Goal: Task Accomplishment & Management: Complete application form

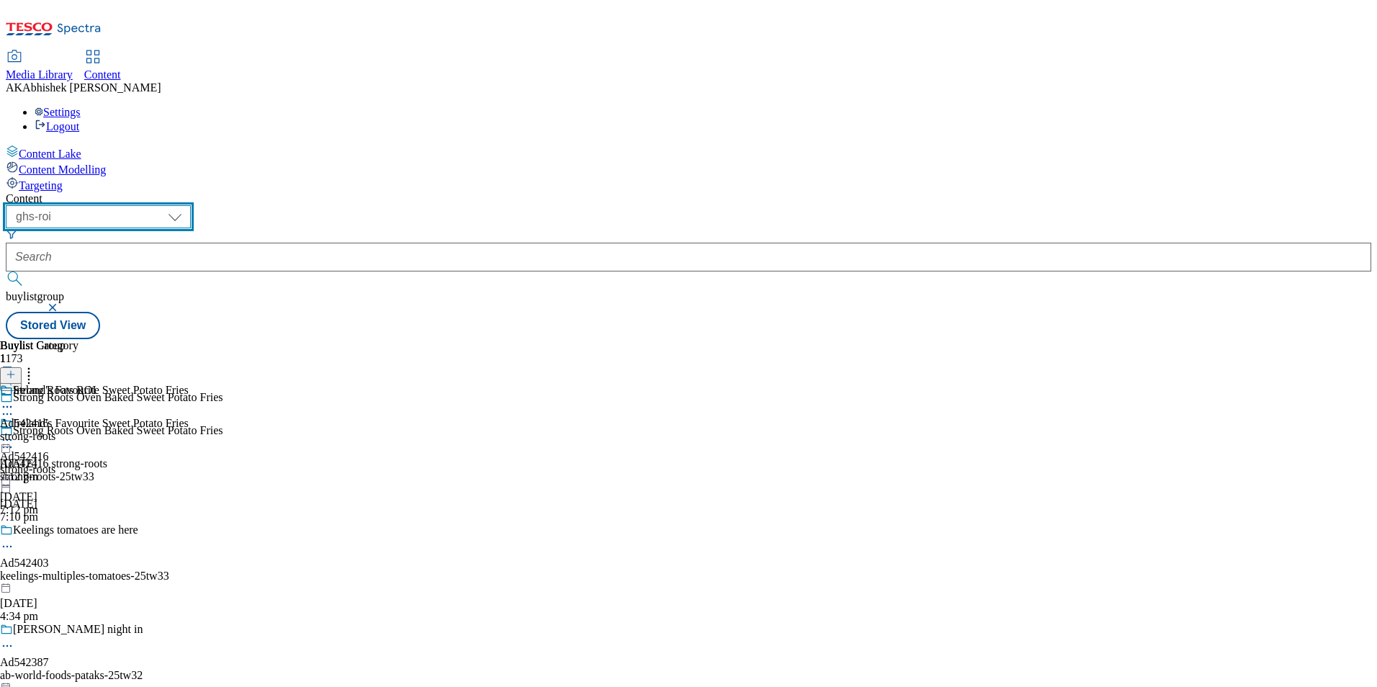
drag, startPoint x: 215, startPoint y: 109, endPoint x: 247, endPoint y: 116, distance: 32.5
click at [191, 205] on select "ghs-roi ghs-[GEOGRAPHIC_DATA]" at bounding box center [98, 216] width 185 height 23
select select "ghs-[GEOGRAPHIC_DATA]"
click at [187, 205] on select "ghs-roi ghs-[GEOGRAPHIC_DATA]" at bounding box center [98, 216] width 185 height 23
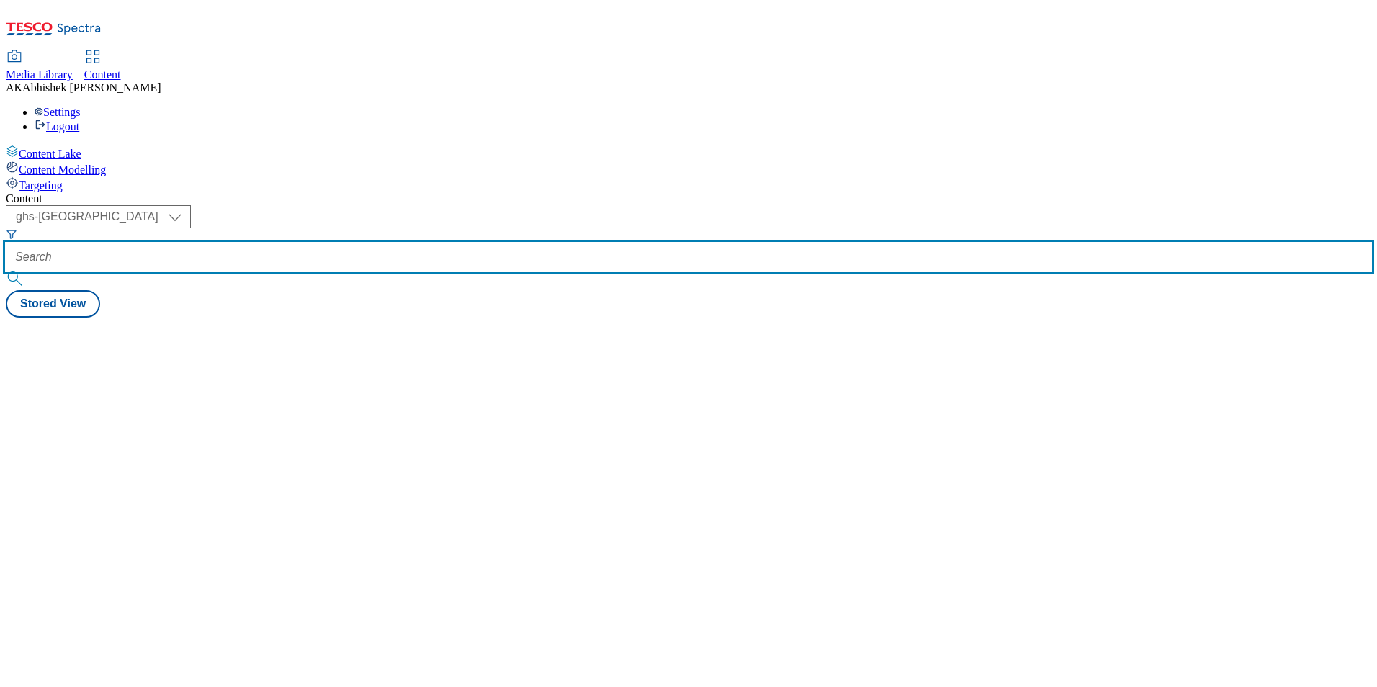
click at [341, 243] on input "text" at bounding box center [689, 257] width 1366 height 29
click at [6, 272] on button "submit" at bounding box center [16, 279] width 20 height 14
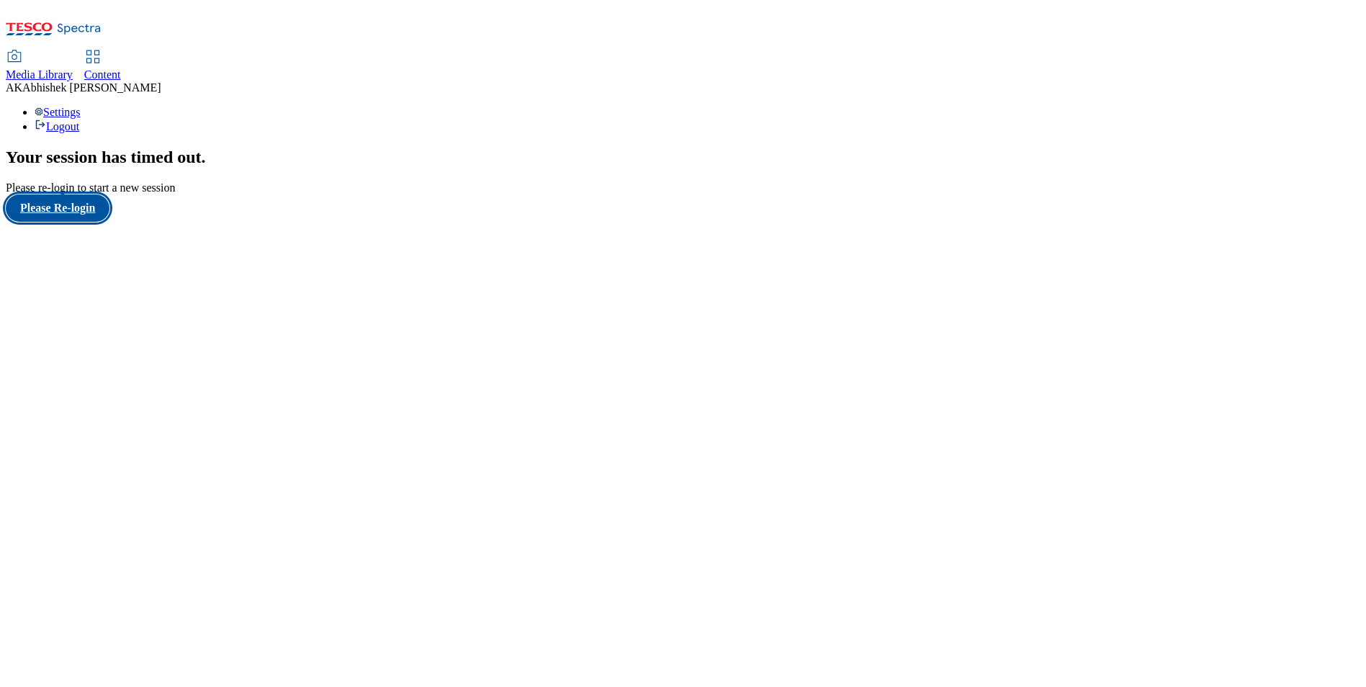
click at [71, 222] on button "Please Re-login" at bounding box center [58, 207] width 104 height 27
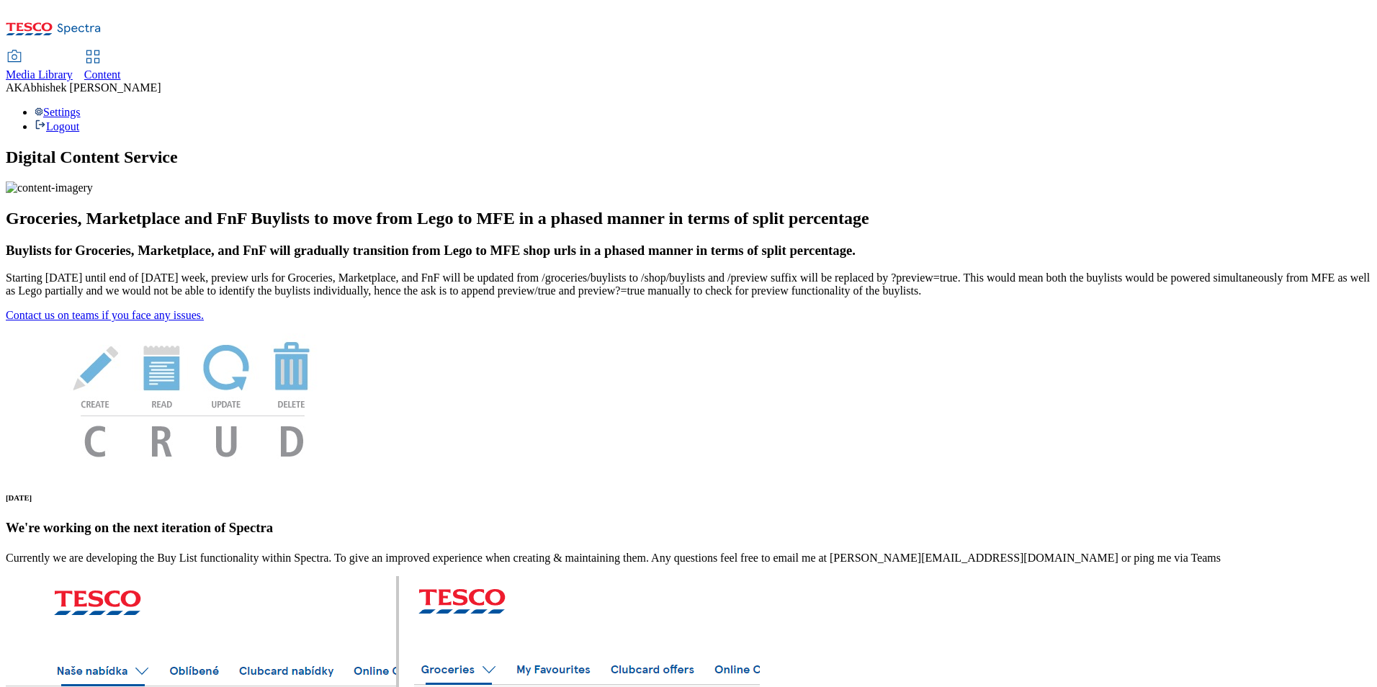
click at [121, 68] on span "Content" at bounding box center [102, 74] width 37 height 12
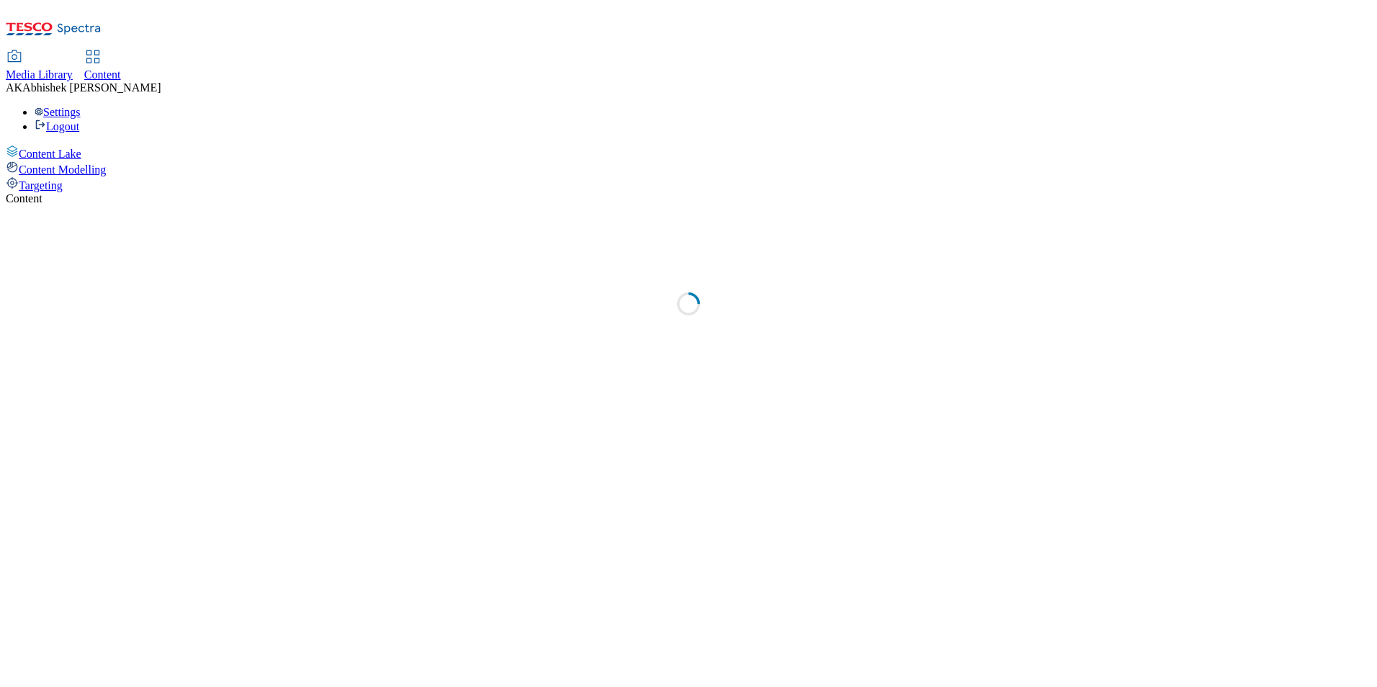
select select "ghs-[GEOGRAPHIC_DATA]"
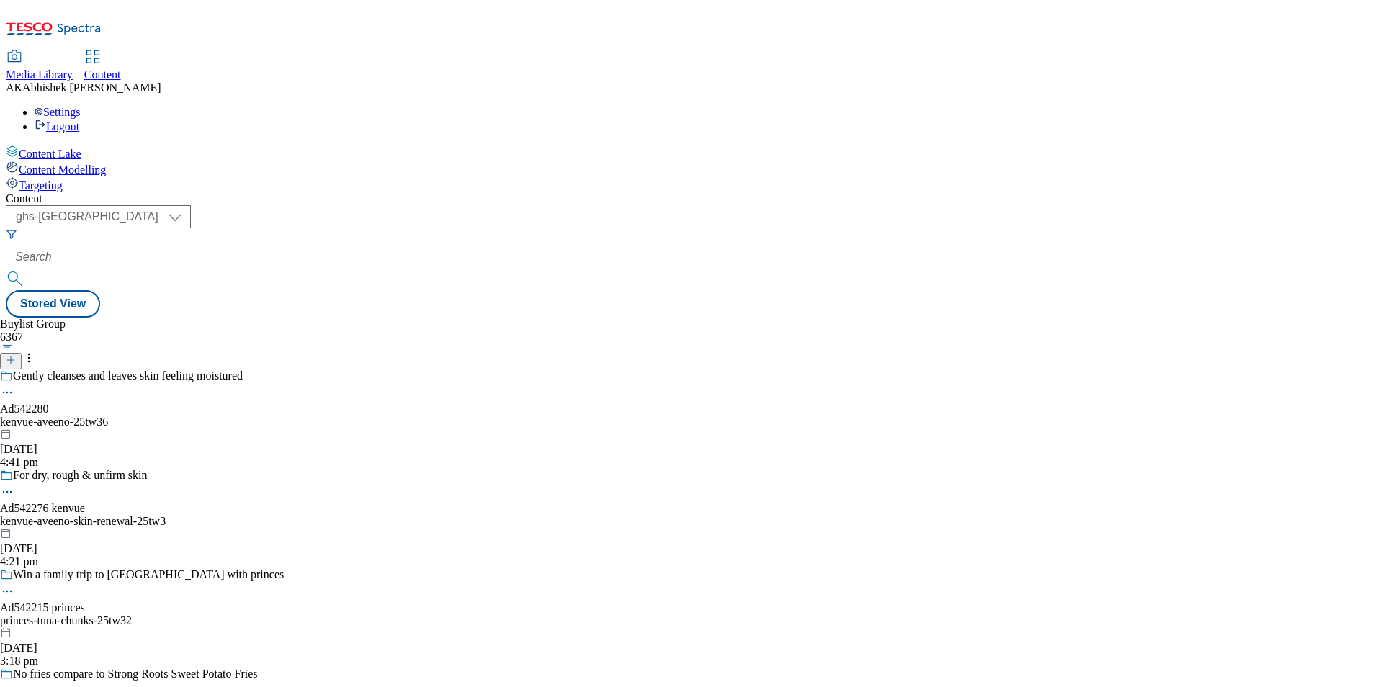
click at [284, 344] on div at bounding box center [142, 357] width 284 height 26
click at [22, 353] on button at bounding box center [11, 361] width 22 height 17
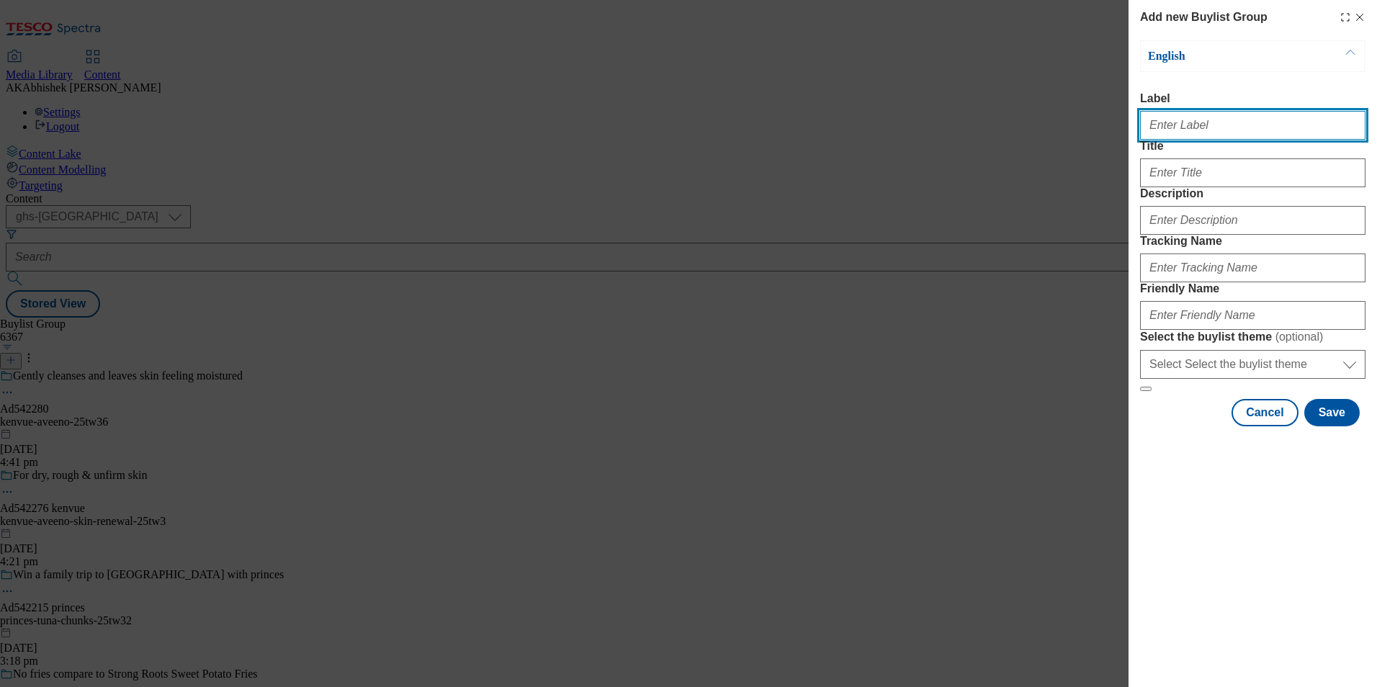
drag, startPoint x: 1193, startPoint y: 127, endPoint x: 1201, endPoint y: 129, distance: 8.8
click at [1193, 127] on input "Label" at bounding box center [1252, 125] width 225 height 29
paste input "542278"
type input "Ad542278"
click at [1201, 364] on form "Label Ad542278 Title Description Tracking Name Friendly Name Select the buylist…" at bounding box center [1252, 242] width 225 height 300
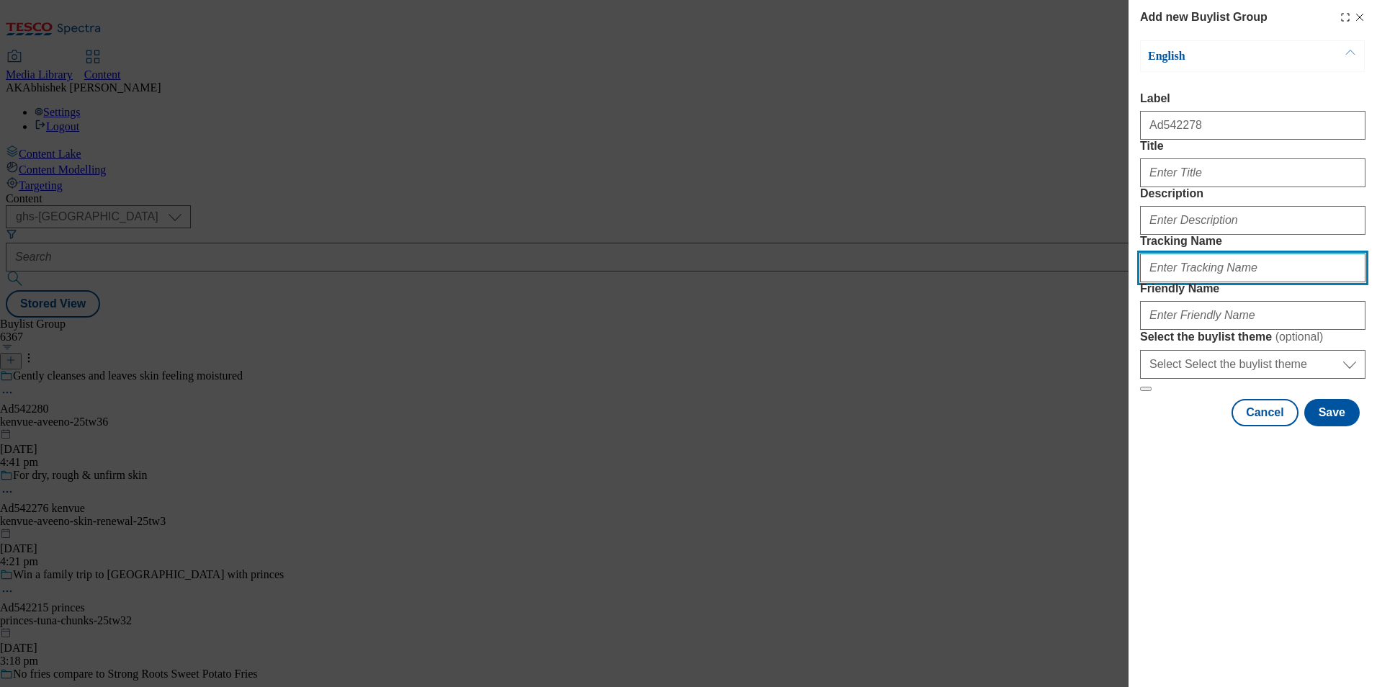
click at [1211, 282] on input "Tracking Name" at bounding box center [1252, 268] width 225 height 29
paste input "542278"
type input "DH_Ad542278"
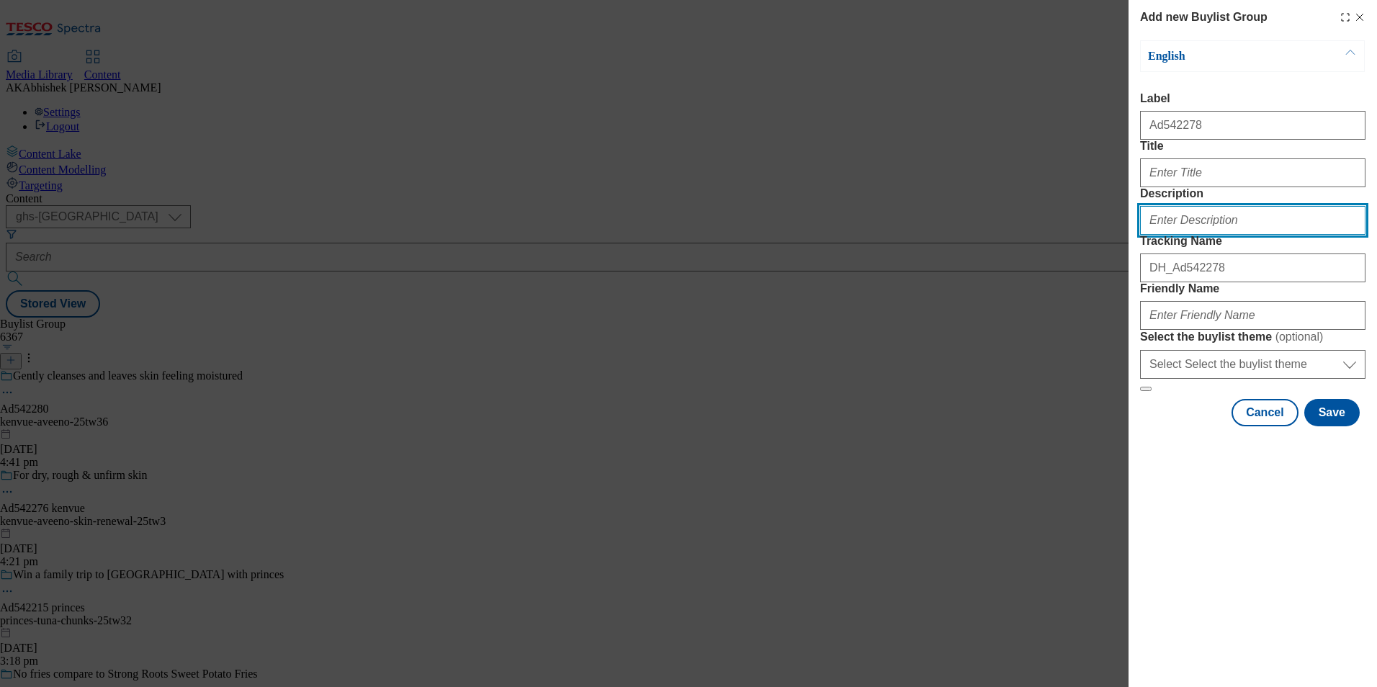
click at [1216, 235] on input "Description" at bounding box center [1252, 220] width 225 height 29
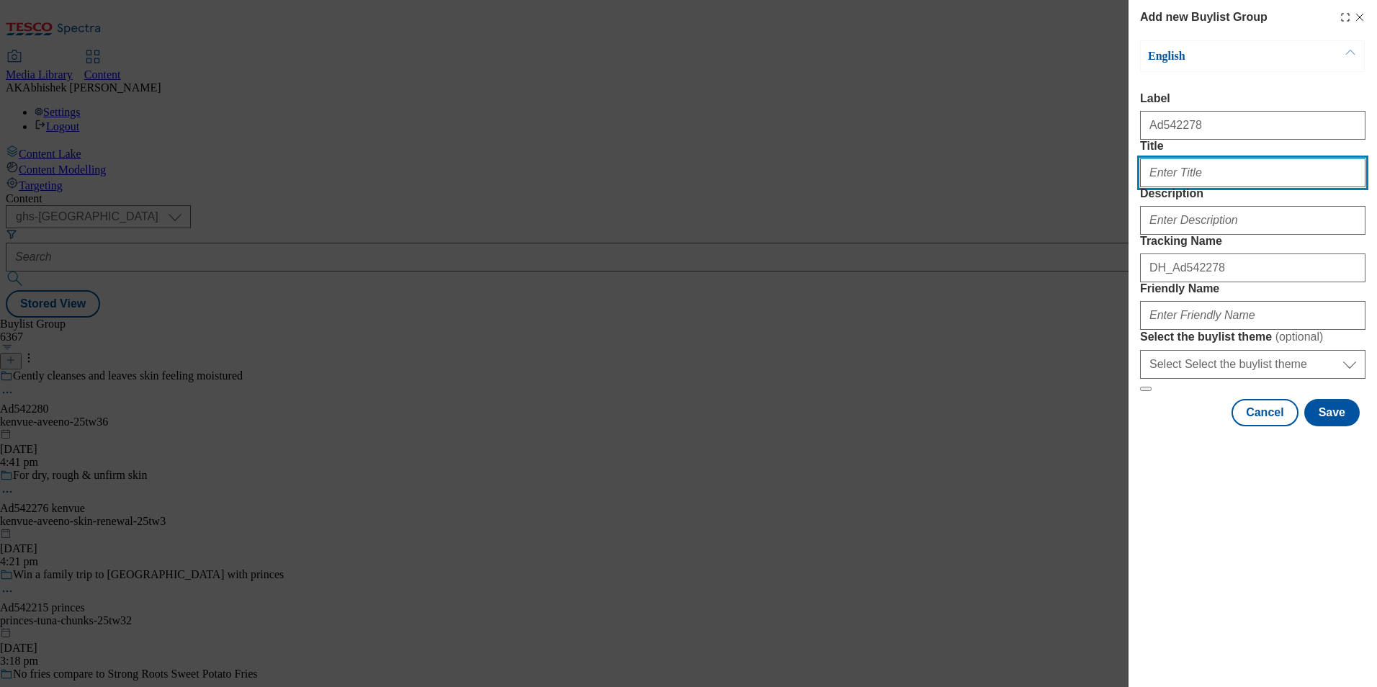
click at [1191, 187] on input "Title" at bounding box center [1252, 172] width 225 height 29
paste input "Targets The Cause Of Gum Bleeding & Inflammation In"
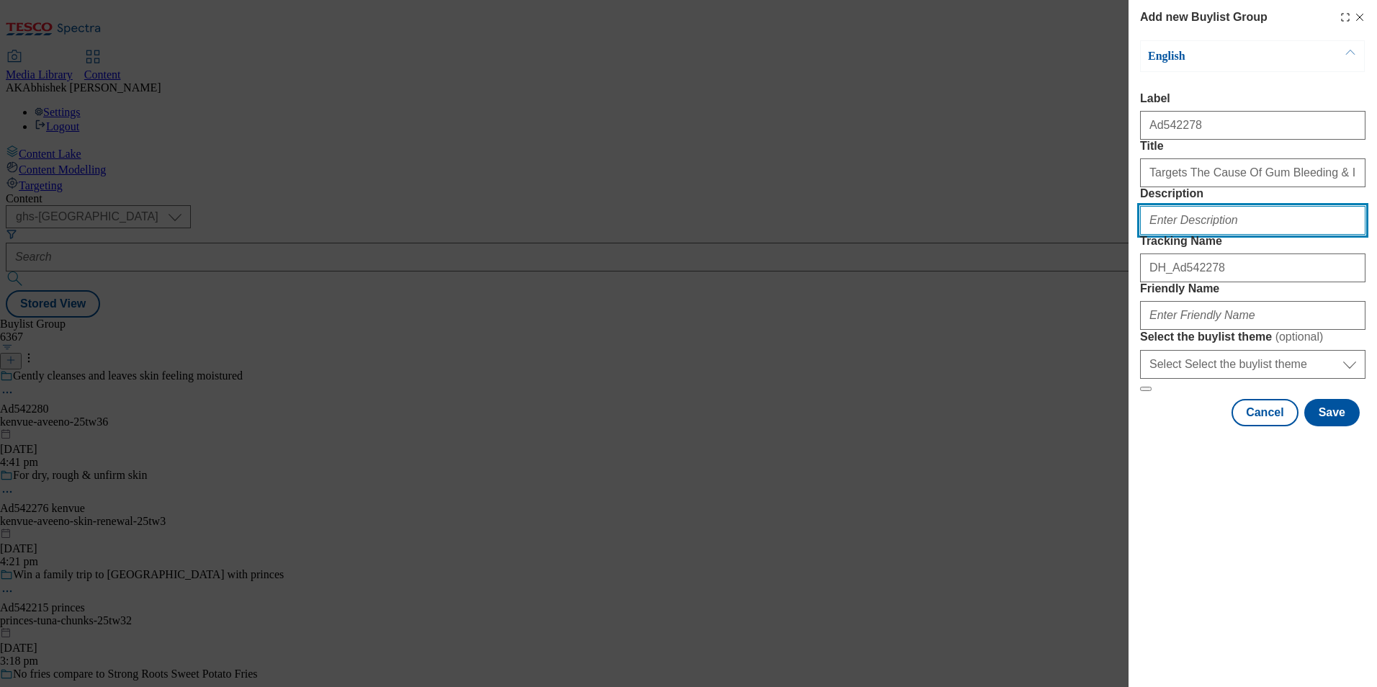
click at [1227, 235] on input "Description" at bounding box center [1252, 220] width 225 height 29
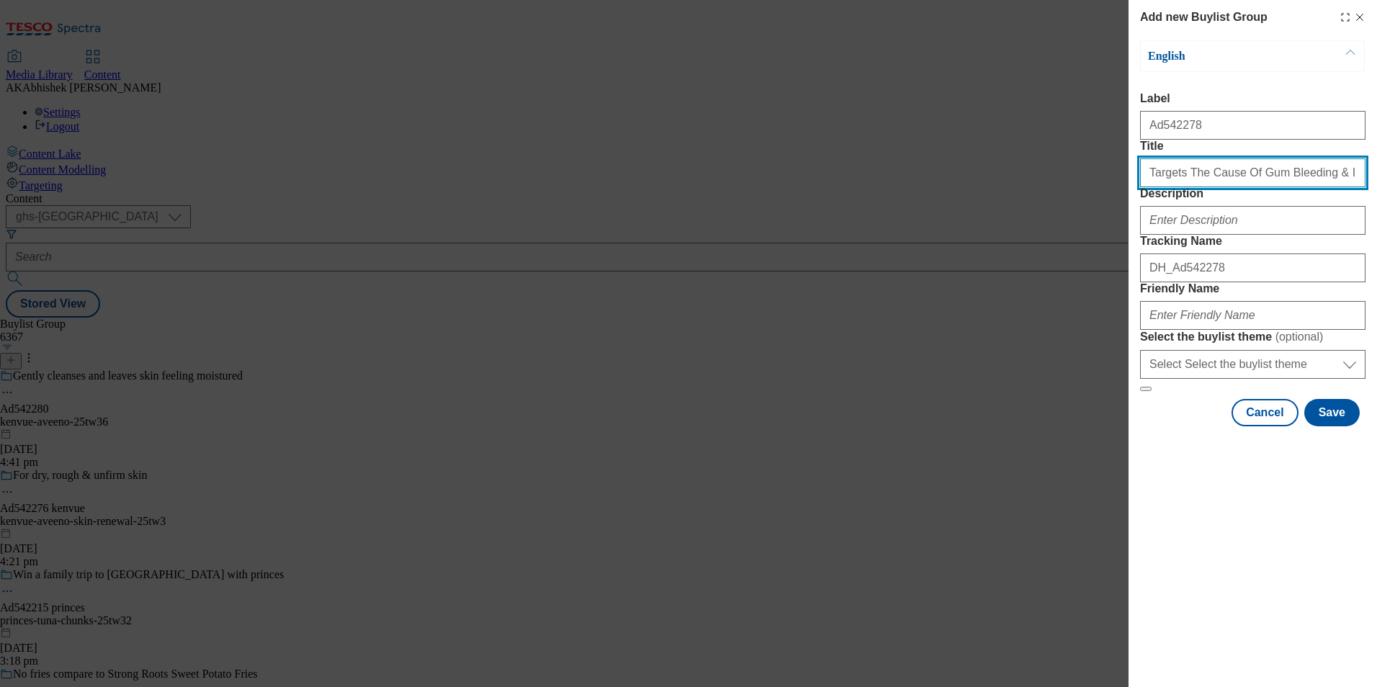
click at [1203, 187] on input "Targets The Cause Of Gum Bleeding & Inflammation In" at bounding box center [1252, 172] width 225 height 29
paste input "week"
drag, startPoint x: 1205, startPoint y: 202, endPoint x: 1217, endPoint y: 205, distance: 12.6
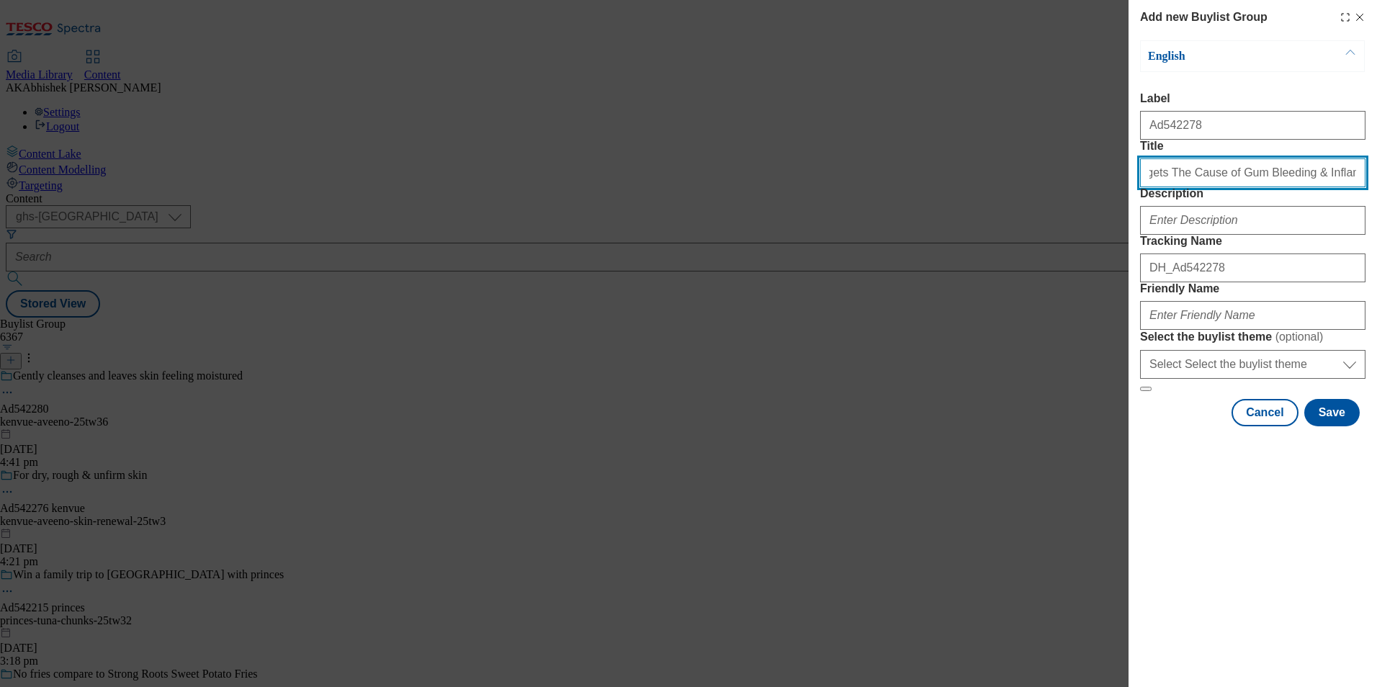
click at [1180, 187] on input "Targets The Cause of Gum Bleeding & Inflammation In week" at bounding box center [1252, 172] width 225 height 29
type input "Targets the cause of gum bleeding & inflammation in week"
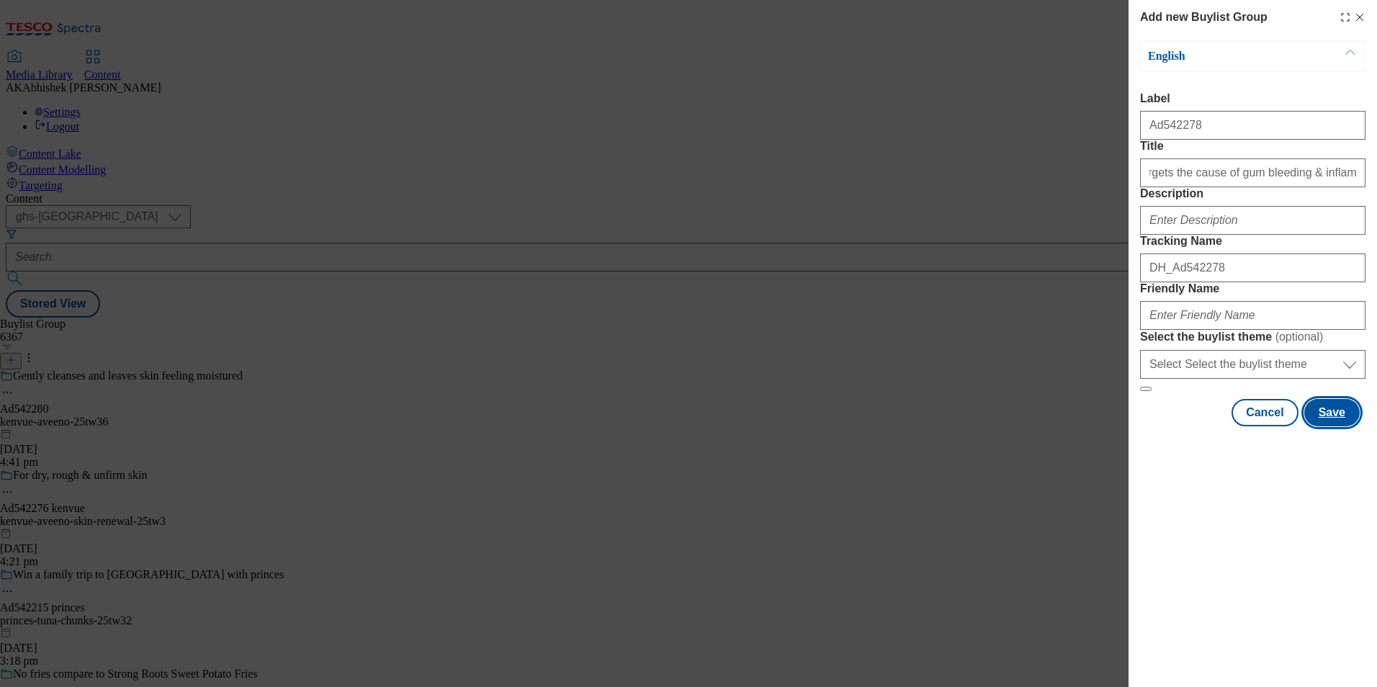
click at [1336, 426] on button "Save" at bounding box center [1331, 412] width 55 height 27
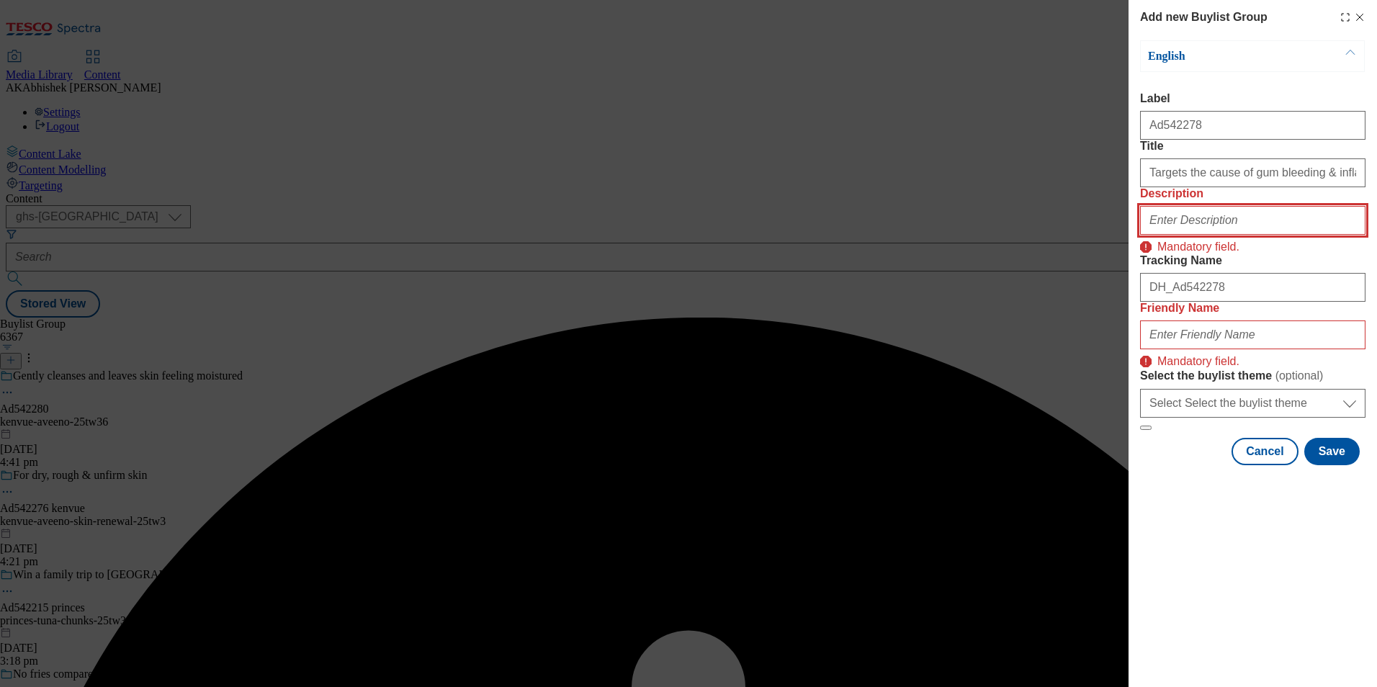
click at [1195, 235] on input "Description" at bounding box center [1252, 220] width 225 height 29
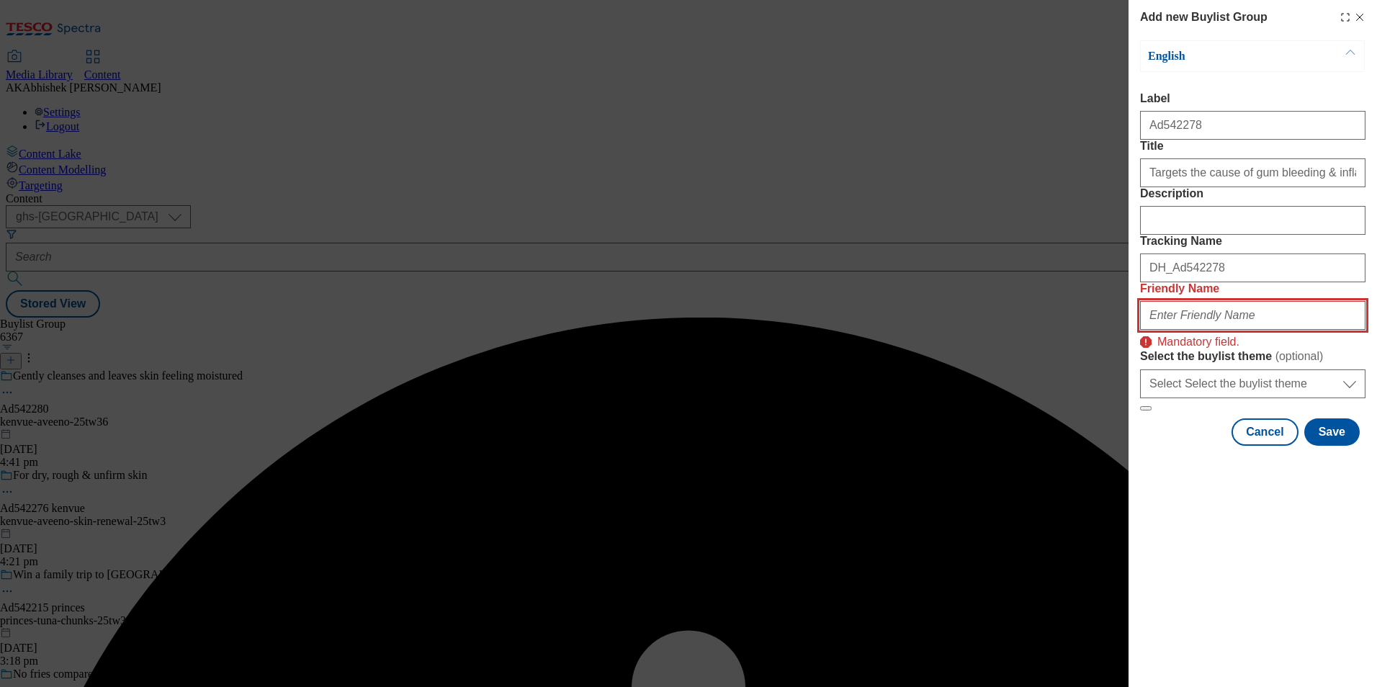
click at [1219, 330] on input "Friendly Name" at bounding box center [1252, 315] width 225 height 29
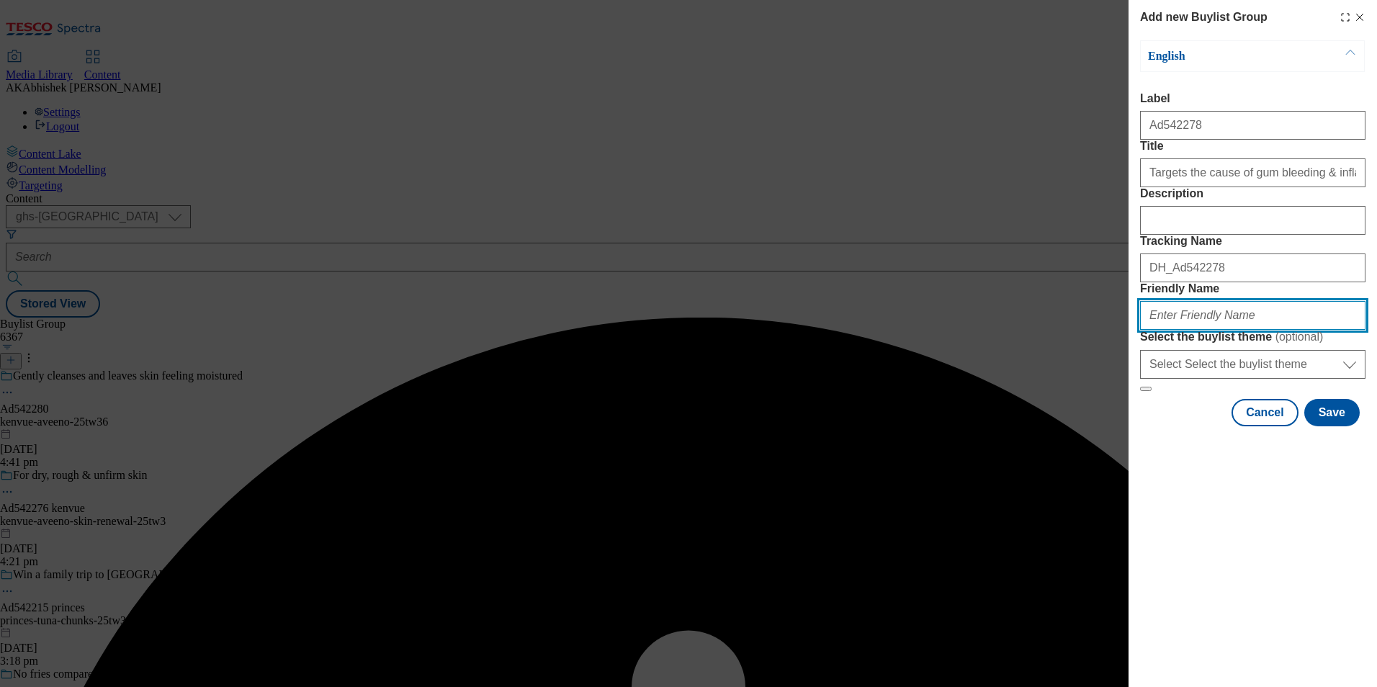
paste input "Kenvue"
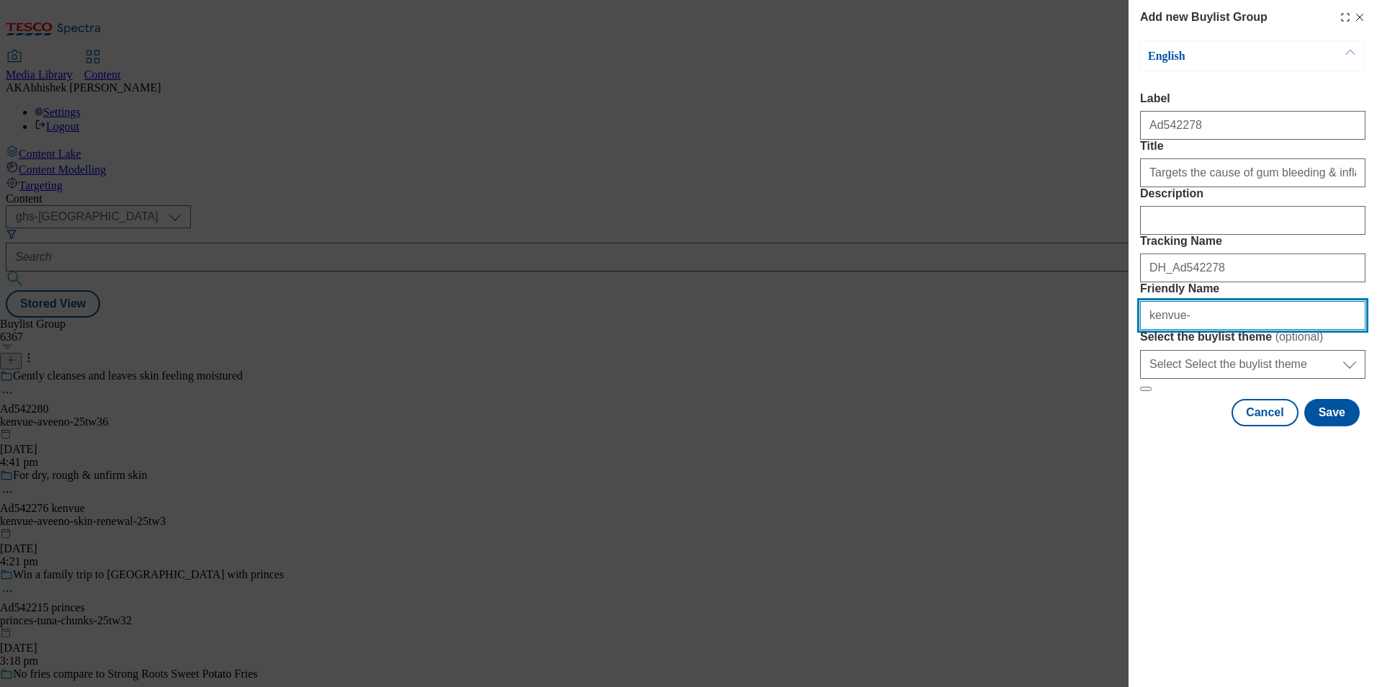
paste input "Listerine"
click at [1184, 330] on input "kenvue-Listerine" at bounding box center [1252, 315] width 225 height 29
type input "kenvue-listerine-25tw36"
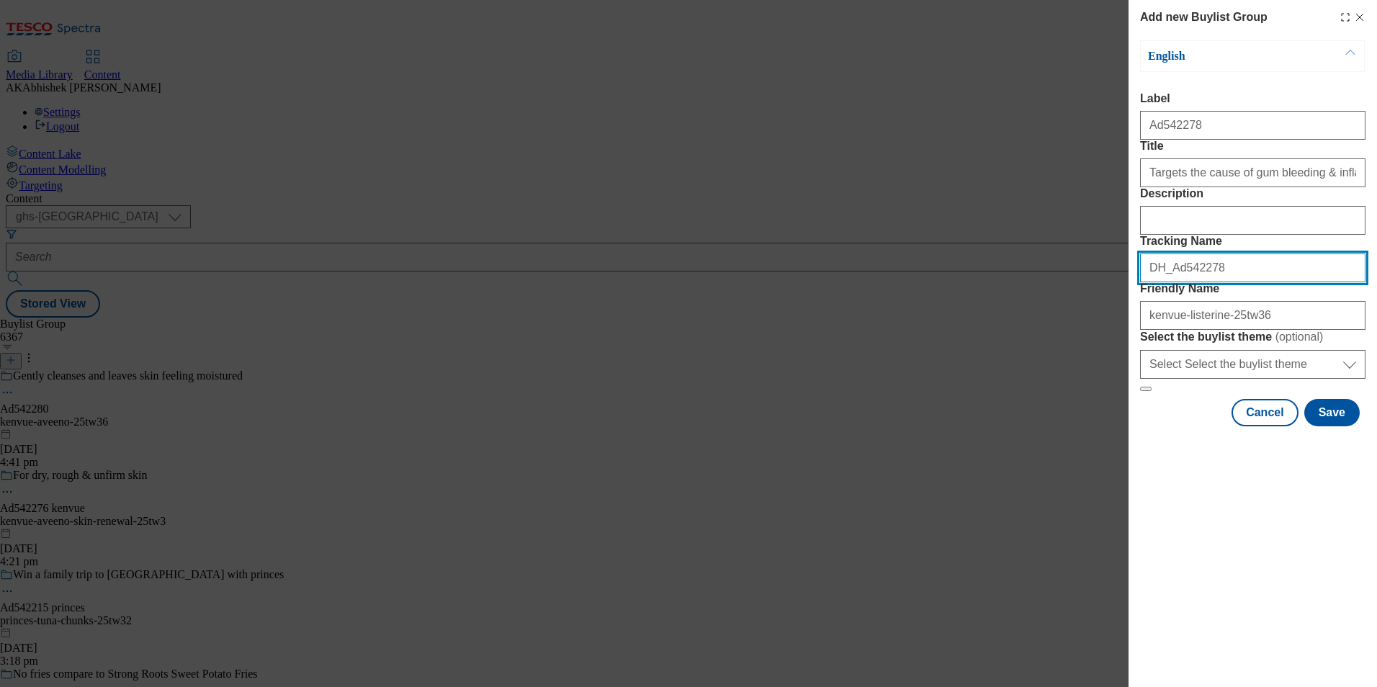
drag, startPoint x: 1152, startPoint y: 349, endPoint x: 875, endPoint y: 351, distance: 277.3
click at [875, 351] on div "Add new Buylist Group English Label Ad542278 Title Targets the cause of gum ble…" at bounding box center [688, 343] width 1377 height 687
click at [1333, 426] on button "Save" at bounding box center [1331, 412] width 55 height 27
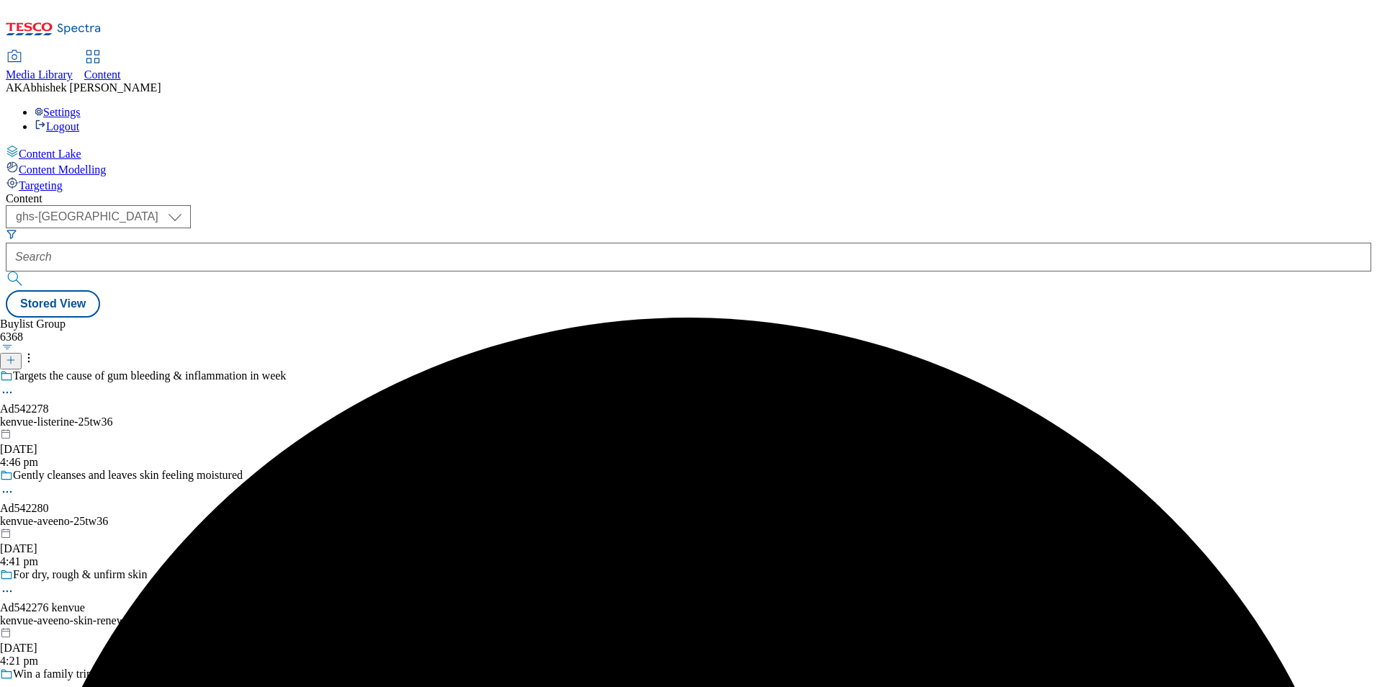
click at [286, 416] on div "kenvue-listerine-25tw36" at bounding box center [143, 422] width 286 height 13
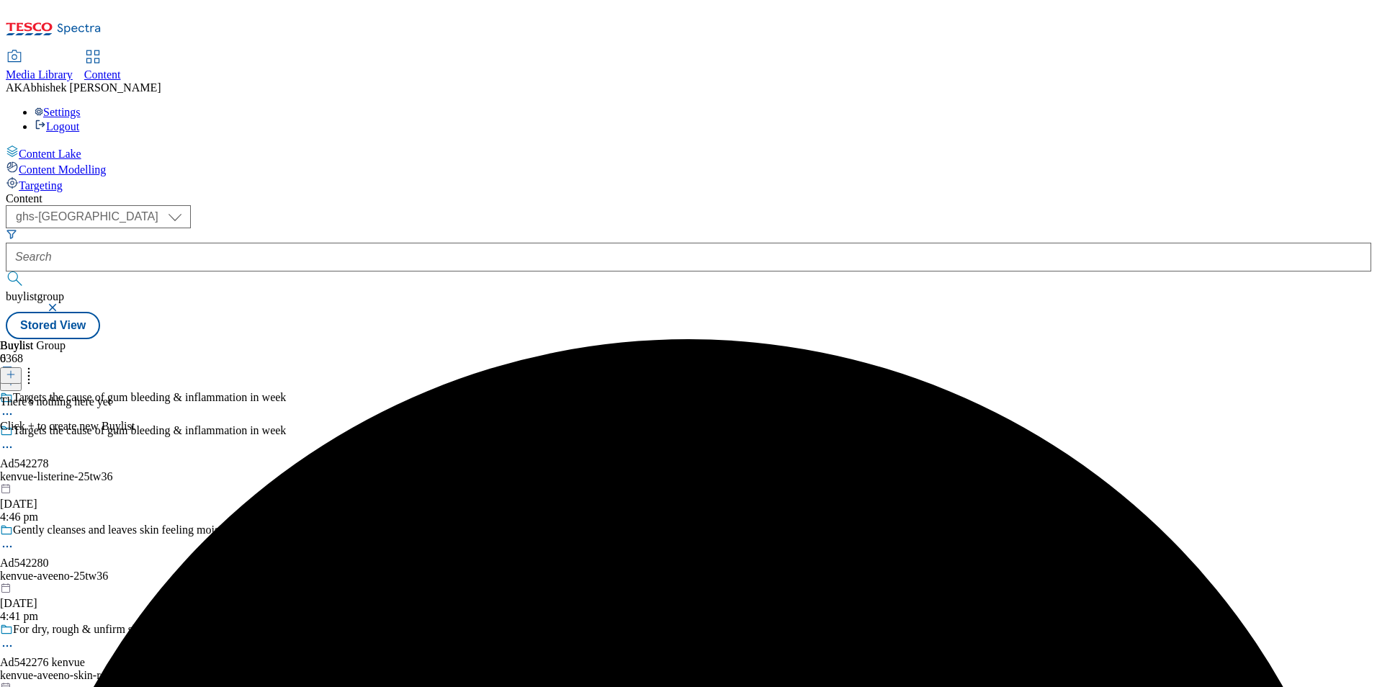
click at [22, 369] on div at bounding box center [11, 375] width 22 height 12
click at [22, 367] on button at bounding box center [11, 375] width 22 height 17
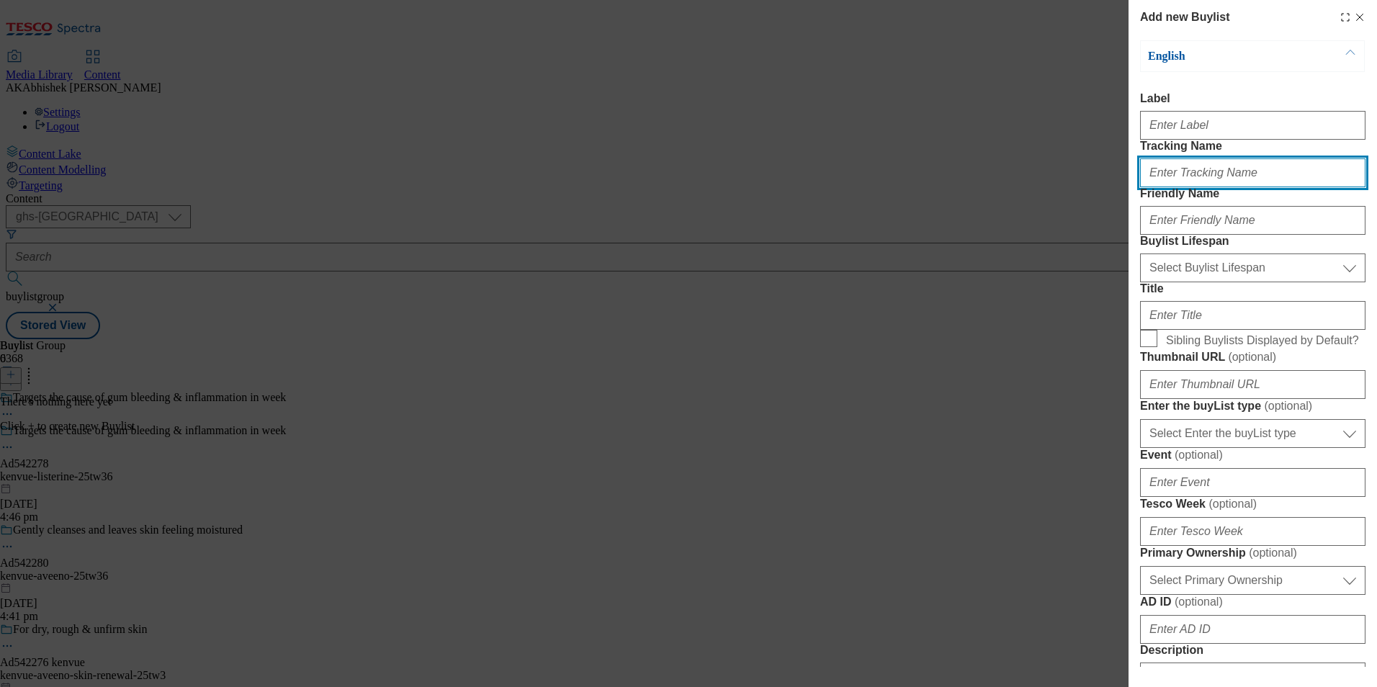
click at [1203, 187] on input "Tracking Name" at bounding box center [1252, 172] width 225 height 29
paste input "DH_Ad542278"
type input "DH_Ad542278"
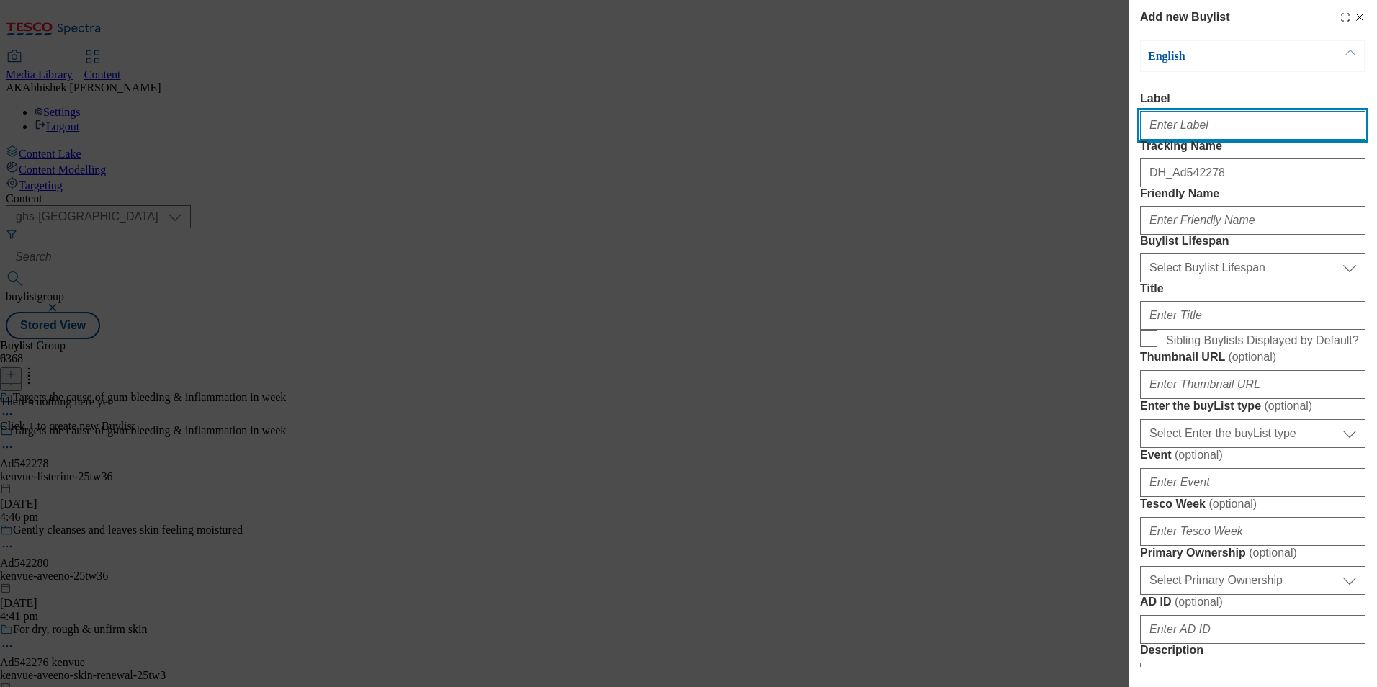
click at [1175, 140] on input "Label" at bounding box center [1252, 125] width 225 height 29
paste input "DH_Ad542278"
click at [1187, 130] on input "AdDH_Ad542278" at bounding box center [1252, 125] width 225 height 29
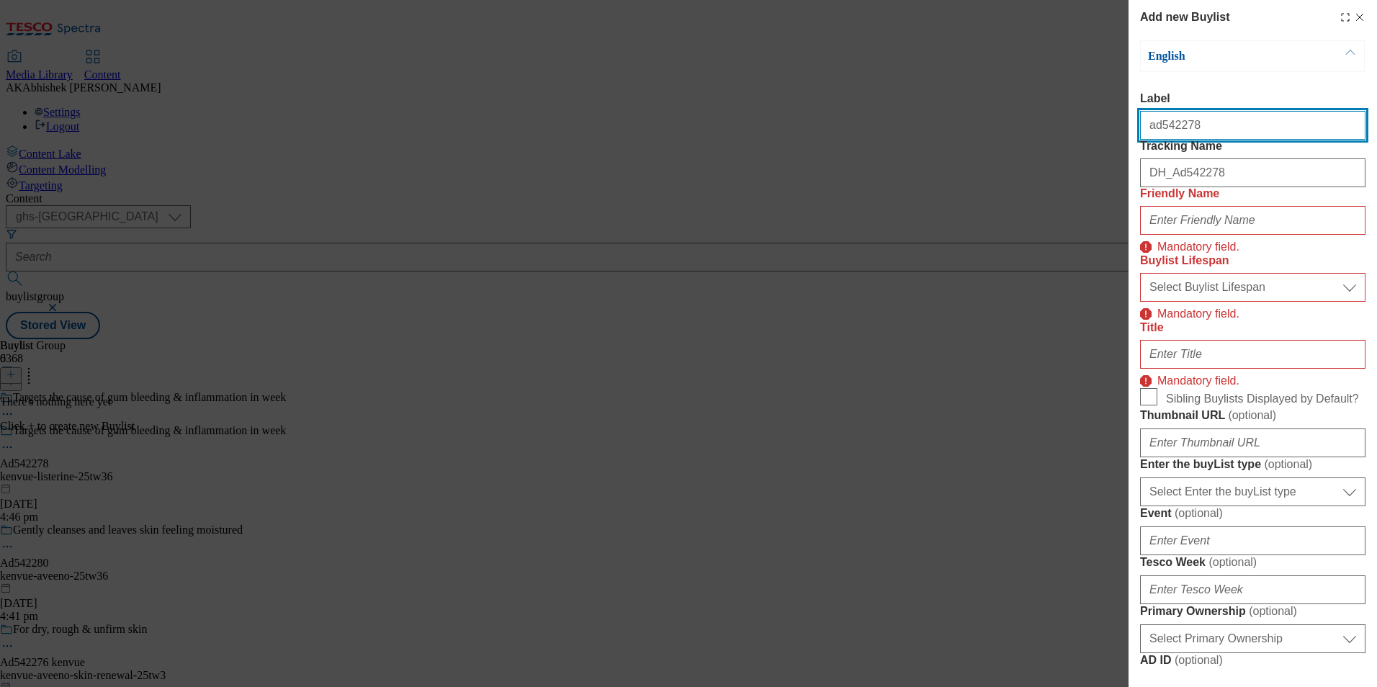
click at [1155, 135] on input "ad542278" at bounding box center [1252, 125] width 225 height 29
type input "Ad542278"
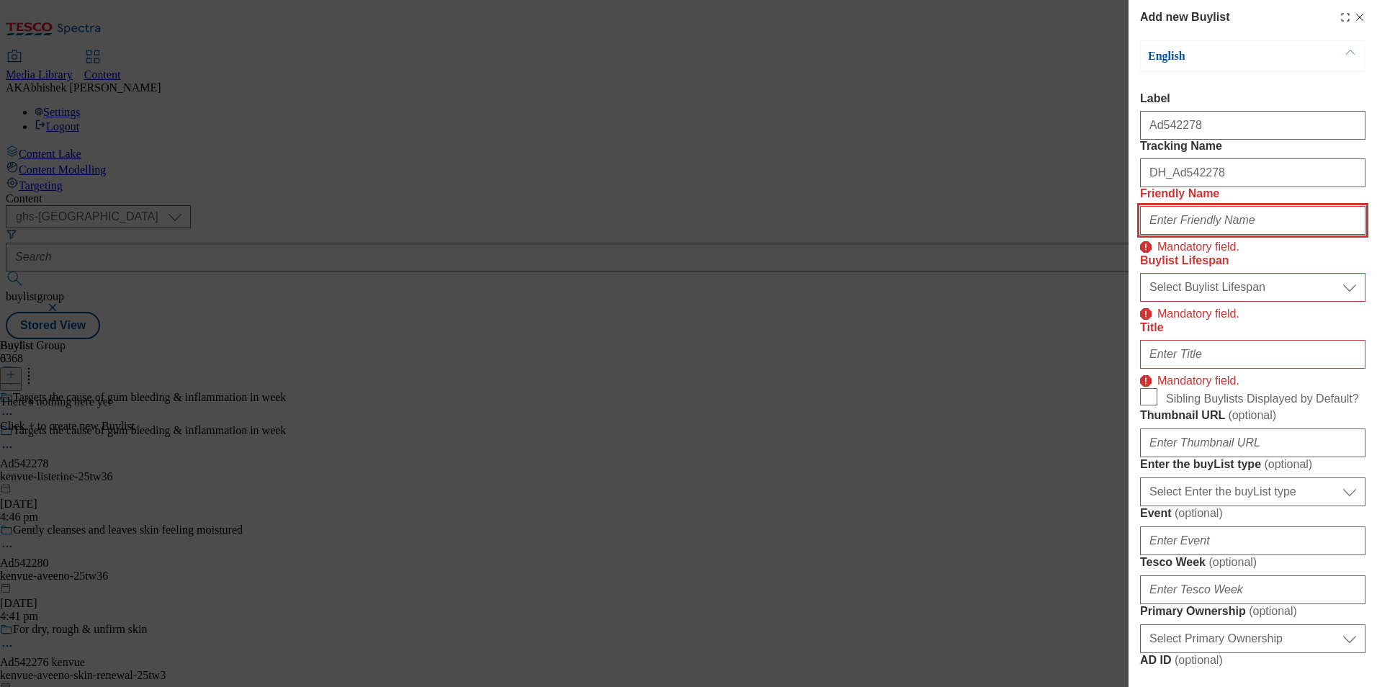
click at [1233, 235] on input "Friendly Name" at bounding box center [1252, 220] width 225 height 29
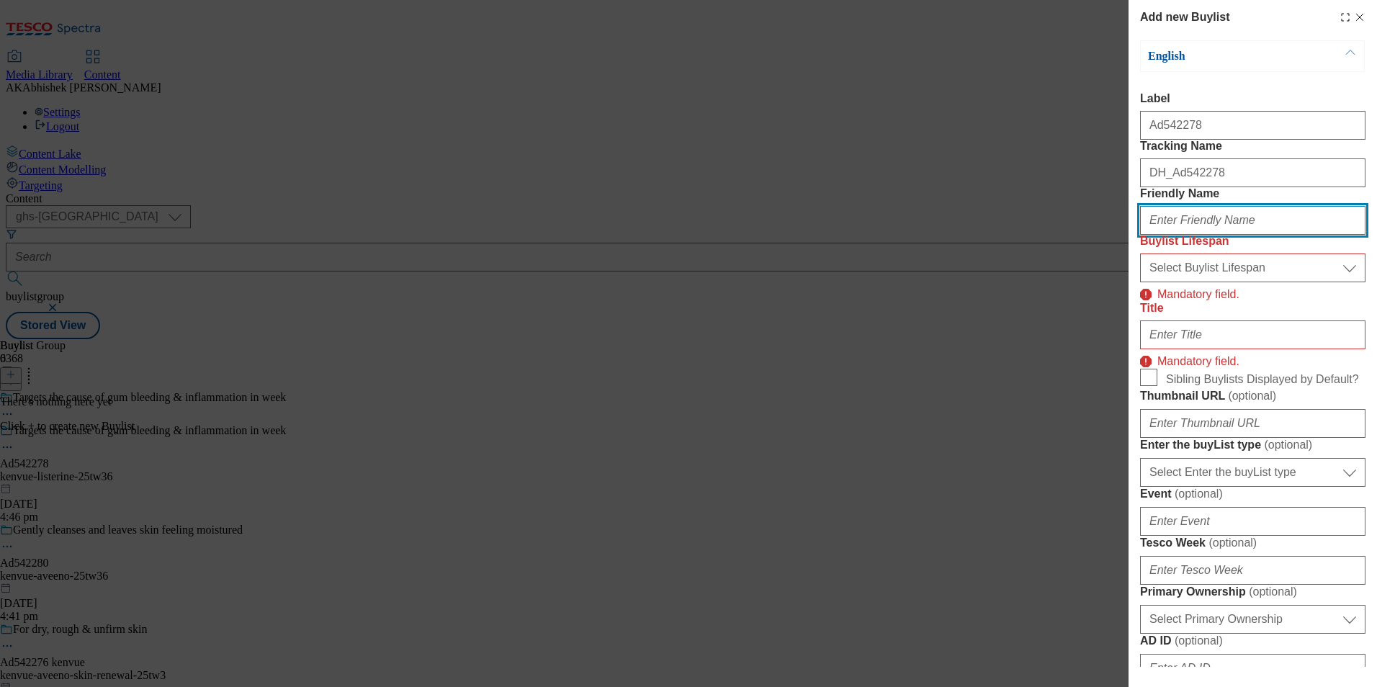
paste input "kenvue"
type input "kenvue"
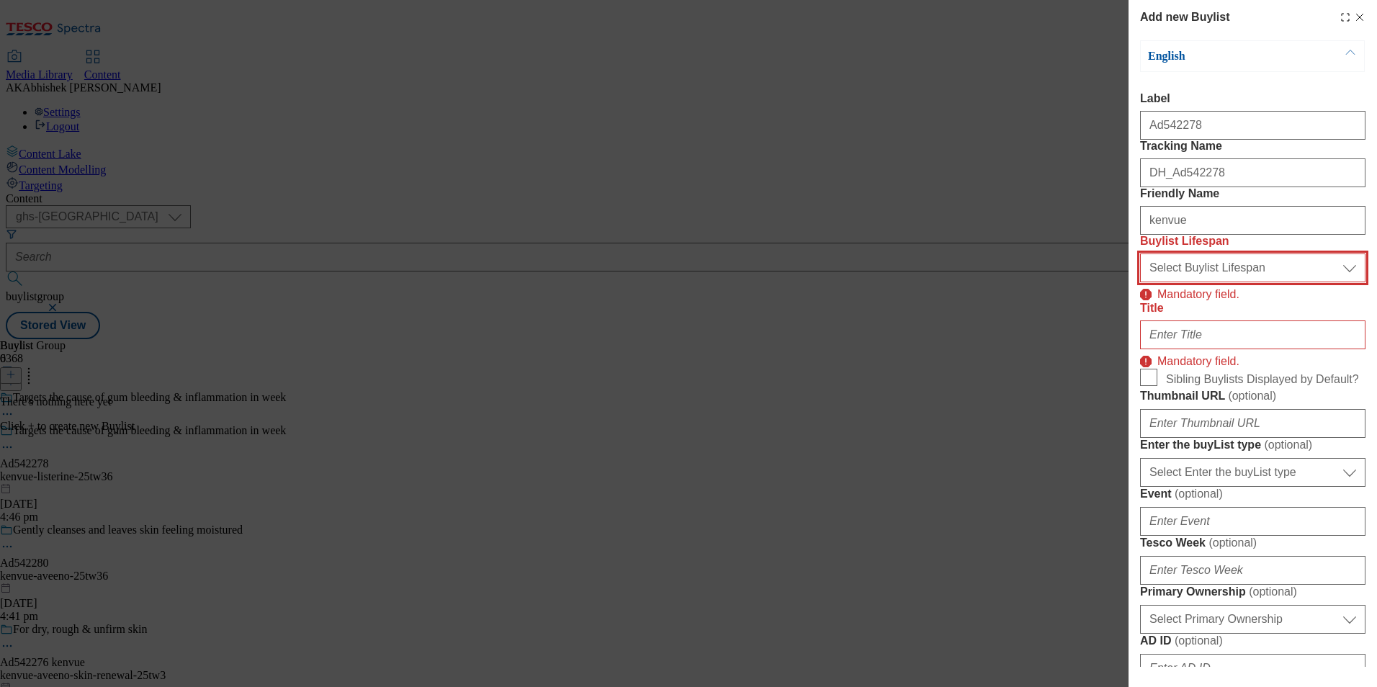
click at [1227, 282] on select "Select Buylist Lifespan evergreen seasonal tactical" at bounding box center [1252, 268] width 225 height 29
select select "tactical"
click at [1140, 282] on select "Select Buylist Lifespan evergreen seasonal tactical" at bounding box center [1252, 268] width 225 height 29
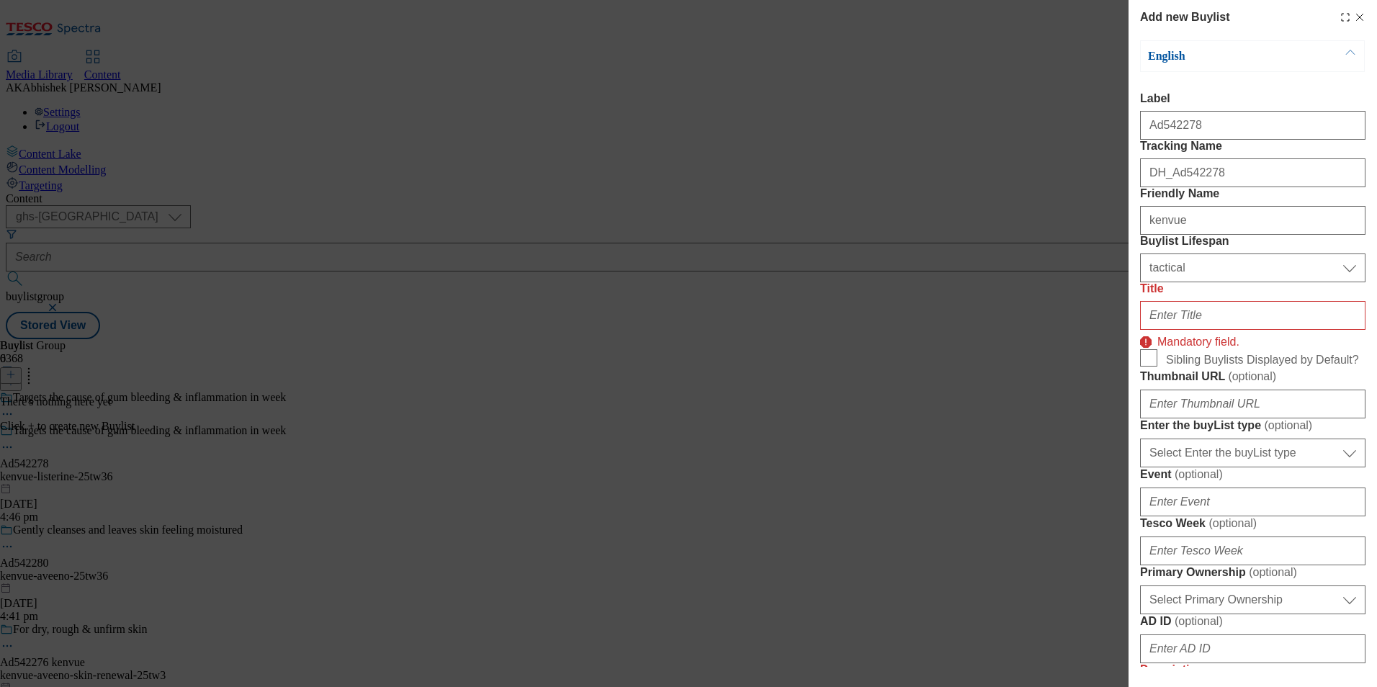
click at [1224, 330] on div "Modal" at bounding box center [1252, 312] width 225 height 35
click at [1229, 330] on input "Title" at bounding box center [1252, 315] width 225 height 29
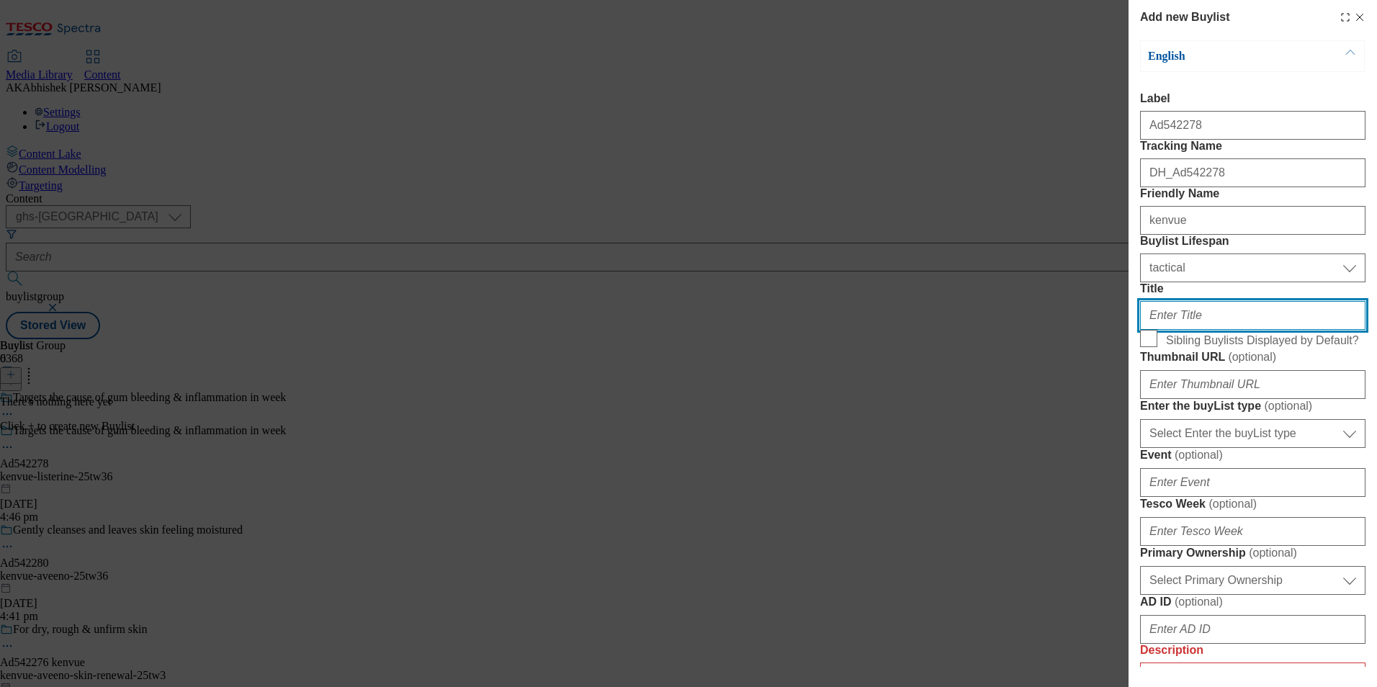
paste input "Deep Cleans Where Brushing Misses"
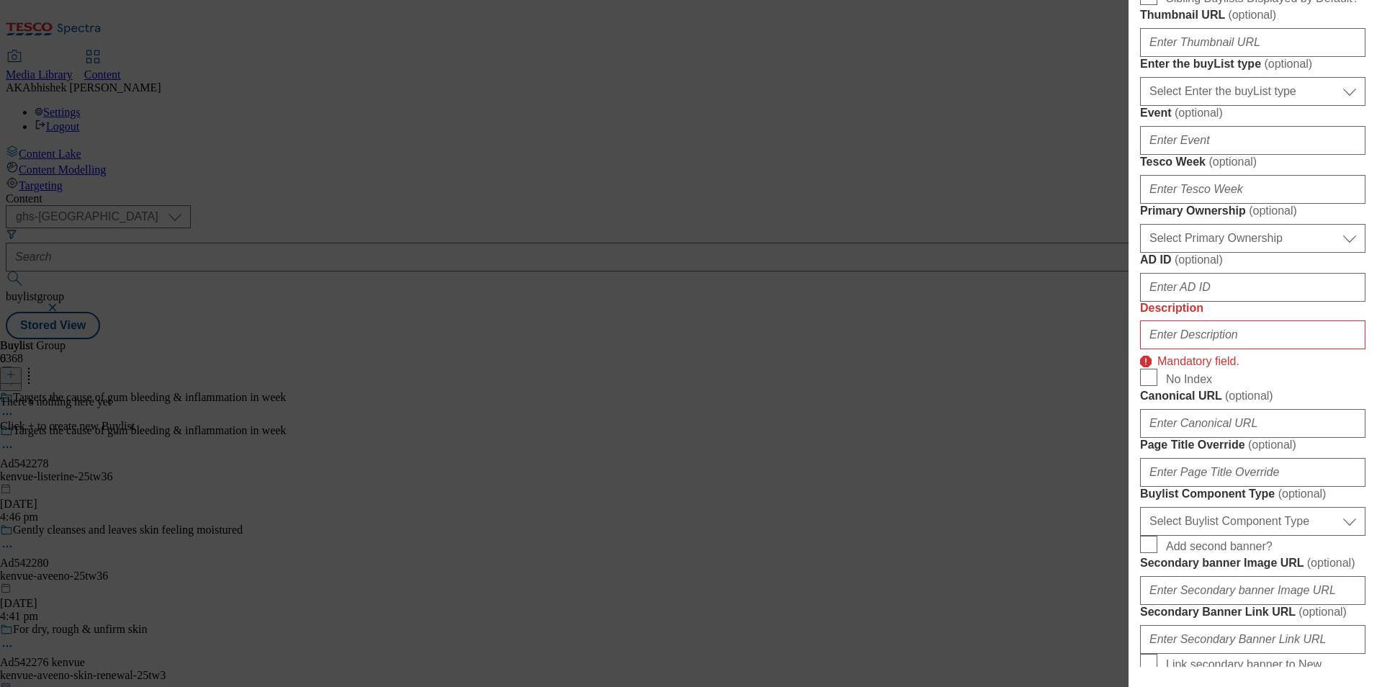
scroll to position [216, 0]
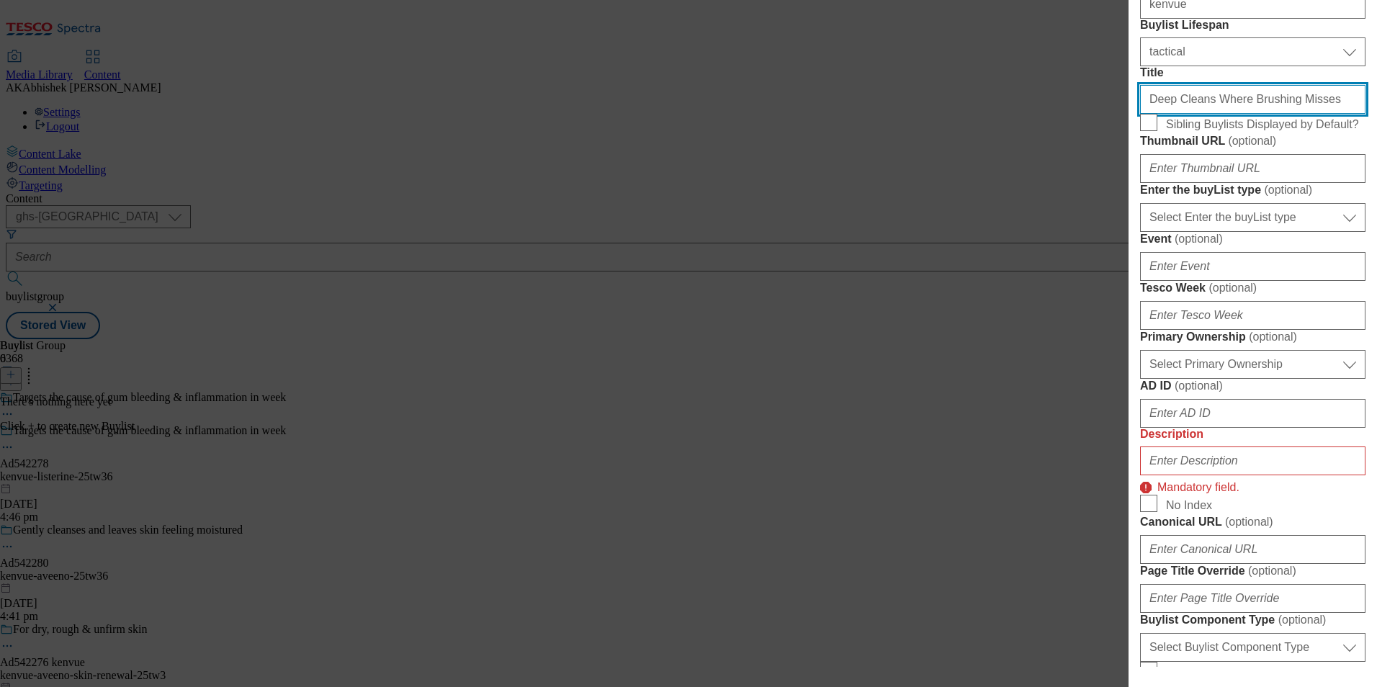
click at [1176, 114] on input "Deep Cleans Where Brushing Misses" at bounding box center [1252, 99] width 225 height 29
drag, startPoint x: 1288, startPoint y: 194, endPoint x: 856, endPoint y: 175, distance: 432.5
click at [857, 176] on div "Add new Buylist English Label Ad542278 Tracking Name DH_Ad542278 Friendly Name …" at bounding box center [688, 343] width 1377 height 687
type input "Deep cleans where brushing misses"
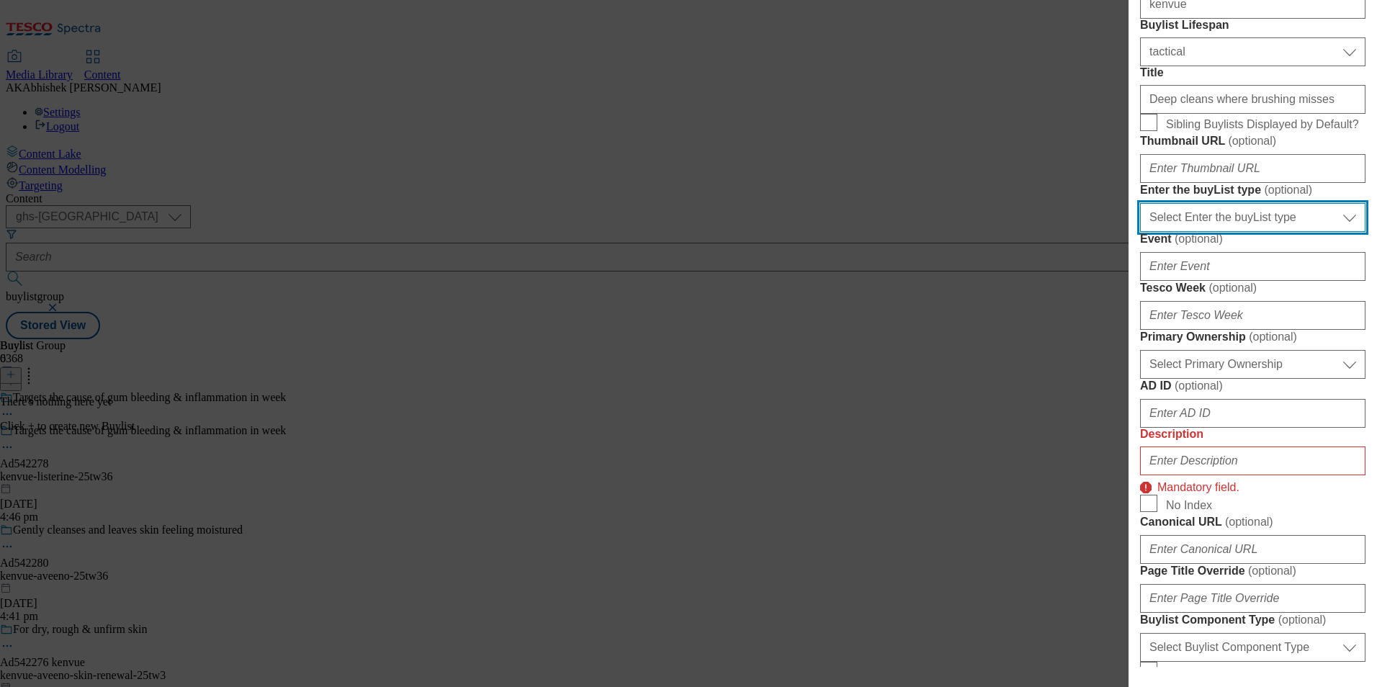
click at [1234, 232] on select "Select Enter the buyList type event supplier funded long term >4 weeks supplier…" at bounding box center [1252, 217] width 225 height 29
select select "supplier funded short term 1-3 weeks"
click at [1140, 232] on select "Select Enter the buyList type event supplier funded long term >4 weeks supplier…" at bounding box center [1252, 217] width 225 height 29
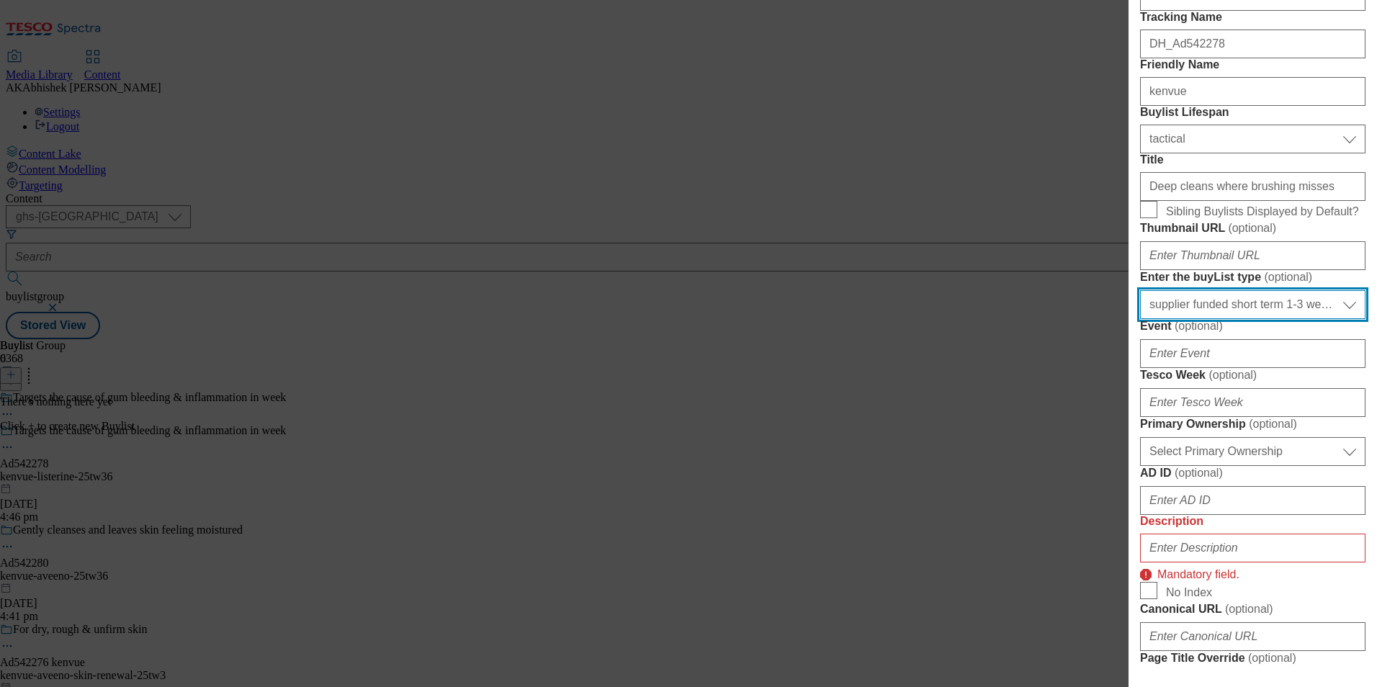
scroll to position [0, 0]
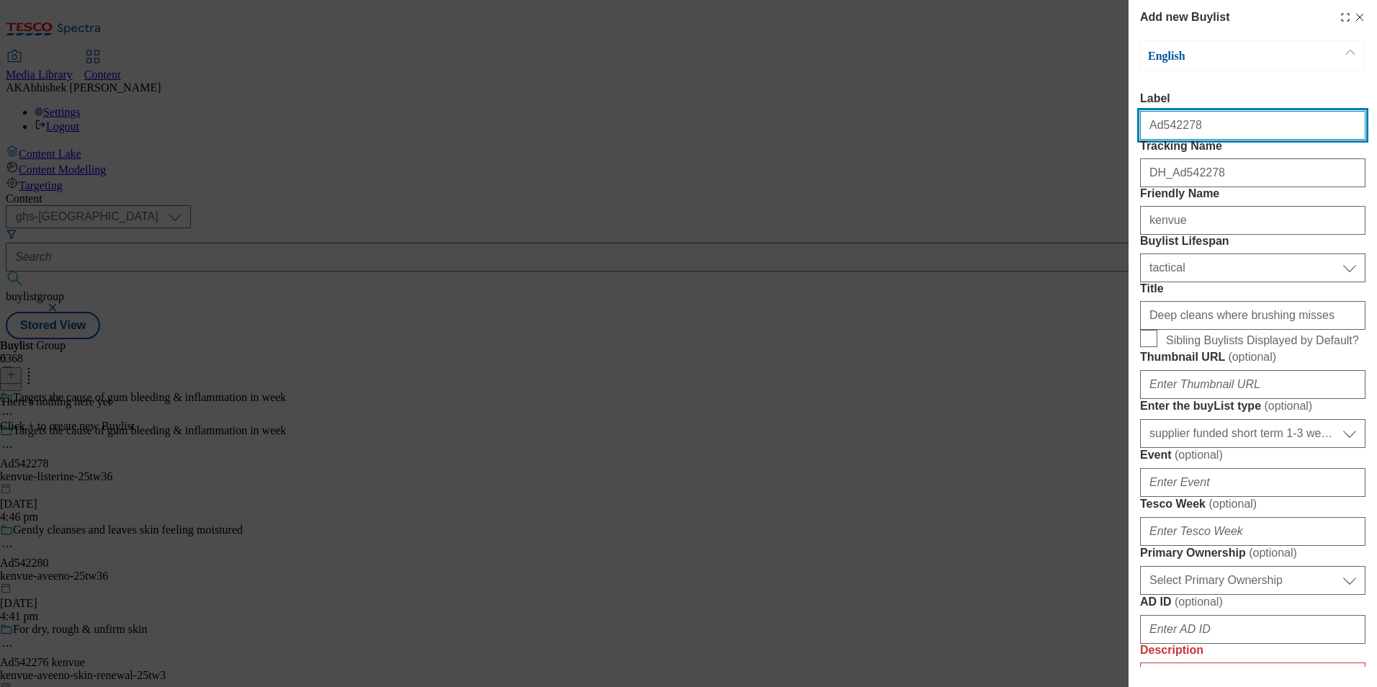
drag, startPoint x: 1160, startPoint y: 128, endPoint x: 1263, endPoint y: 140, distance: 102.9
click at [1263, 140] on input "Ad542278" at bounding box center [1252, 125] width 225 height 29
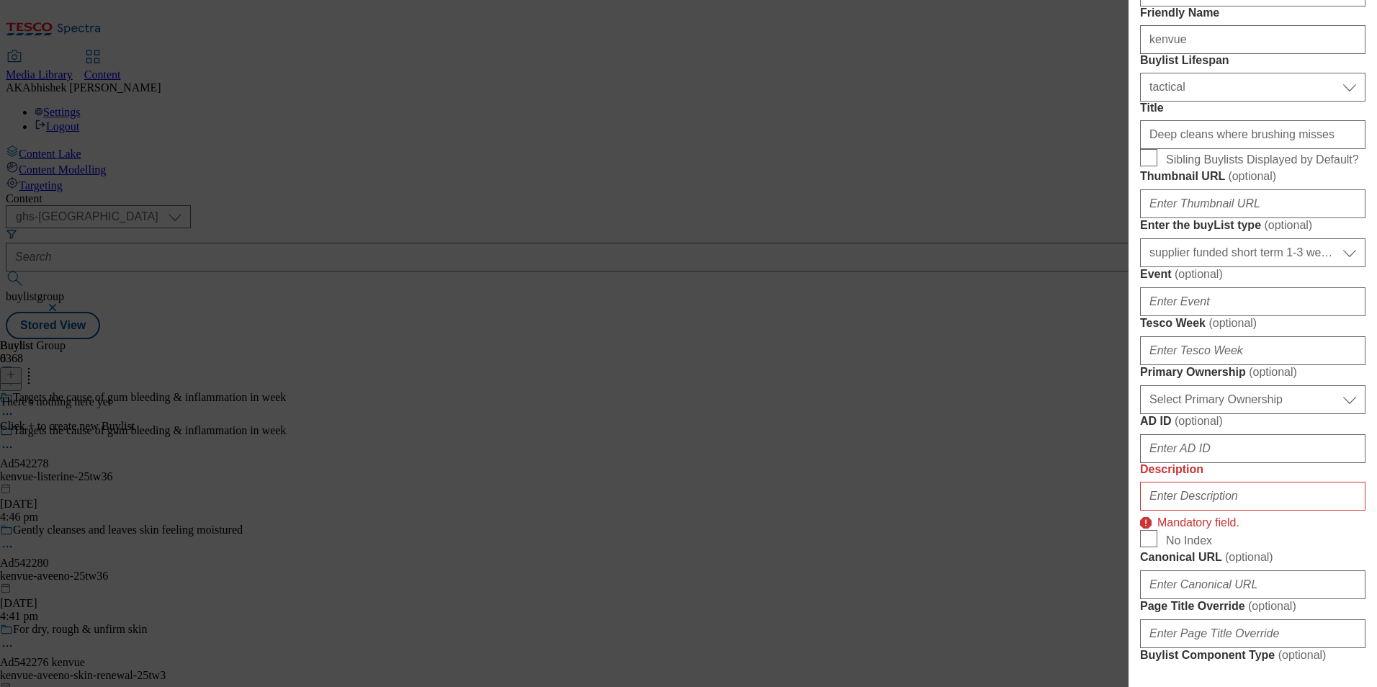
scroll to position [288, 0]
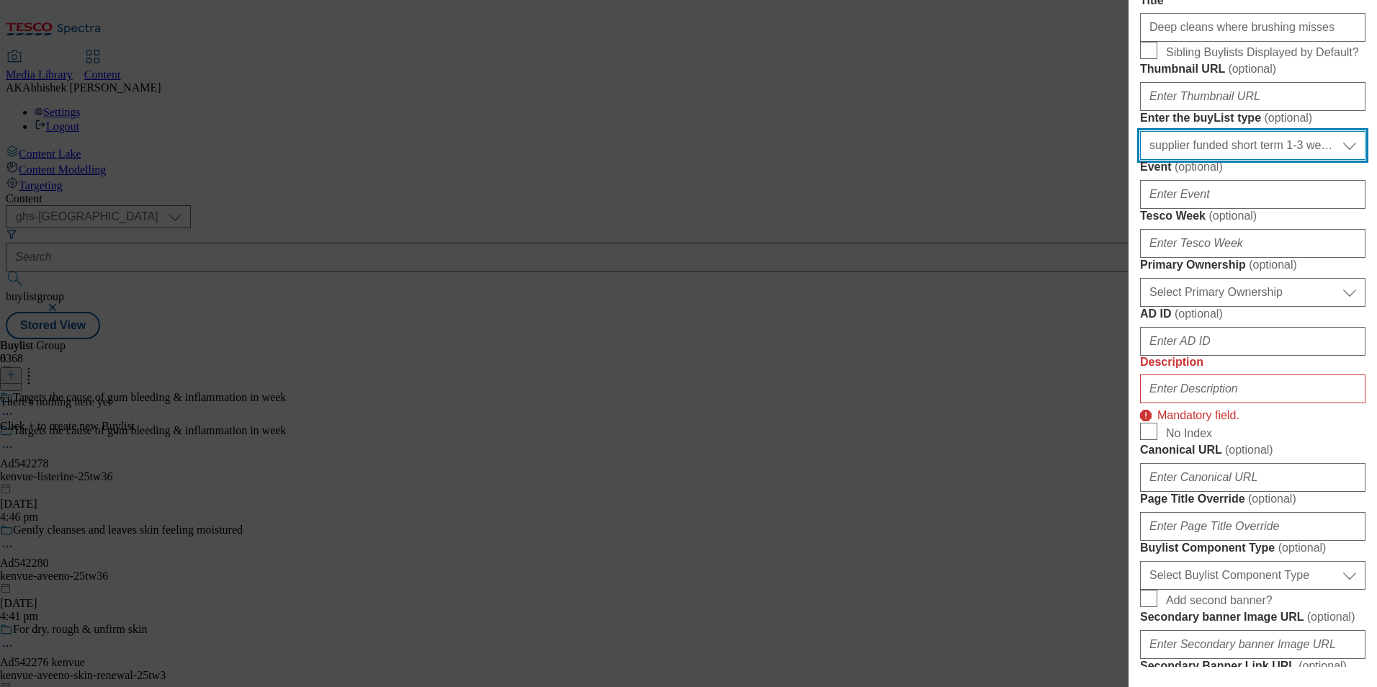
click at [1237, 160] on select "Select Enter the buyList type event supplier funded long term >4 weeks supplier…" at bounding box center [1252, 145] width 225 height 29
click at [1239, 160] on select "Select Enter the buyList type event supplier funded long term >4 weeks supplier…" at bounding box center [1252, 145] width 225 height 29
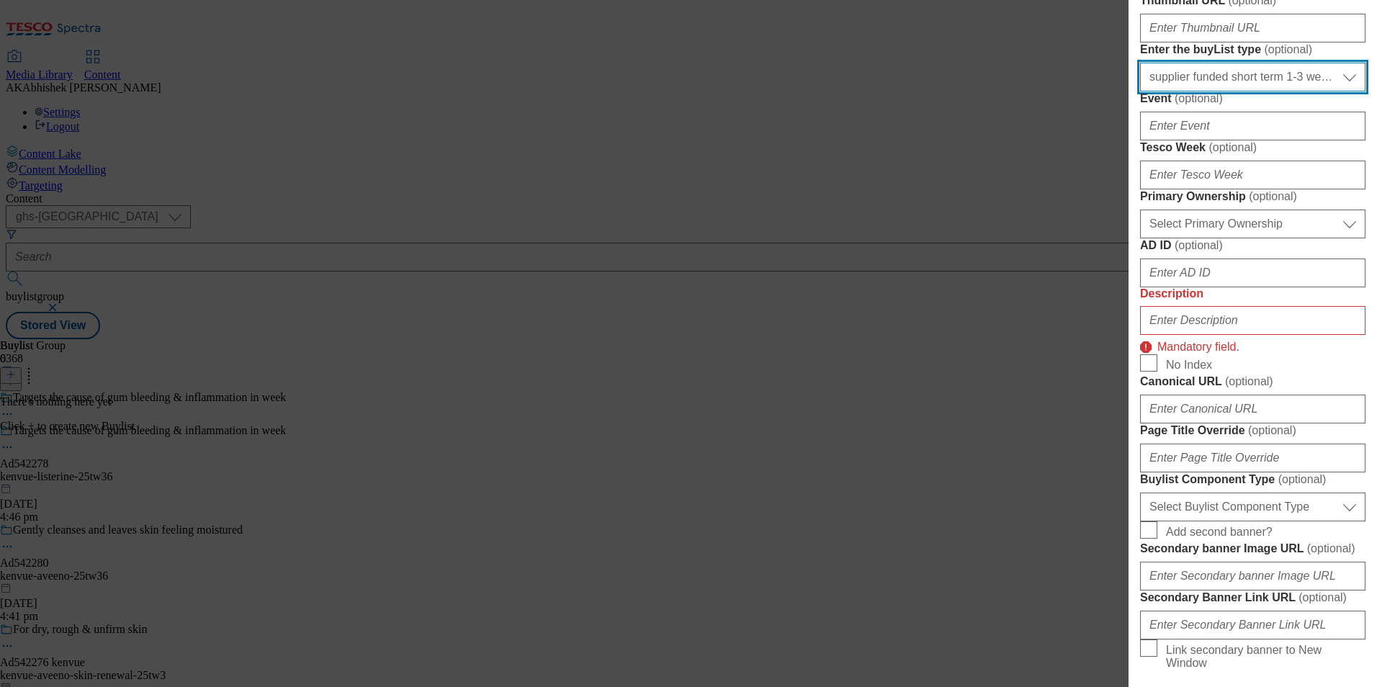
scroll to position [504, 0]
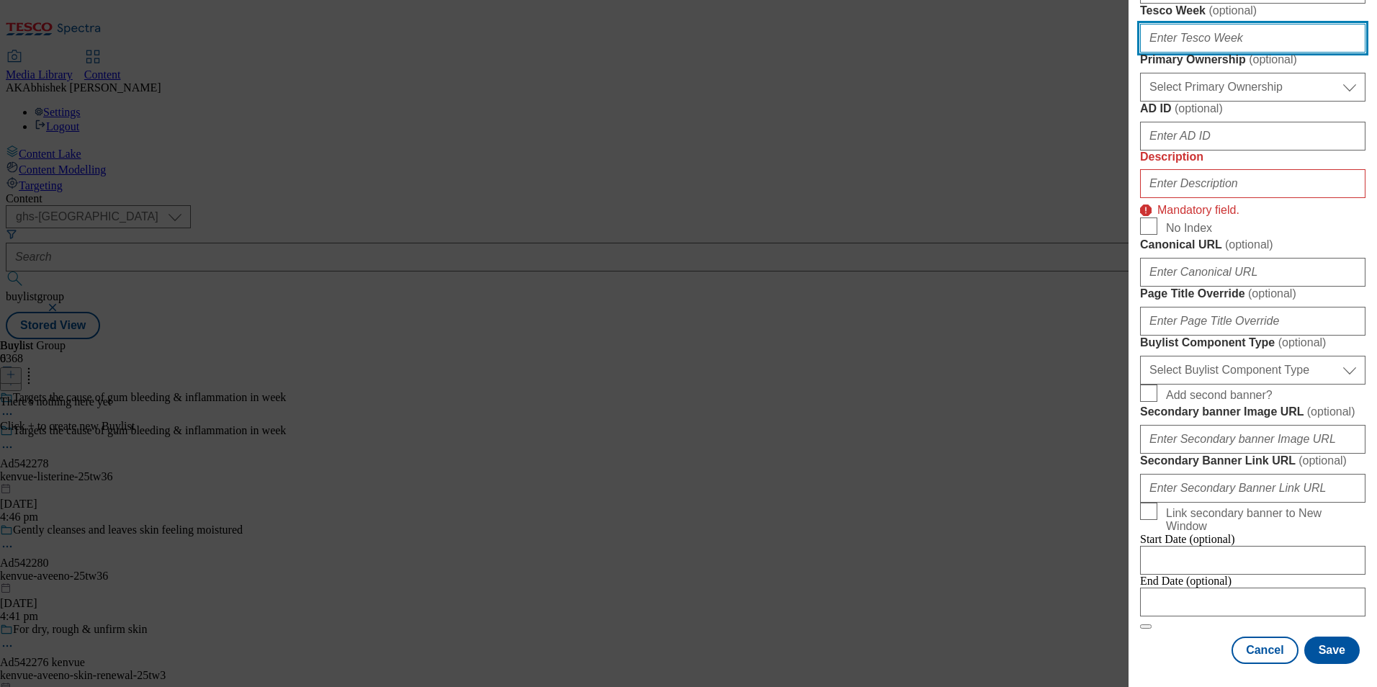
click at [1196, 53] on input "Tesco Week ( optional )" at bounding box center [1252, 38] width 225 height 29
type input "36"
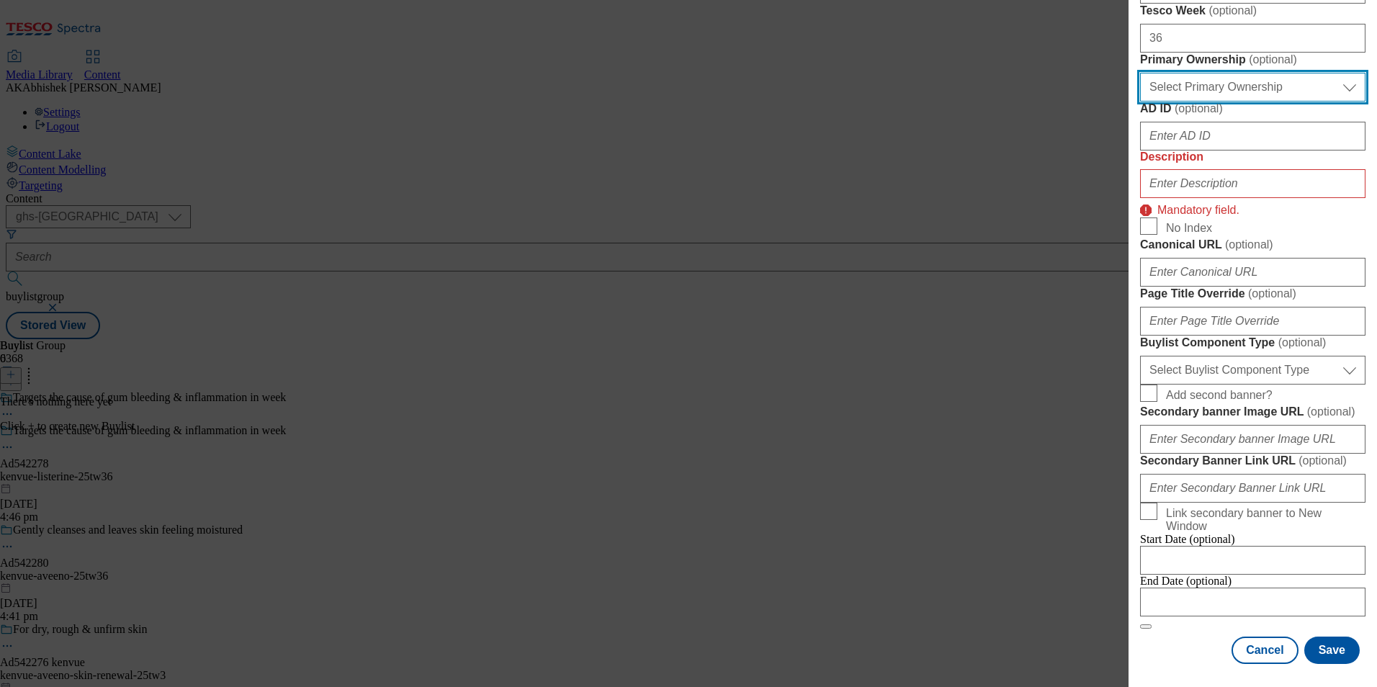
click at [1275, 102] on select "Select Primary Ownership tesco dunnhumby" at bounding box center [1252, 87] width 225 height 29
select select "dunnhumby"
click at [1140, 102] on select "Select Primary Ownership tesco dunnhumby" at bounding box center [1252, 87] width 225 height 29
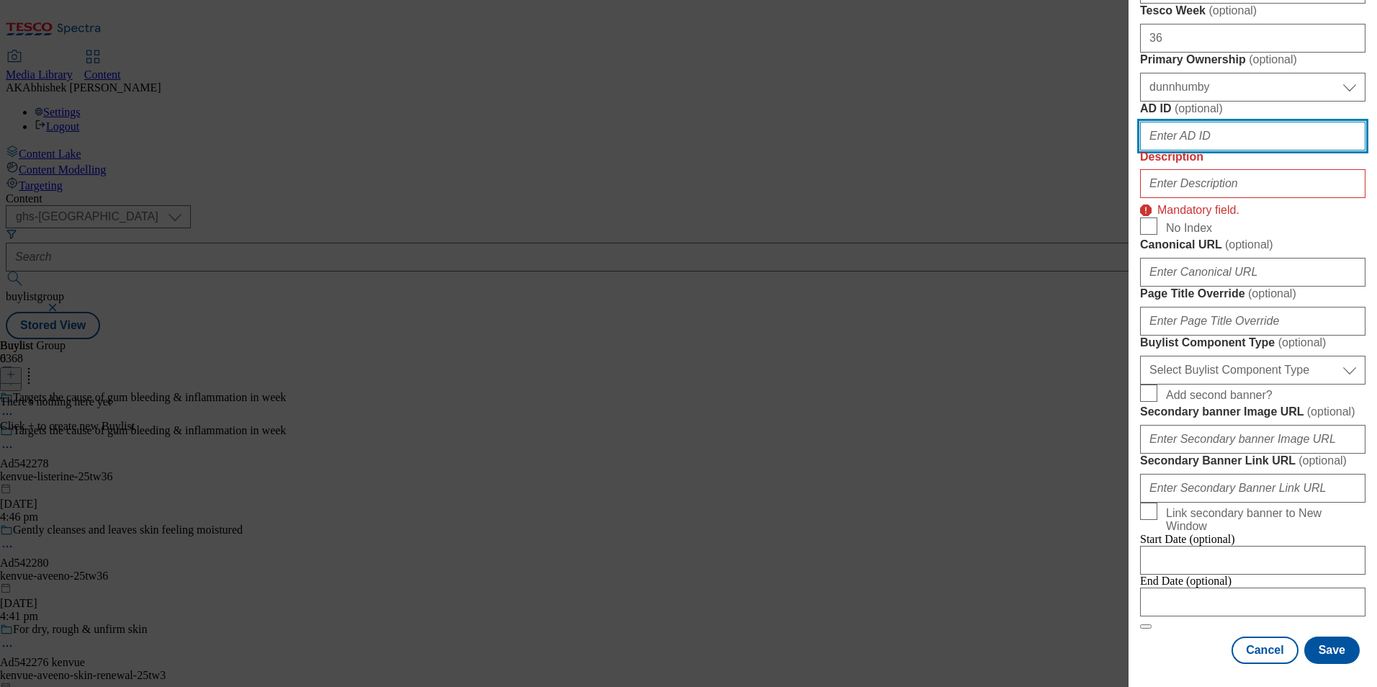
click at [1234, 151] on input "AD ID ( optional )" at bounding box center [1252, 136] width 225 height 29
paste input "542278"
type input "542278"
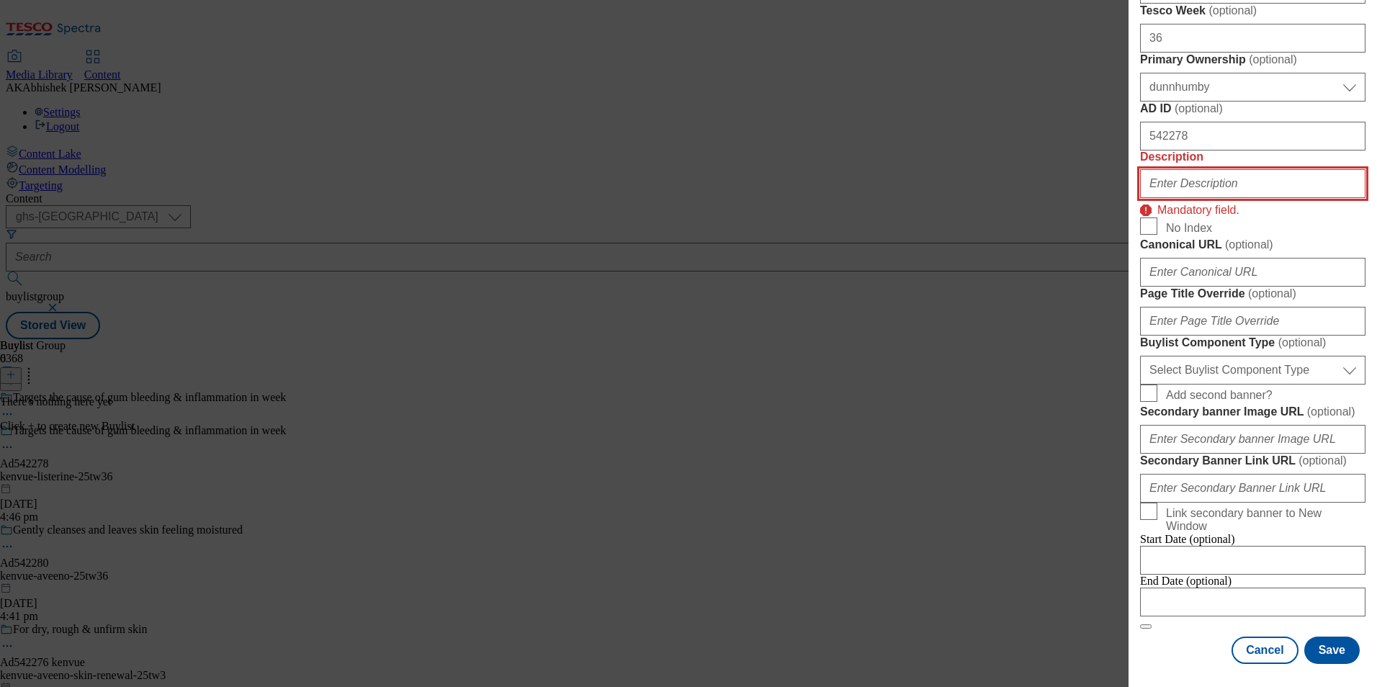
click at [1220, 198] on input "Description" at bounding box center [1252, 183] width 225 height 29
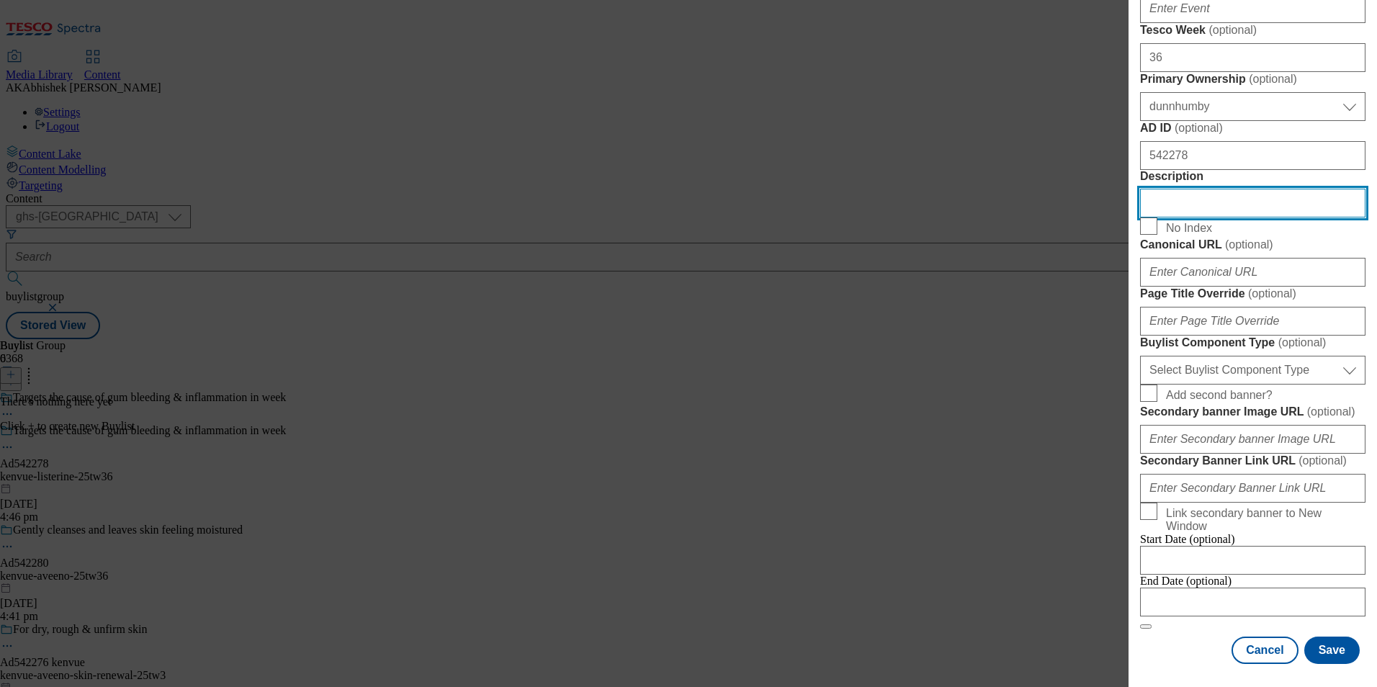
scroll to position [864, 0]
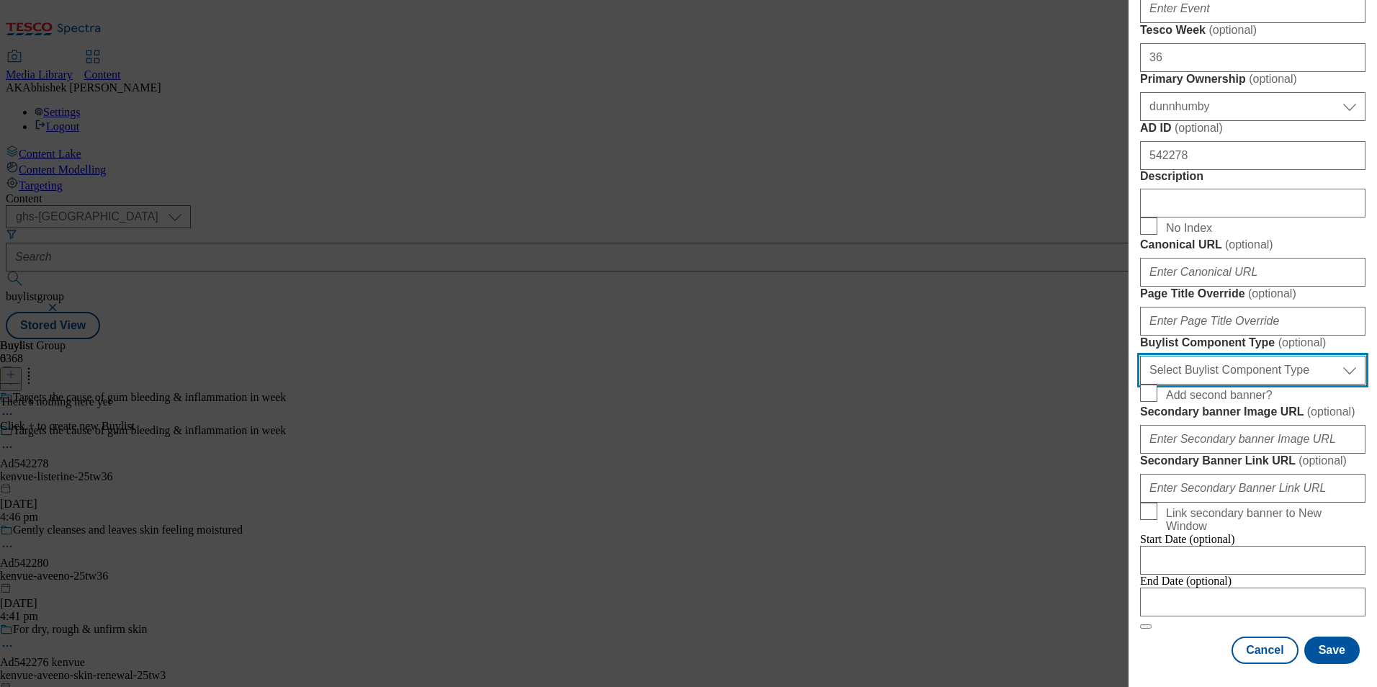
click at [1261, 356] on select "Select Buylist Component Type Banner Competition Header Meal" at bounding box center [1252, 370] width 225 height 29
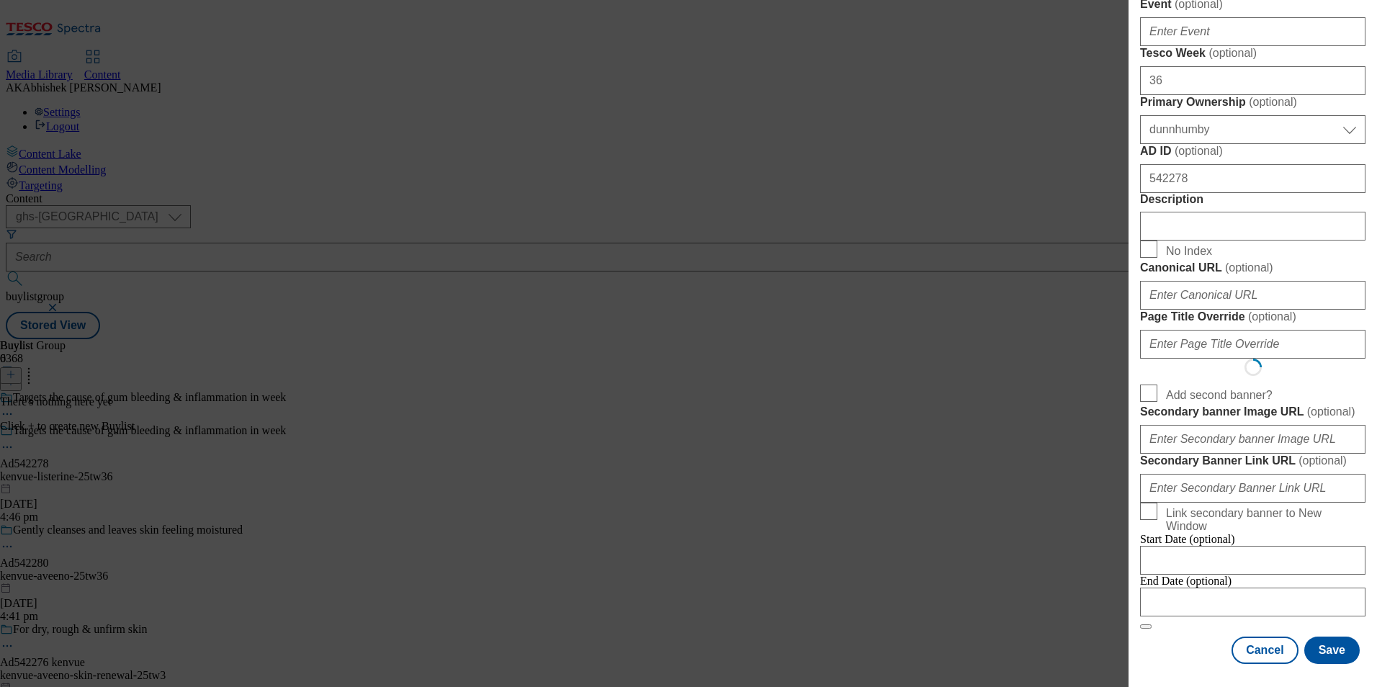
select select "Banner"
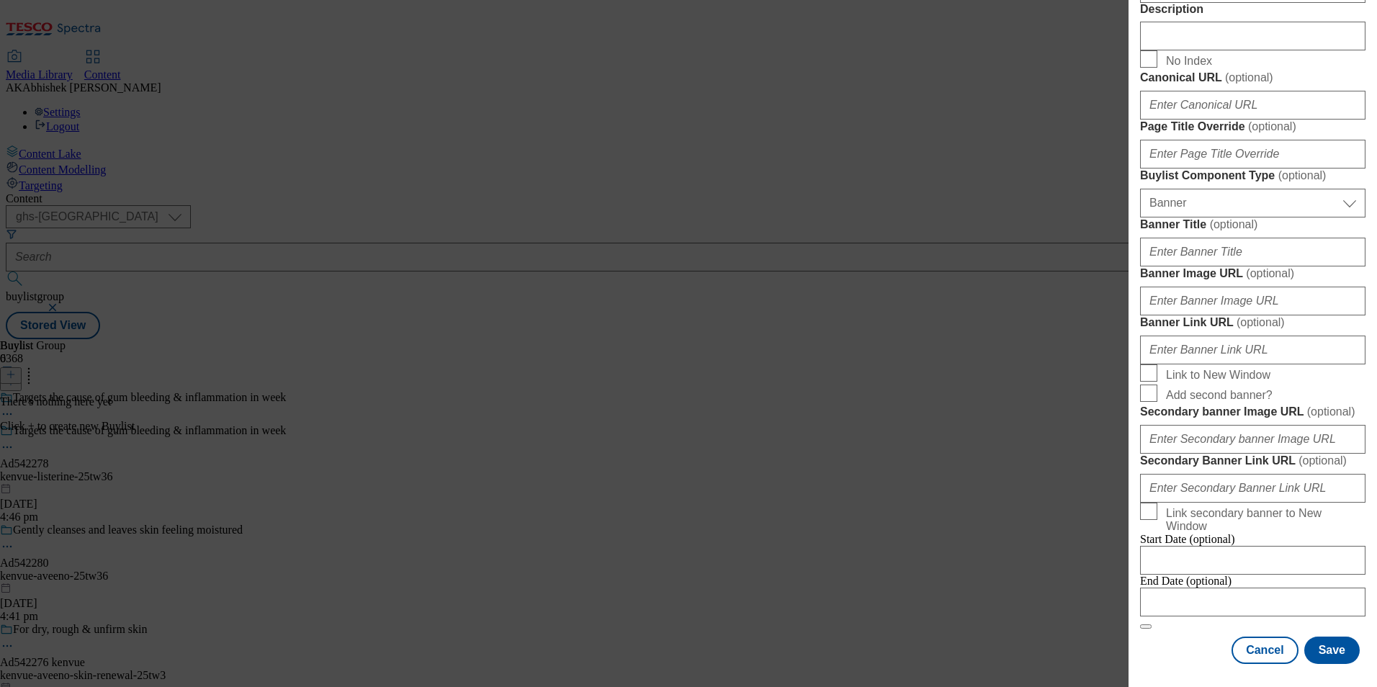
scroll to position [1256, 0]
click at [1272, 588] on input "Modal" at bounding box center [1252, 602] width 225 height 29
select select "2025"
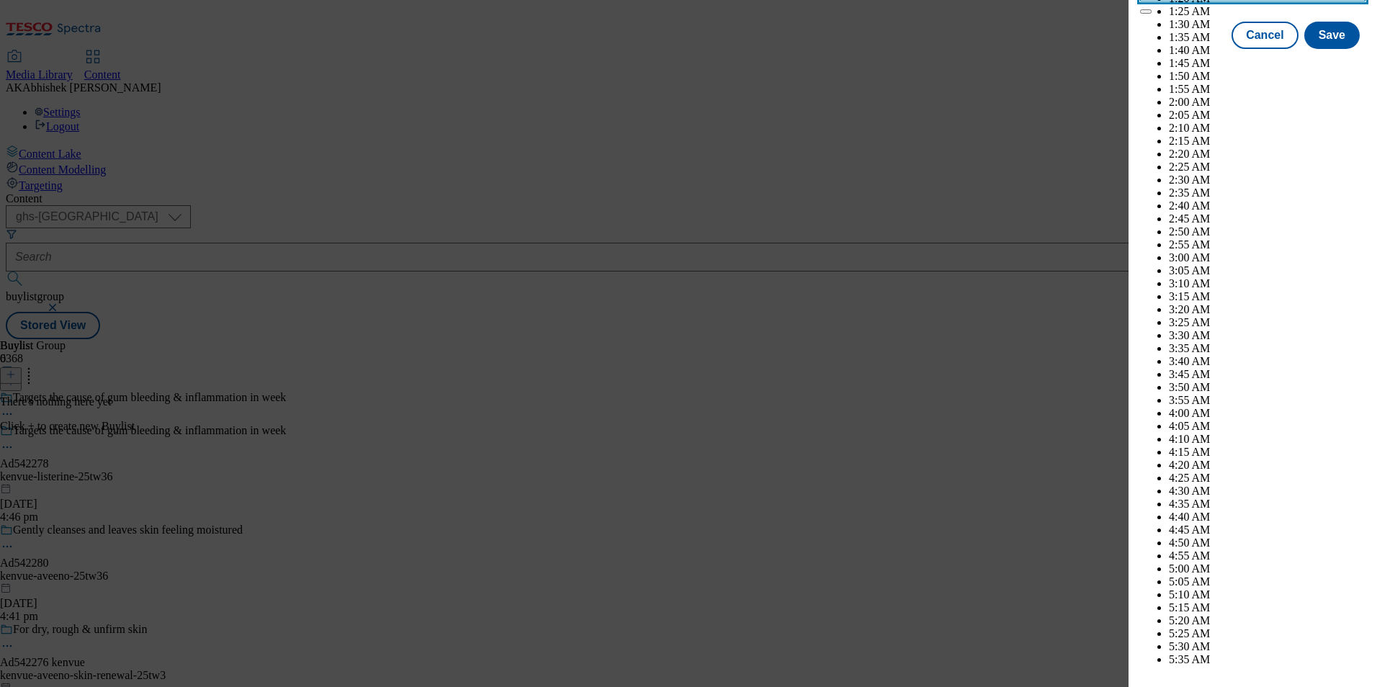
scroll to position [5347, 0]
select select "December"
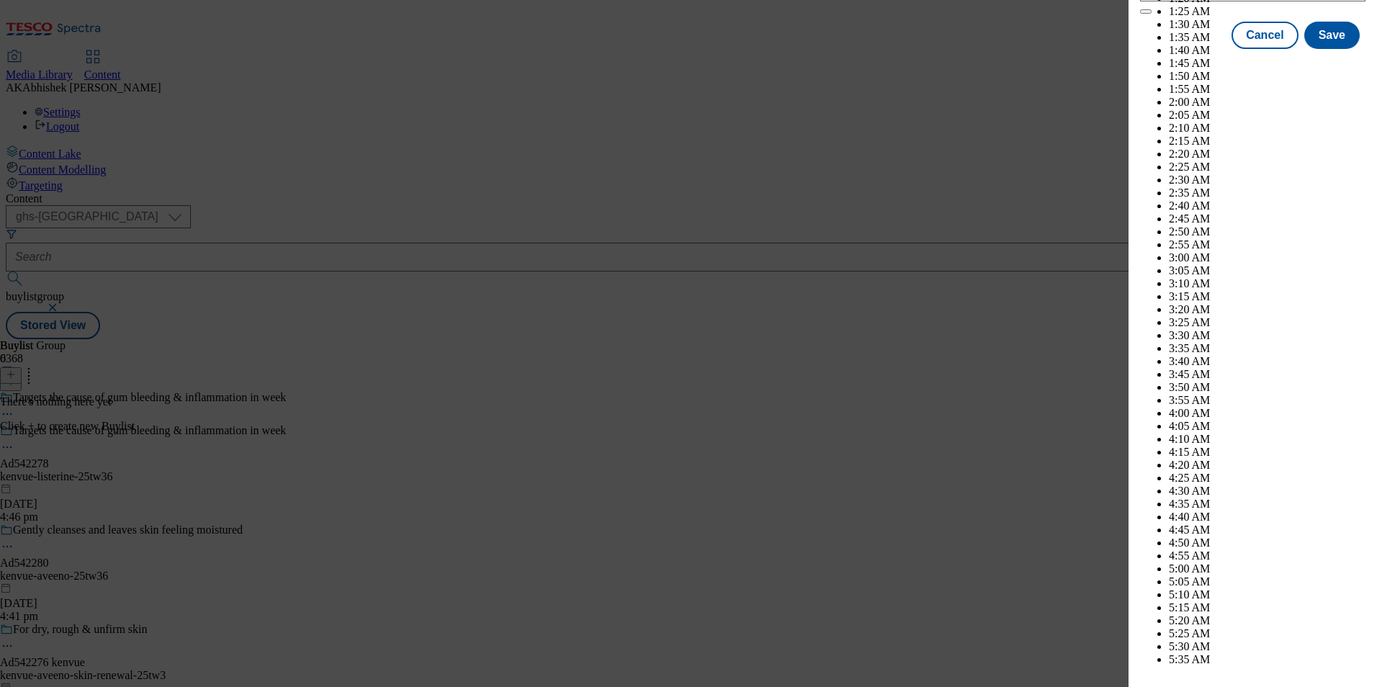
select select "2026"
select select "February"
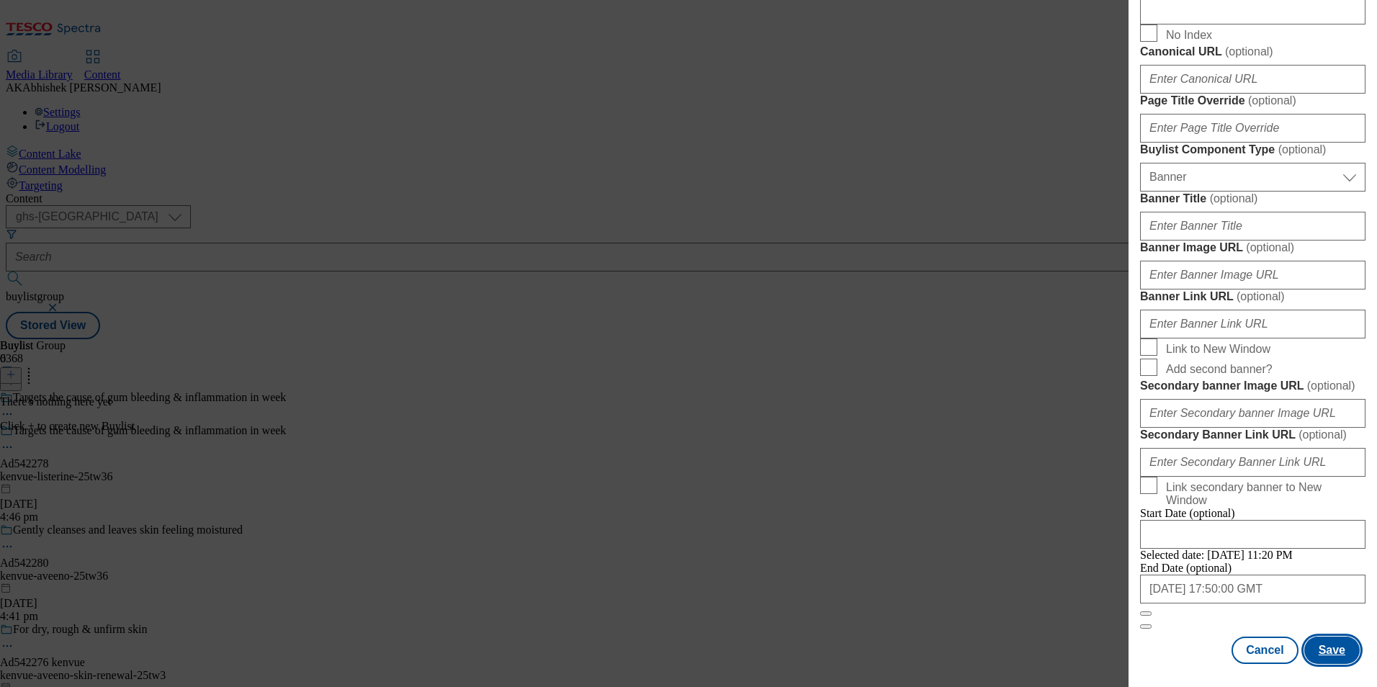
click at [1329, 658] on button "Save" at bounding box center [1331, 650] width 55 height 27
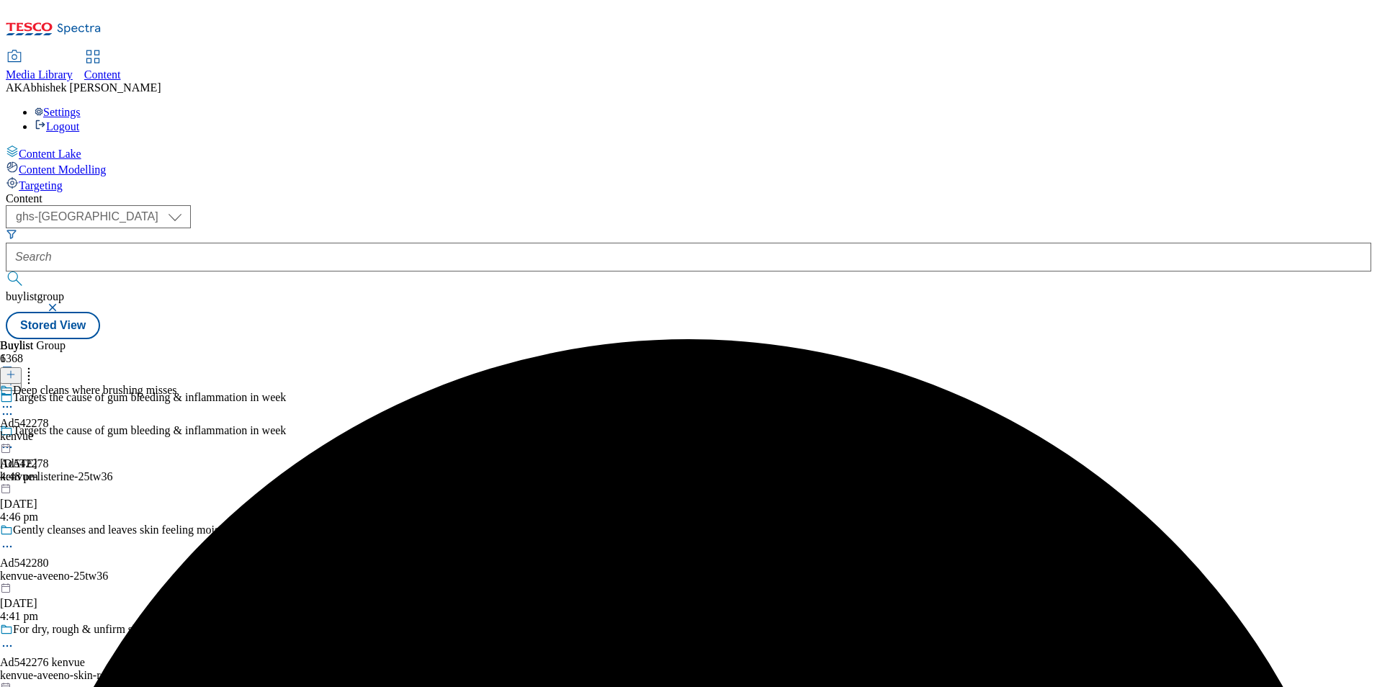
click at [177, 430] on div "kenvue" at bounding box center [88, 436] width 177 height 13
click at [22, 367] on button at bounding box center [11, 375] width 22 height 17
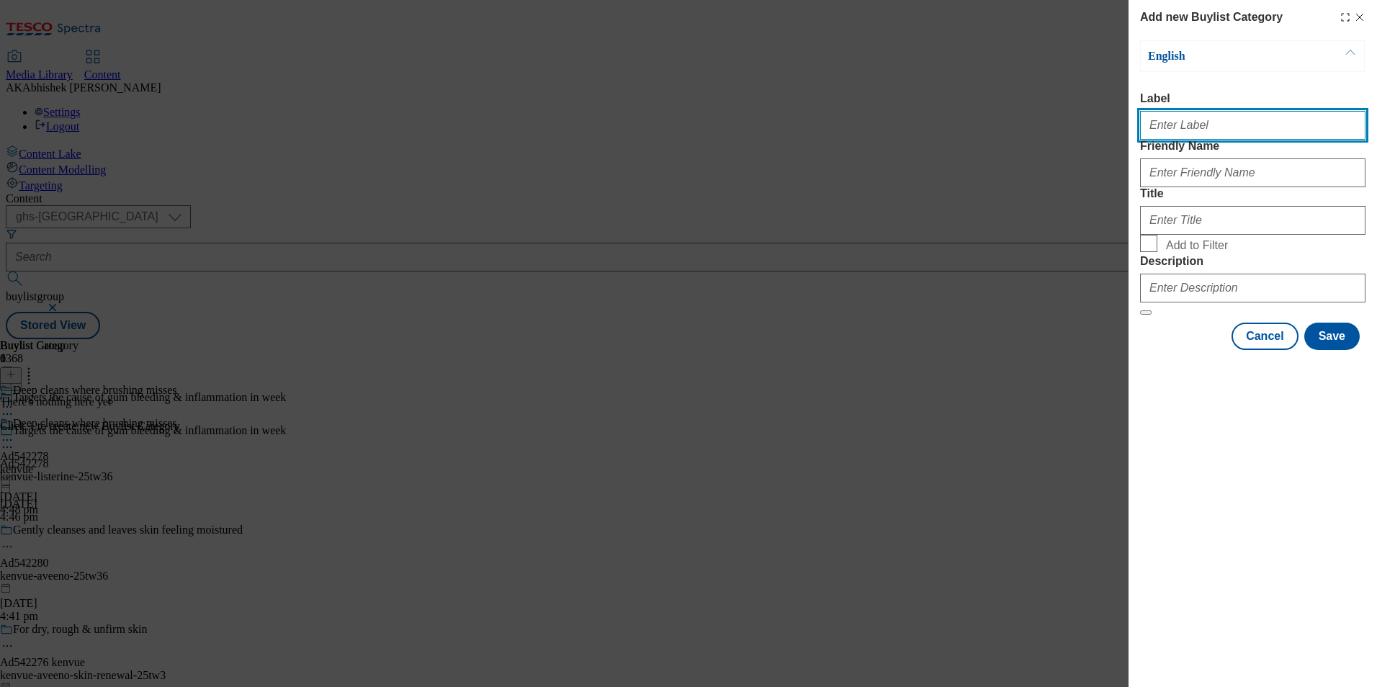
click at [1185, 136] on input "Label" at bounding box center [1252, 125] width 225 height 29
paste input "542278"
type input "Ad542278"
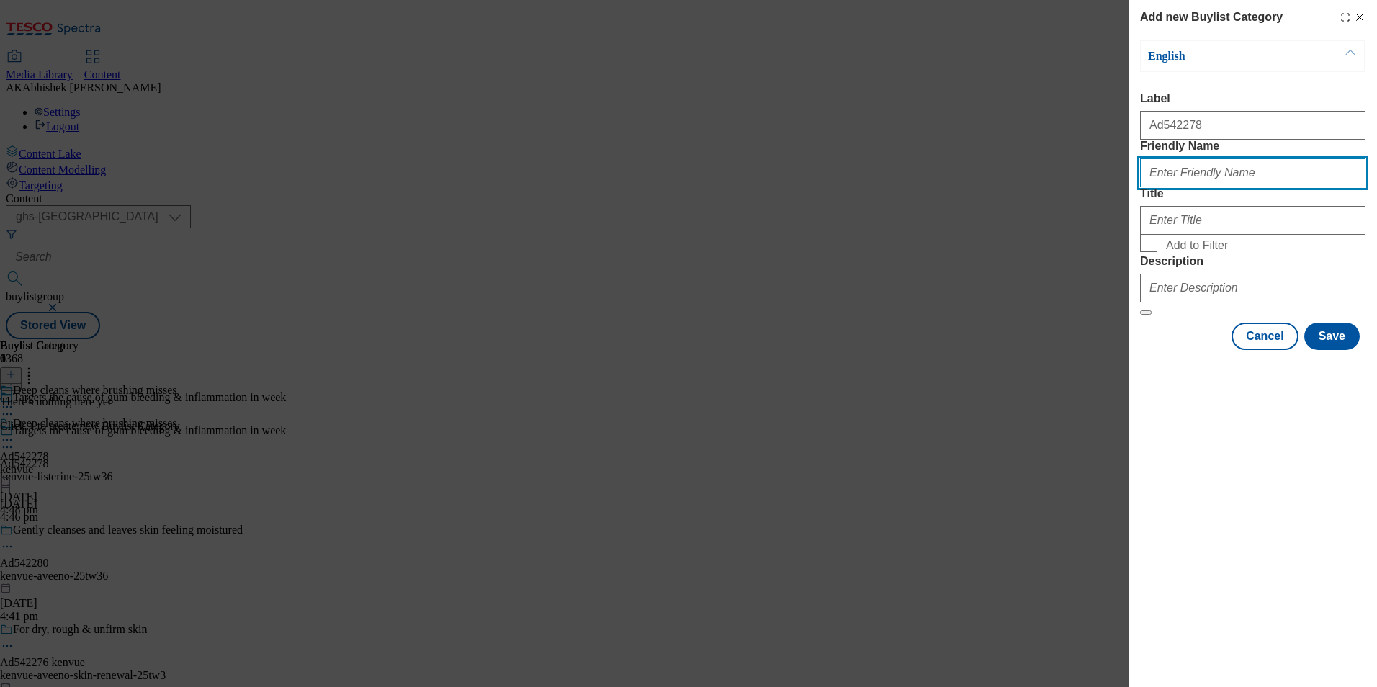
click at [1169, 187] on input "Friendly Name" at bounding box center [1252, 172] width 225 height 29
paste input "kenvue-listerine"
type input "kenvue-listerine"
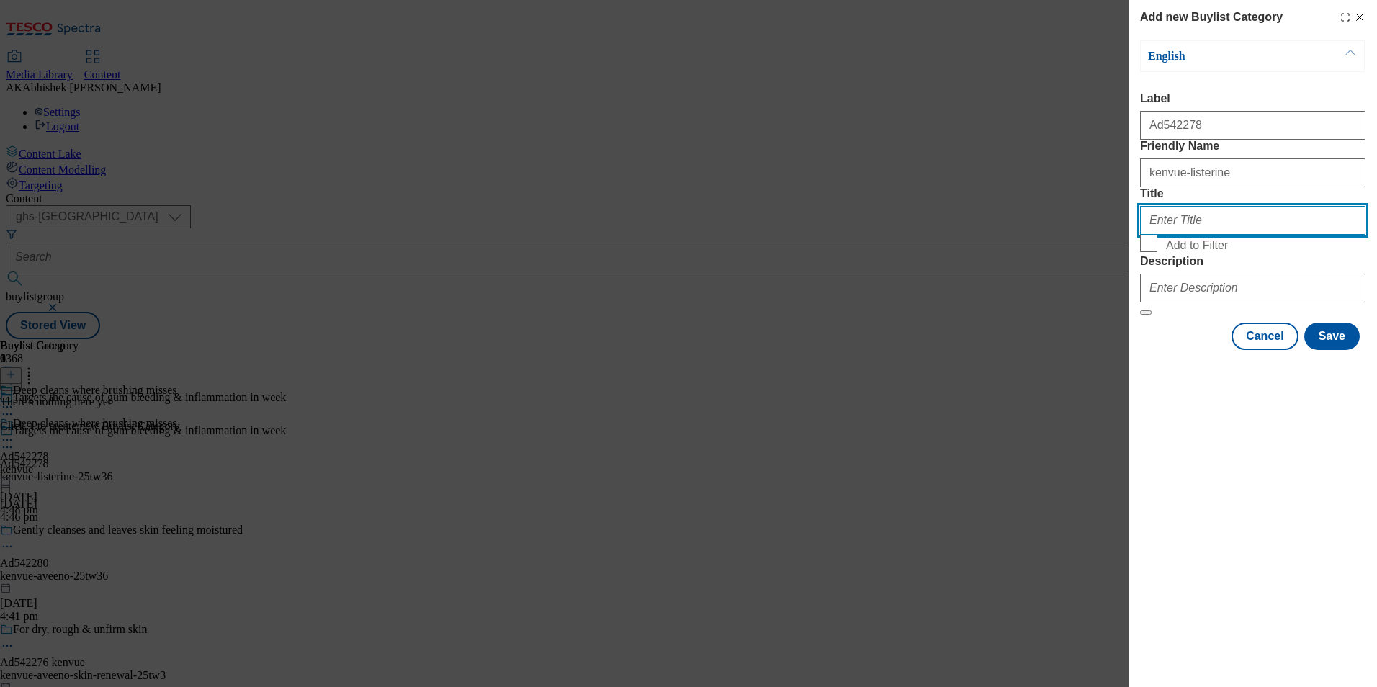
click at [1179, 235] on input "Title" at bounding box center [1252, 220] width 225 height 29
paste input "Kenvue"
type input "Kenvue"
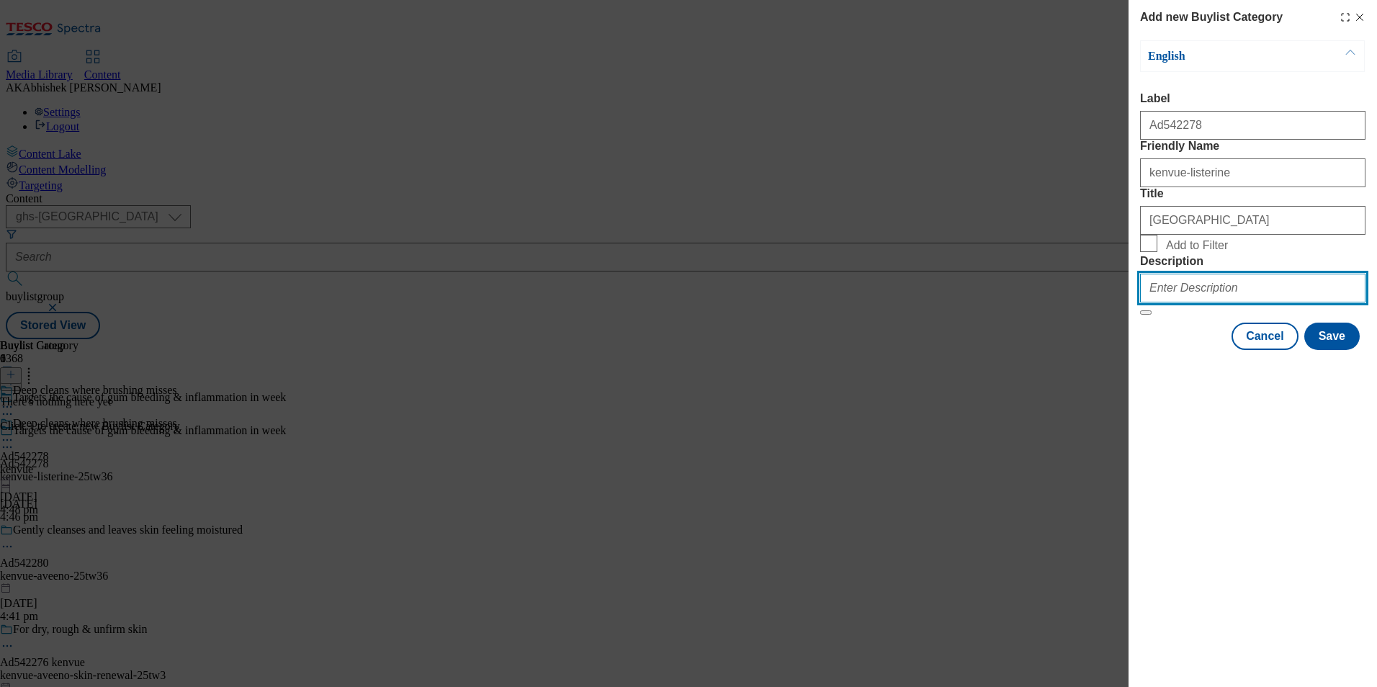
click at [1238, 302] on input "Description" at bounding box center [1252, 288] width 225 height 29
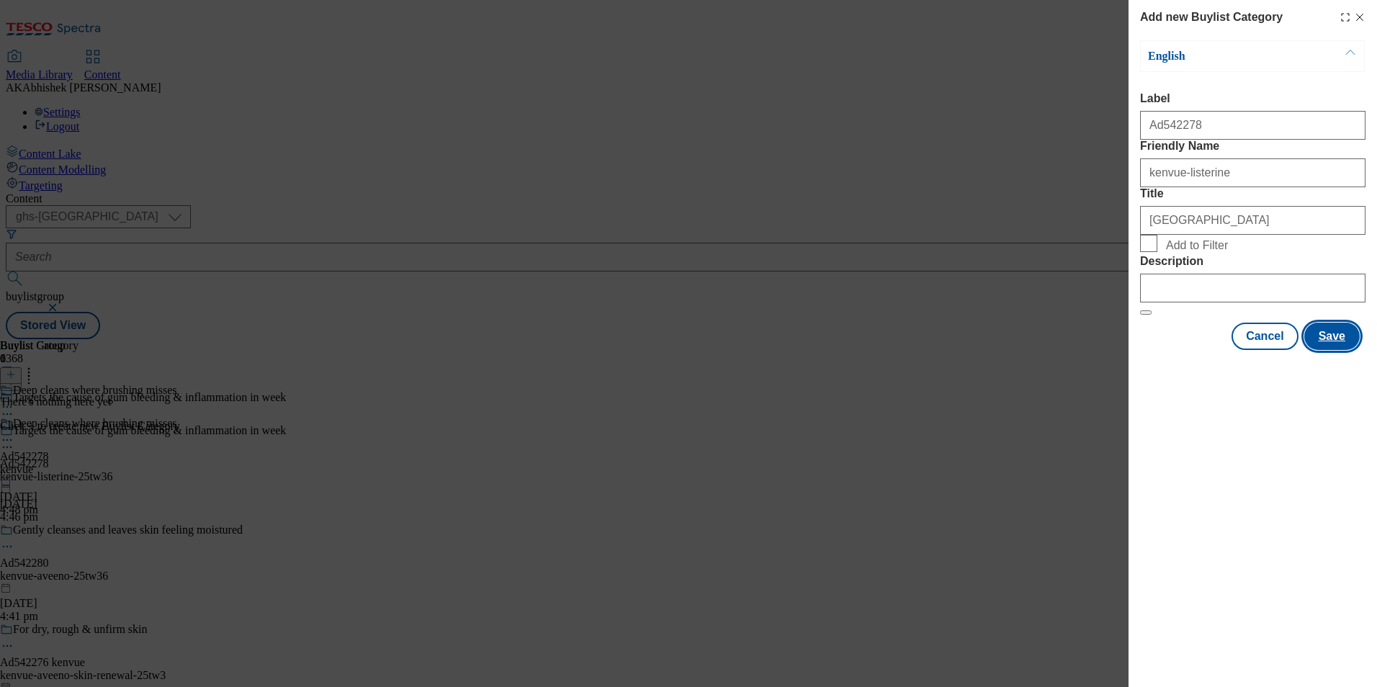
click at [1361, 350] on div "Cancel Save" at bounding box center [1252, 336] width 225 height 27
click at [1347, 350] on button "Save" at bounding box center [1331, 336] width 55 height 27
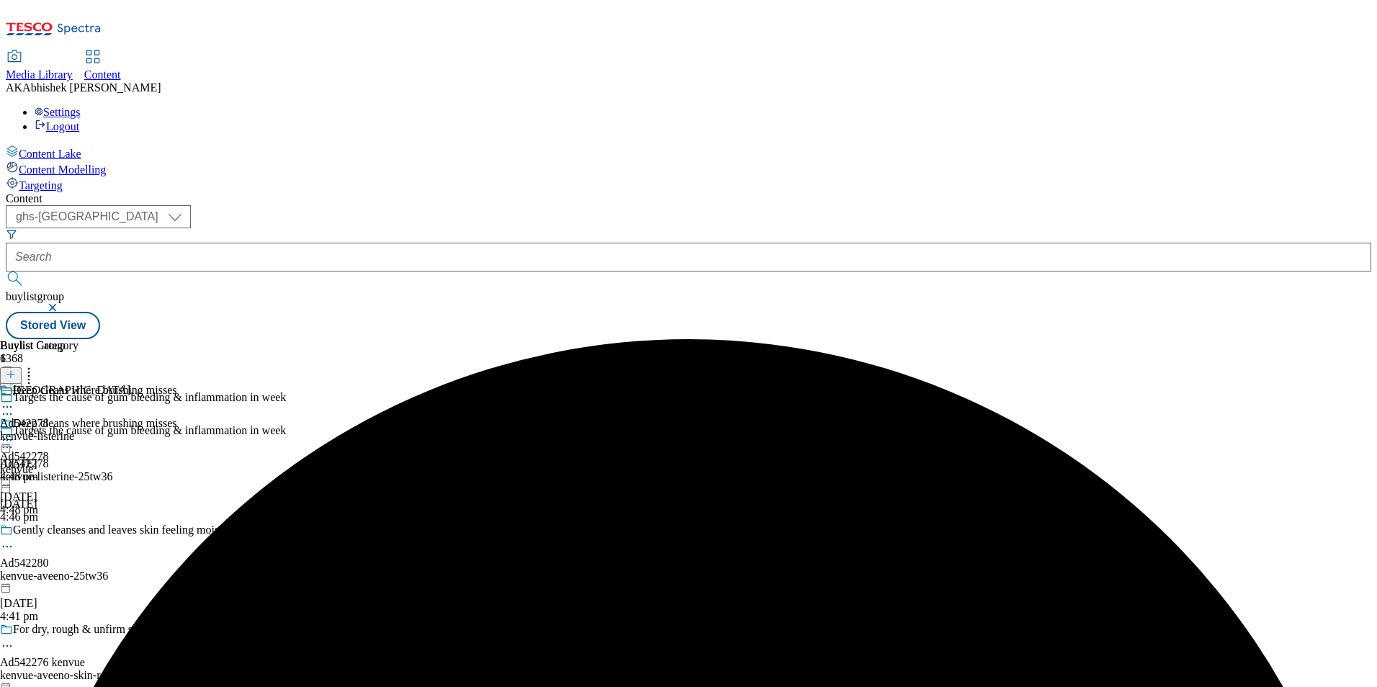
click at [130, 430] on div "kenvue-listerine" at bounding box center [65, 436] width 130 height 13
click at [16, 369] on icon at bounding box center [11, 374] width 10 height 10
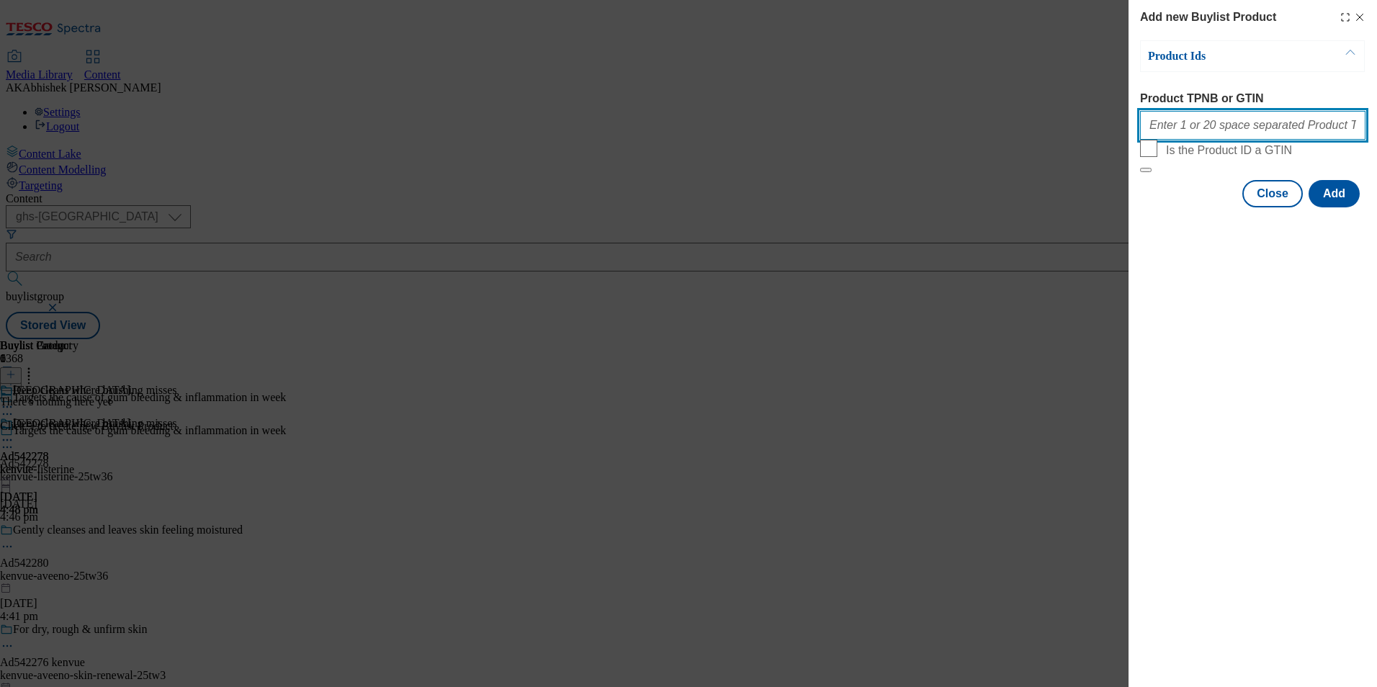
click at [1201, 140] on input "Product TPNB or GTIN" at bounding box center [1252, 125] width 225 height 29
paste input "75090324 52327548 52640303 93941582 87869383 67902150 64708264 96184015 96434279"
type input "75090324 52327548 52640303 93941582 87869383 67902150 64708264 96184015 96434279"
click at [1329, 207] on button "Add" at bounding box center [1334, 193] width 51 height 27
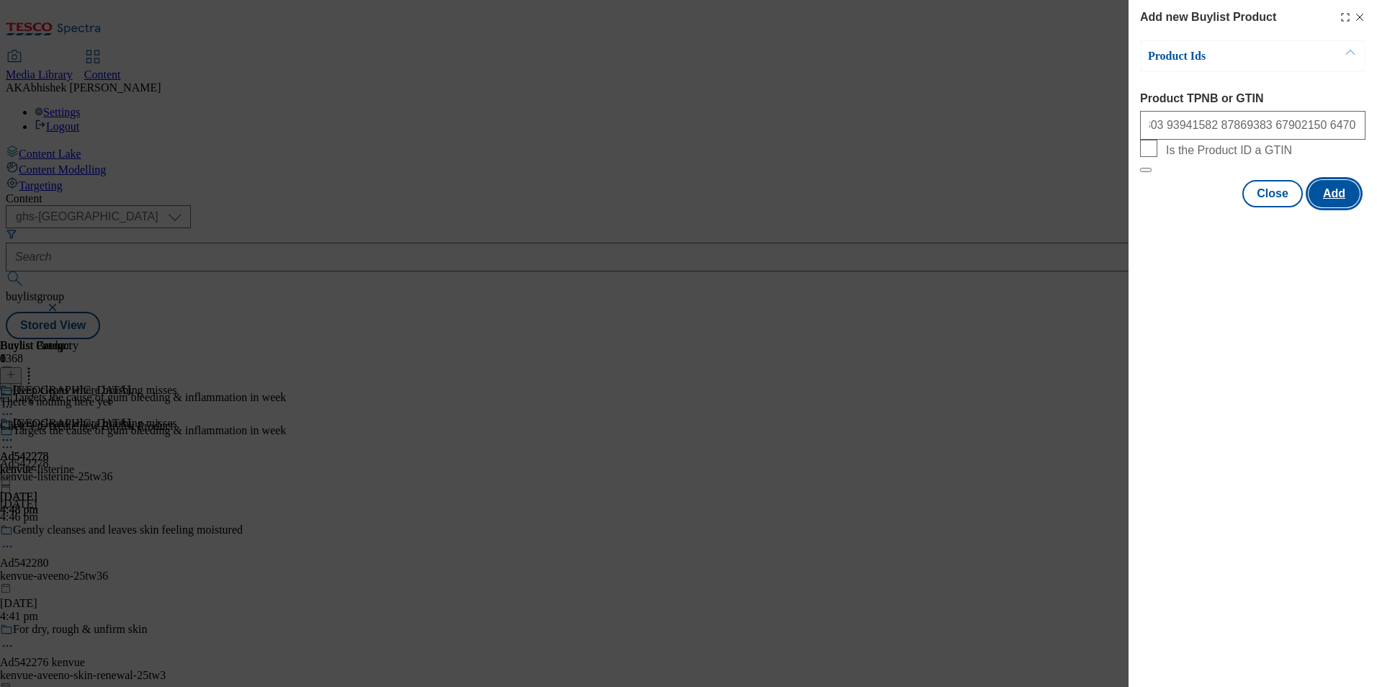
scroll to position [0, 0]
click at [1332, 207] on button "Add" at bounding box center [1334, 193] width 51 height 27
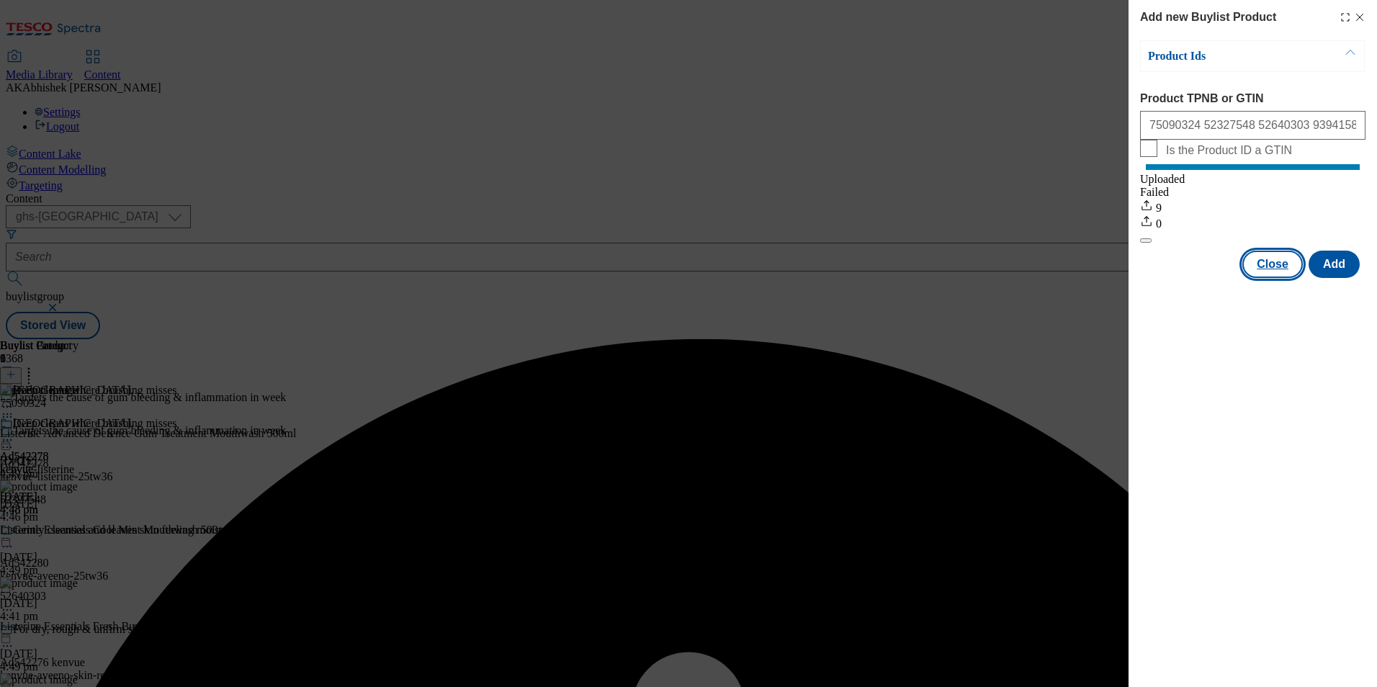
click at [1276, 278] on button "Close" at bounding box center [1272, 264] width 60 height 27
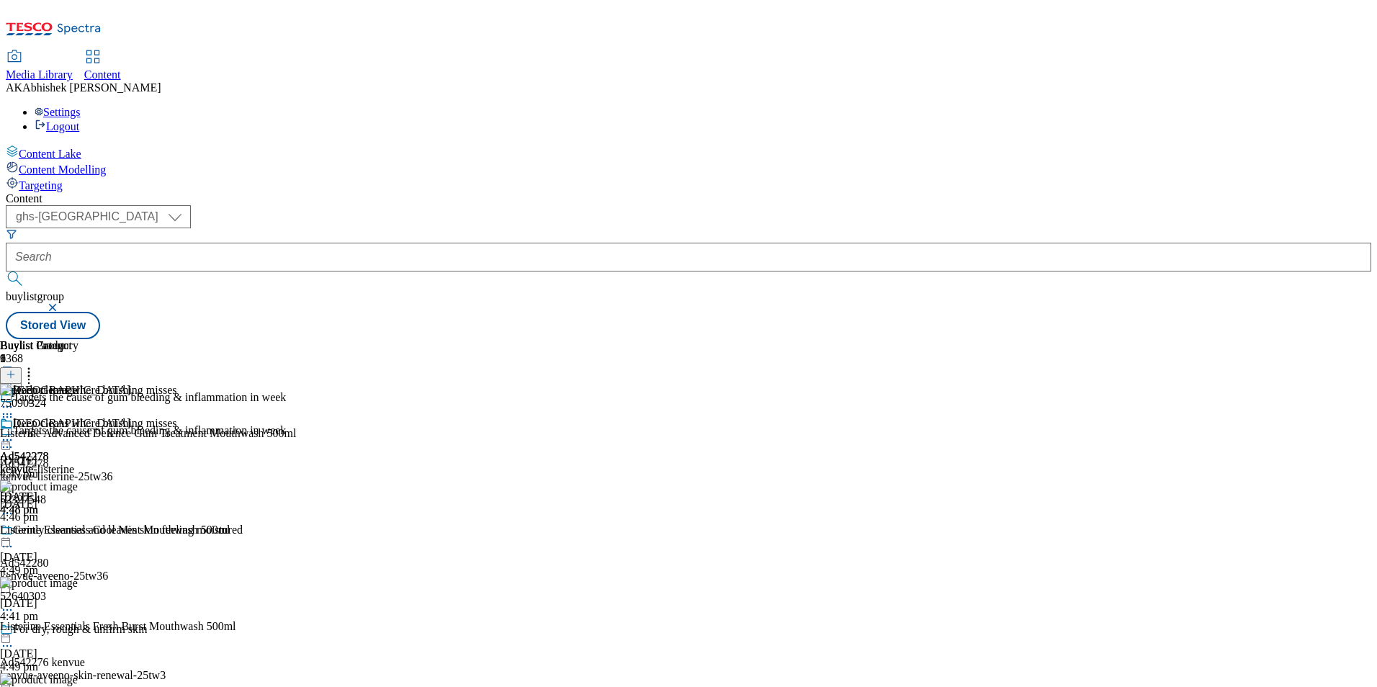
click at [14, 433] on icon at bounding box center [7, 440] width 14 height 14
click at [79, 532] on span "Preview" at bounding box center [62, 537] width 34 height 11
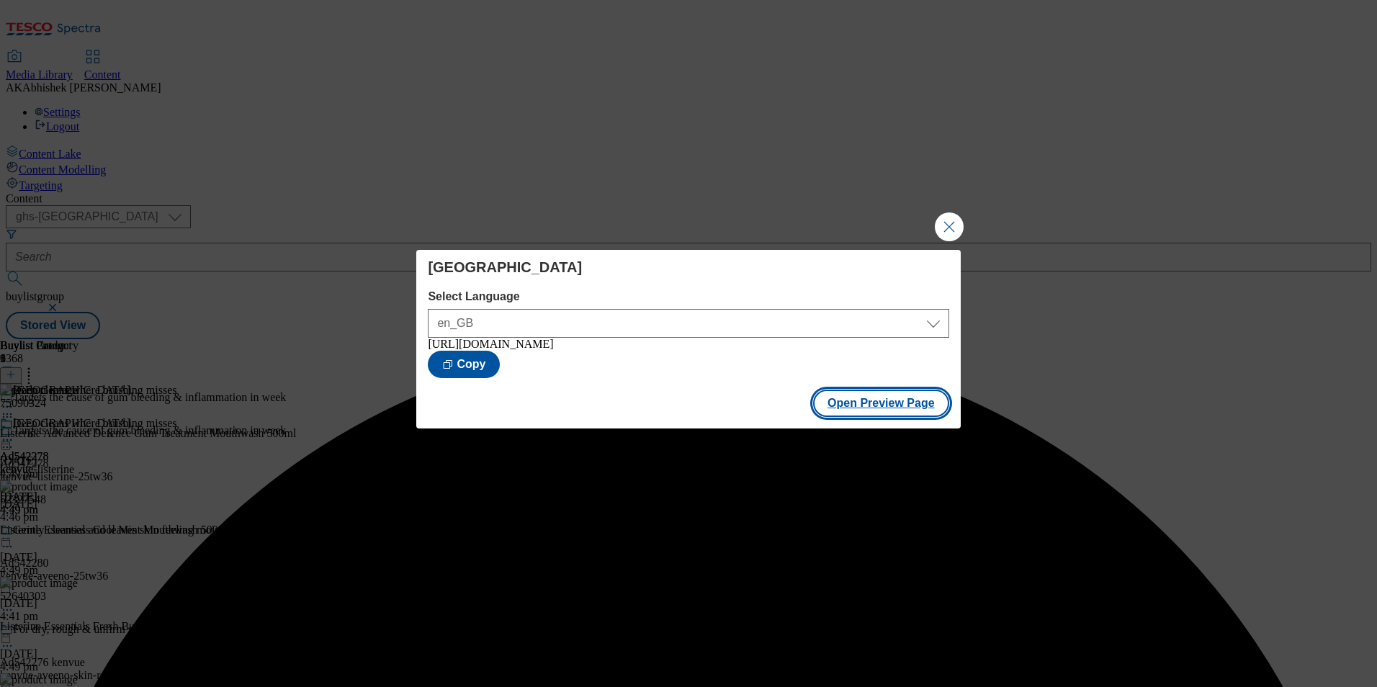
click at [844, 408] on button "Open Preview Page" at bounding box center [881, 403] width 136 height 27
click at [949, 220] on button "Close Modal" at bounding box center [949, 226] width 29 height 29
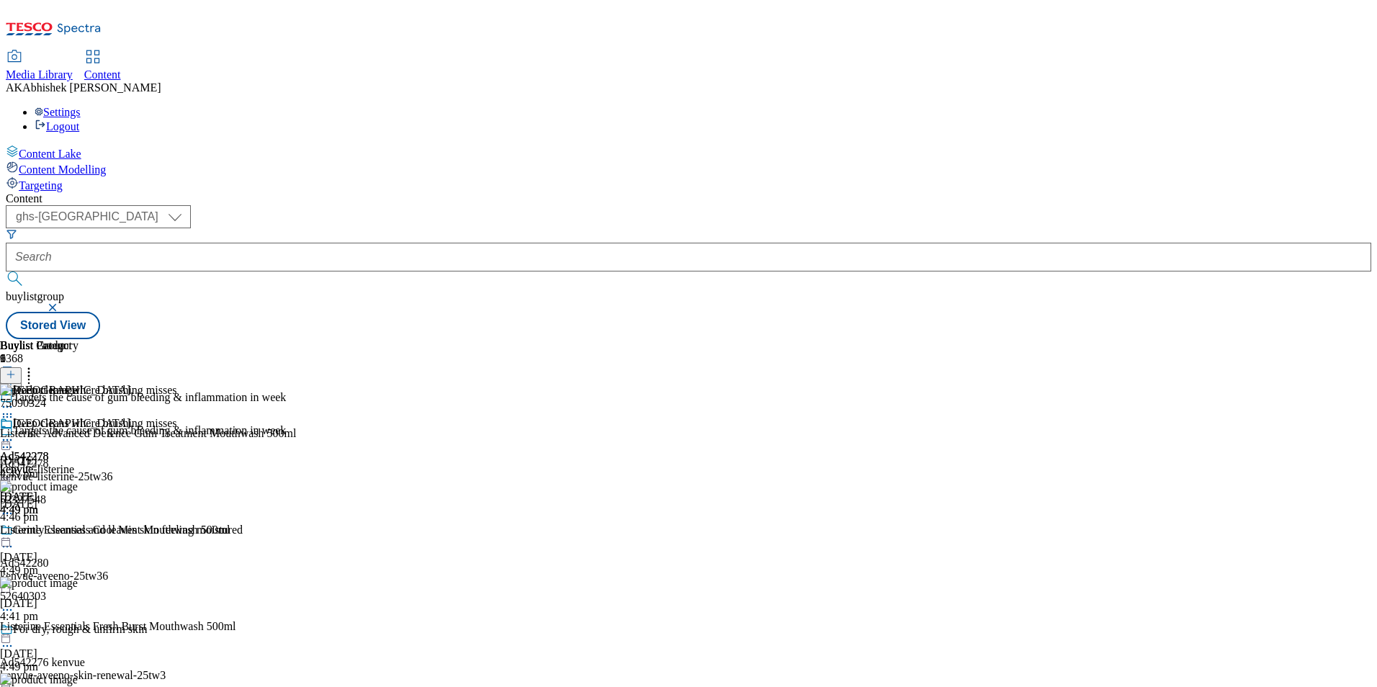
click at [14, 440] on icon at bounding box center [7, 447] width 14 height 14
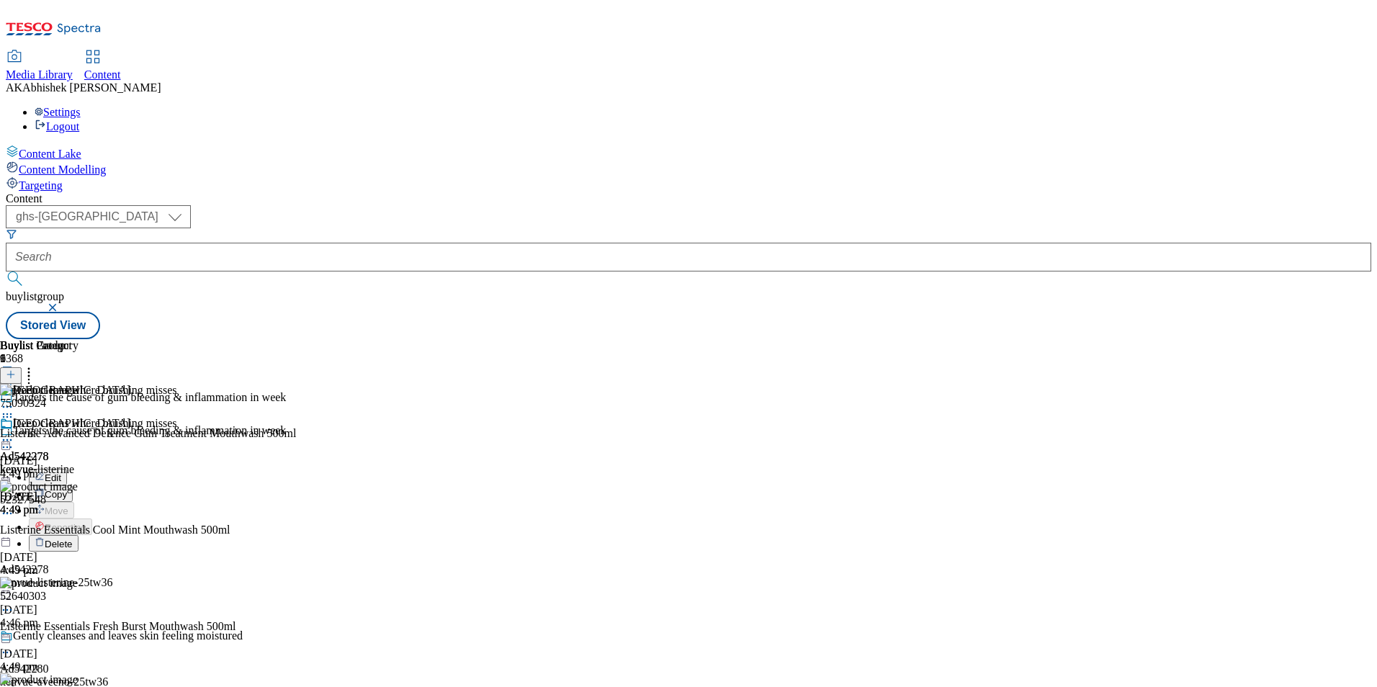
click at [279, 469] on li "Edit" at bounding box center [157, 477] width 257 height 17
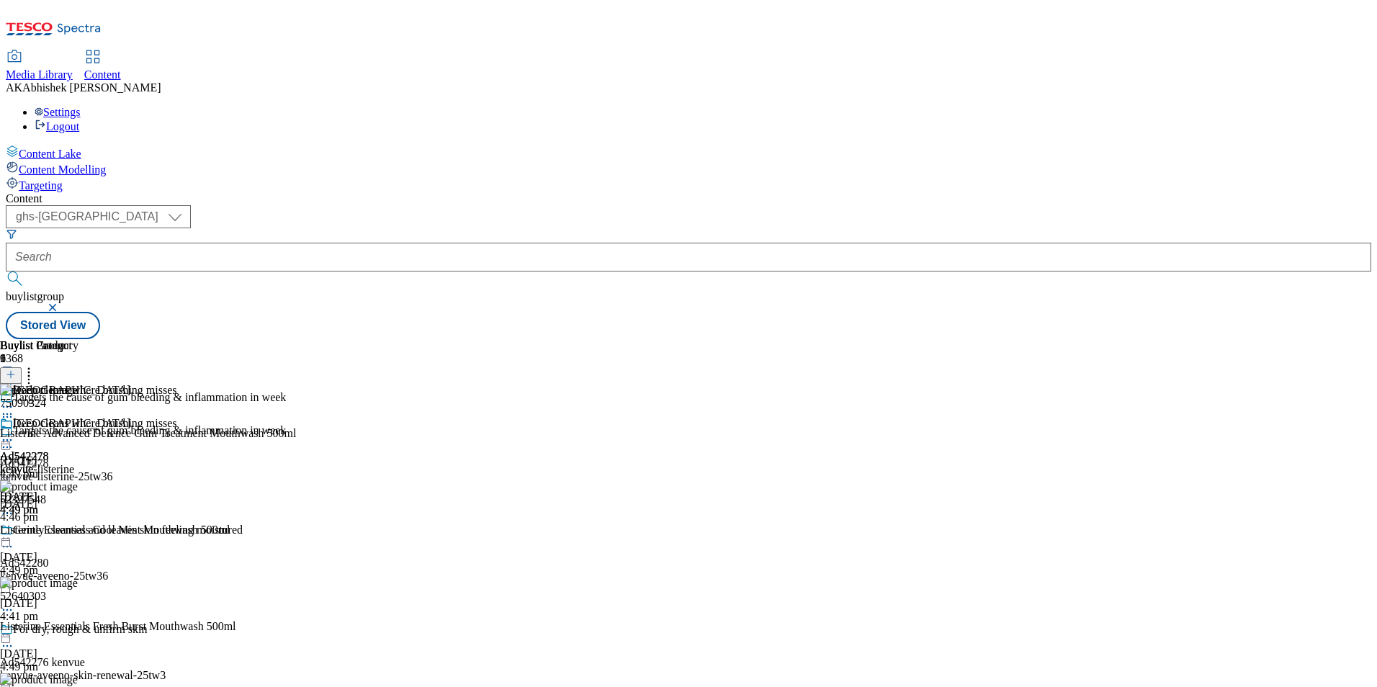
click at [14, 440] on icon at bounding box center [7, 447] width 14 height 14
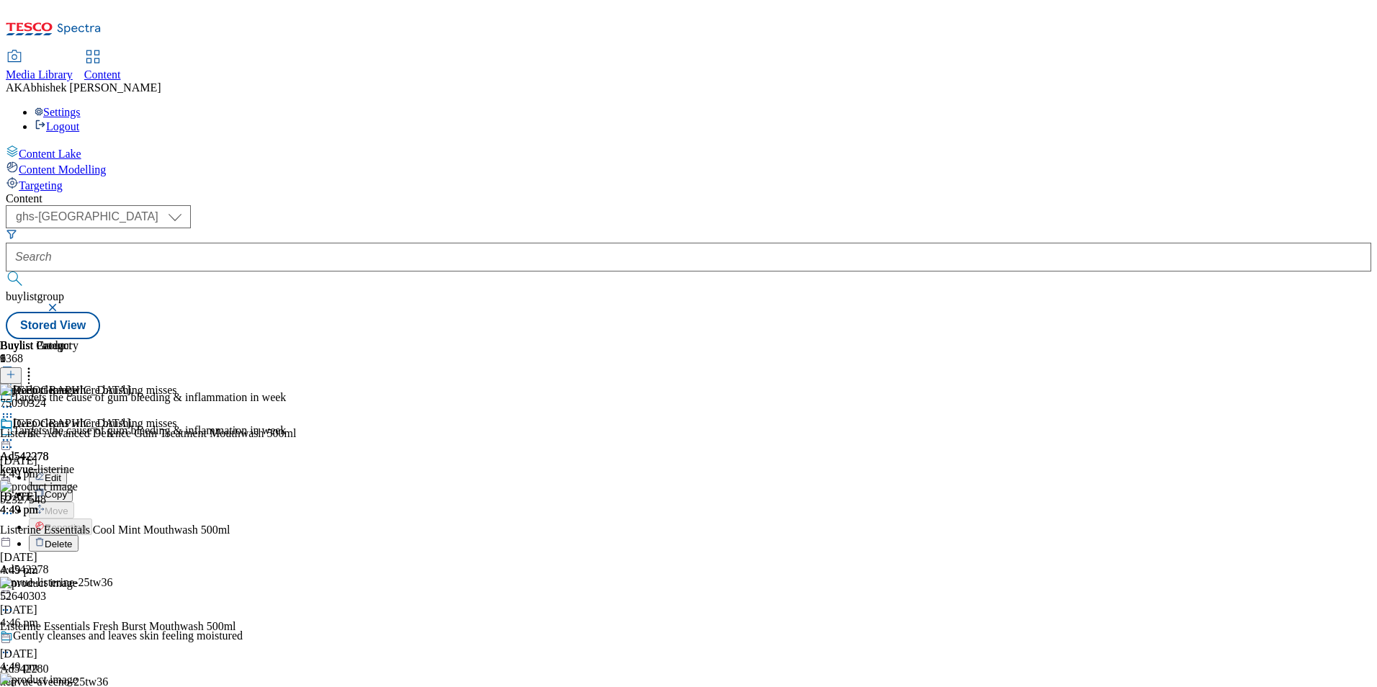
click at [61, 472] on span "Edit" at bounding box center [53, 477] width 17 height 11
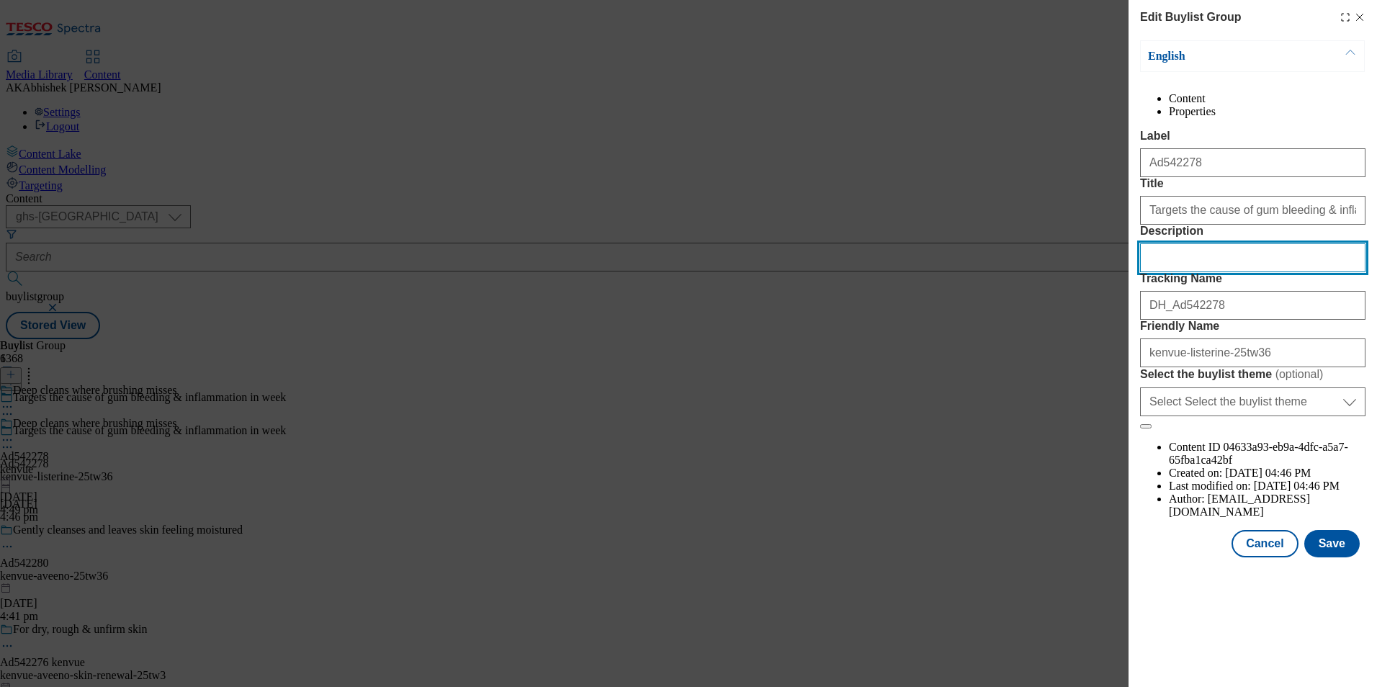
click at [1199, 272] on input "Description" at bounding box center [1252, 257] width 225 height 29
paste input "Listerine Advanced Defence Gum Treatment Mouthwash 500ml"
type input "Listerine Advanced Defence Gum Treatment Mouthwash 500ml"
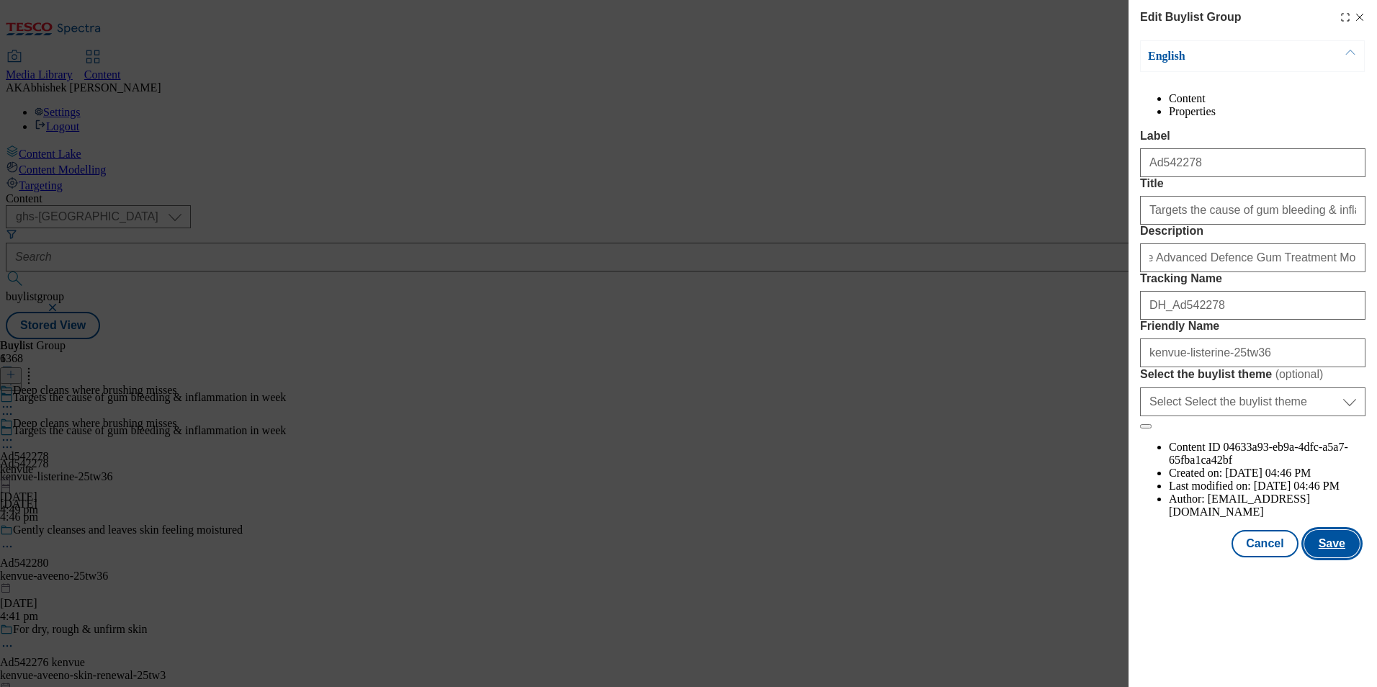
click at [1322, 557] on button "Save" at bounding box center [1331, 543] width 55 height 27
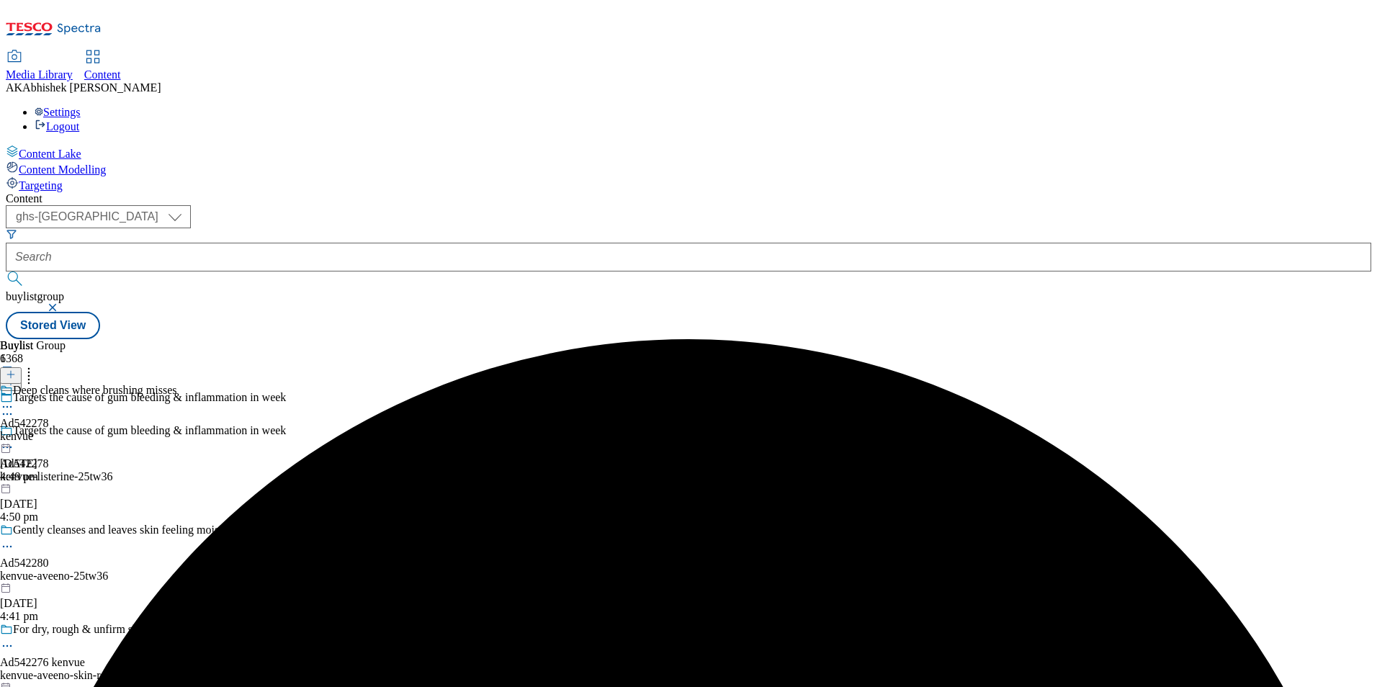
click at [14, 400] on icon at bounding box center [7, 407] width 14 height 14
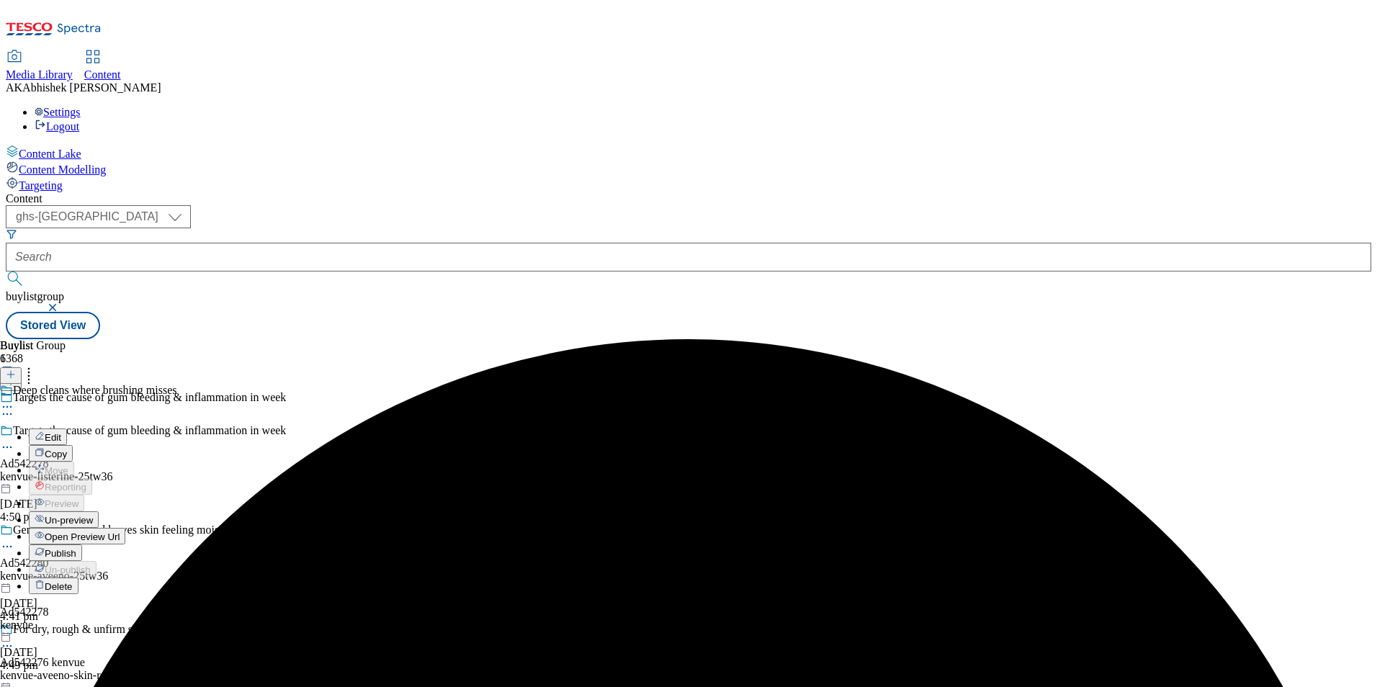
click at [61, 432] on span "Edit" at bounding box center [53, 437] width 17 height 11
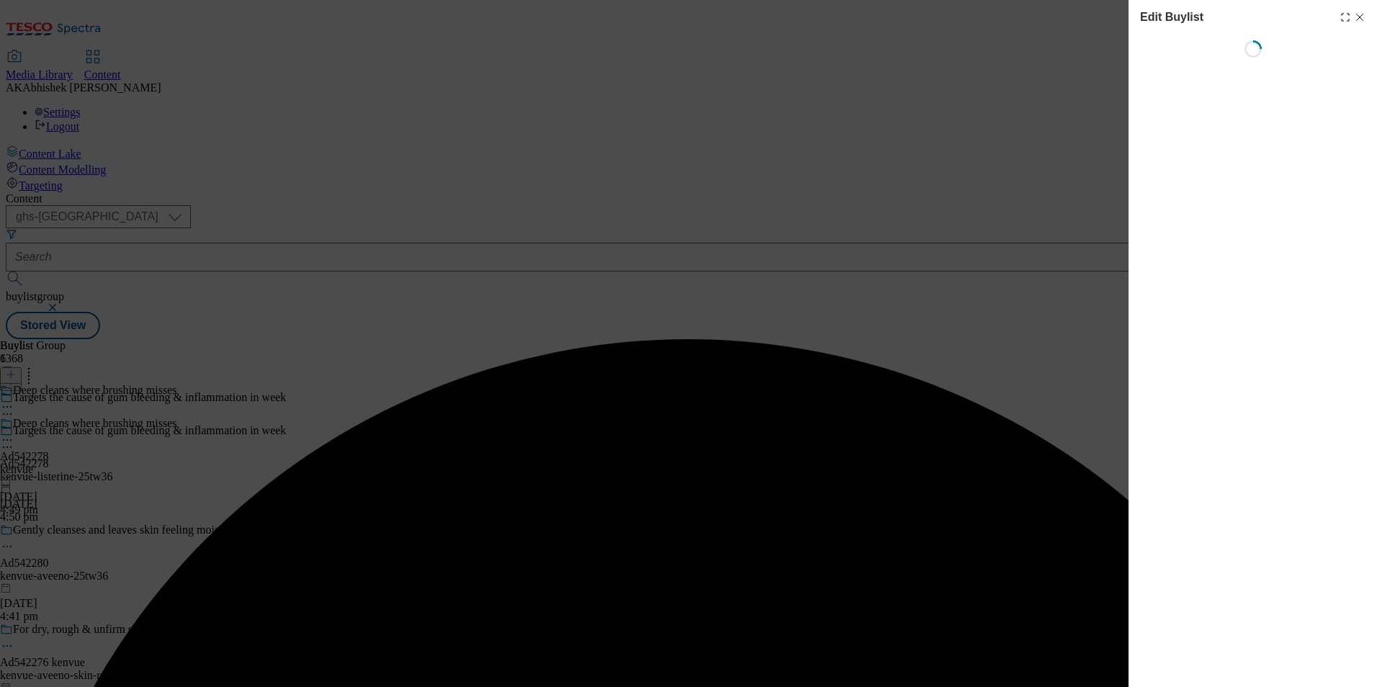
select select "tactical"
select select "supplier funded short term 1-3 weeks"
select select "dunnhumby"
select select "Banner"
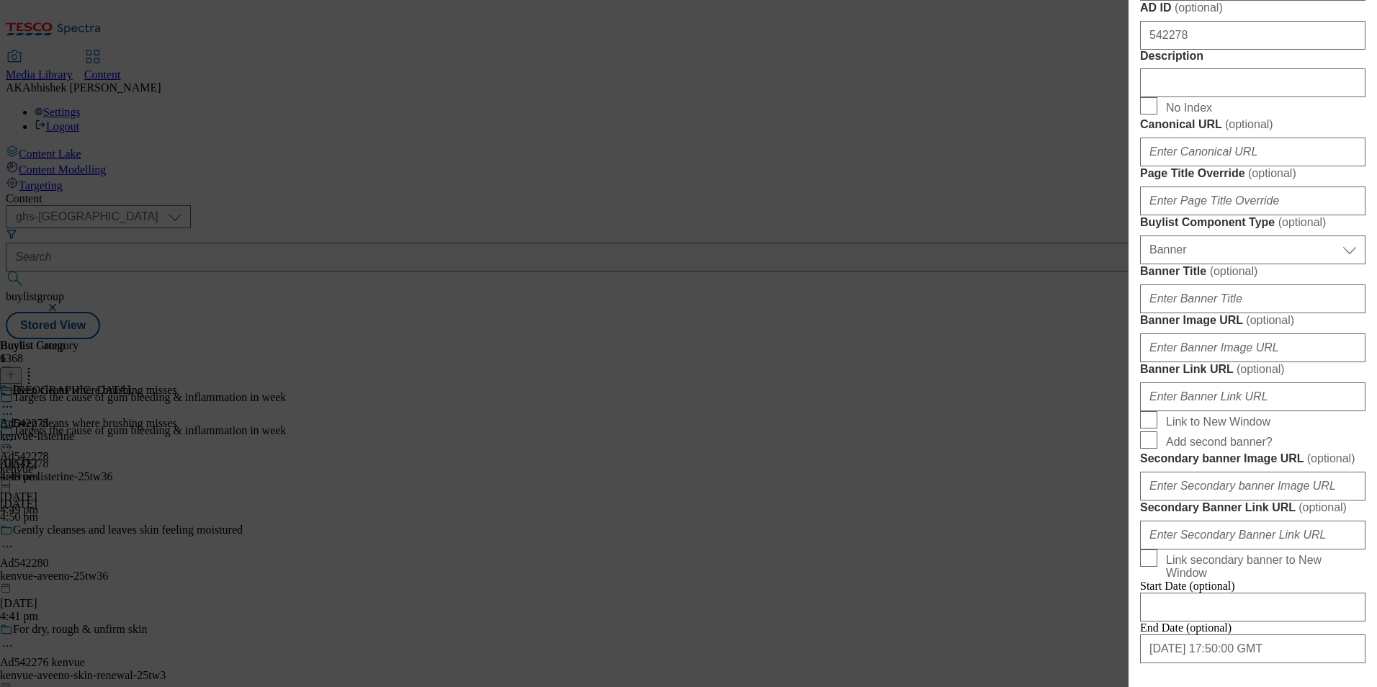
scroll to position [720, 0]
click at [1217, 97] on input "Description" at bounding box center [1252, 82] width 225 height 29
paste input "Listerine Advanced Defence Gum Treatment Mouthwash 500ml"
type input "Listerine Advanced Defence Gum Treatment Mouthwash 500ml"
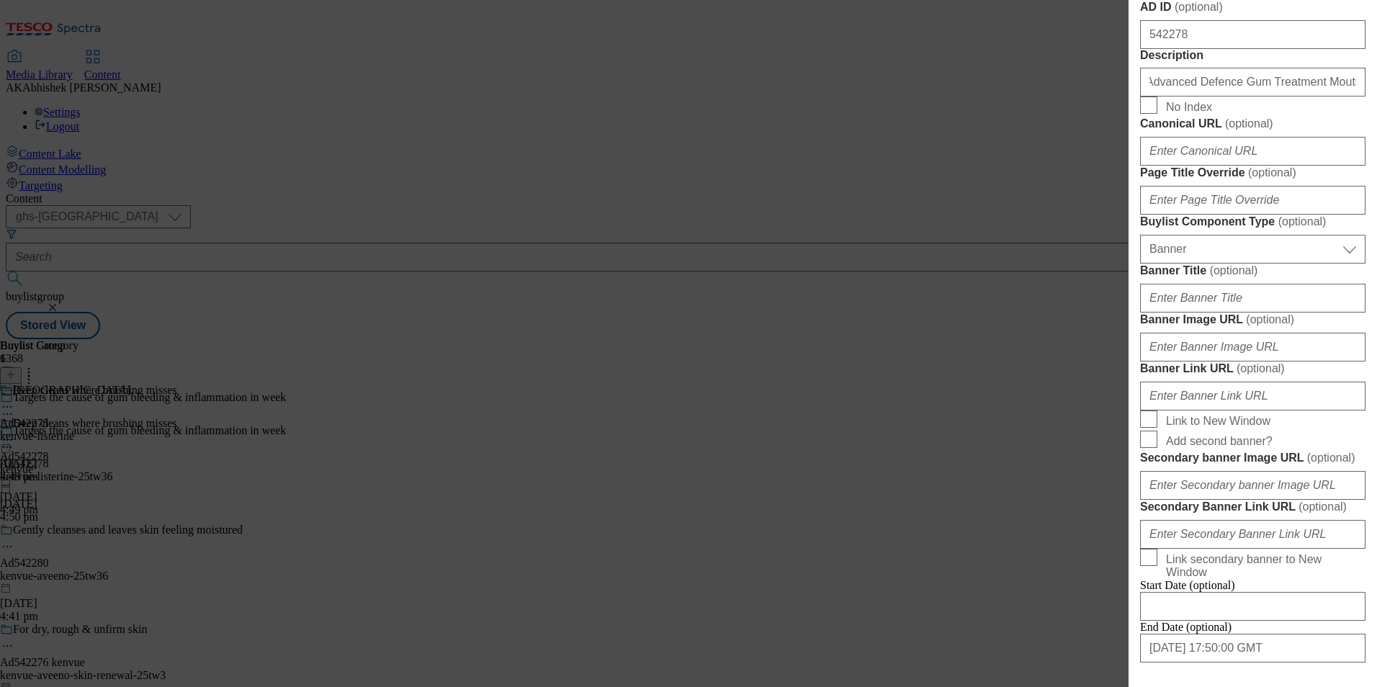
drag, startPoint x: 1198, startPoint y: 391, endPoint x: 1059, endPoint y: 363, distance: 142.5
click at [1059, 363] on div "Edit Buylist Tags 1 tags selected buylist English Content Properties Label Ad54…" at bounding box center [688, 343] width 1377 height 687
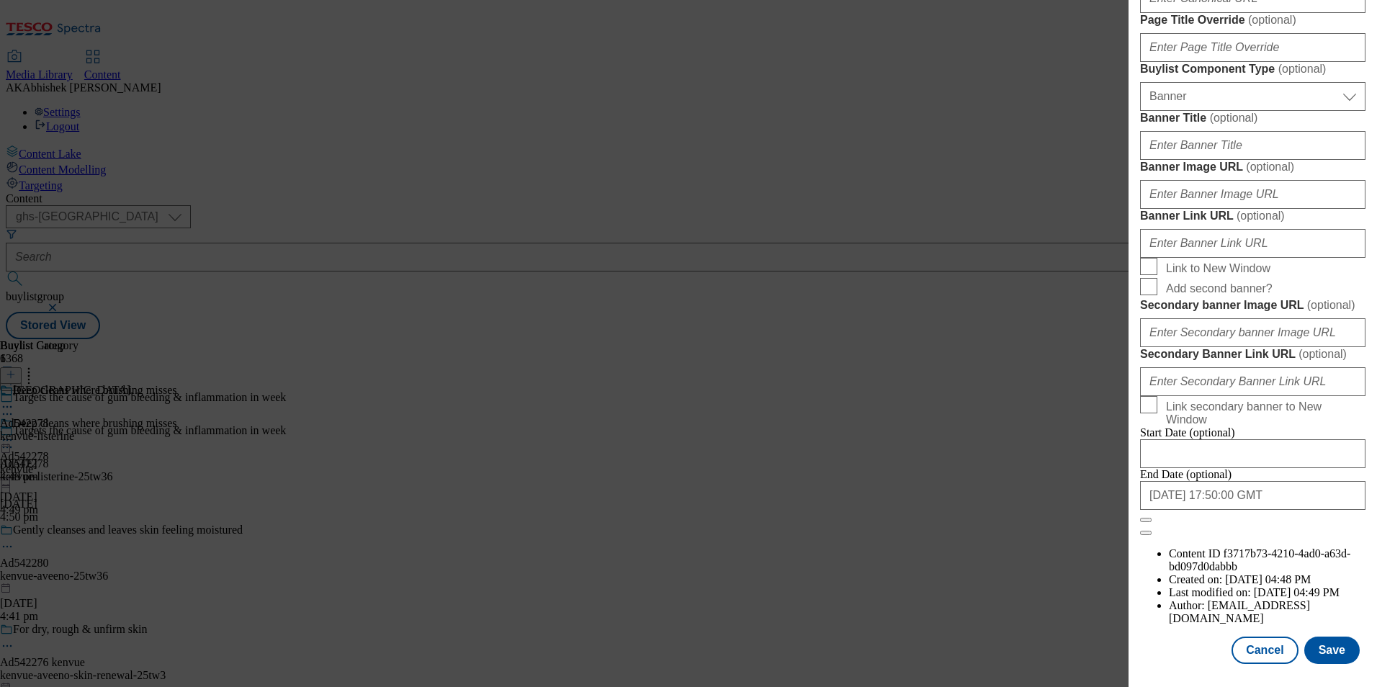
scroll to position [1408, 0]
click at [1320, 654] on button "Save" at bounding box center [1331, 650] width 55 height 27
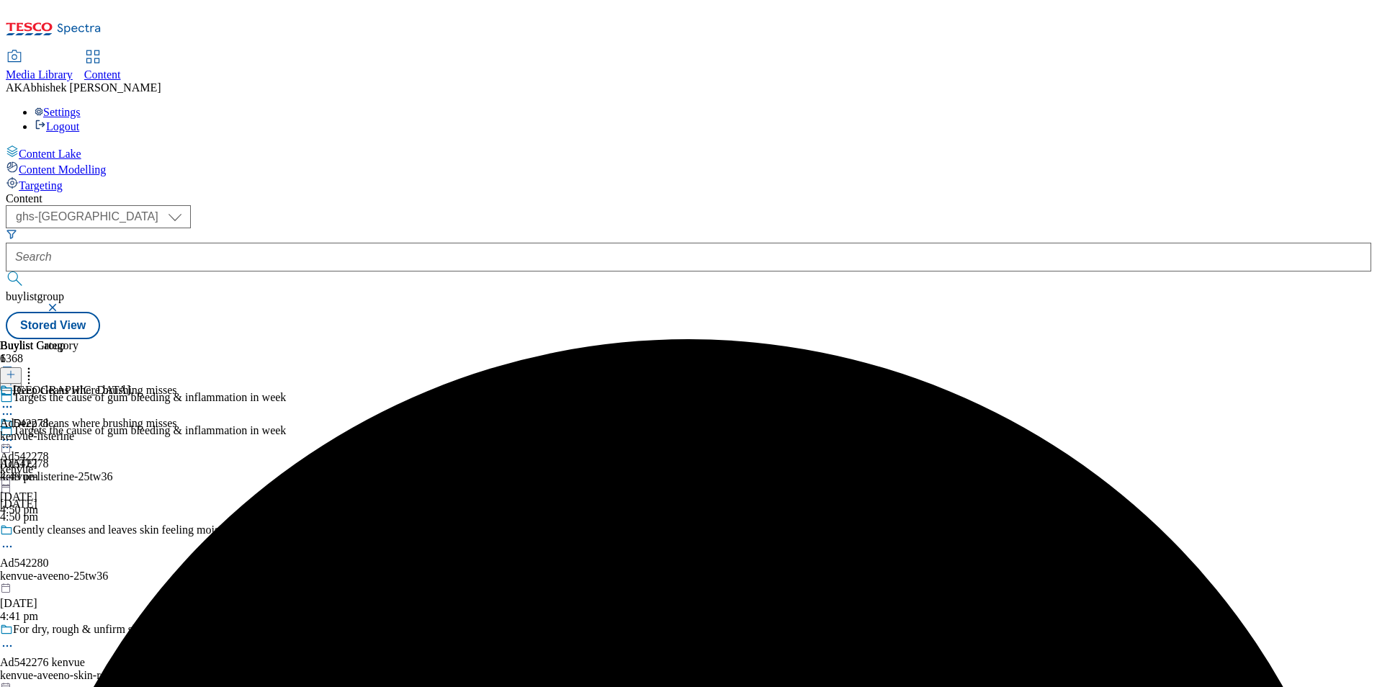
click at [14, 400] on icon at bounding box center [7, 407] width 14 height 14
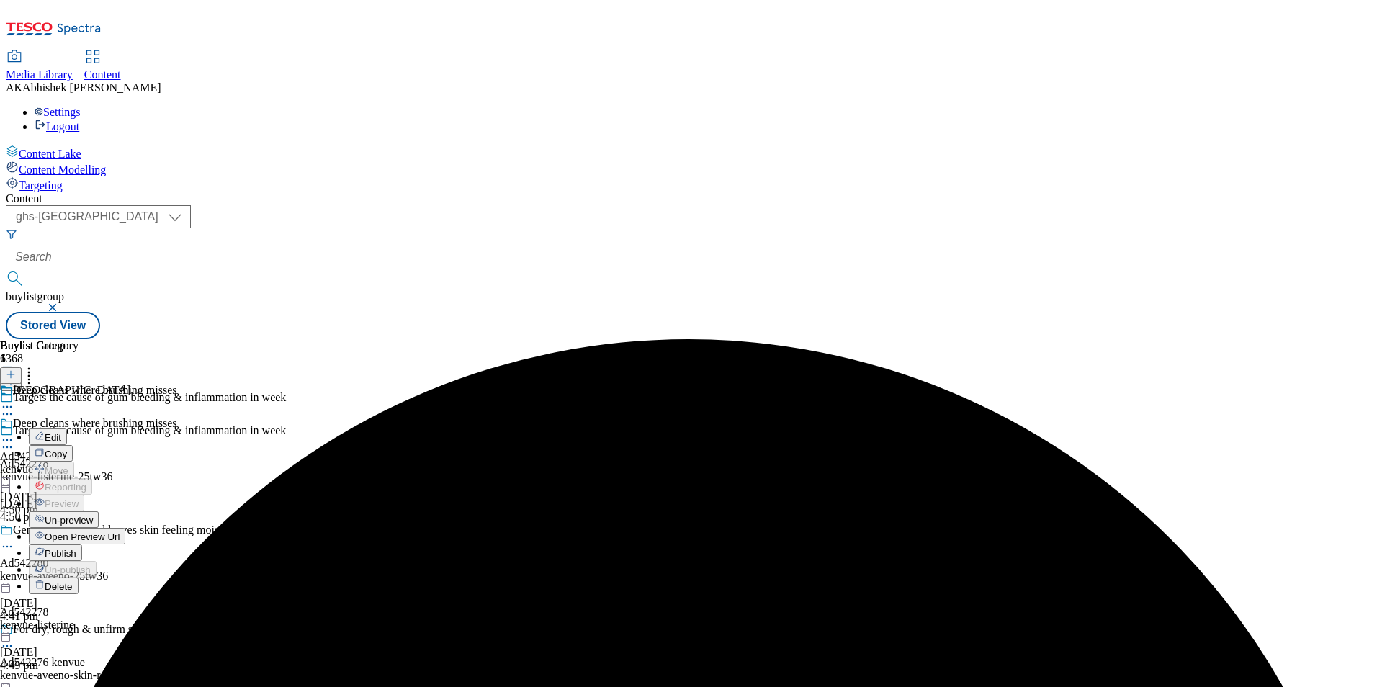
click at [61, 432] on span "Edit" at bounding box center [53, 437] width 17 height 11
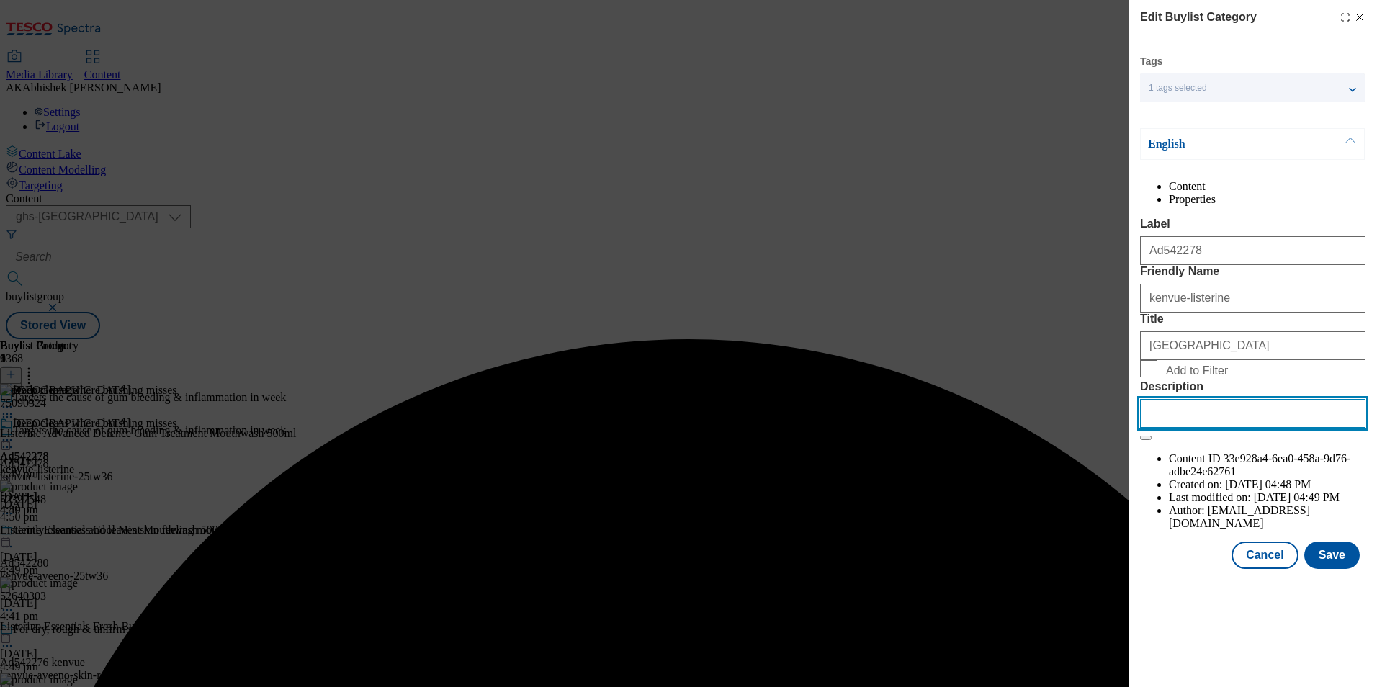
click at [1215, 428] on input "Description" at bounding box center [1252, 413] width 225 height 29
paste input "Listerine Advanced Defence Gum Treatment Mouthwash 500ml"
type input "Listerine Advanced Defence Gum Treatment Mouthwash 500ml"
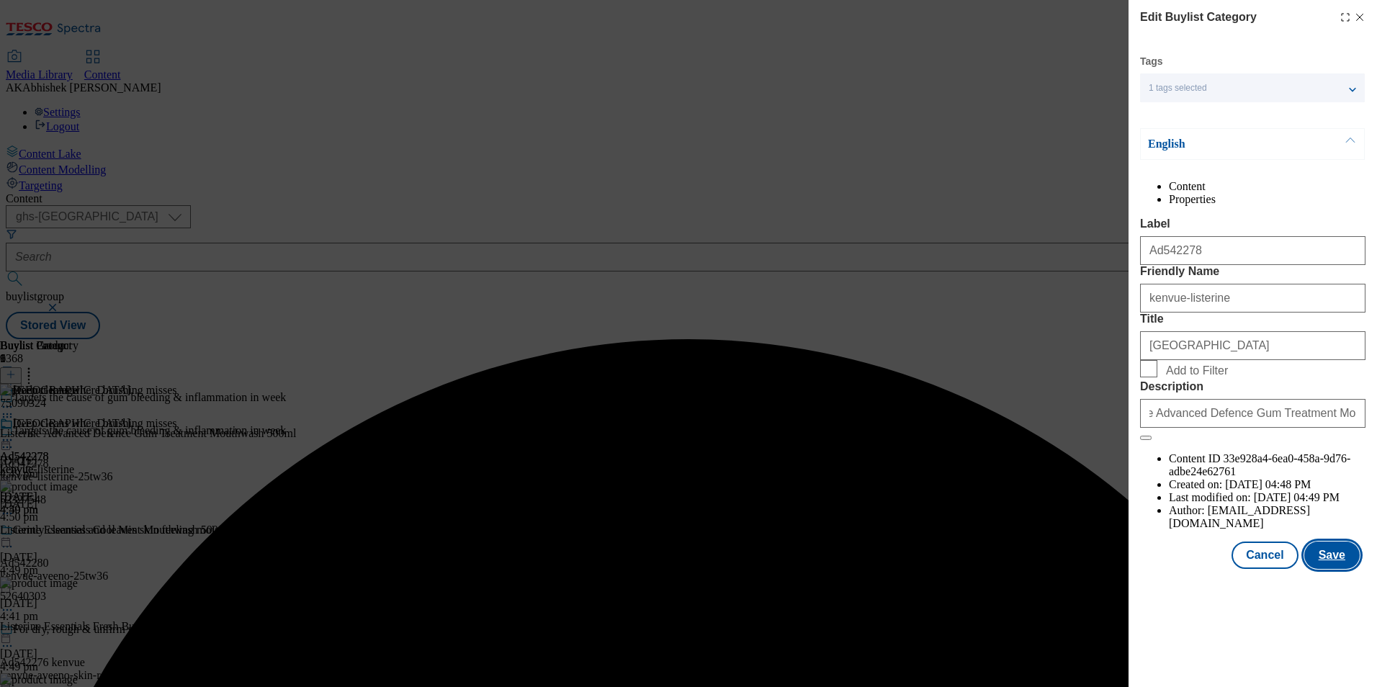
click at [1312, 569] on button "Save" at bounding box center [1331, 555] width 55 height 27
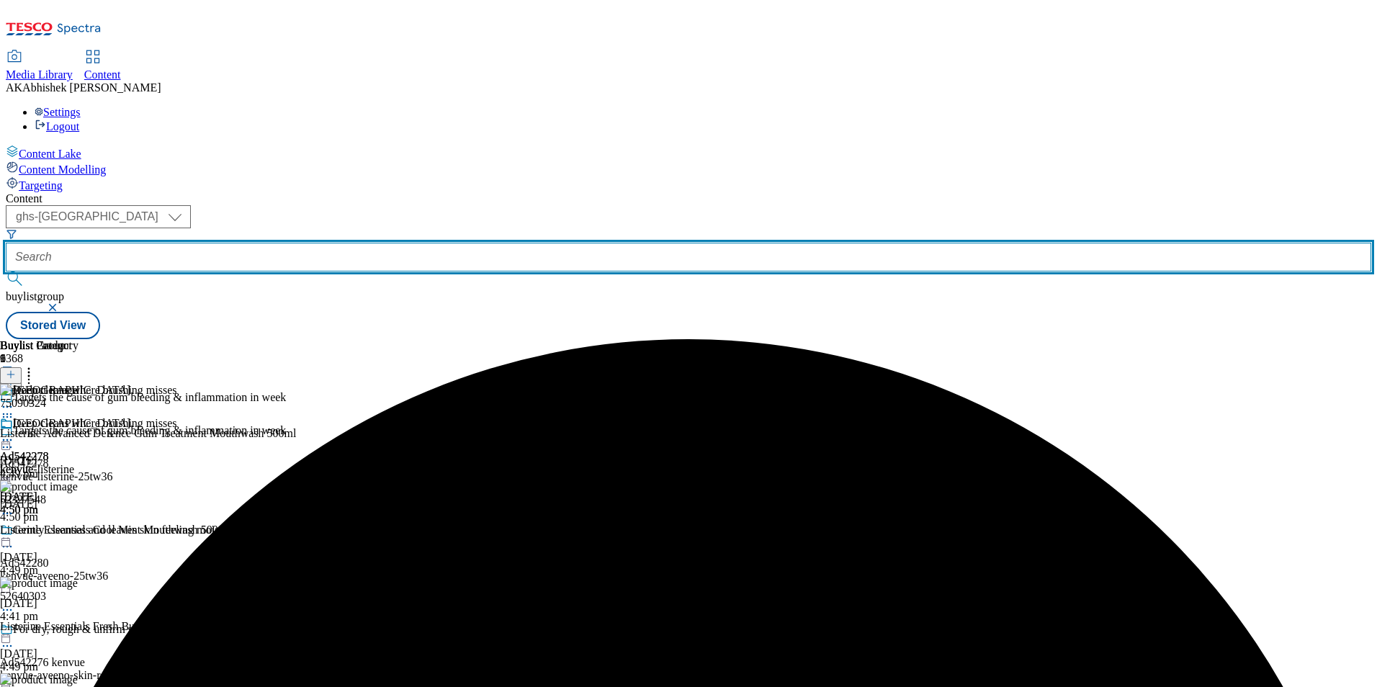
click at [365, 243] on input "text" at bounding box center [689, 257] width 1366 height 29
click at [6, 272] on button "submit" at bounding box center [16, 279] width 20 height 14
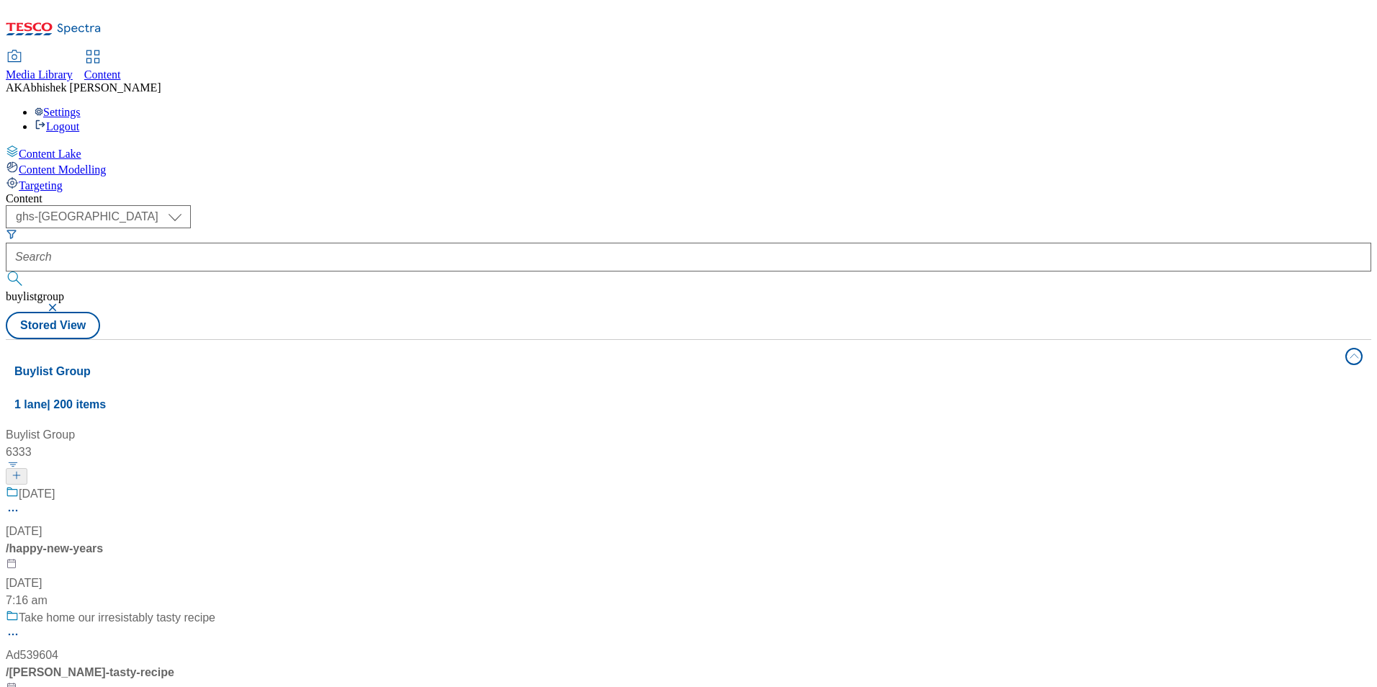
click at [61, 303] on button "button" at bounding box center [54, 307] width 14 height 9
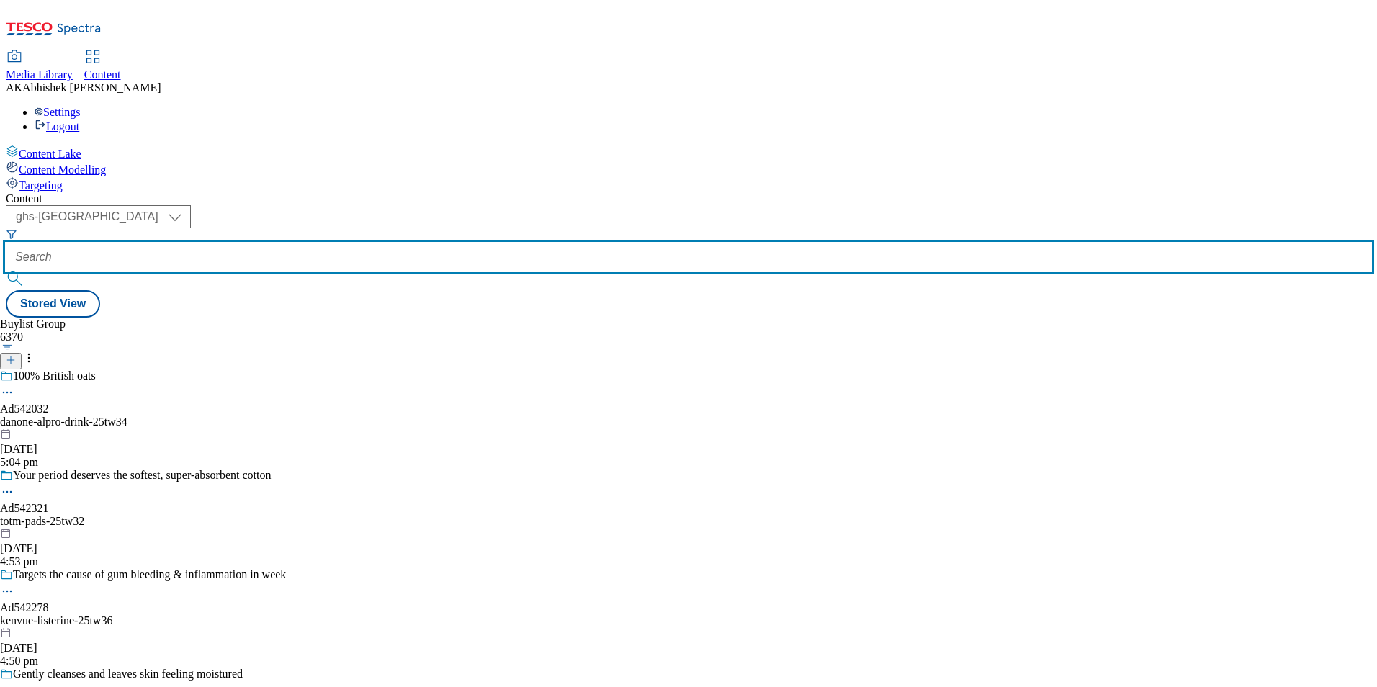
click at [352, 243] on input "text" at bounding box center [689, 257] width 1366 height 29
type input "A"
drag, startPoint x: 346, startPoint y: 112, endPoint x: 0, endPoint y: 124, distance: 345.9
click at [0, 128] on html "Icons icon_account icon_add icon_backward_link icon_basket icon_benefits icon_c…" at bounding box center [688, 161] width 1377 height 323
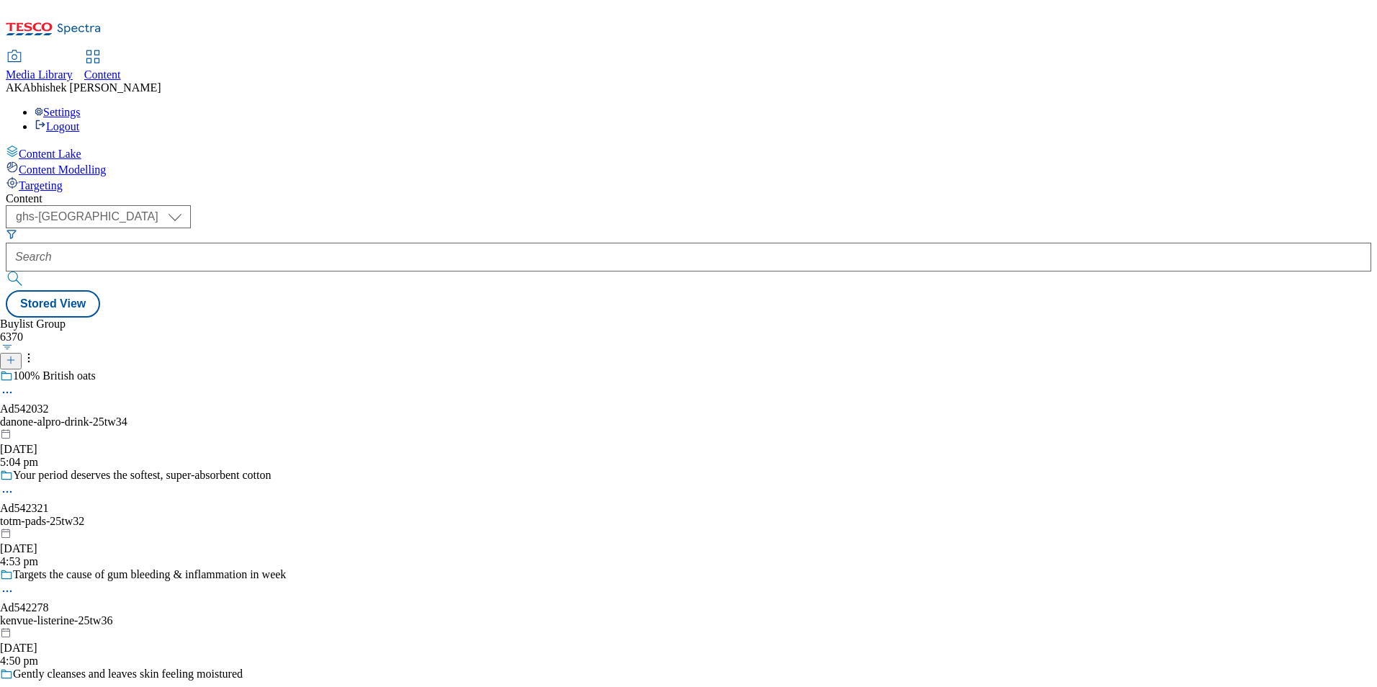
click at [16, 355] on icon at bounding box center [11, 360] width 10 height 10
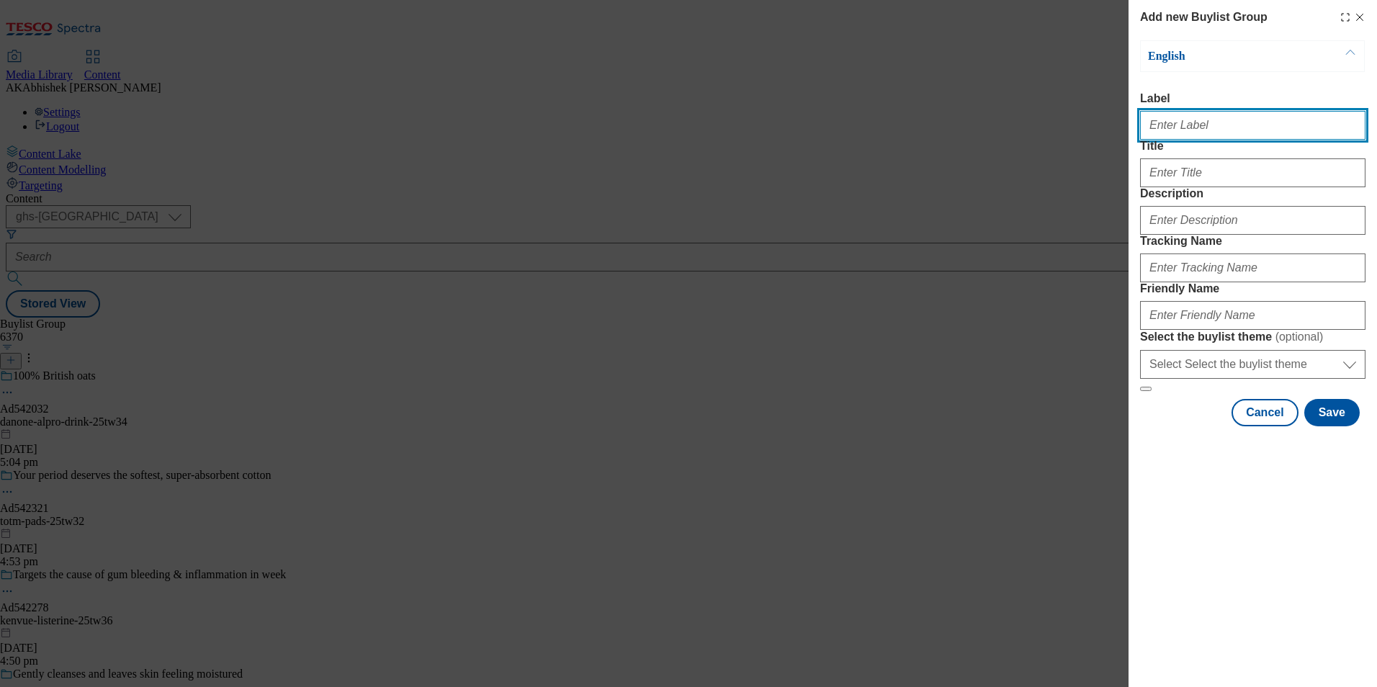
click at [1175, 133] on input "Label" at bounding box center [1252, 125] width 225 height 29
paste input "542284"
type input "Ad542284"
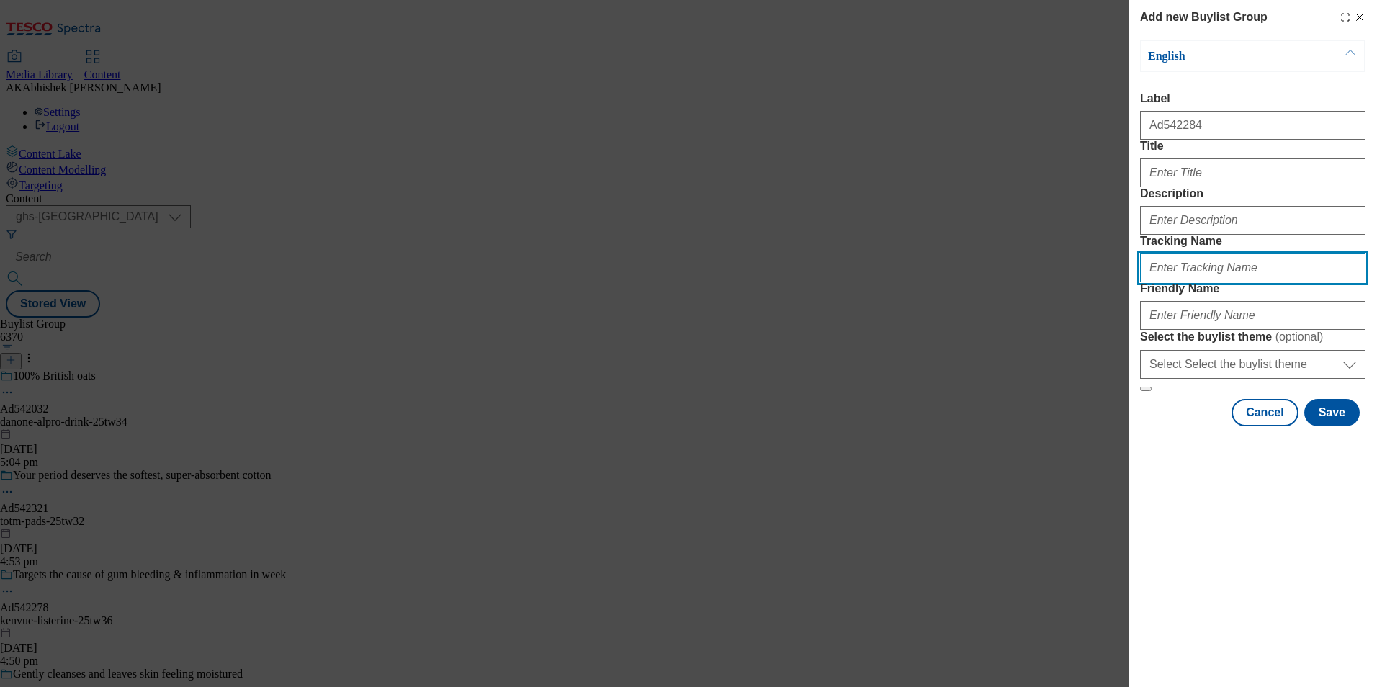
click at [1181, 282] on input "Tracking Name" at bounding box center [1252, 268] width 225 height 29
paste input "542284"
type input "DH_AD542284"
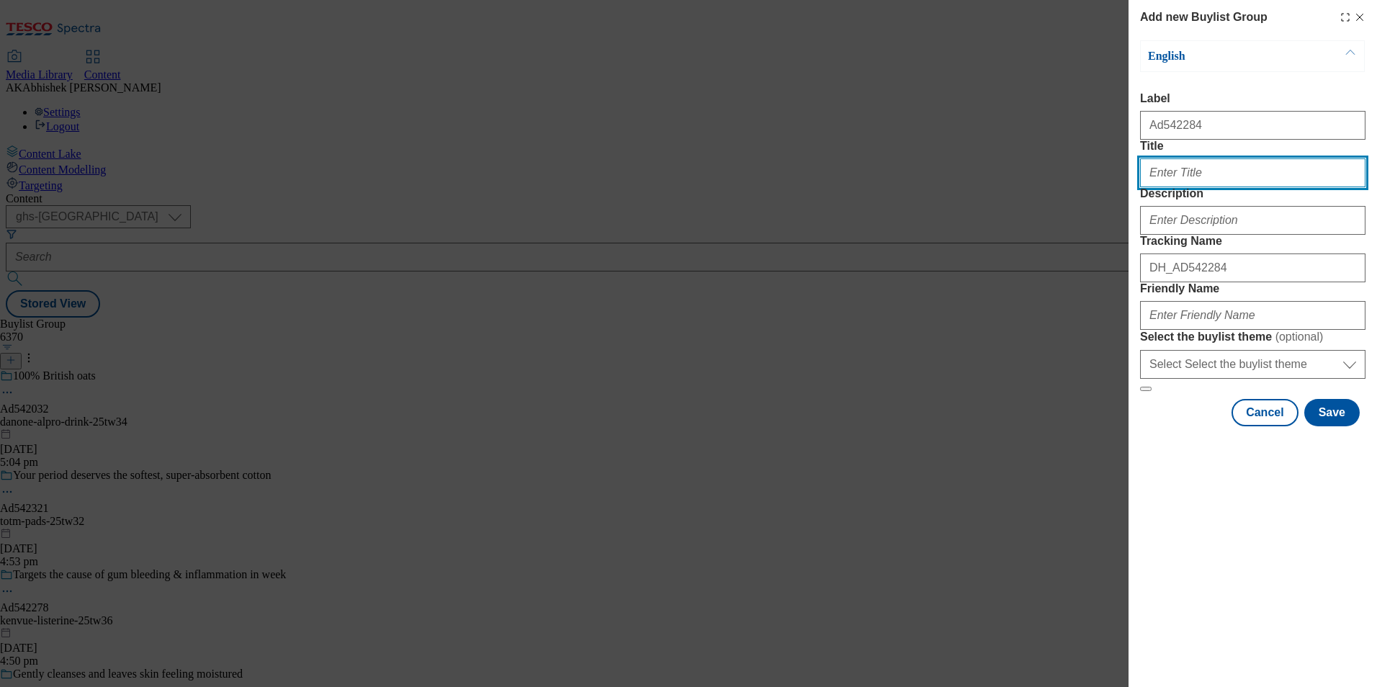
click at [1188, 187] on input "Title" at bounding box center [1252, 172] width 225 height 29
paste input "For clear and easy breathing at night"
type input "For clear and easy breathing at night"
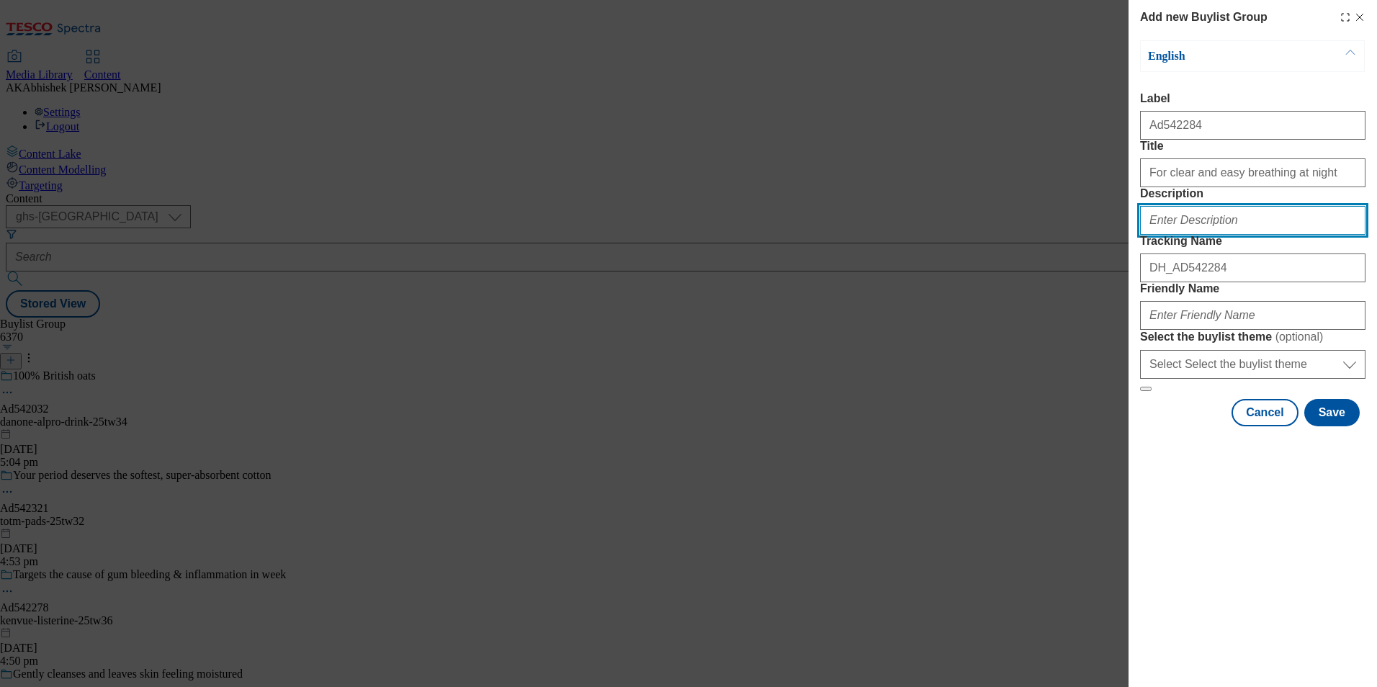
click at [1211, 235] on input "Description" at bounding box center [1252, 220] width 225 height 29
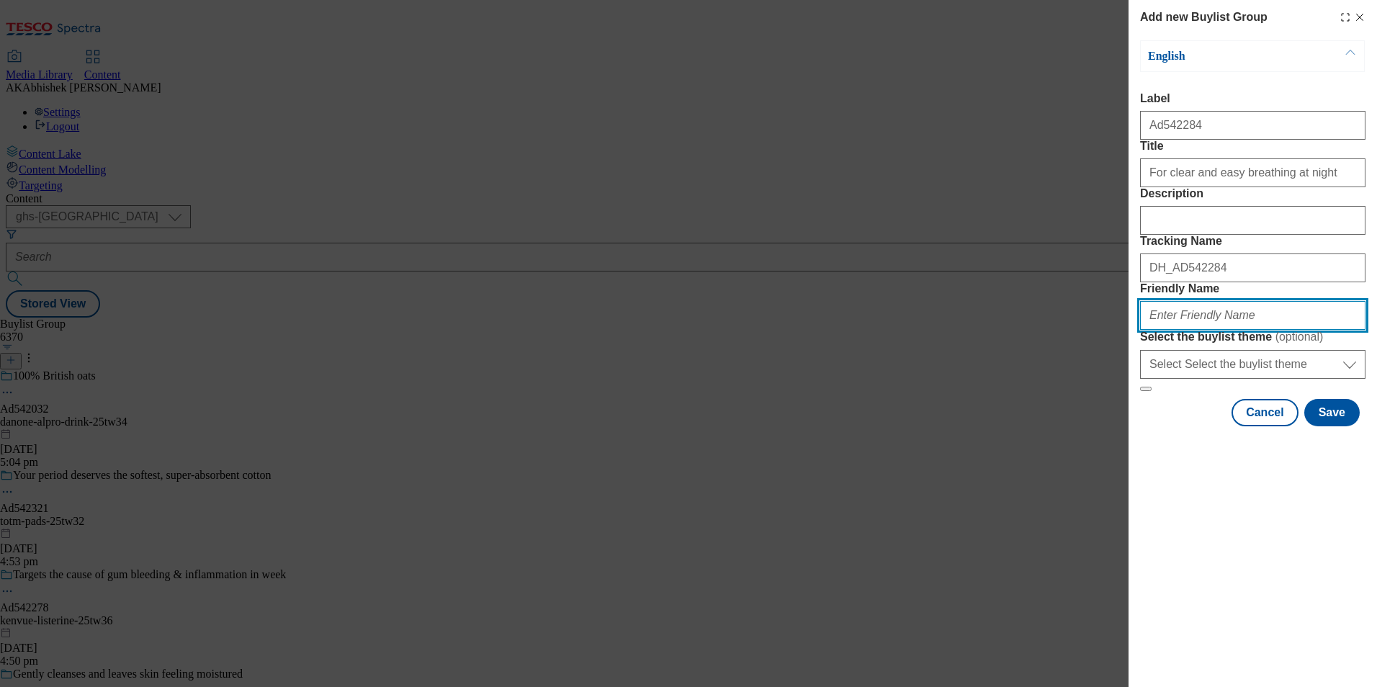
drag, startPoint x: 1213, startPoint y: 413, endPoint x: 1272, endPoint y: 425, distance: 60.3
click at [1213, 330] on input "Friendly Name" at bounding box center [1252, 315] width 225 height 29
paste input "Kenvue"
drag, startPoint x: 1273, startPoint y: 416, endPoint x: 762, endPoint y: 398, distance: 511.6
click at [775, 397] on div "Add new Buylist Group English Label Ad542284 Title For clear and easy breathing…" at bounding box center [688, 343] width 1377 height 687
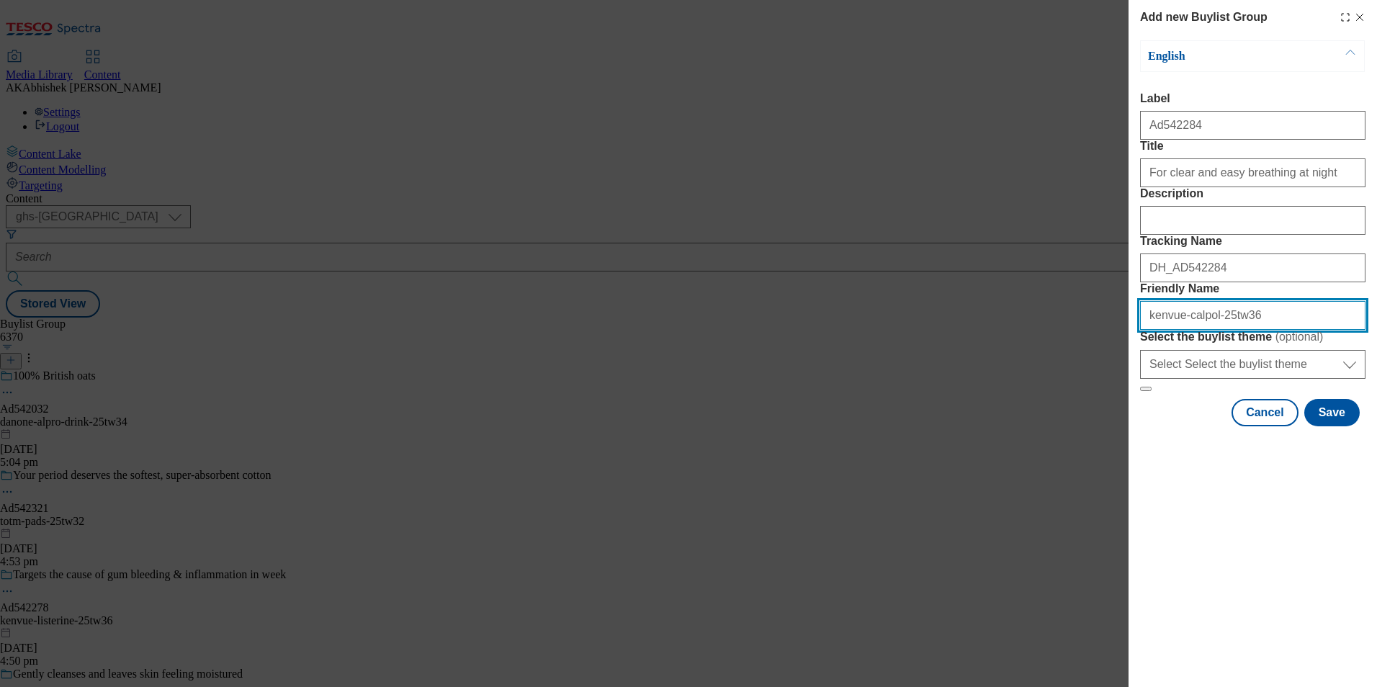
type input "kenvue-calpol-25tw36"
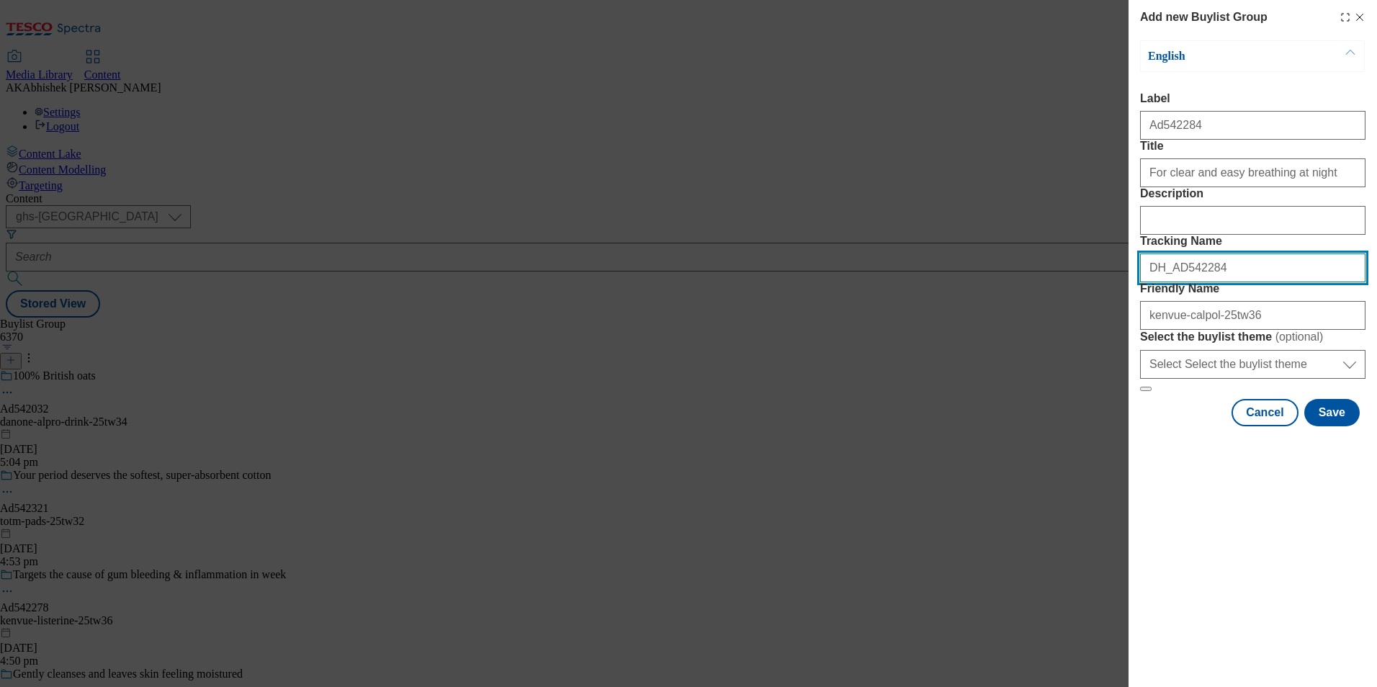
drag, startPoint x: 1192, startPoint y: 354, endPoint x: 923, endPoint y: 340, distance: 269.7
click at [928, 340] on div "Add new Buylist Group English Label Ad542284 Title For clear and easy breathing…" at bounding box center [688, 343] width 1377 height 687
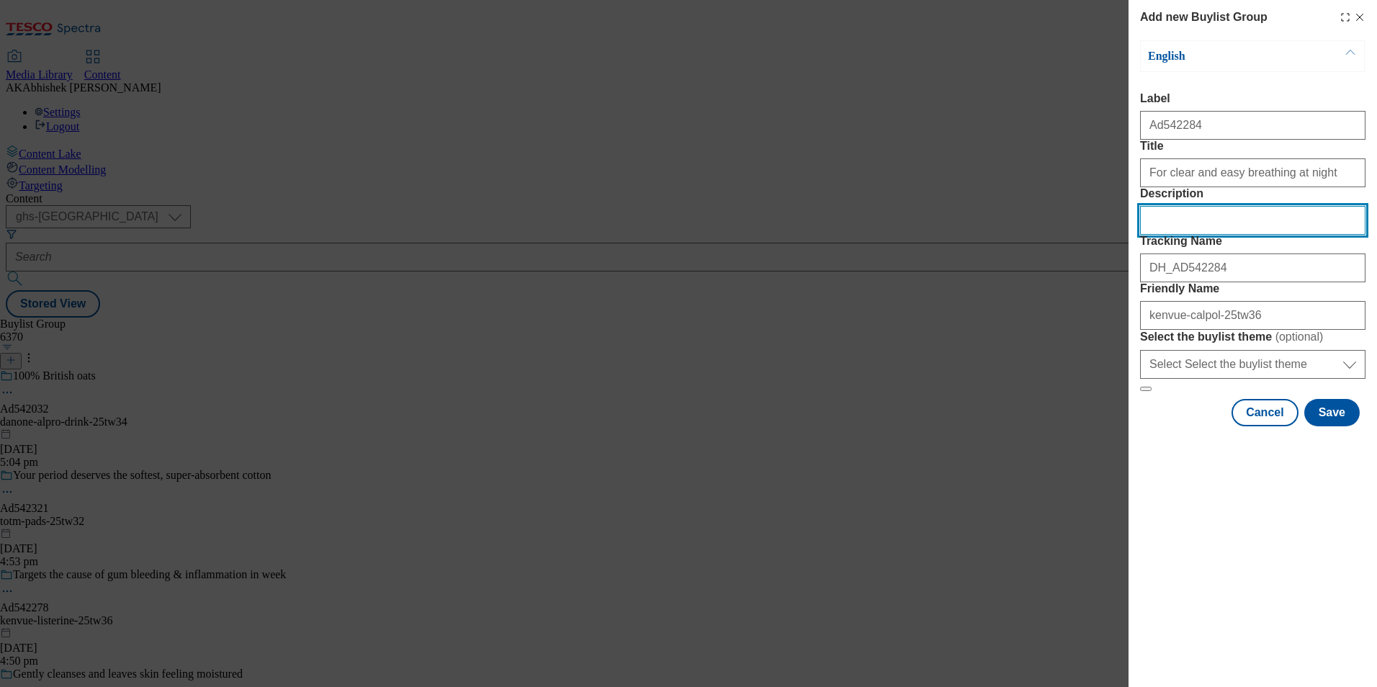
click at [1218, 235] on input "Description" at bounding box center [1252, 220] width 225 height 29
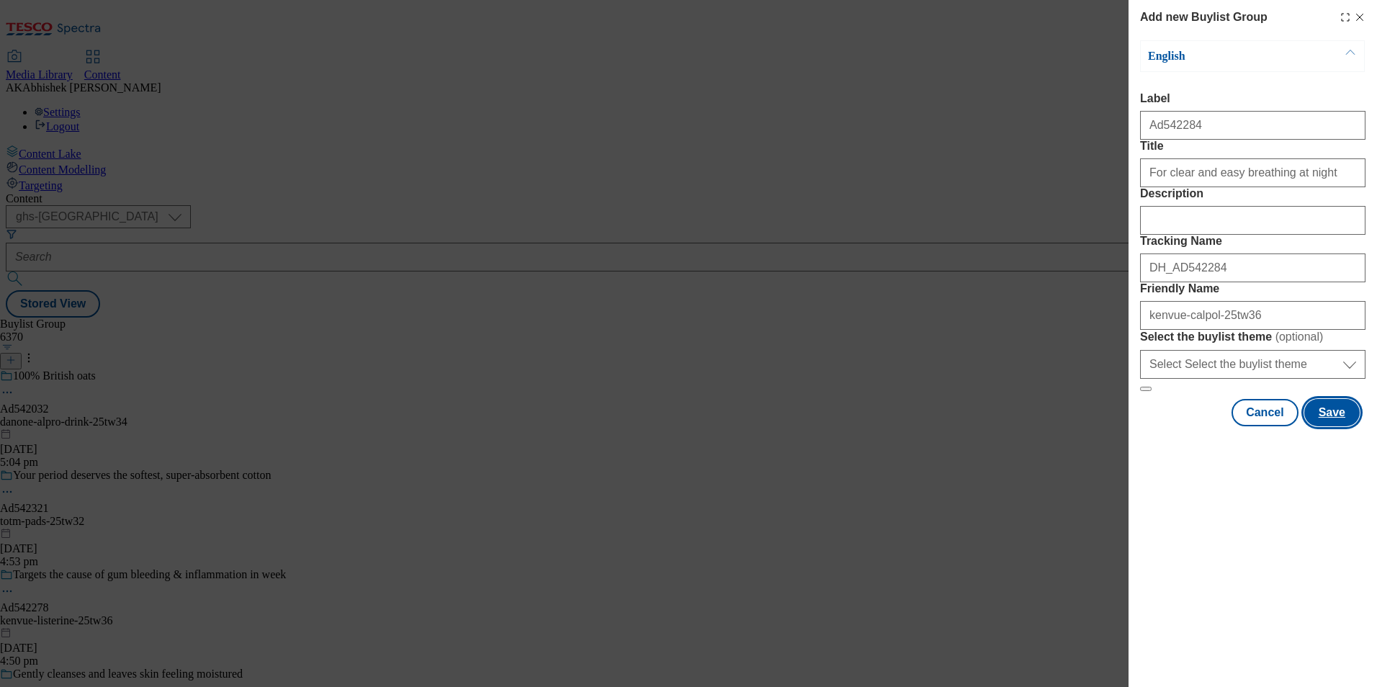
click at [1327, 426] on button "Save" at bounding box center [1331, 412] width 55 height 27
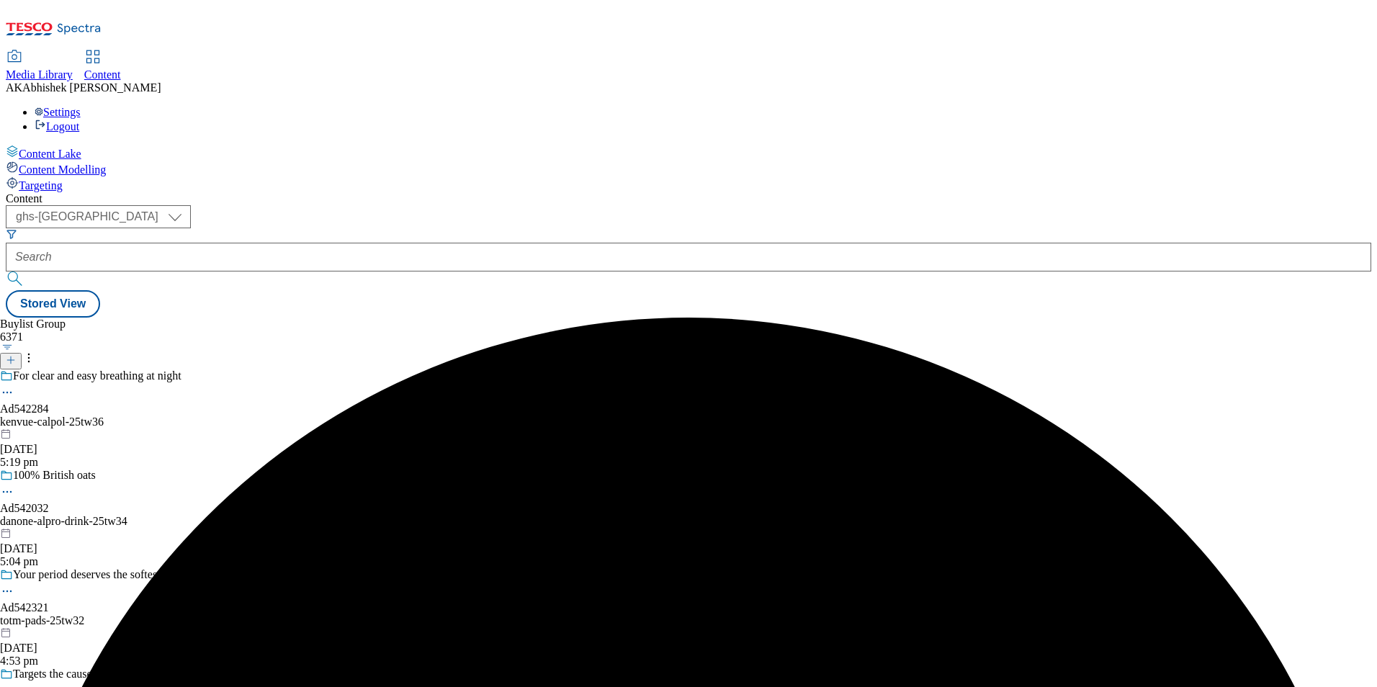
click at [286, 416] on div "kenvue-calpol-25tw36" at bounding box center [143, 422] width 286 height 13
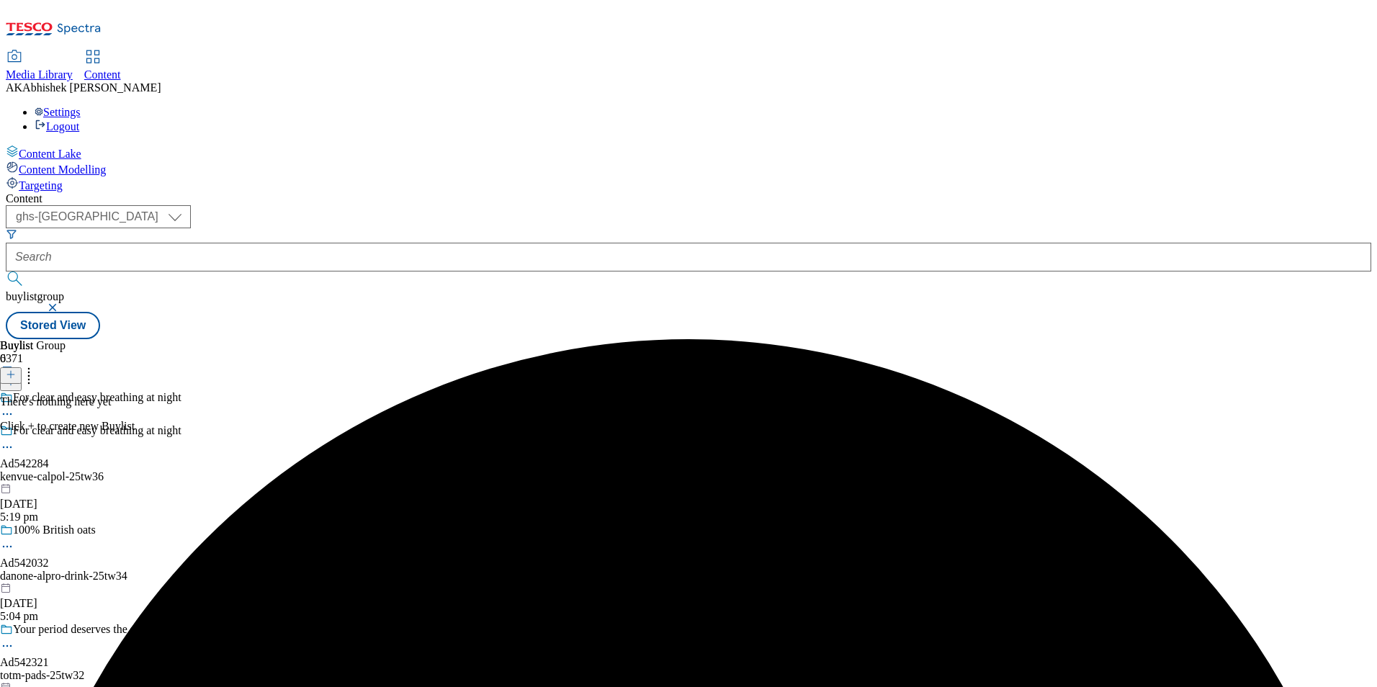
click at [22, 367] on button at bounding box center [11, 375] width 22 height 17
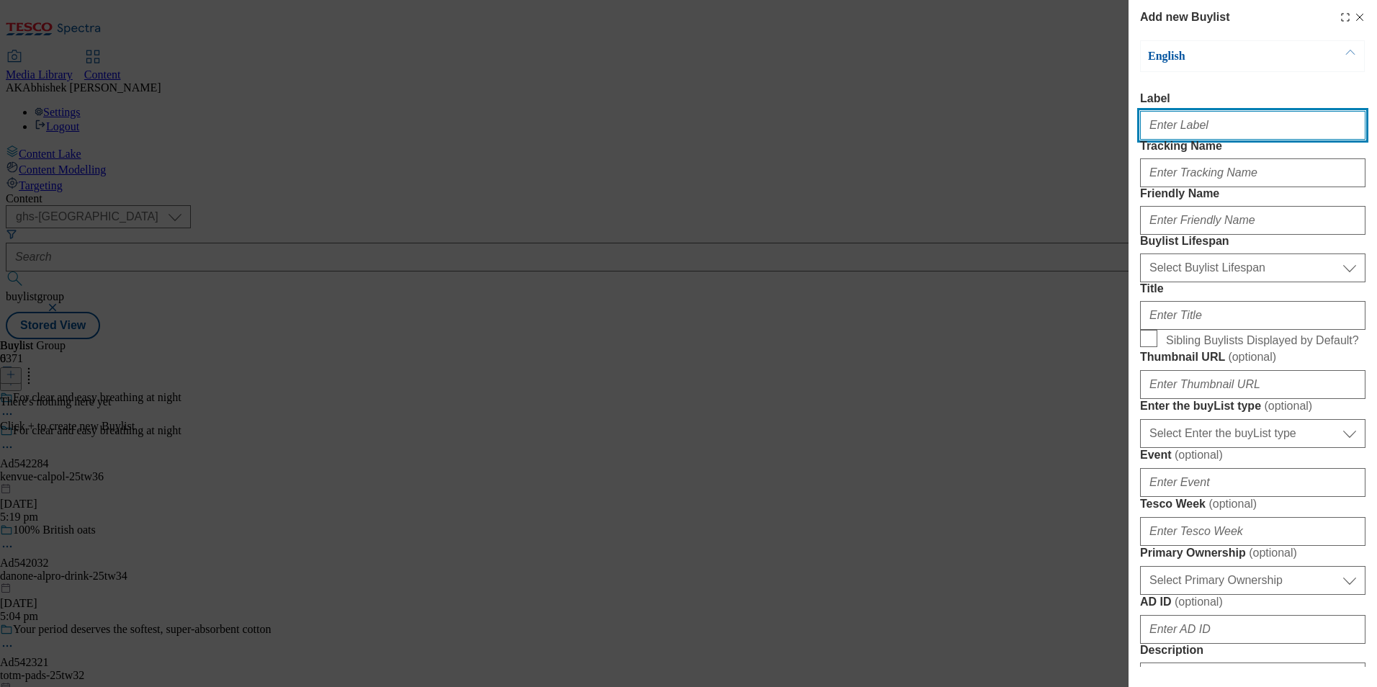
click at [1175, 133] on input "Label" at bounding box center [1252, 125] width 225 height 29
paste input "DH_AD542284"
type input "DH_AD542284"
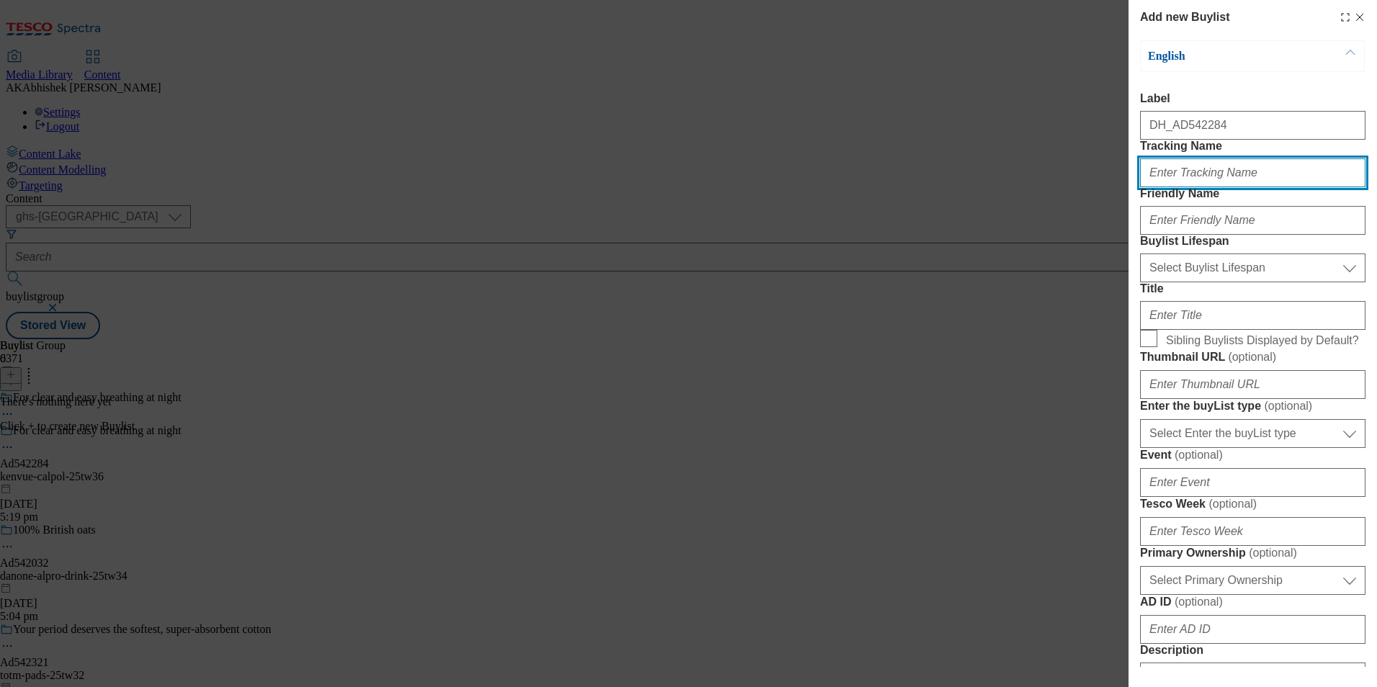
drag, startPoint x: 1203, startPoint y: 210, endPoint x: 1234, endPoint y: 213, distance: 31.9
click at [1202, 187] on input "Tracking Name" at bounding box center [1252, 172] width 225 height 29
paste input "DH_AD542284"
type input "DH_AD542284"
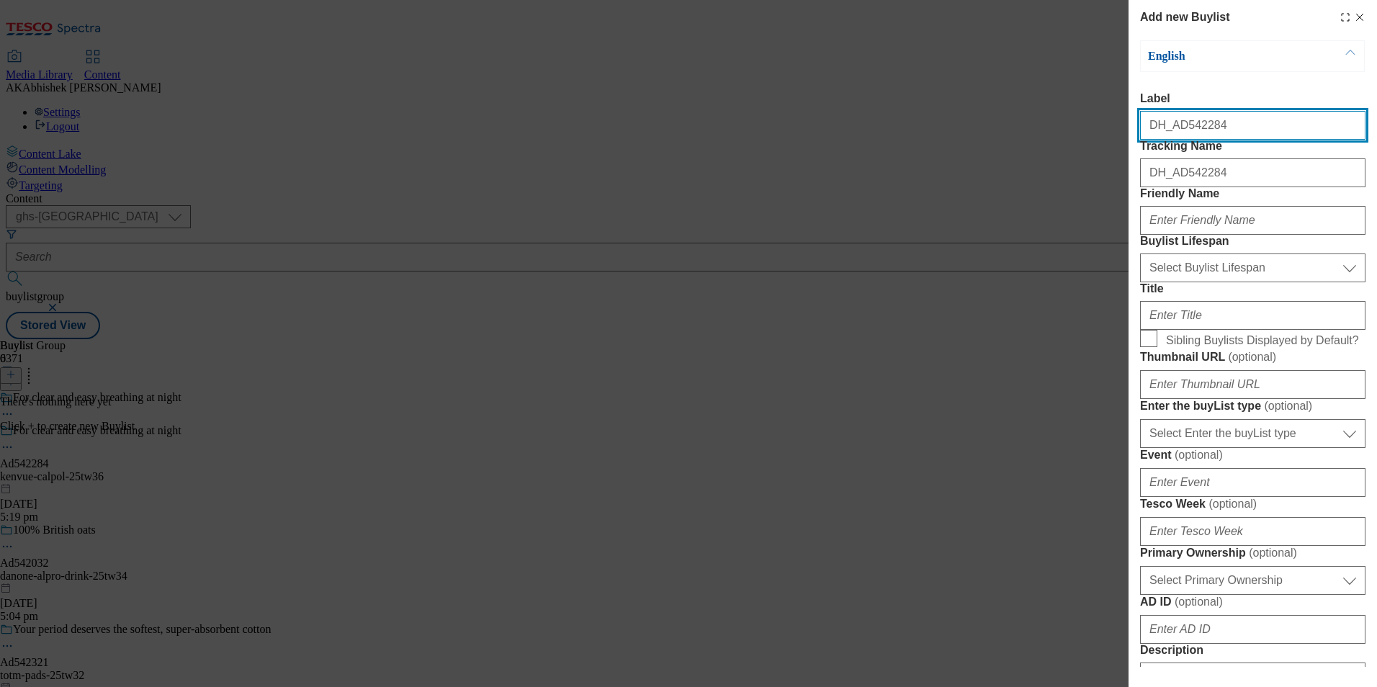
drag, startPoint x: 1176, startPoint y: 130, endPoint x: 772, endPoint y: 138, distance: 404.1
click at [772, 138] on div "Add new Buylist English Label DH_AD542284 Tracking Name DH_AD542284 Friendly Na…" at bounding box center [688, 343] width 1377 height 687
type input "Ad542284"
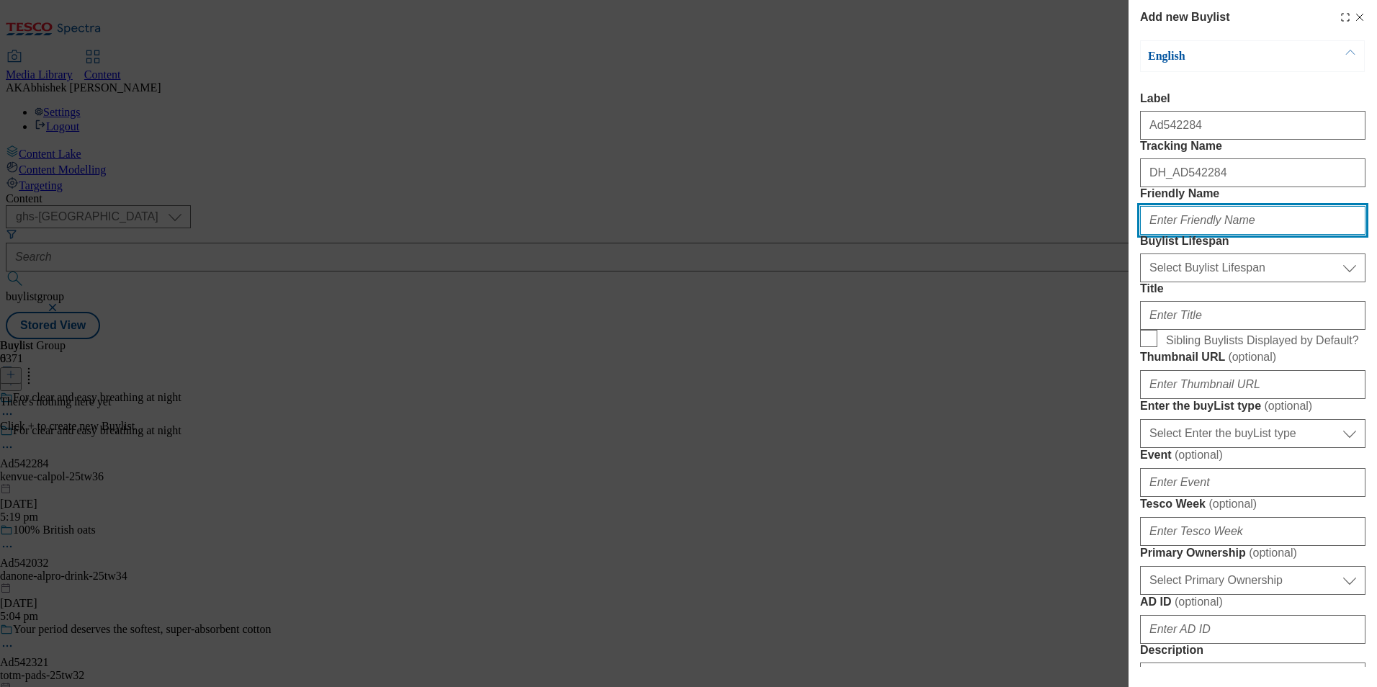
click at [1182, 235] on input "Friendly Name" at bounding box center [1252, 220] width 225 height 29
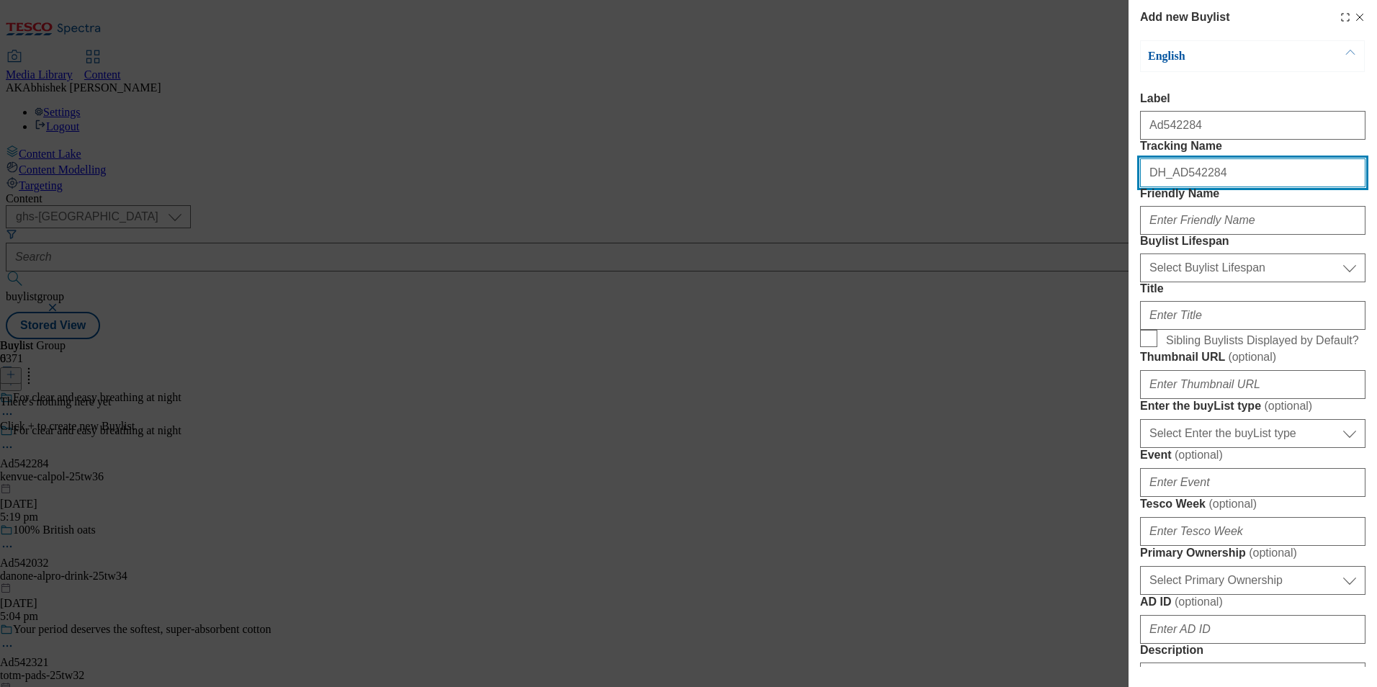
drag, startPoint x: 1175, startPoint y: 205, endPoint x: 1292, endPoint y: 205, distance: 117.4
click at [1292, 187] on input "DH_AD542284" at bounding box center [1252, 172] width 225 height 29
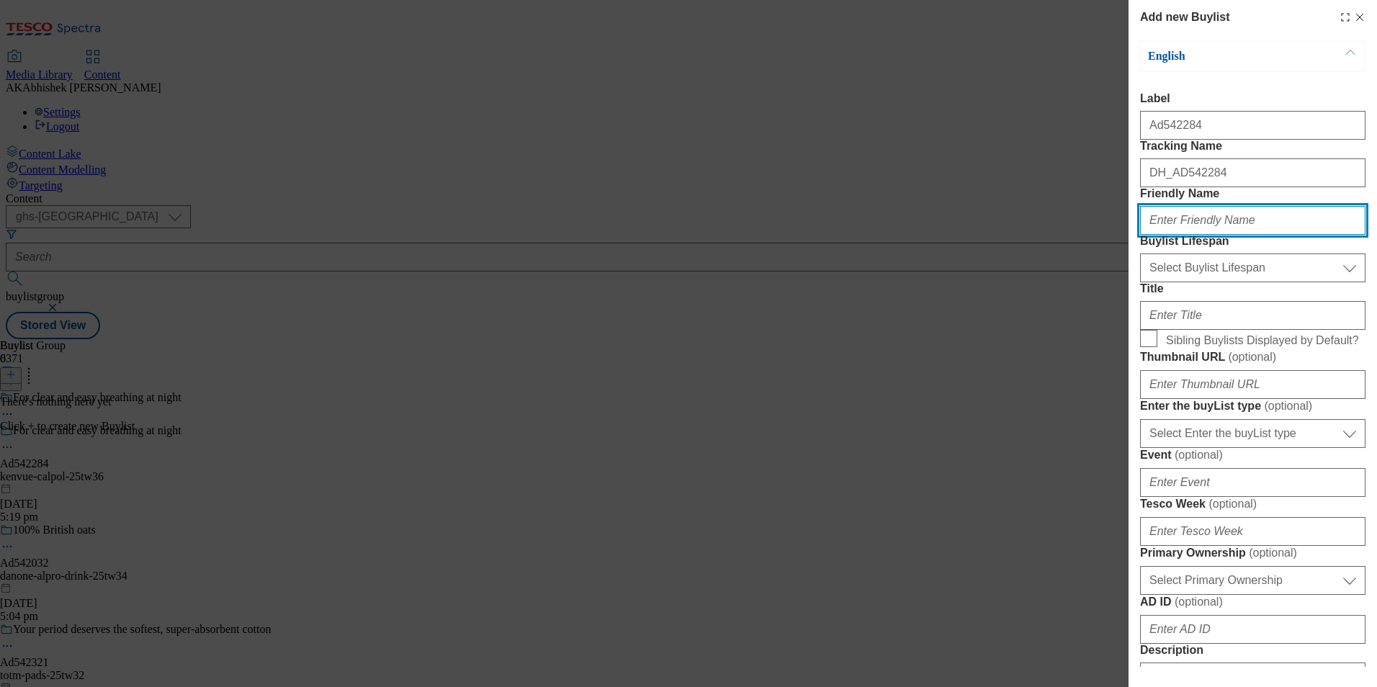
drag, startPoint x: 1208, startPoint y: 271, endPoint x: 1249, endPoint y: 284, distance: 43.3
click at [1208, 235] on input "Friendly Name" at bounding box center [1252, 220] width 225 height 29
paste input "kenvue"
type input "kenvue"
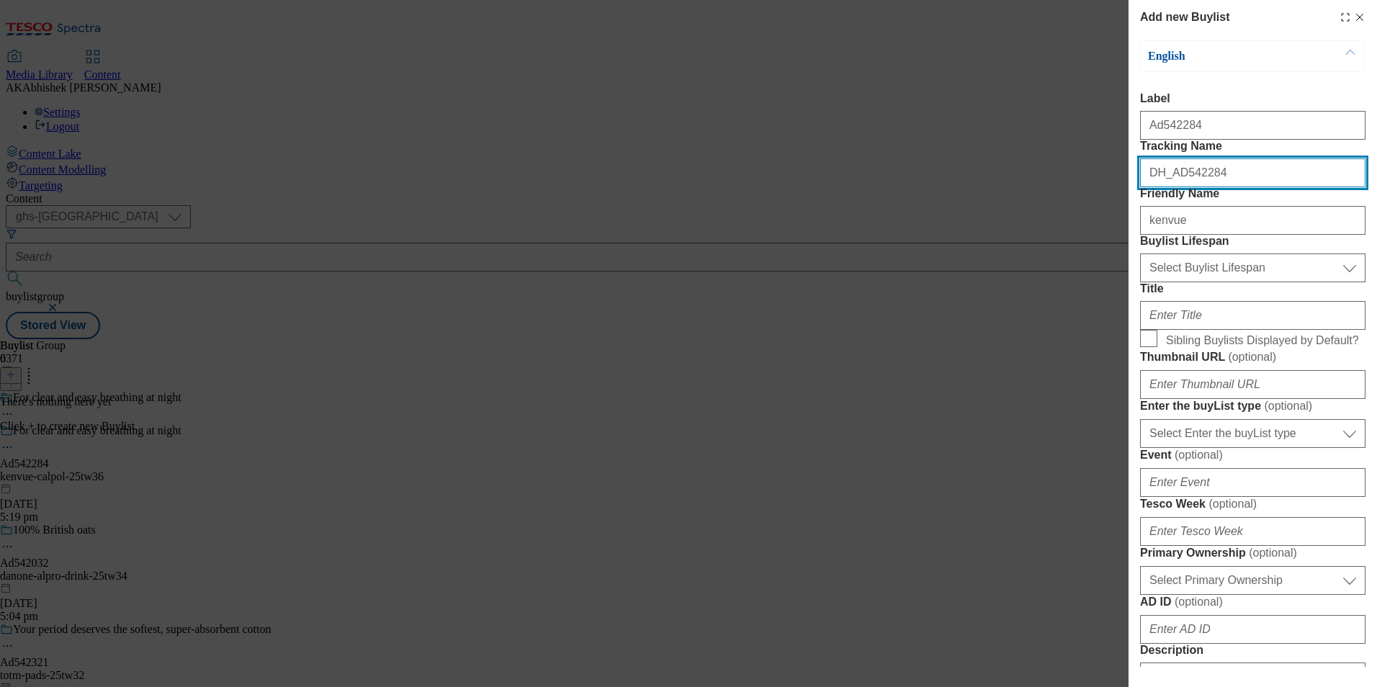
drag, startPoint x: 1174, startPoint y: 204, endPoint x: 1335, endPoint y: 210, distance: 160.7
click at [1335, 187] on input "DH_AD542284" at bounding box center [1252, 172] width 225 height 29
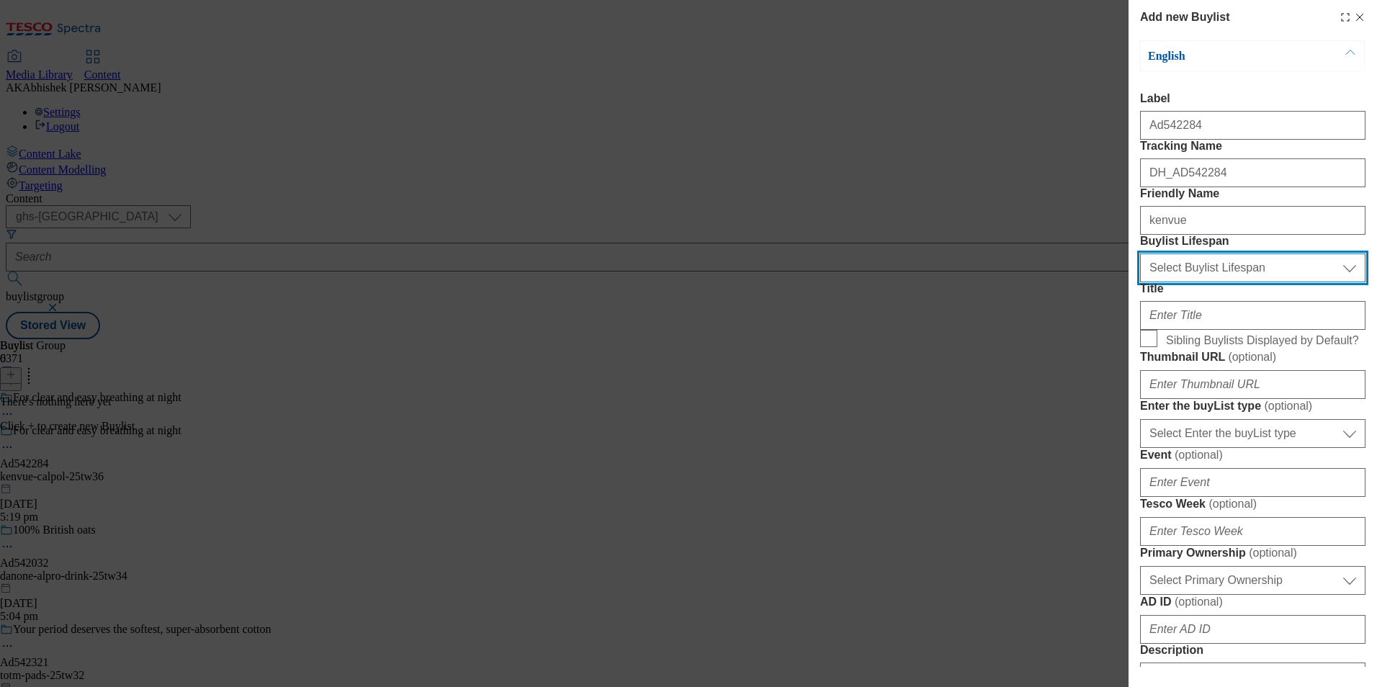
click at [1198, 282] on select "Select Buylist Lifespan evergreen seasonal tactical" at bounding box center [1252, 268] width 225 height 29
select select "tactical"
click at [1140, 282] on select "Select Buylist Lifespan evergreen seasonal tactical" at bounding box center [1252, 268] width 225 height 29
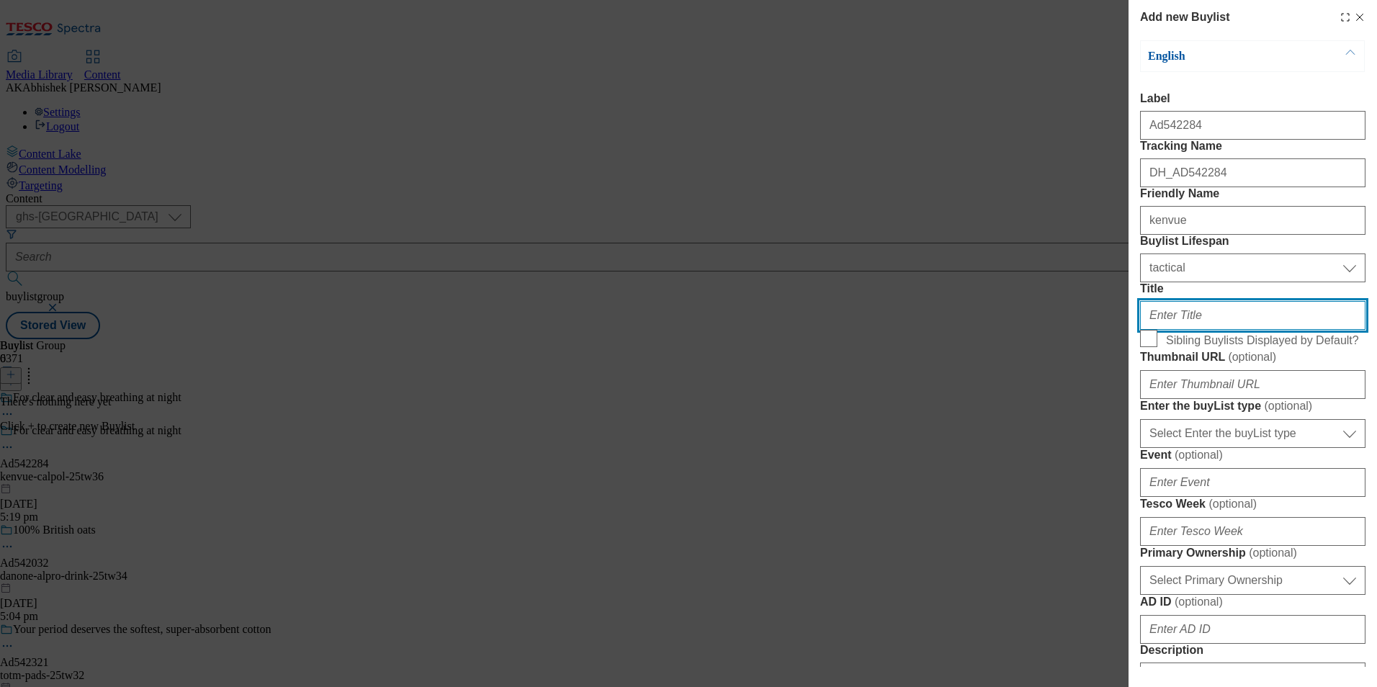
click at [1218, 330] on input "Title" at bounding box center [1252, 315] width 225 height 29
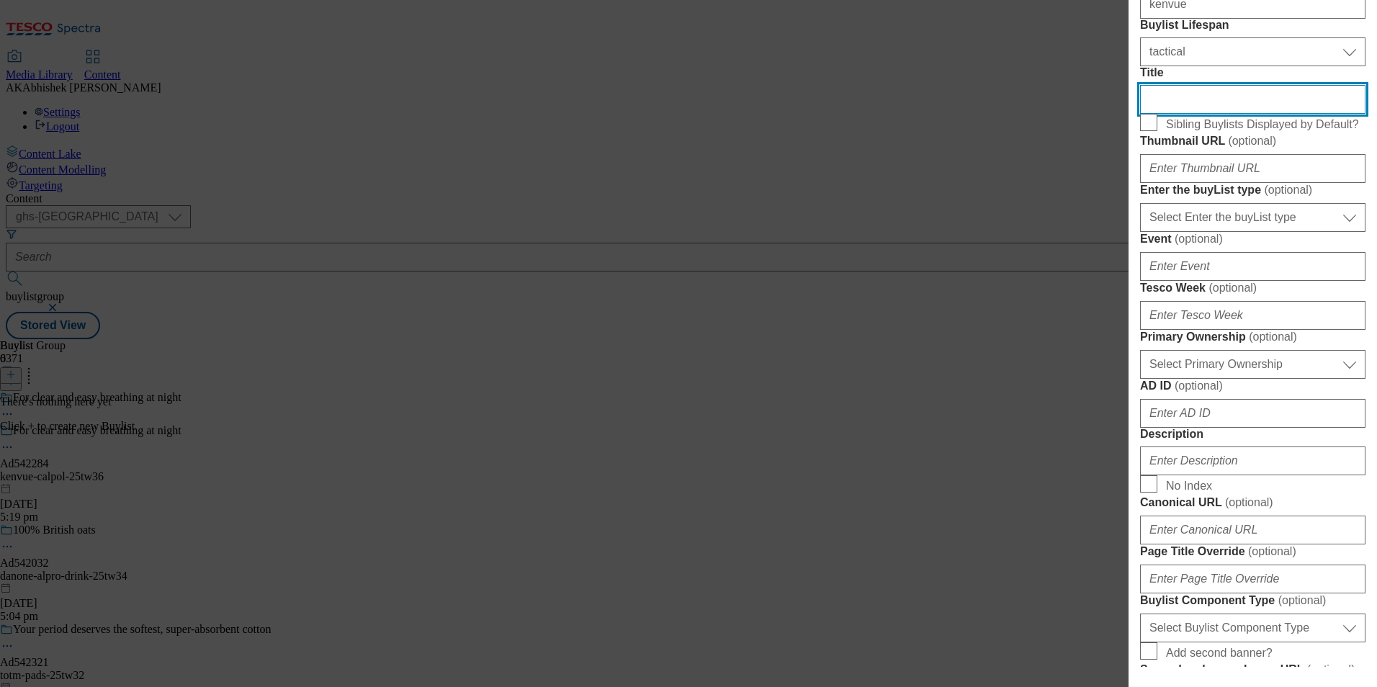
scroll to position [360, 0]
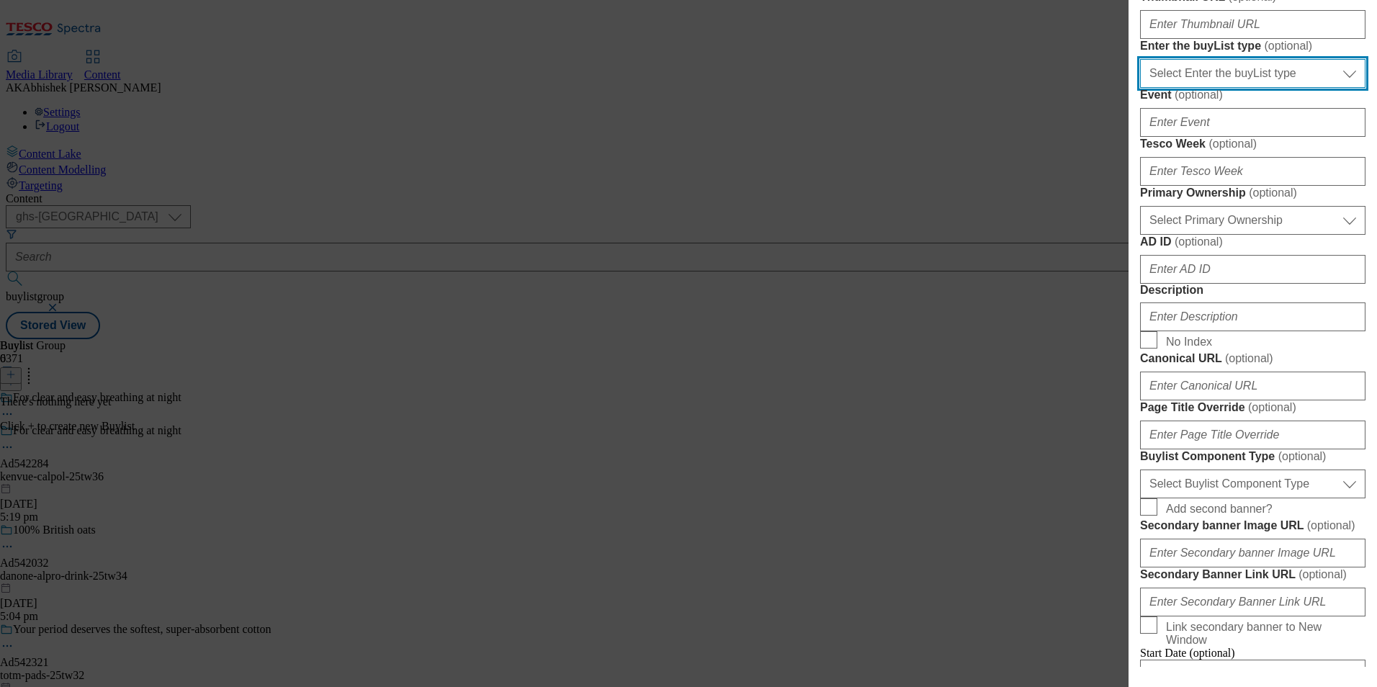
click at [1215, 88] on select "Select Enter the buyList type event supplier funded long term >4 weeks supplier…" at bounding box center [1252, 73] width 225 height 29
select select "supplier funded short term 1-3 weeks"
click at [1140, 88] on select "Select Enter the buyList type event supplier funded long term >4 weeks supplier…" at bounding box center [1252, 73] width 225 height 29
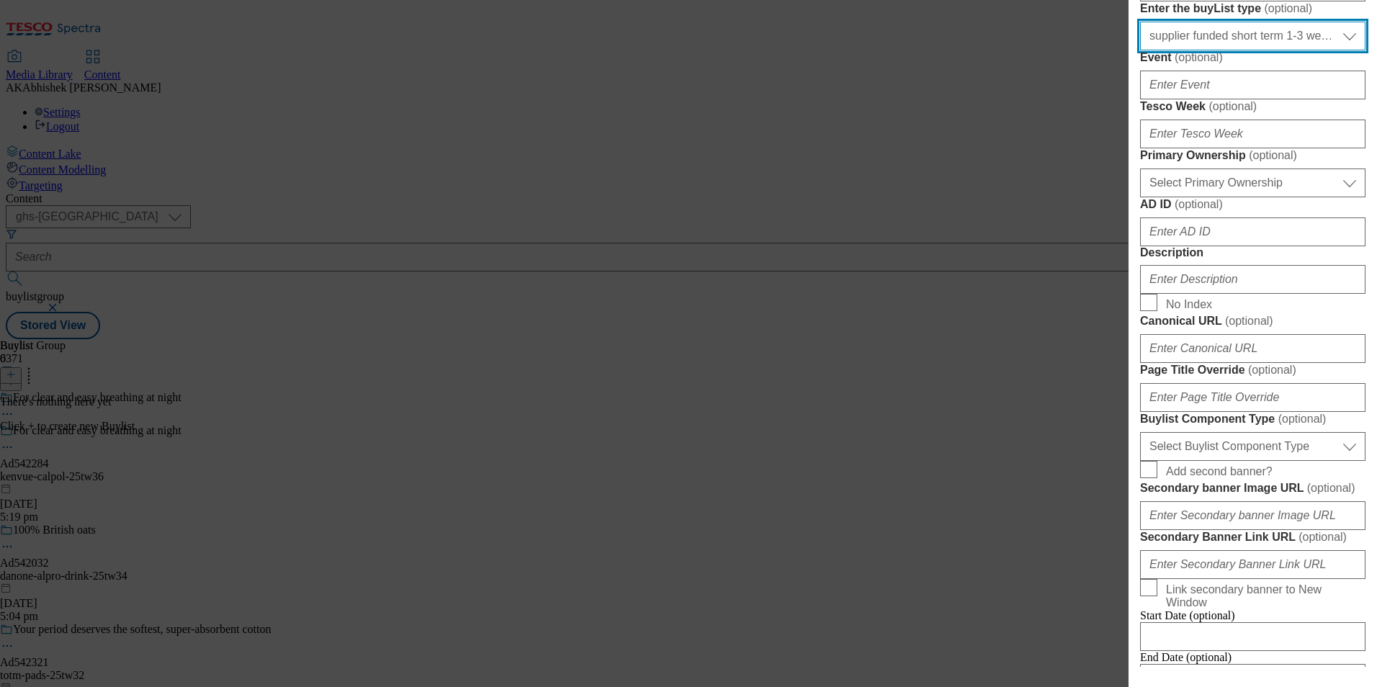
scroll to position [432, 0]
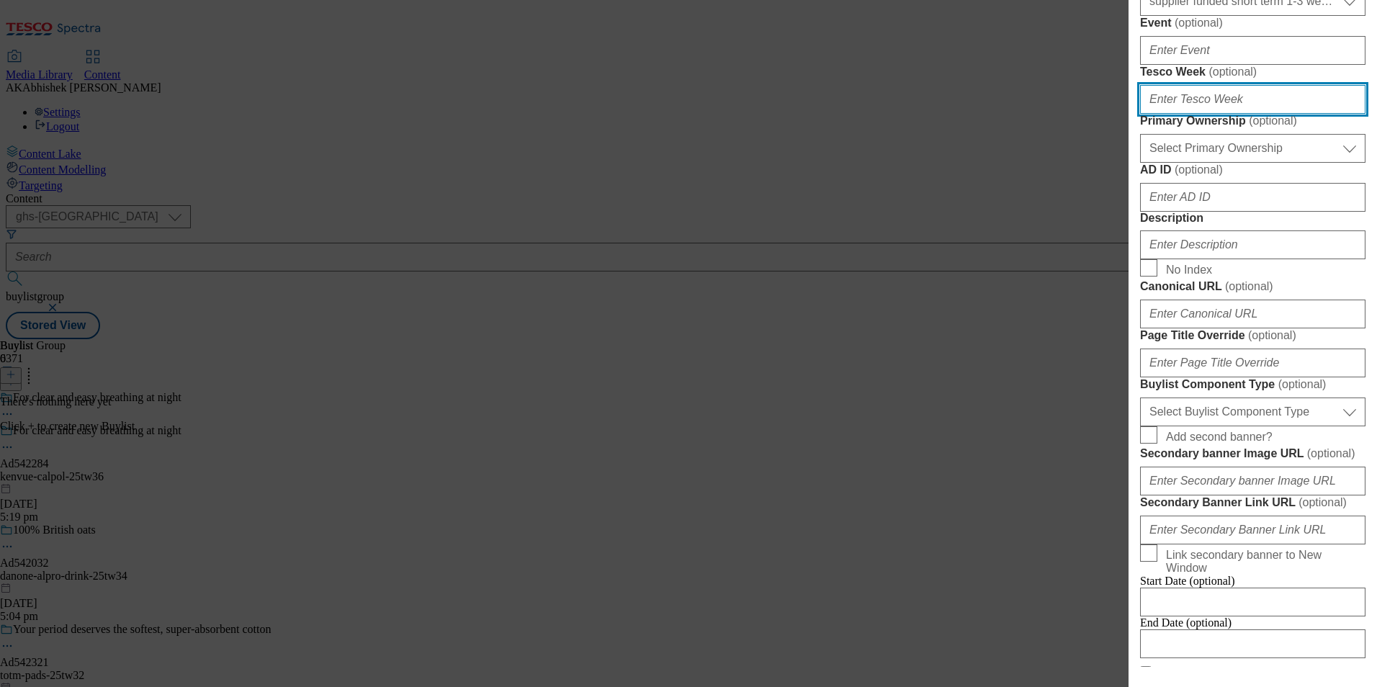
click at [1199, 114] on input "Tesco Week ( optional )" at bounding box center [1252, 99] width 225 height 29
type input "36"
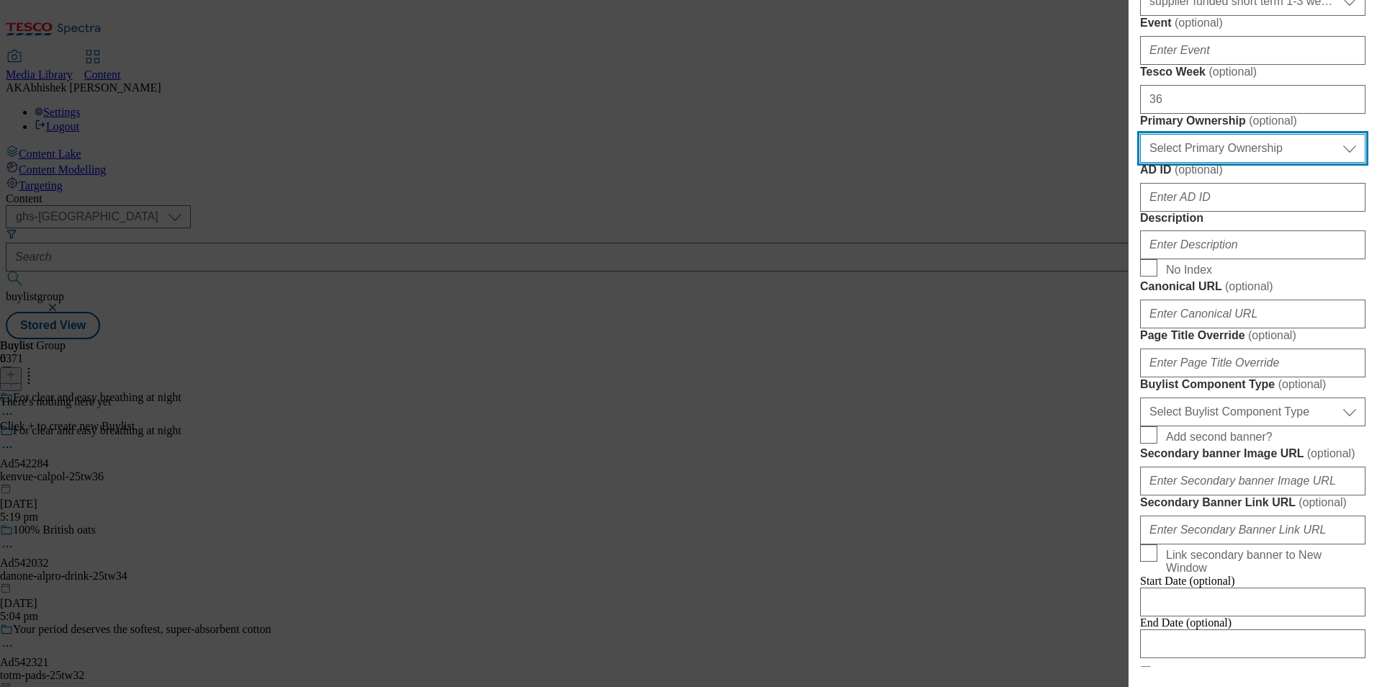
click at [1180, 163] on select "Select Primary Ownership tesco dunnhumby" at bounding box center [1252, 148] width 225 height 29
select select "dunnhumby"
click at [1140, 163] on select "Select Primary Ownership tesco dunnhumby" at bounding box center [1252, 148] width 225 height 29
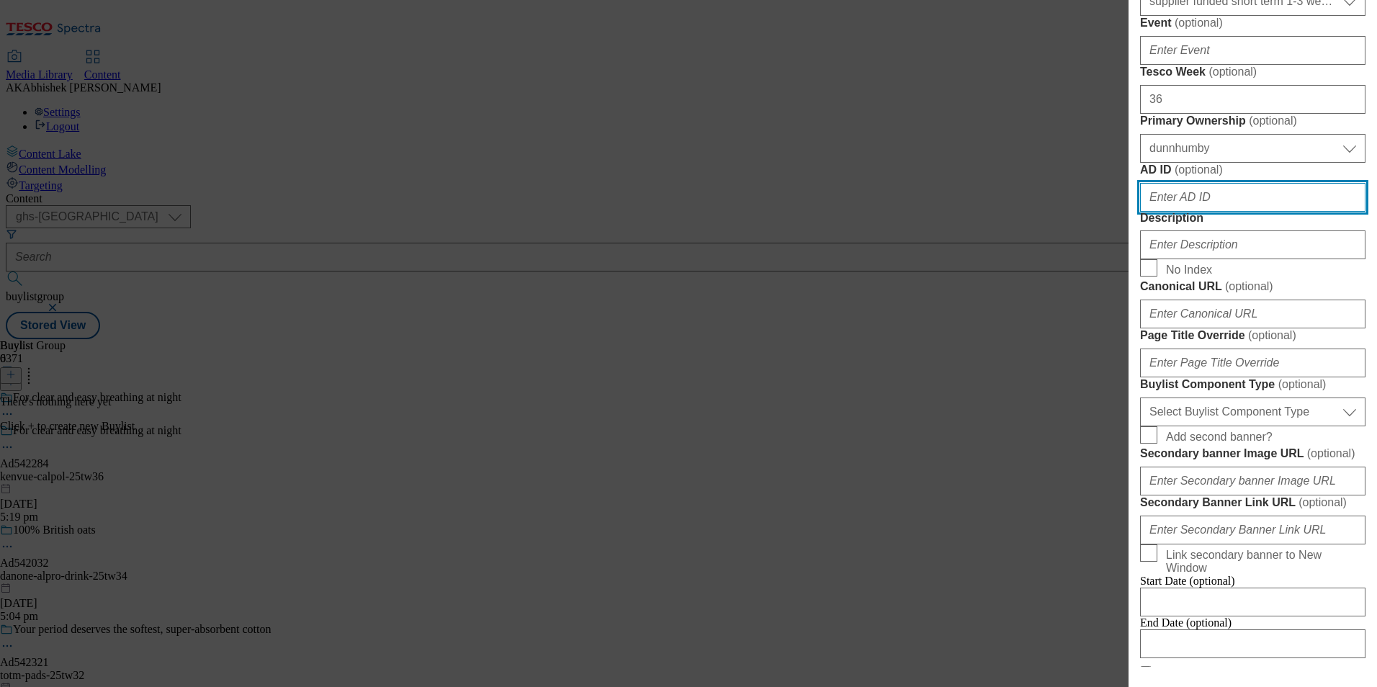
click at [1206, 212] on input "AD ID ( optional )" at bounding box center [1252, 197] width 225 height 29
paste input "542284"
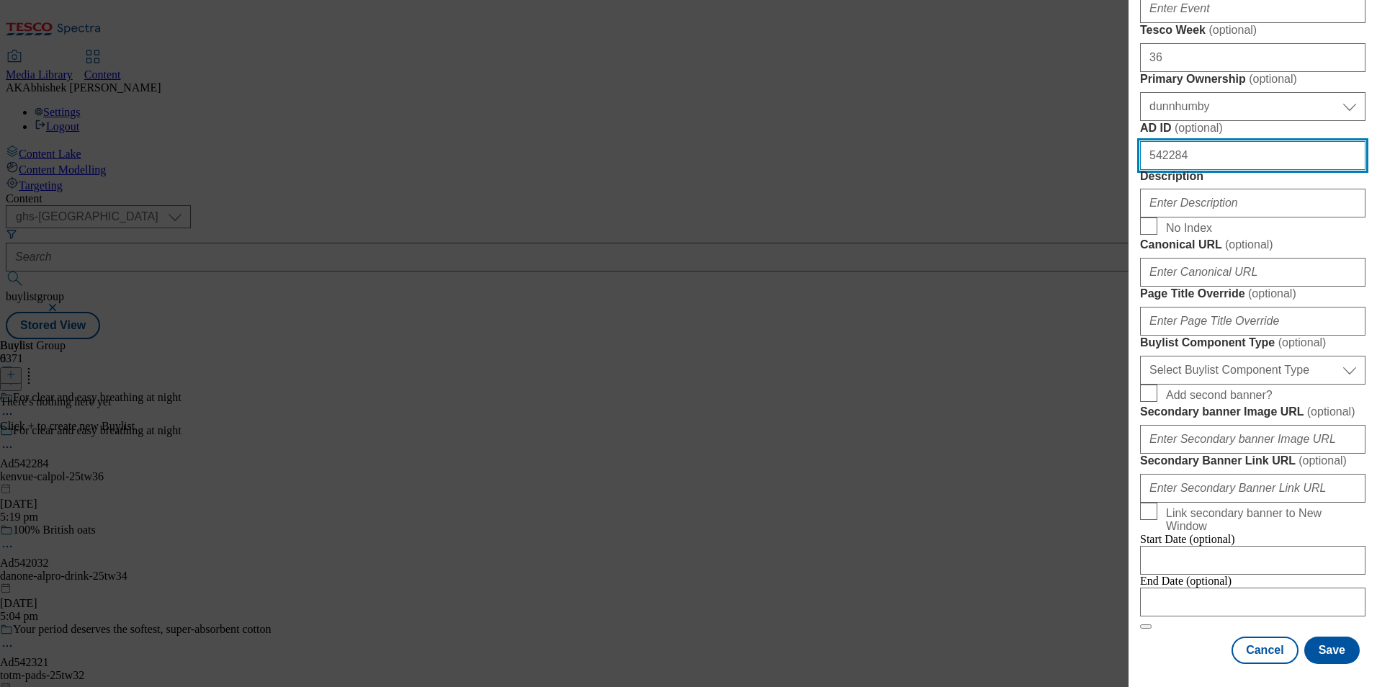
scroll to position [720, 0]
type input "542284"
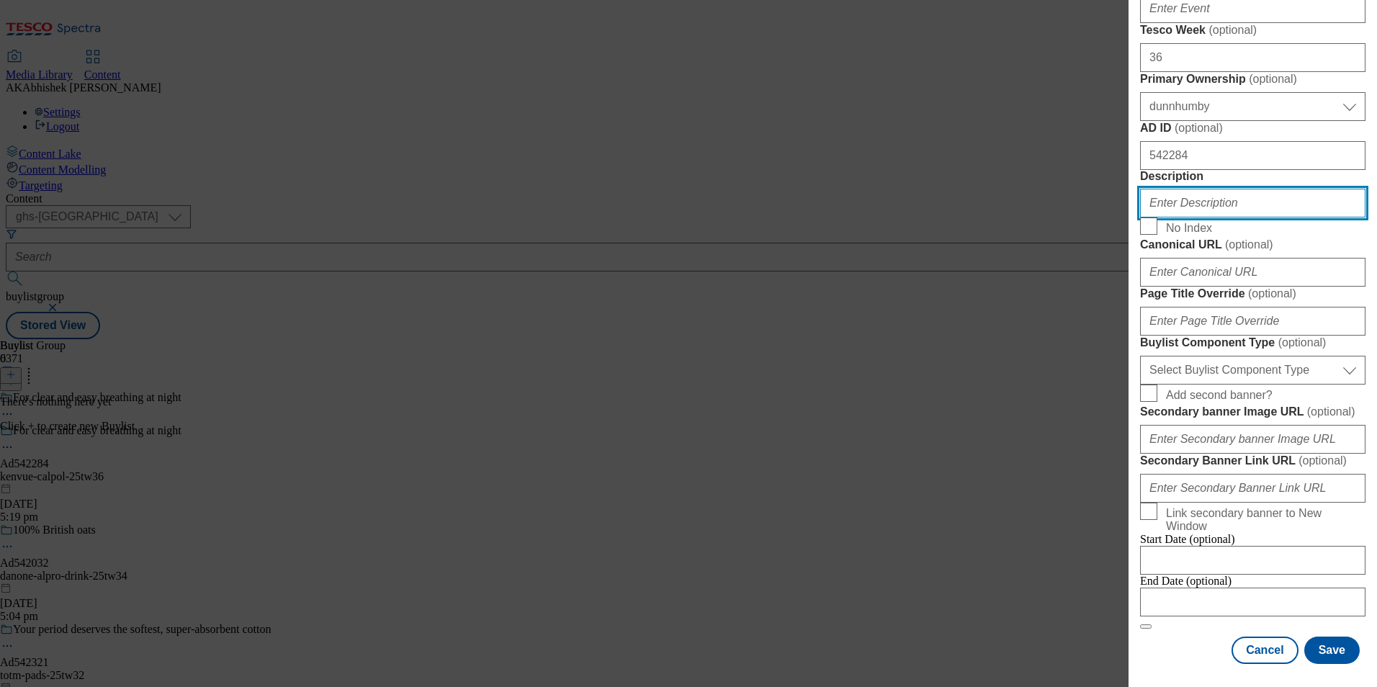
click at [1187, 218] on input "Description" at bounding box center [1252, 203] width 225 height 29
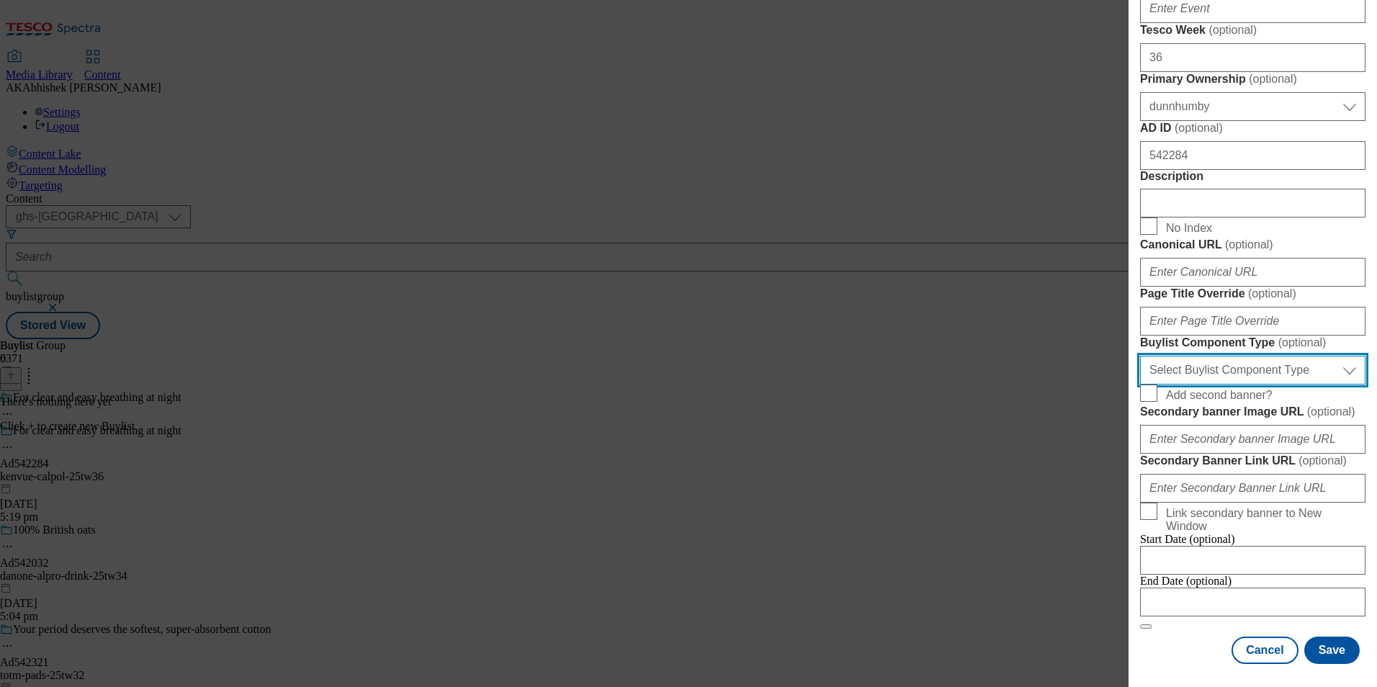
click at [1239, 357] on select "Select Buylist Component Type Banner Competition Header Meal" at bounding box center [1252, 370] width 225 height 29
select select "Banner"
click at [1140, 356] on select "Select Buylist Component Type Banner Competition Header Meal" at bounding box center [1252, 370] width 225 height 29
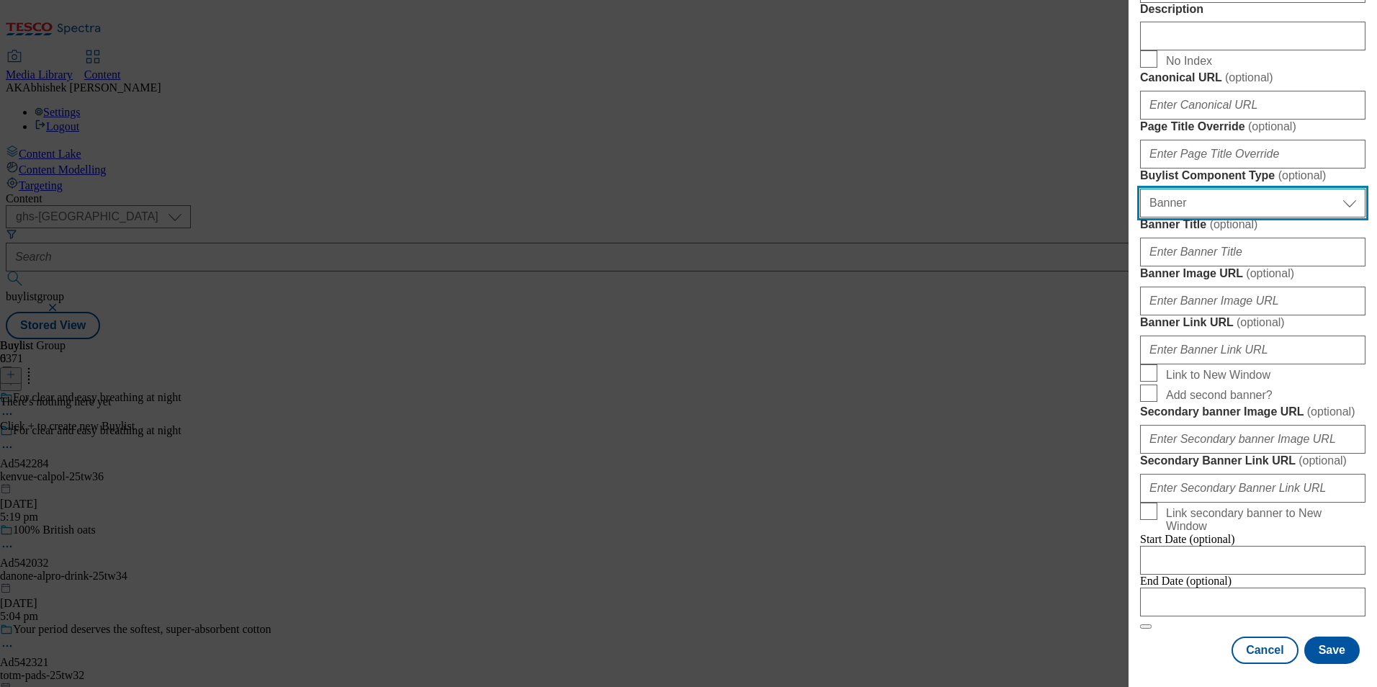
scroll to position [1256, 0]
click at [1178, 575] on span "End Date (optional)" at bounding box center [1185, 581] width 91 height 12
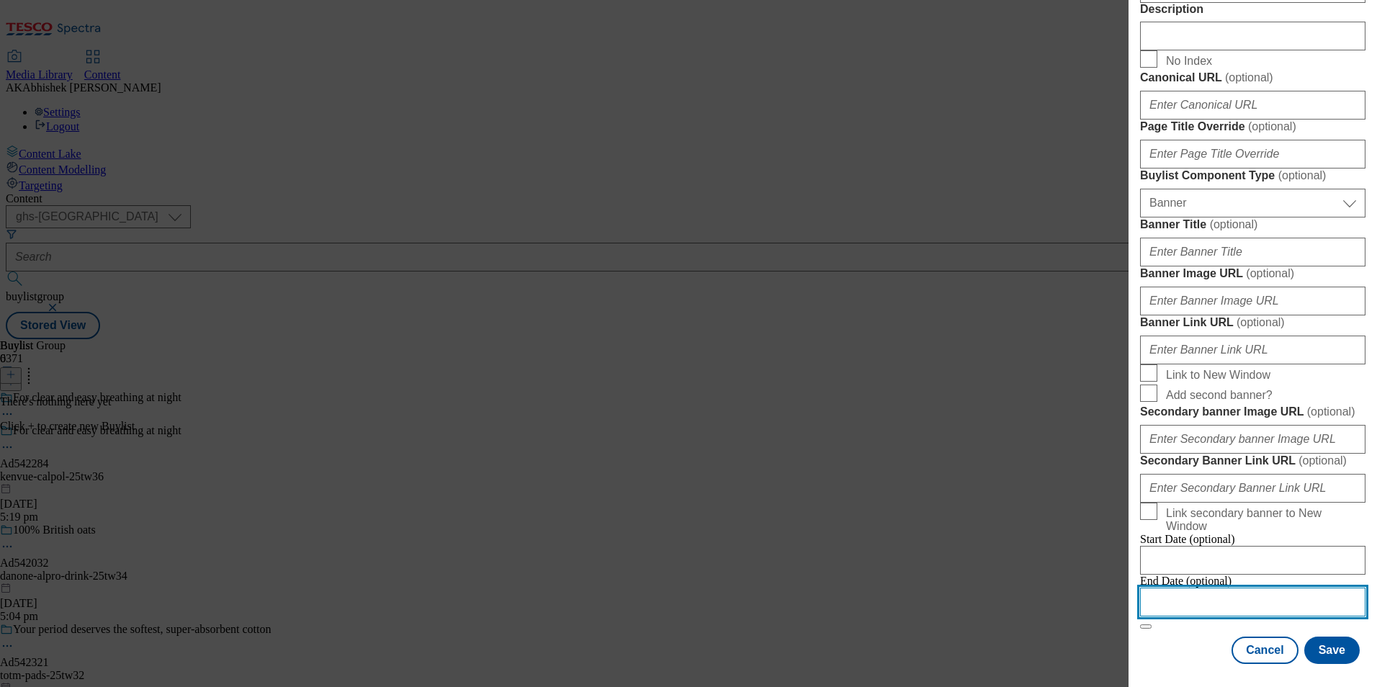
click at [1175, 588] on input "Modal" at bounding box center [1252, 602] width 225 height 29
select select "2025"
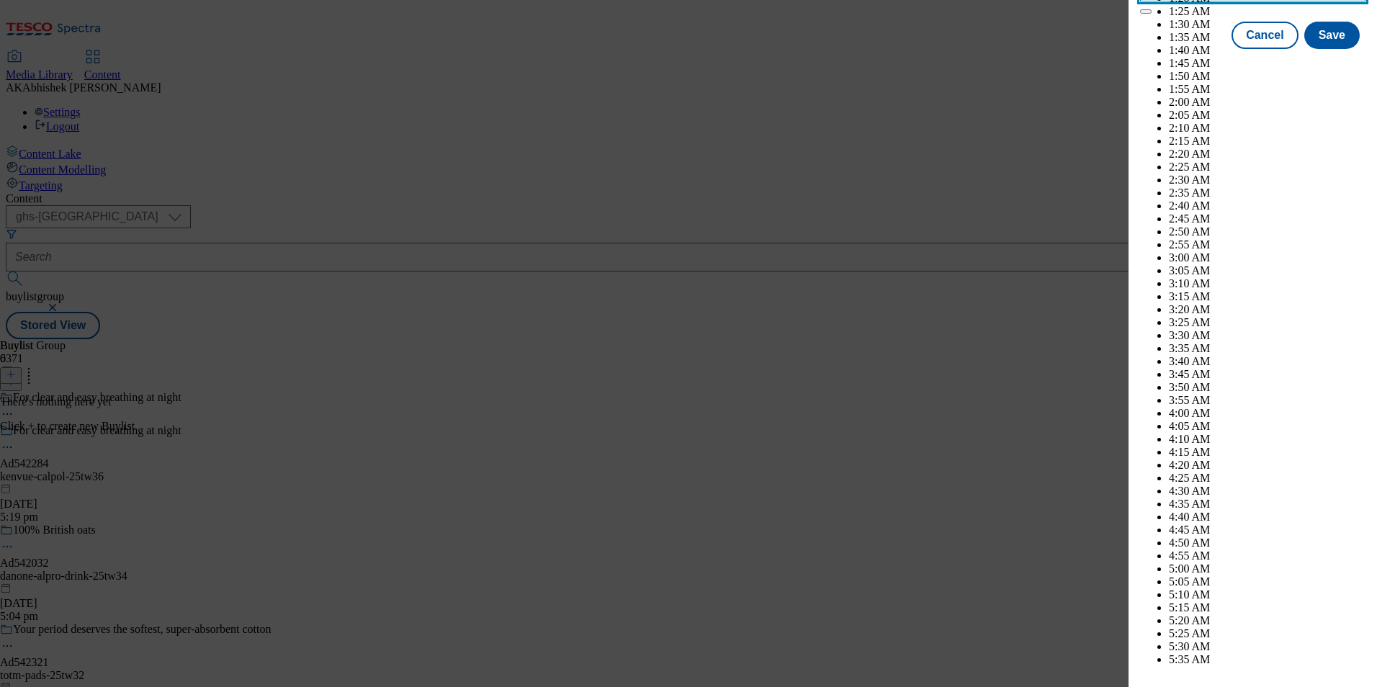
scroll to position [5534, 0]
drag, startPoint x: 1322, startPoint y: 192, endPoint x: 1323, endPoint y: 172, distance: 20.2
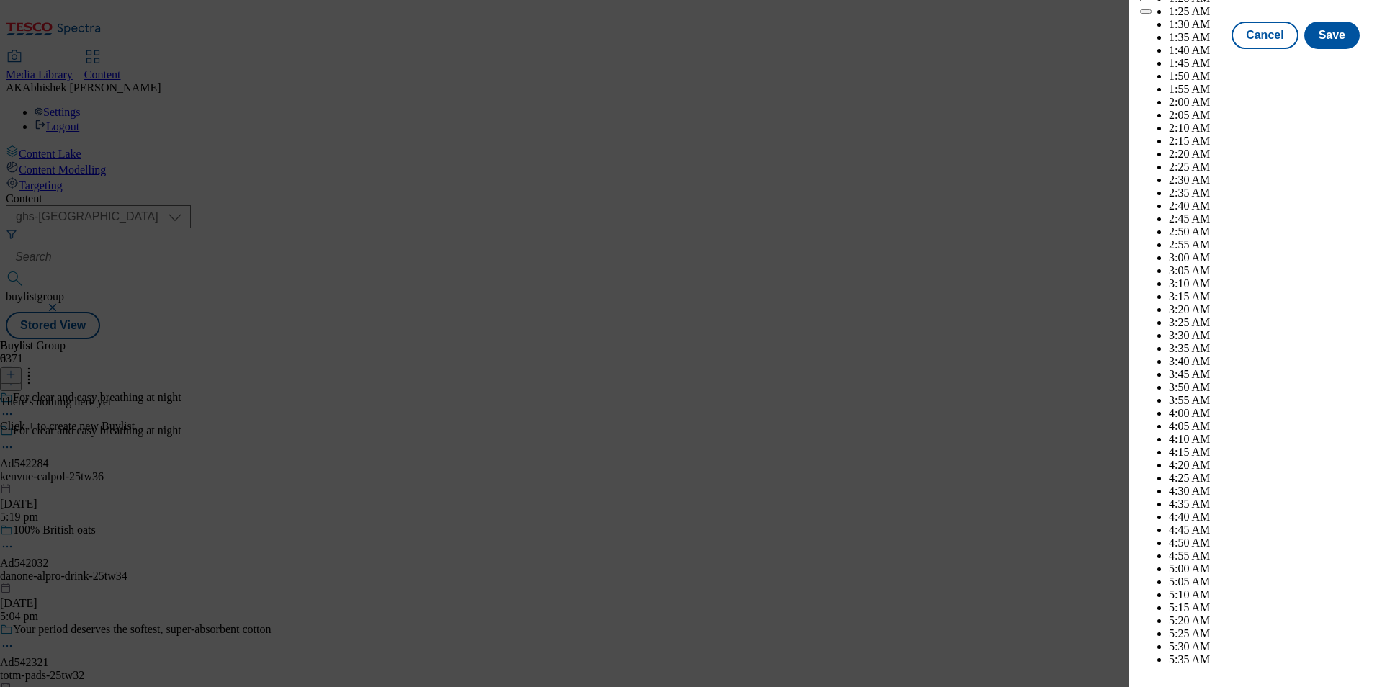
select select "December"
select select "2026"
select select "February"
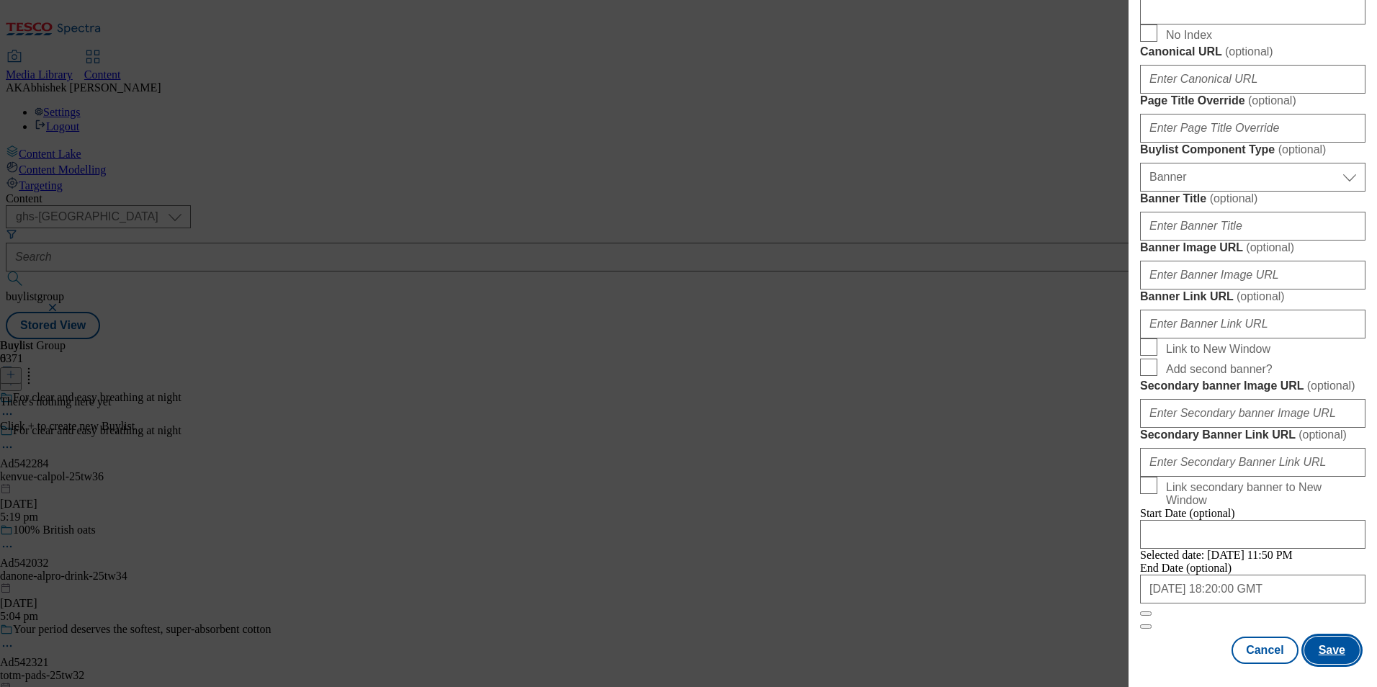
click at [1322, 658] on button "Save" at bounding box center [1331, 650] width 55 height 27
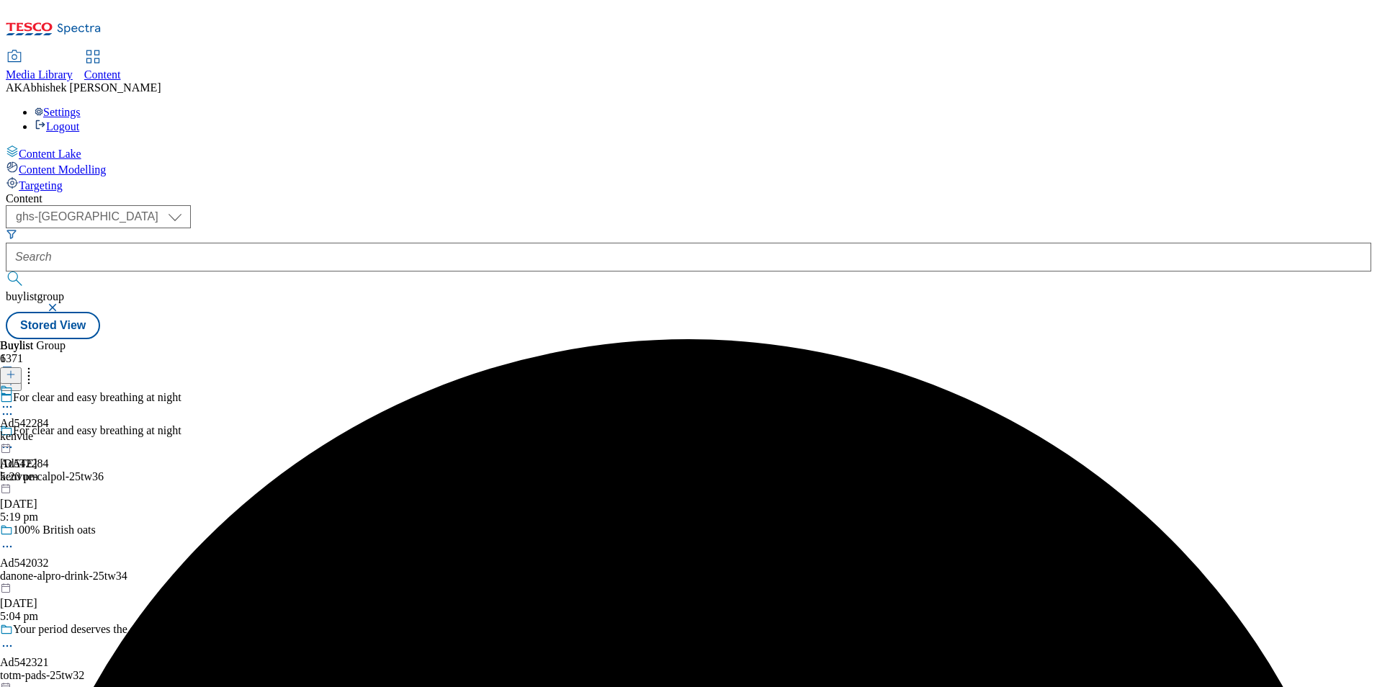
click at [49, 430] on div "kenvue" at bounding box center [24, 436] width 49 height 13
click at [16, 369] on icon at bounding box center [11, 374] width 10 height 10
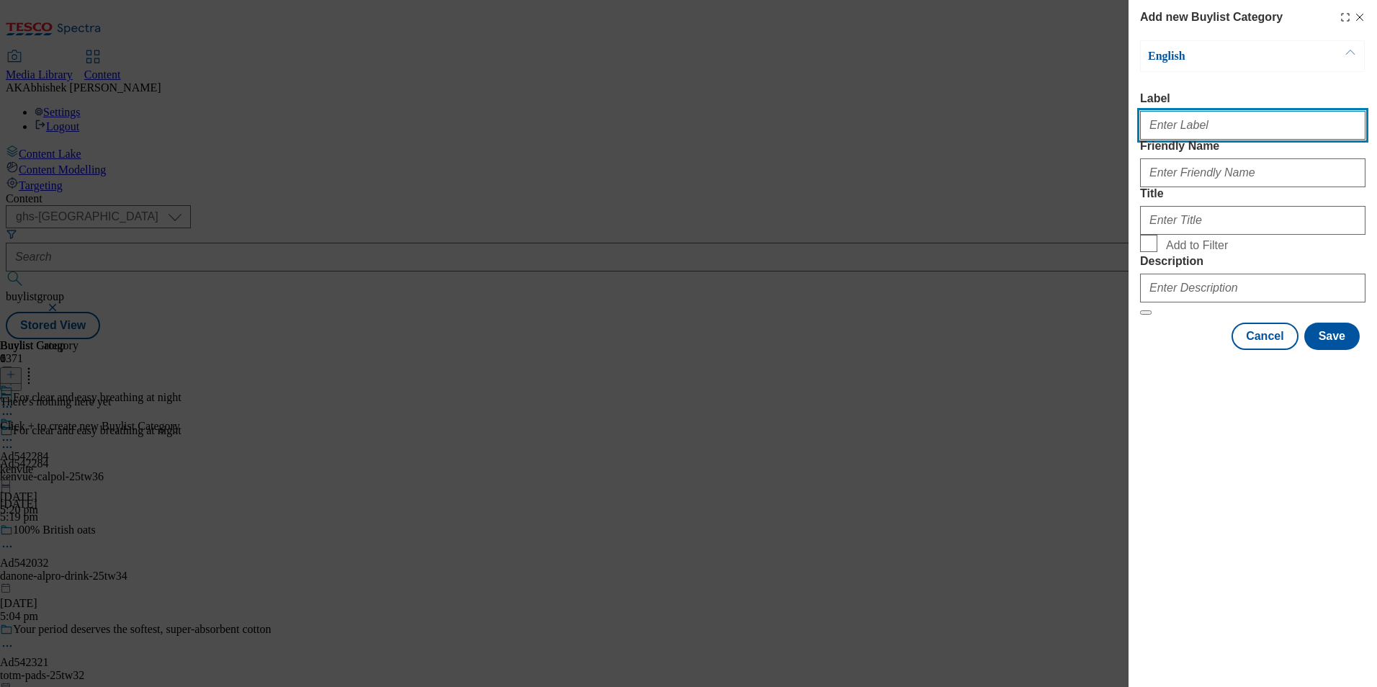
click at [1218, 138] on input "Label" at bounding box center [1252, 125] width 225 height 29
paste input "542284"
type input "Ad542284"
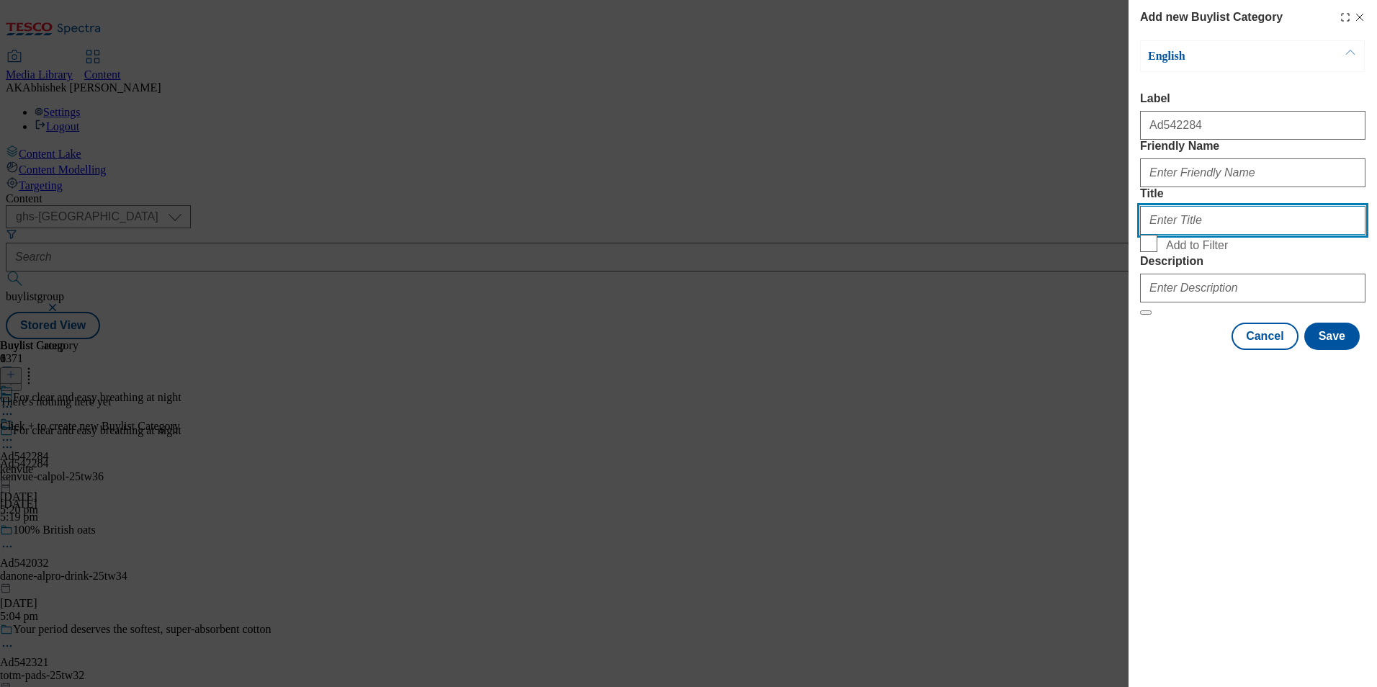
drag, startPoint x: 1210, startPoint y: 288, endPoint x: 1219, endPoint y: 288, distance: 9.4
click at [1209, 235] on input "Title" at bounding box center [1252, 220] width 225 height 29
type input "D"
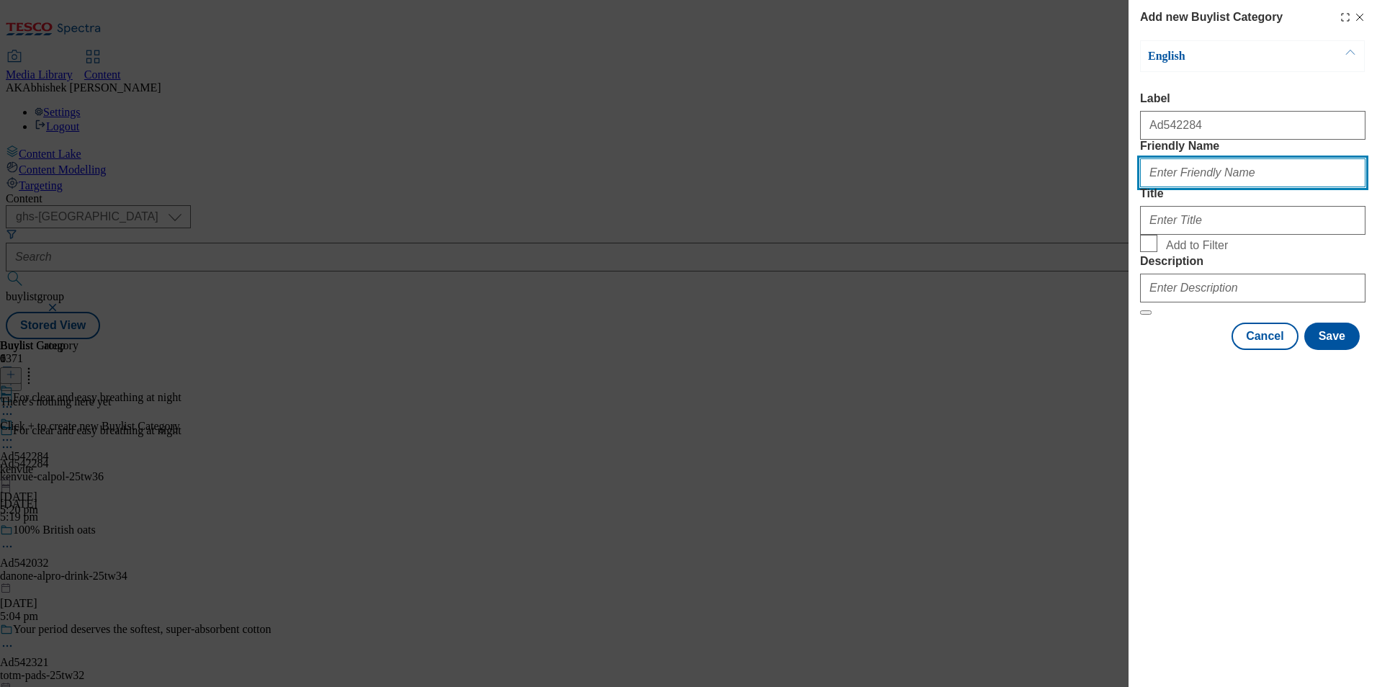
click at [1212, 187] on input "Friendly Name" at bounding box center [1252, 172] width 225 height 29
paste input "kenvue-calpol"
type input "kenvue-calpol"
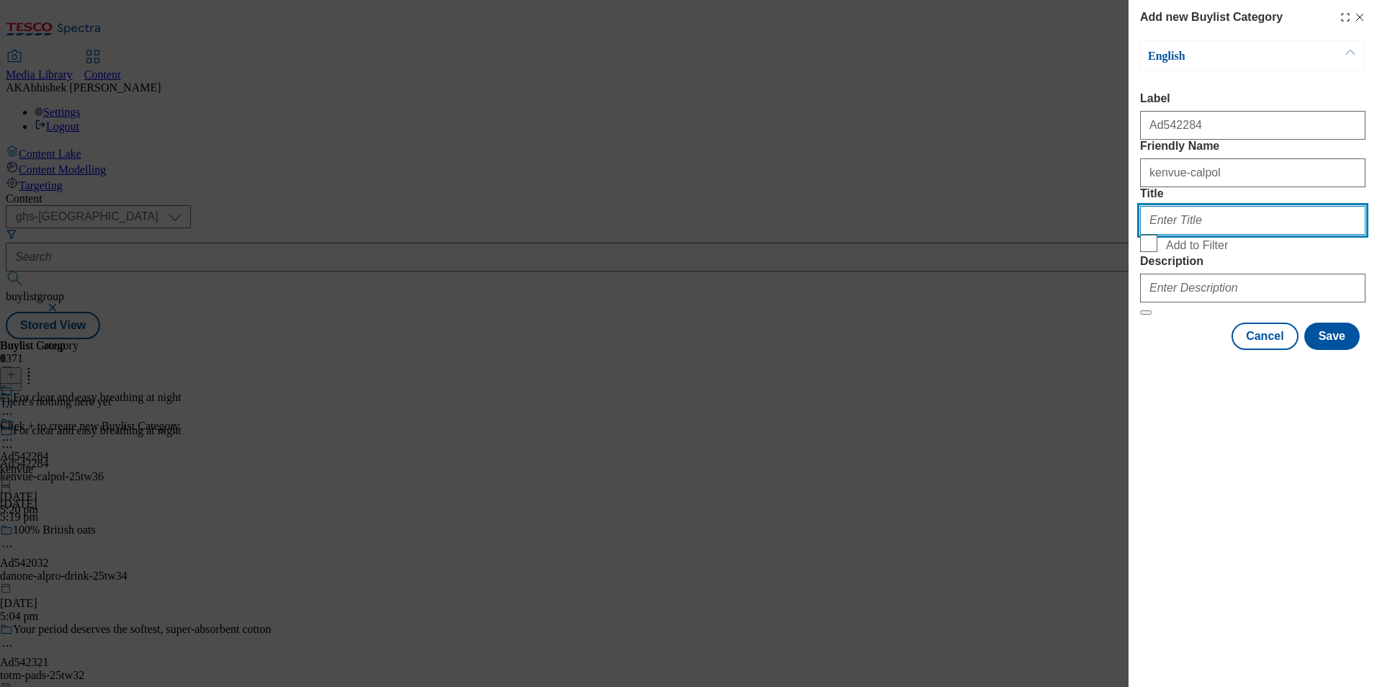
click at [1182, 235] on input "Title" at bounding box center [1252, 220] width 225 height 29
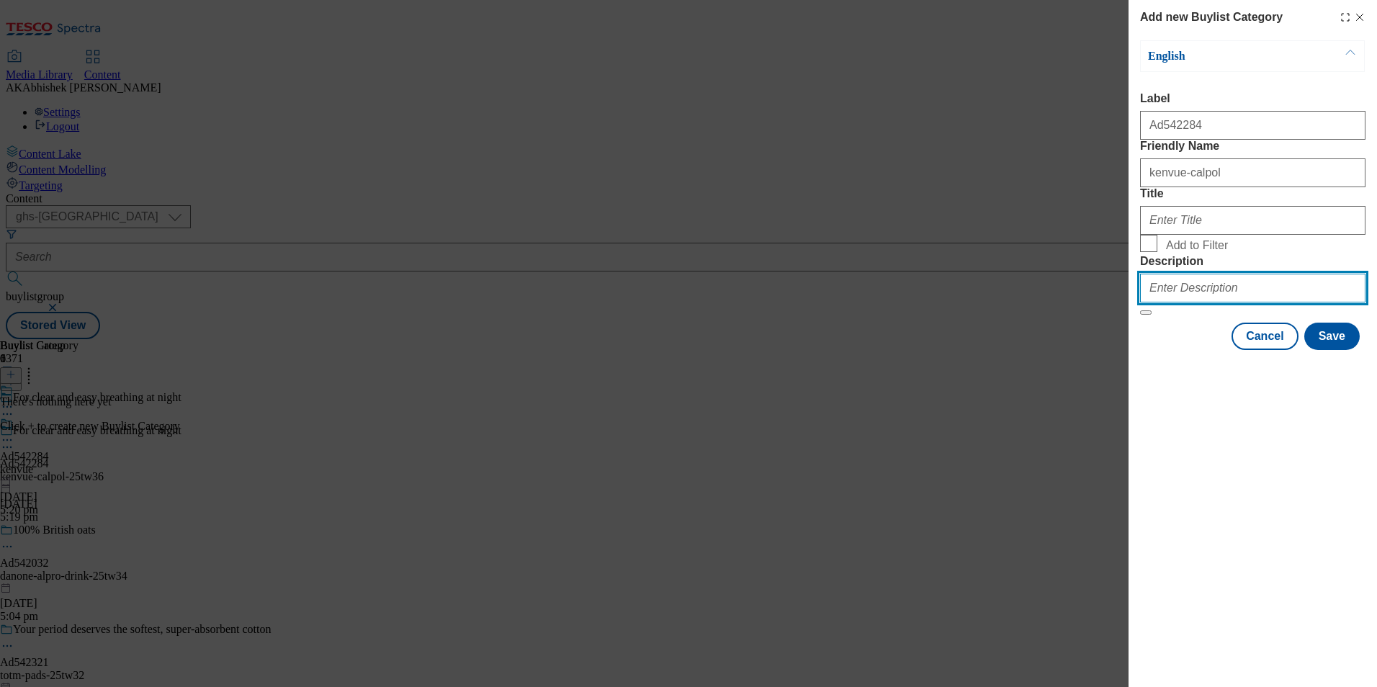
click at [1225, 302] on input "Description" at bounding box center [1252, 288] width 225 height 29
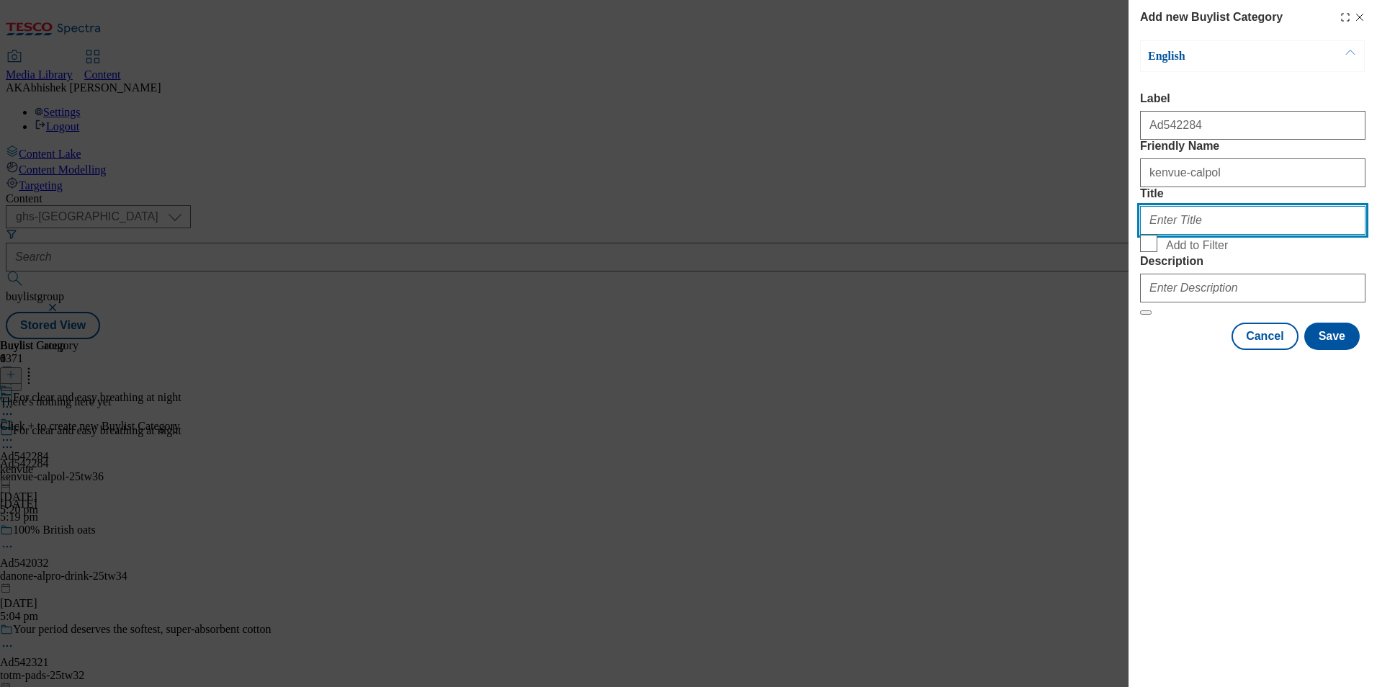
click at [1167, 235] on input "Title" at bounding box center [1252, 220] width 225 height 29
paste input "Kenvue"
type input "Kenvue"
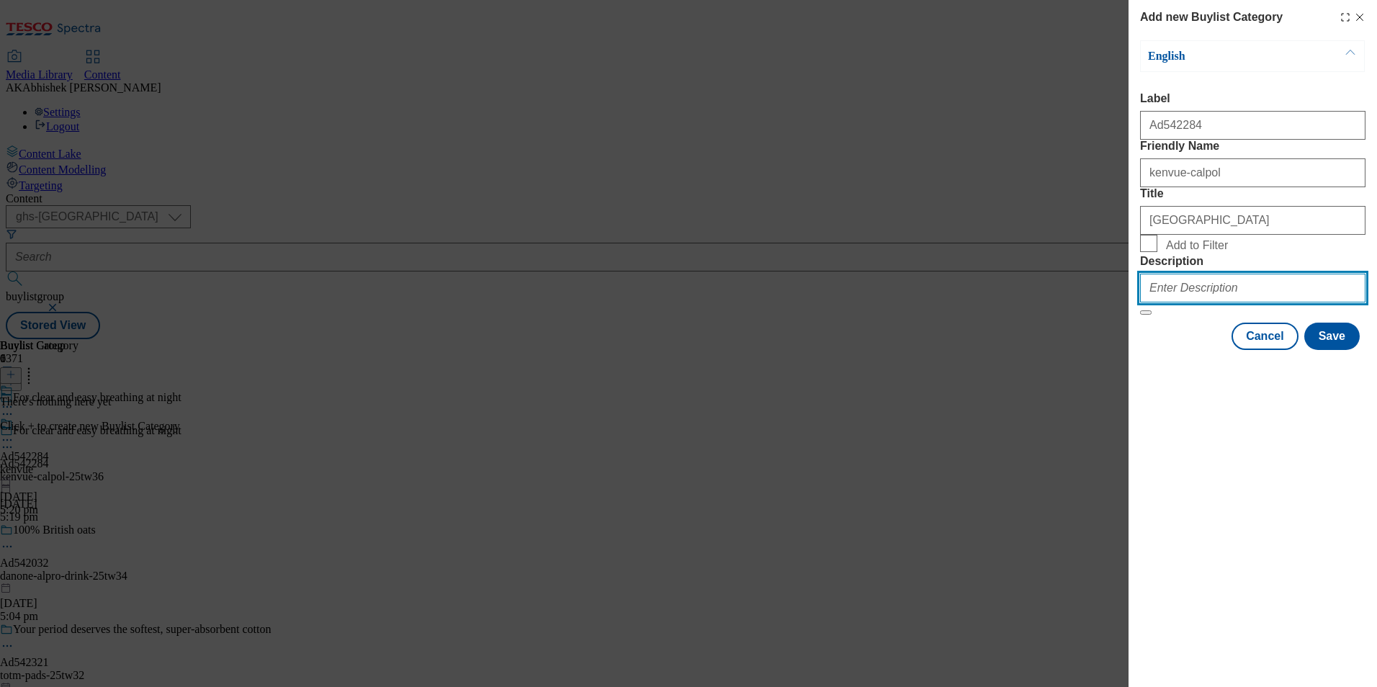
click at [1191, 302] on input "Description" at bounding box center [1252, 288] width 225 height 29
click at [1346, 373] on div "Modal" at bounding box center [1253, 363] width 248 height 20
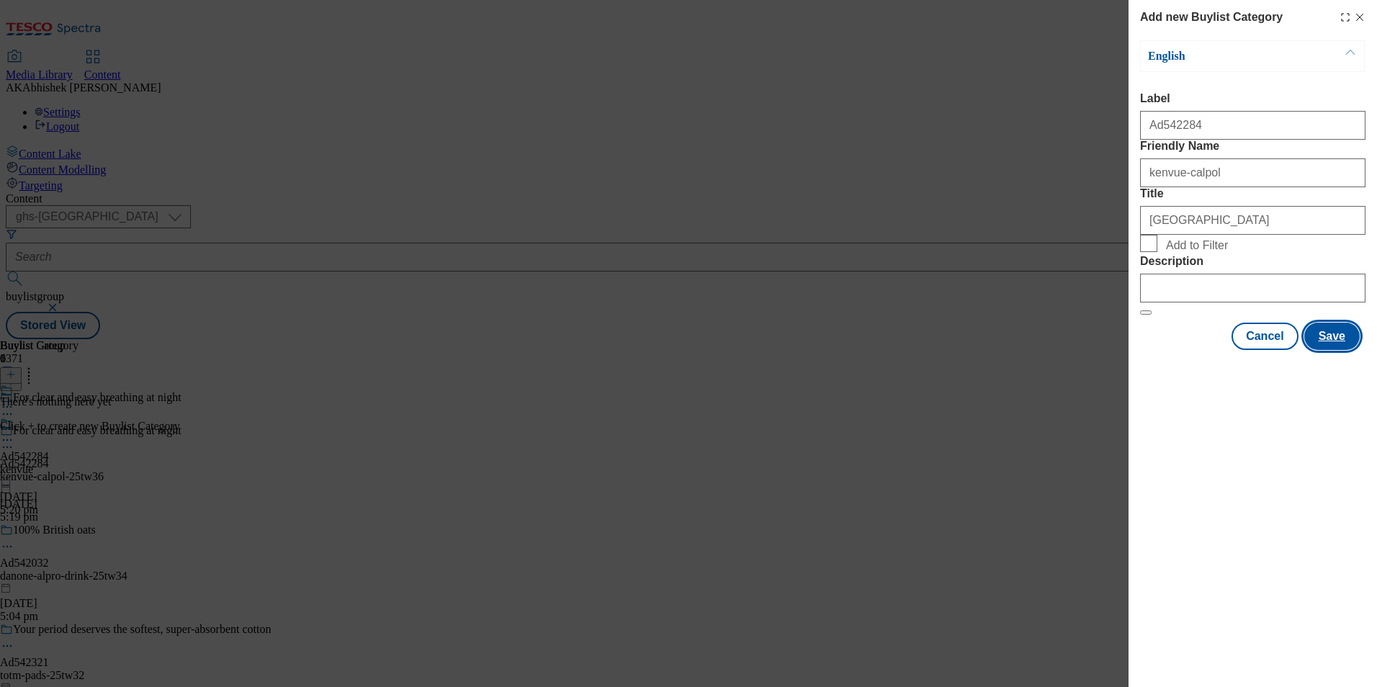
click at [1337, 350] on button "Save" at bounding box center [1331, 336] width 55 height 27
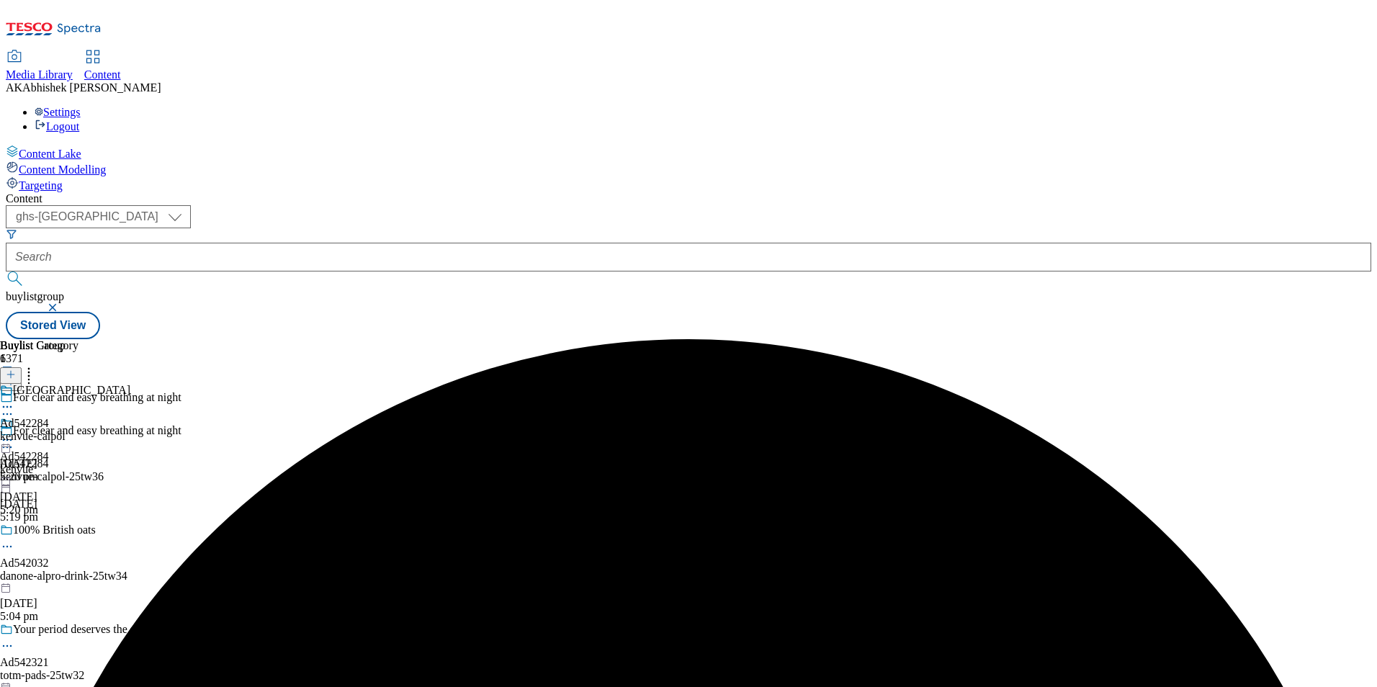
click at [130, 430] on div "kenvue-calpol" at bounding box center [65, 436] width 130 height 13
click at [16, 369] on icon at bounding box center [11, 374] width 10 height 10
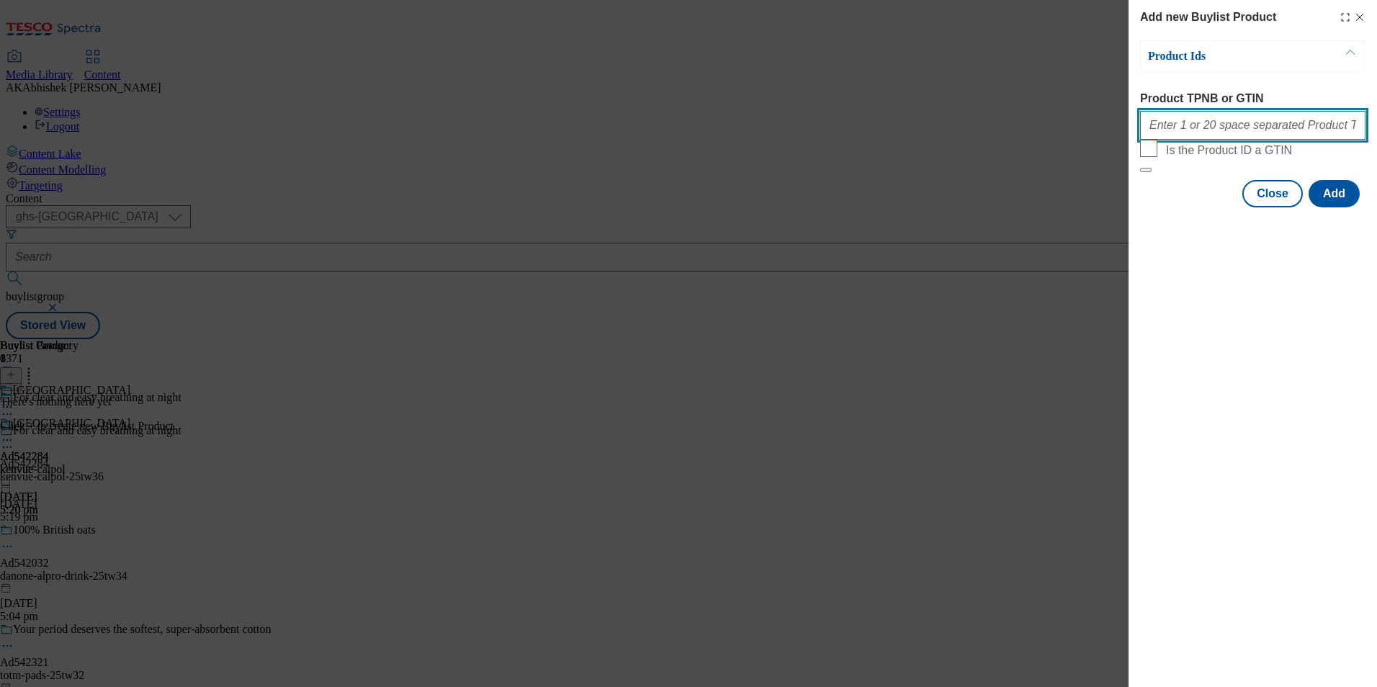
click at [1212, 126] on input "Product TPNB or GTIN" at bounding box center [1252, 125] width 225 height 29
paste input "90001830 88235135 64674642"
type input "90001830 88235135 64674642"
click at [1335, 207] on button "Add" at bounding box center [1334, 193] width 51 height 27
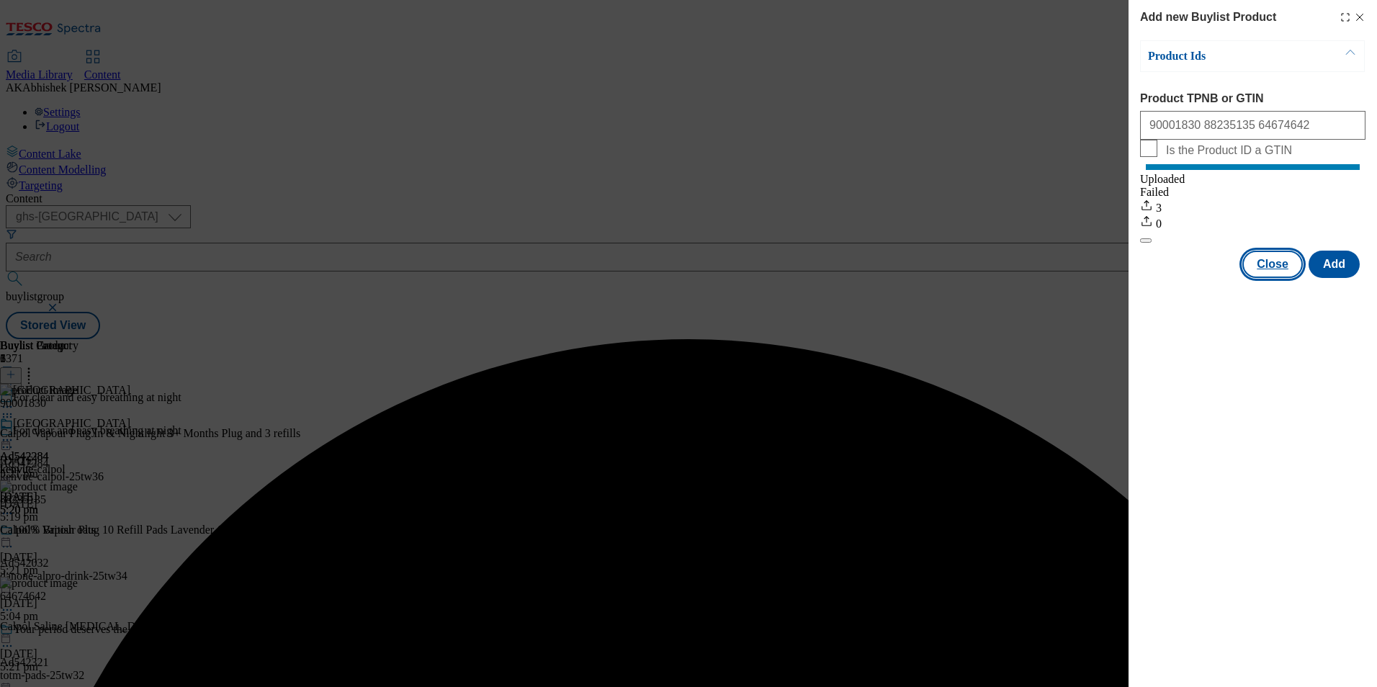
click at [1270, 278] on button "Close" at bounding box center [1272, 264] width 60 height 27
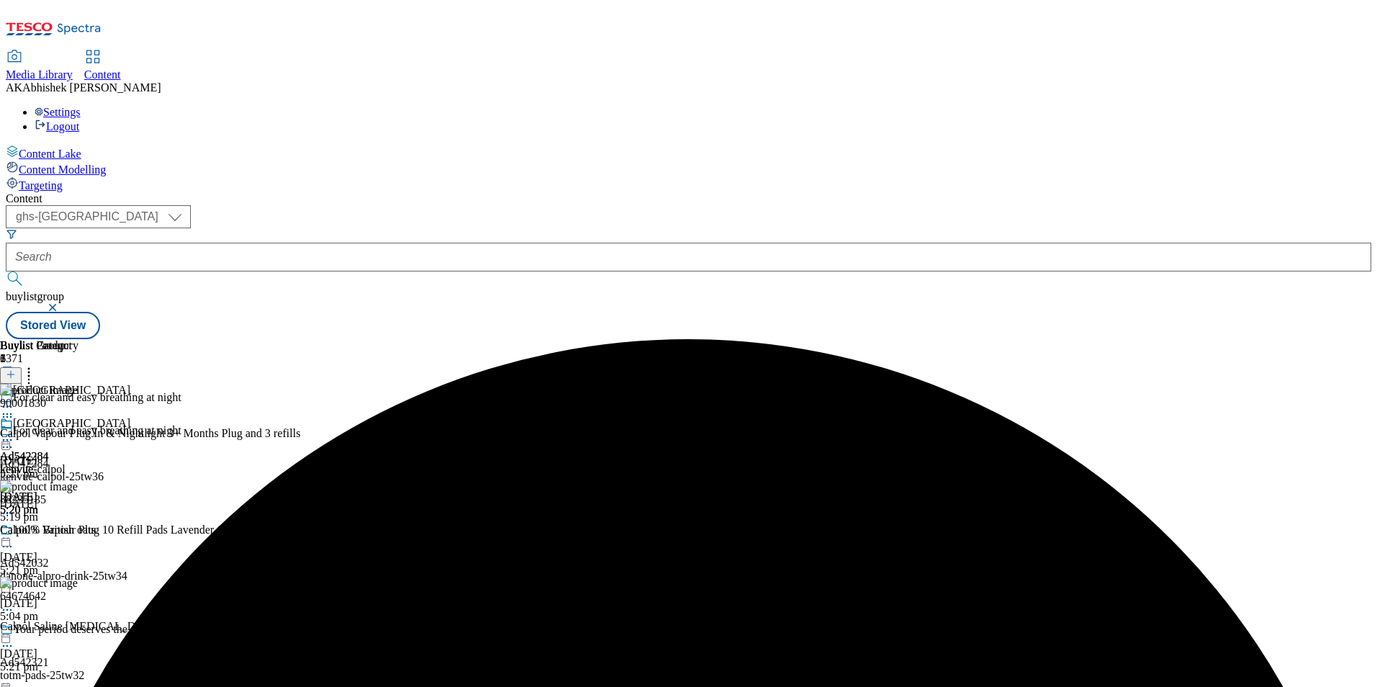
click at [14, 433] on icon at bounding box center [7, 440] width 14 height 14
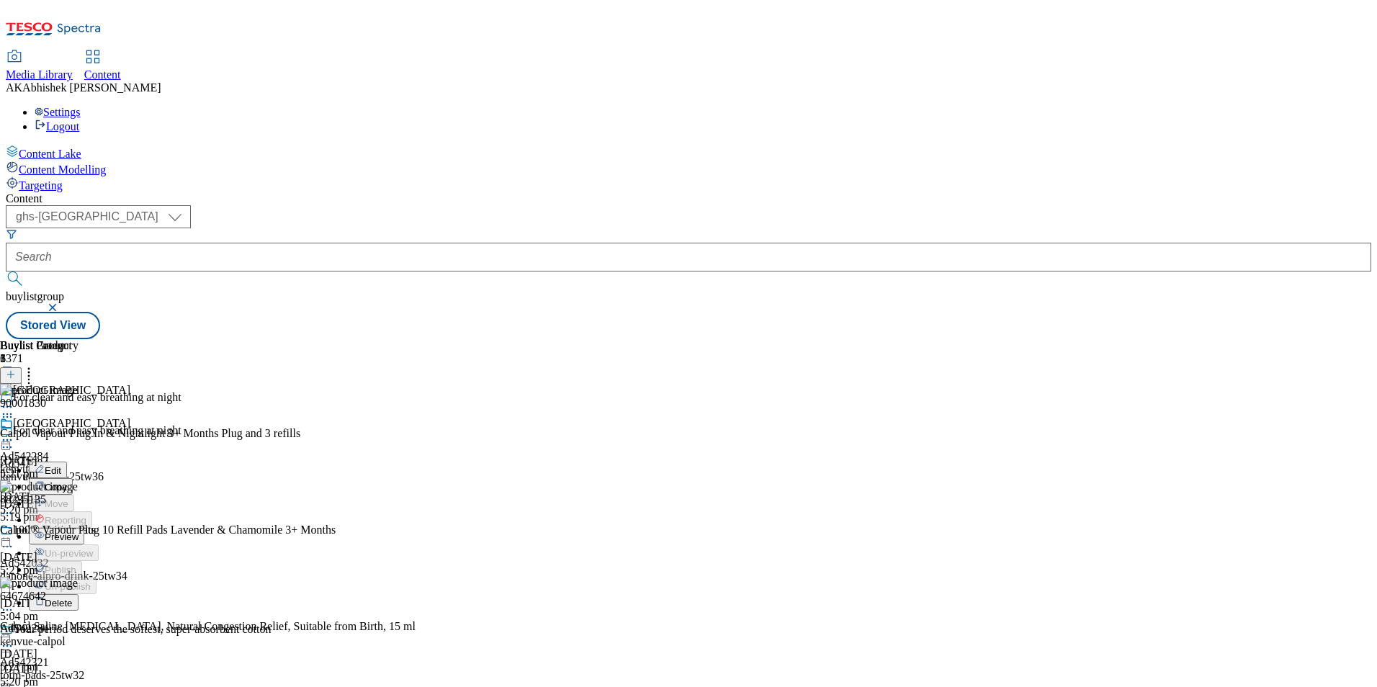
click at [79, 532] on span "Preview" at bounding box center [62, 537] width 34 height 11
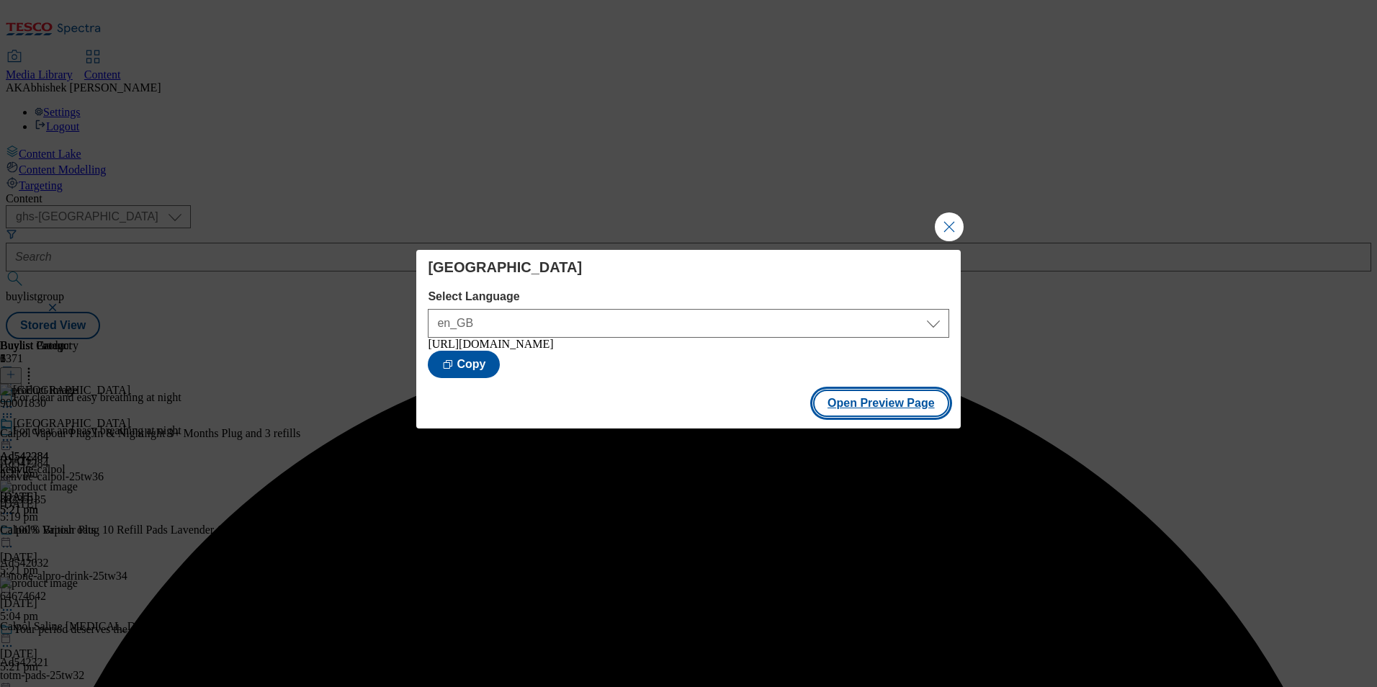
click at [888, 408] on button "Open Preview Page" at bounding box center [881, 403] width 136 height 27
click at [950, 228] on button "Close Modal" at bounding box center [949, 226] width 29 height 29
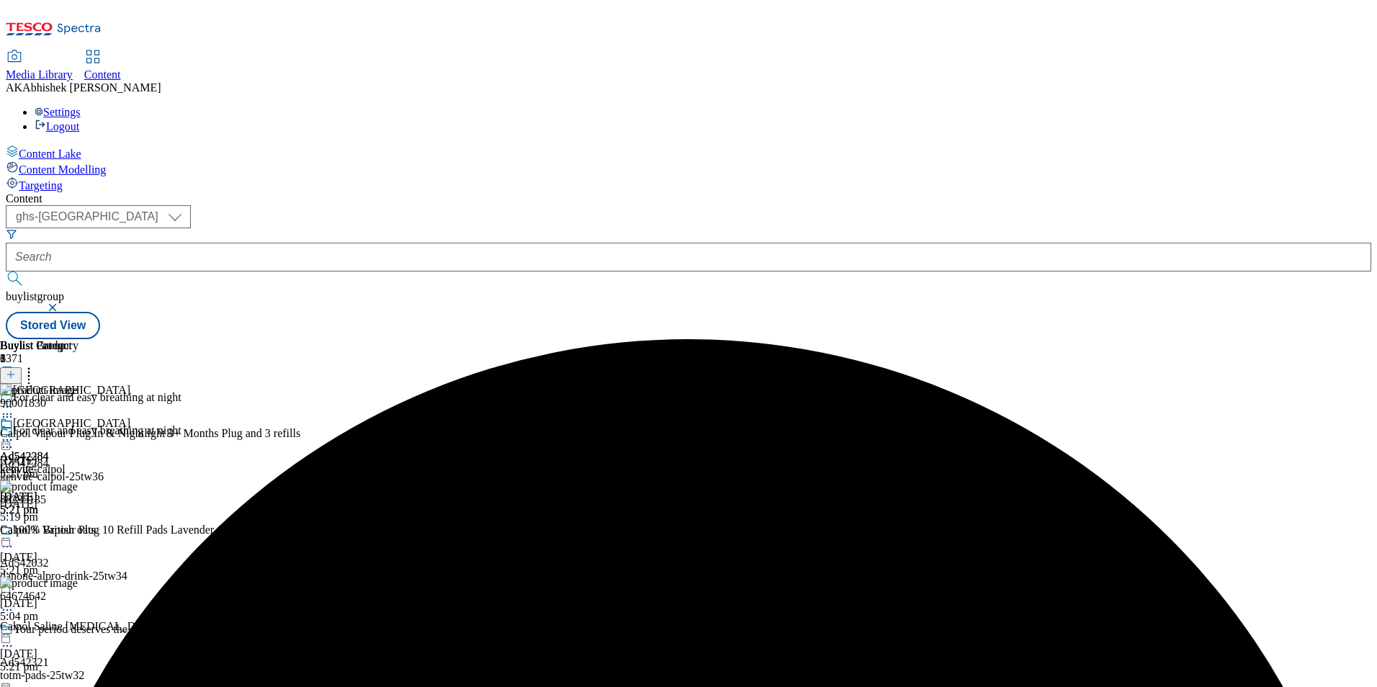
click at [14, 440] on icon at bounding box center [7, 447] width 14 height 14
click at [61, 472] on span "Edit" at bounding box center [53, 477] width 17 height 11
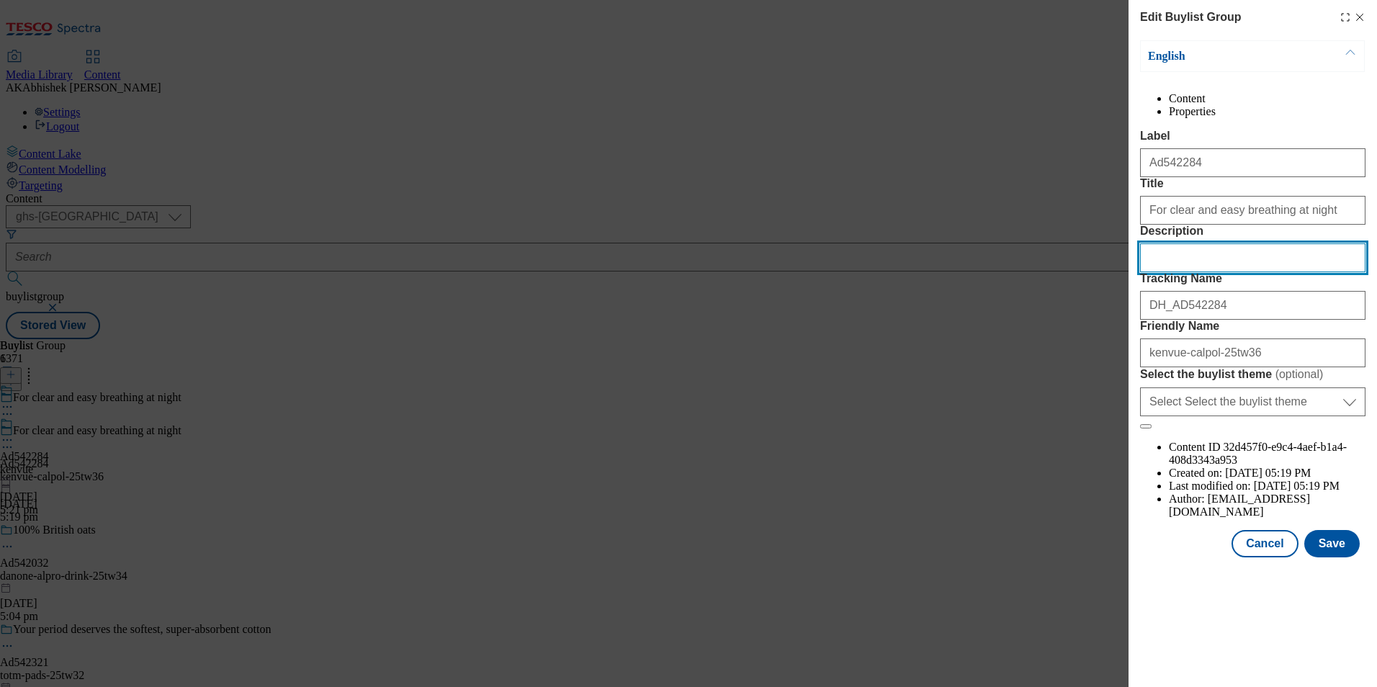
click at [1227, 272] on input "Description" at bounding box center [1252, 257] width 225 height 29
paste input "Calpol Vapour Plug In & Nightlight 3+ Months - Lavender & Chamomile"
type input "Calpol Vapour Plug In & Nightlight 3+ Months - Lavender & Chamomile"
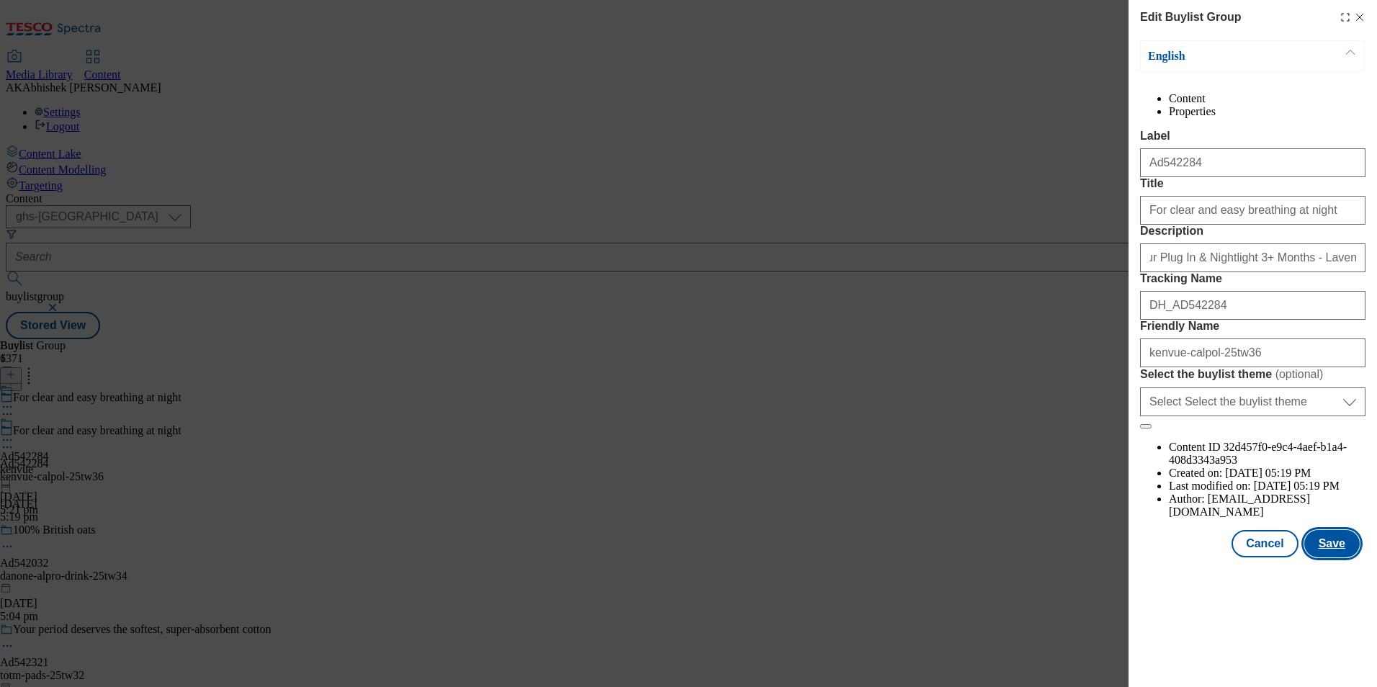
click at [1344, 557] on button "Save" at bounding box center [1331, 543] width 55 height 27
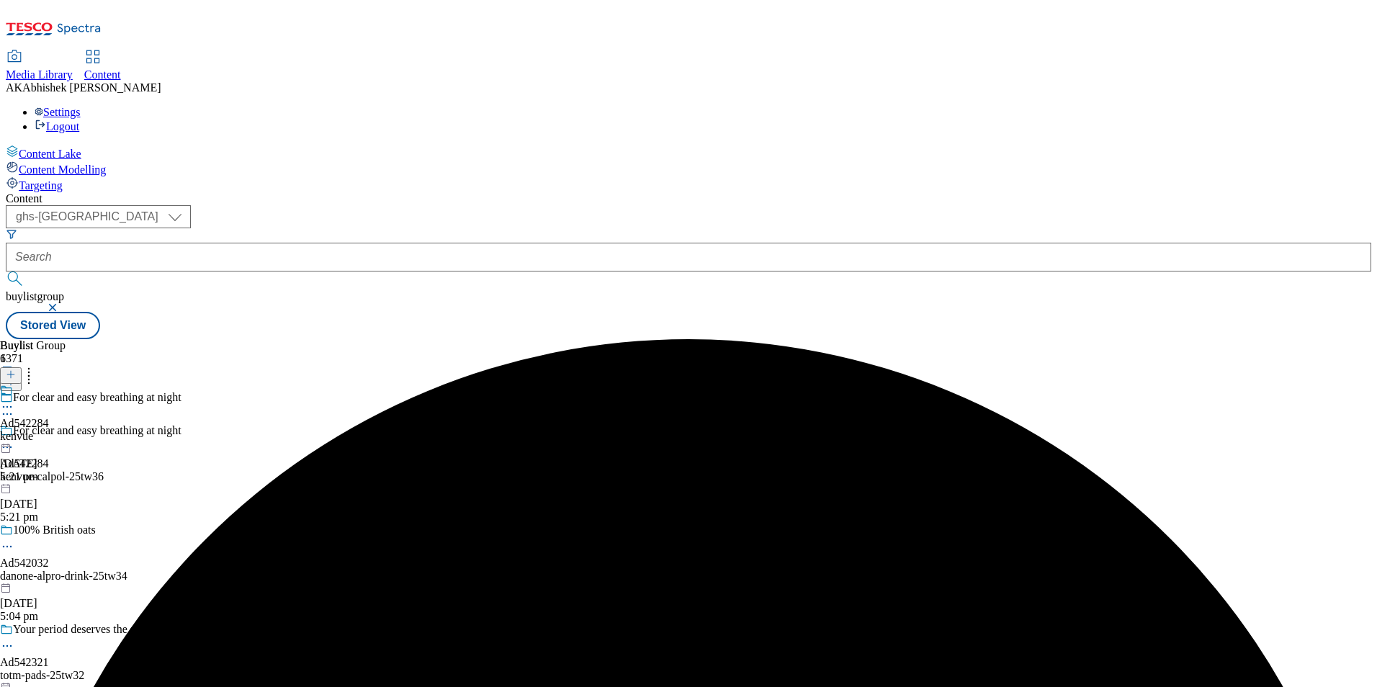
click at [14, 400] on icon at bounding box center [7, 407] width 14 height 14
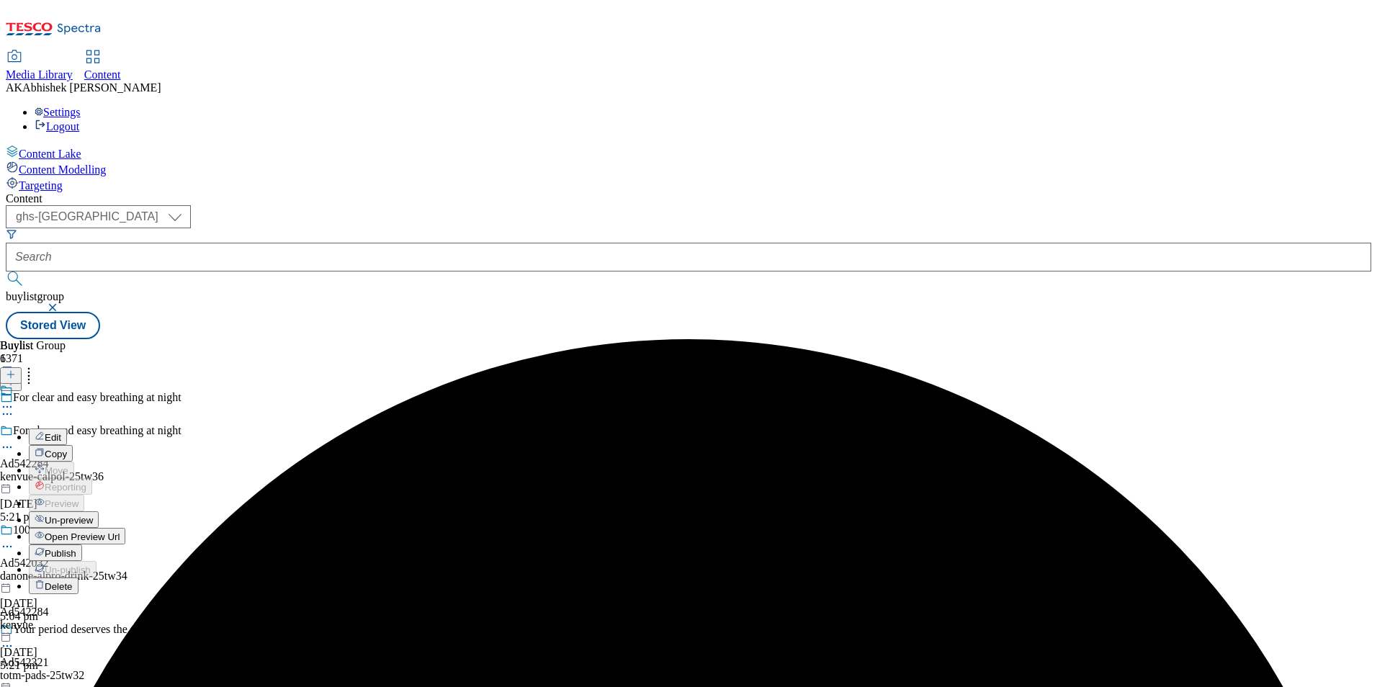
click at [67, 429] on button "Edit" at bounding box center [48, 437] width 38 height 17
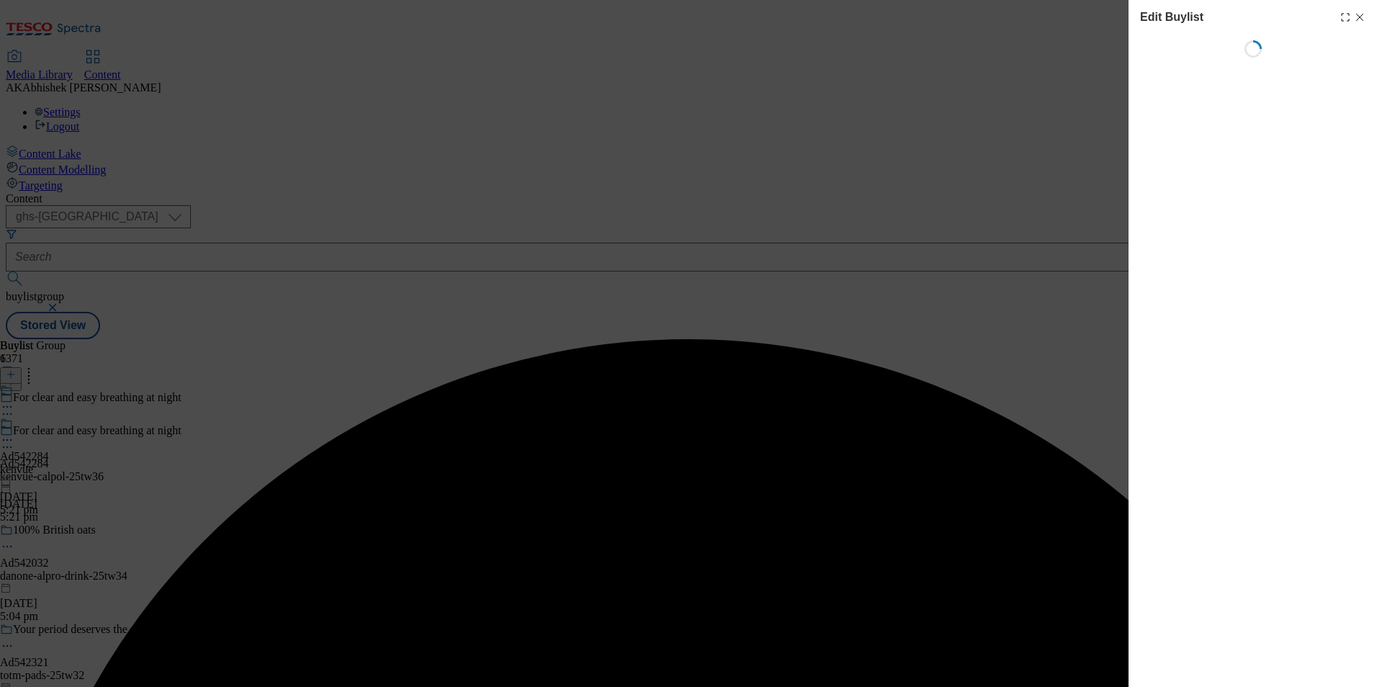
select select "tactical"
select select "supplier funded short term 1-3 weeks"
select select "dunnhumby"
select select "Banner"
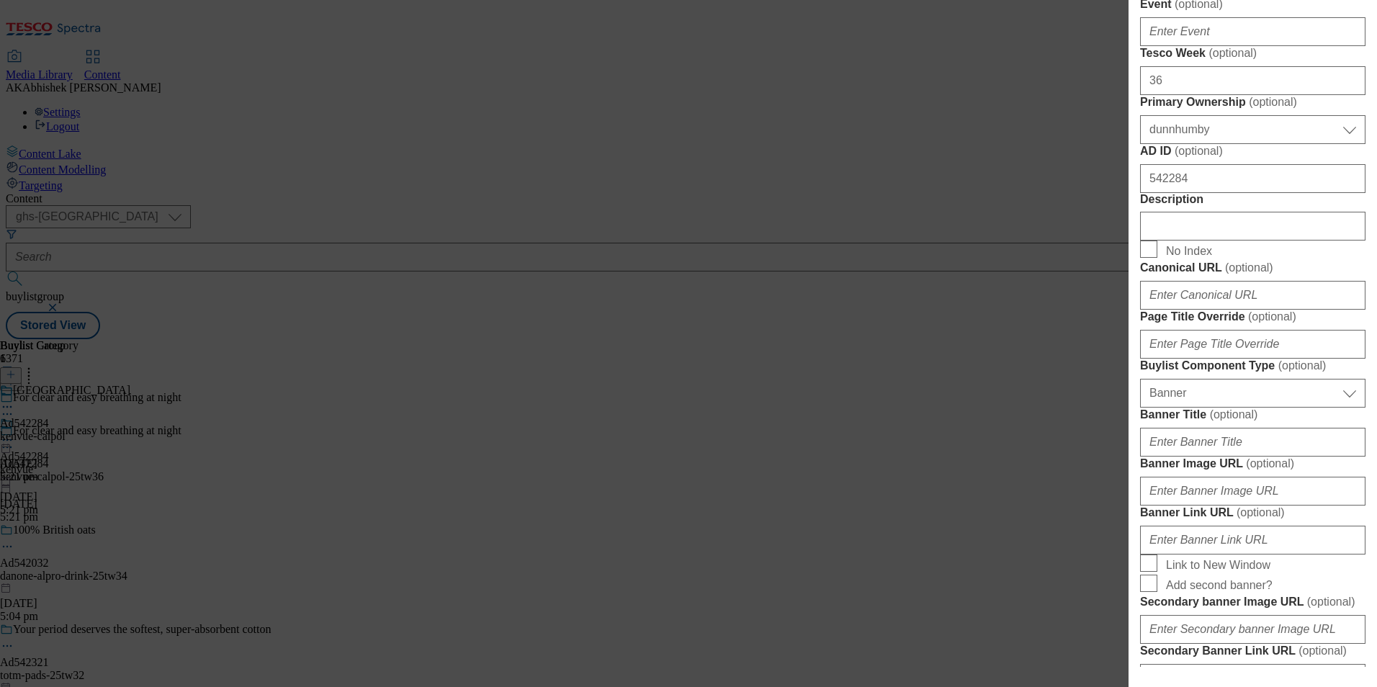
scroll to position [720, 0]
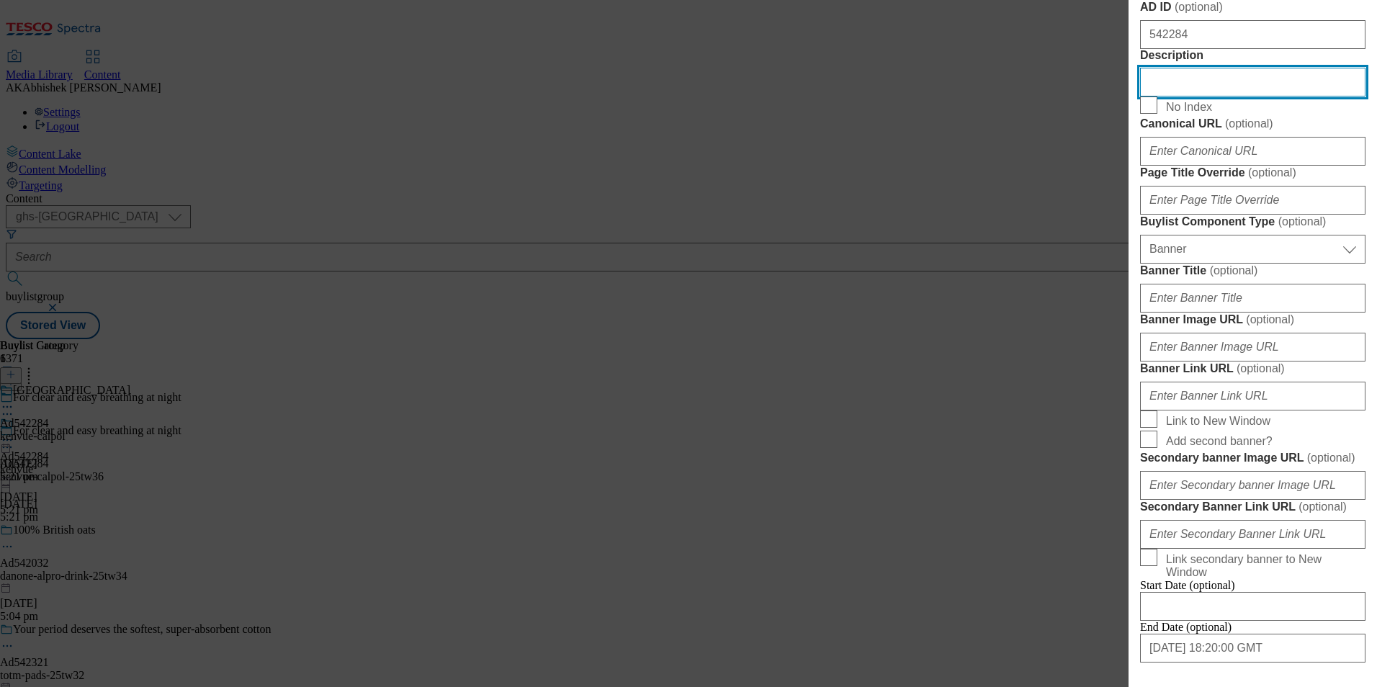
click at [1242, 97] on input "Description" at bounding box center [1252, 82] width 225 height 29
paste input "Calpol Vapour Plug In & Nightlight 3+ Months - Lavender & Chamomile"
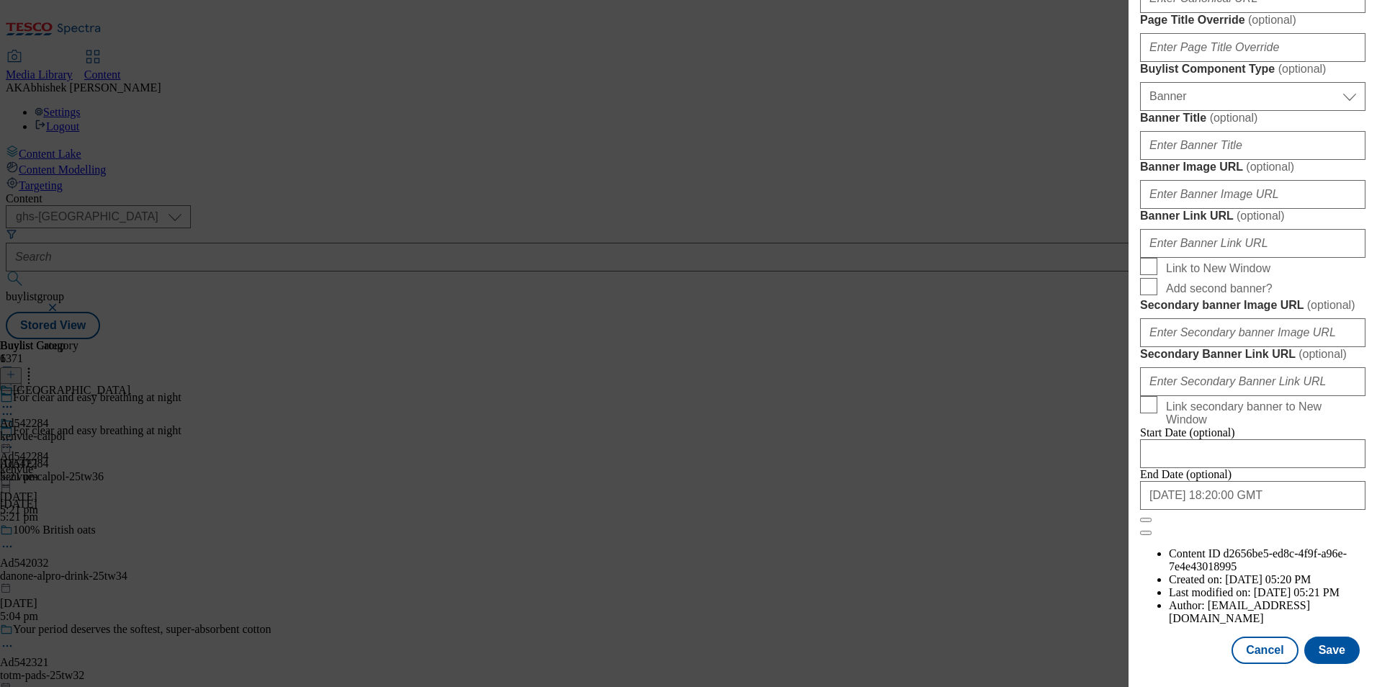
scroll to position [1408, 0]
type input "Calpol Vapour Plug In & Nightlight 3+ Months - Lavender & Chamomile"
click at [1333, 647] on button "Save" at bounding box center [1331, 650] width 55 height 27
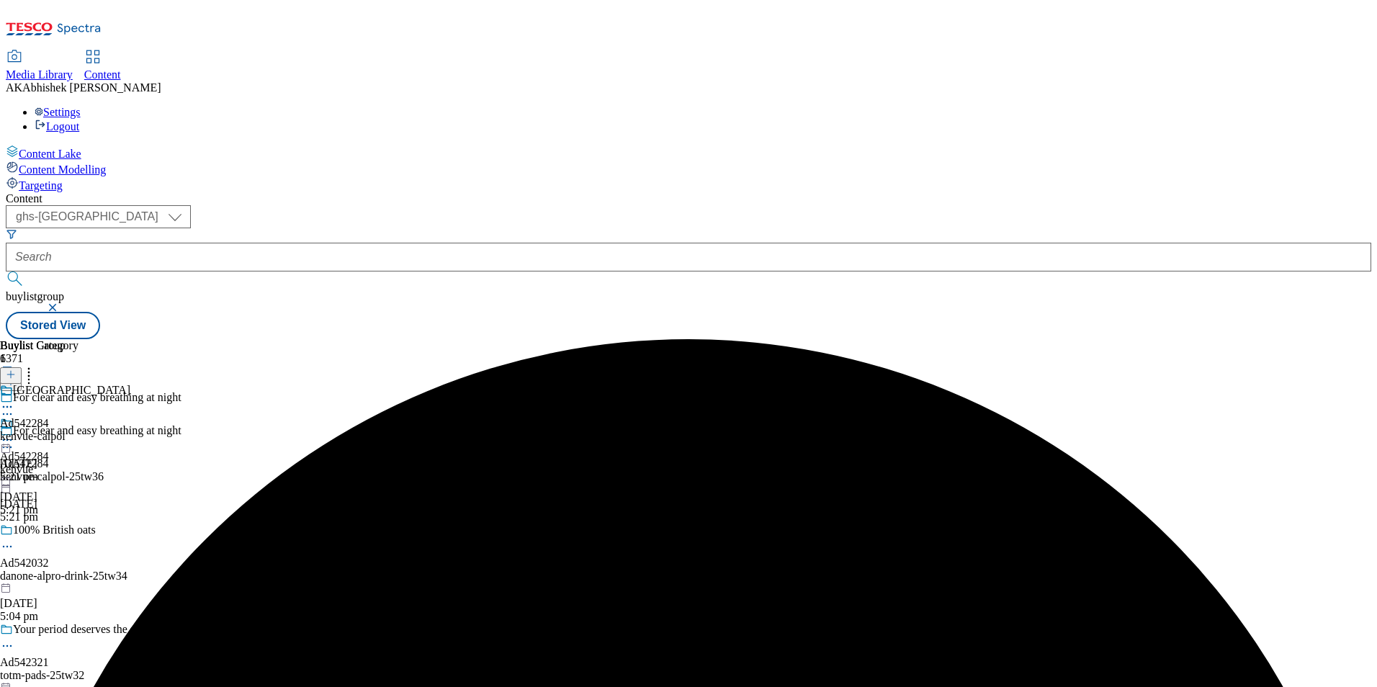
click at [14, 400] on icon at bounding box center [7, 407] width 14 height 14
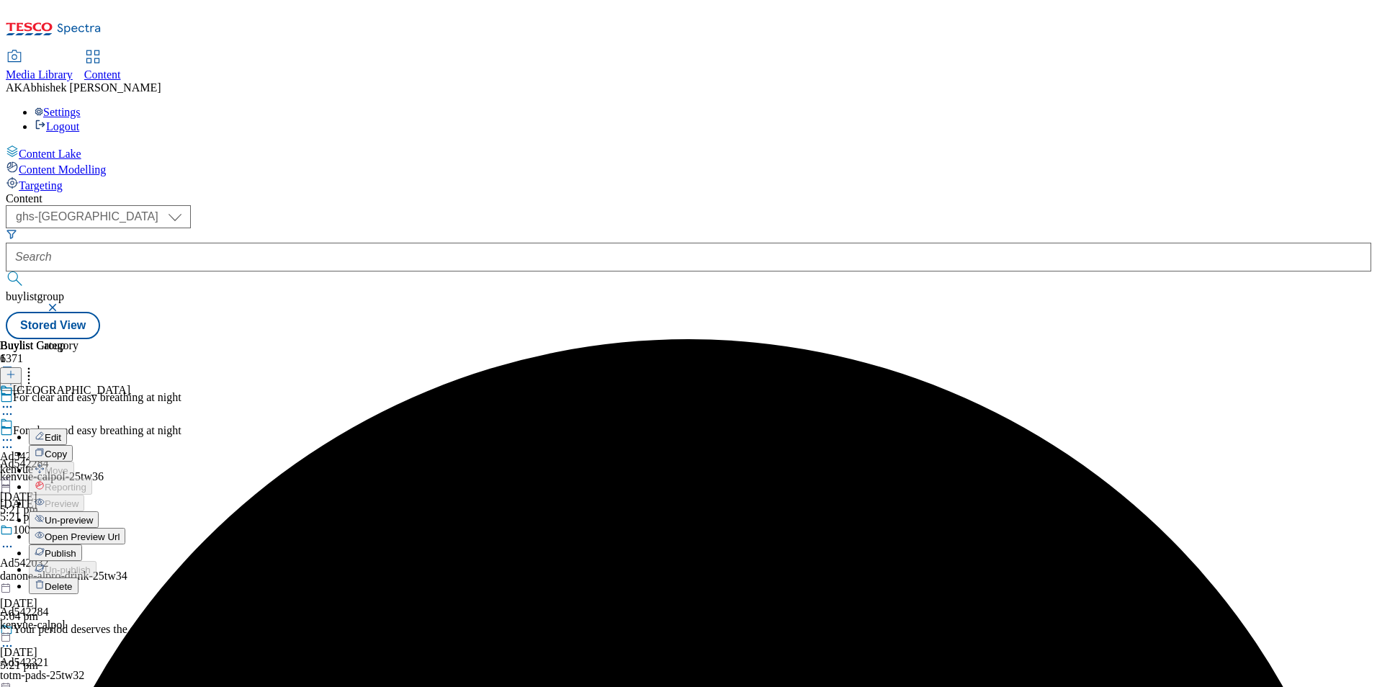
click at [61, 432] on span "Edit" at bounding box center [53, 437] width 17 height 11
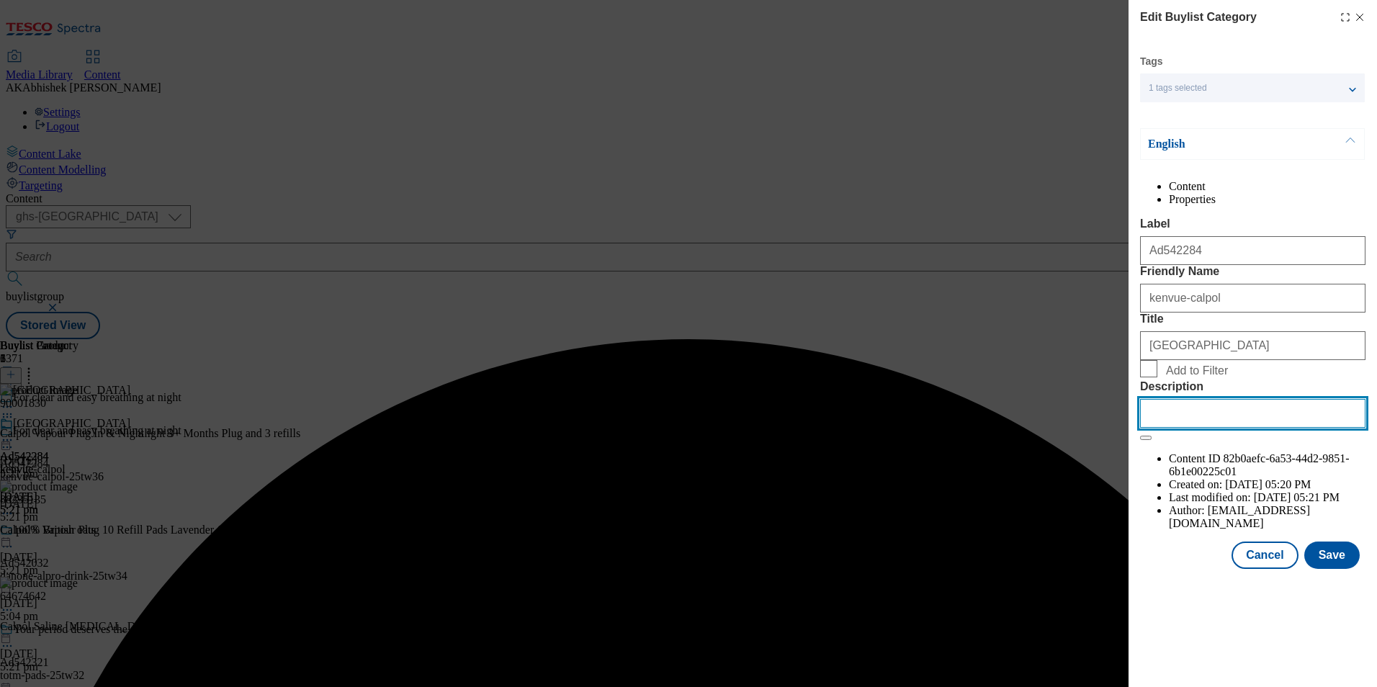
click at [1245, 428] on input "Description" at bounding box center [1252, 413] width 225 height 29
paste input "Calpol Vapour Plug In & Nightlight 3+ Months - Lavender & Chamomile"
type input "Calpol Vapour Plug In & Nightlight 3+ Months - Lavender & Chamomile"
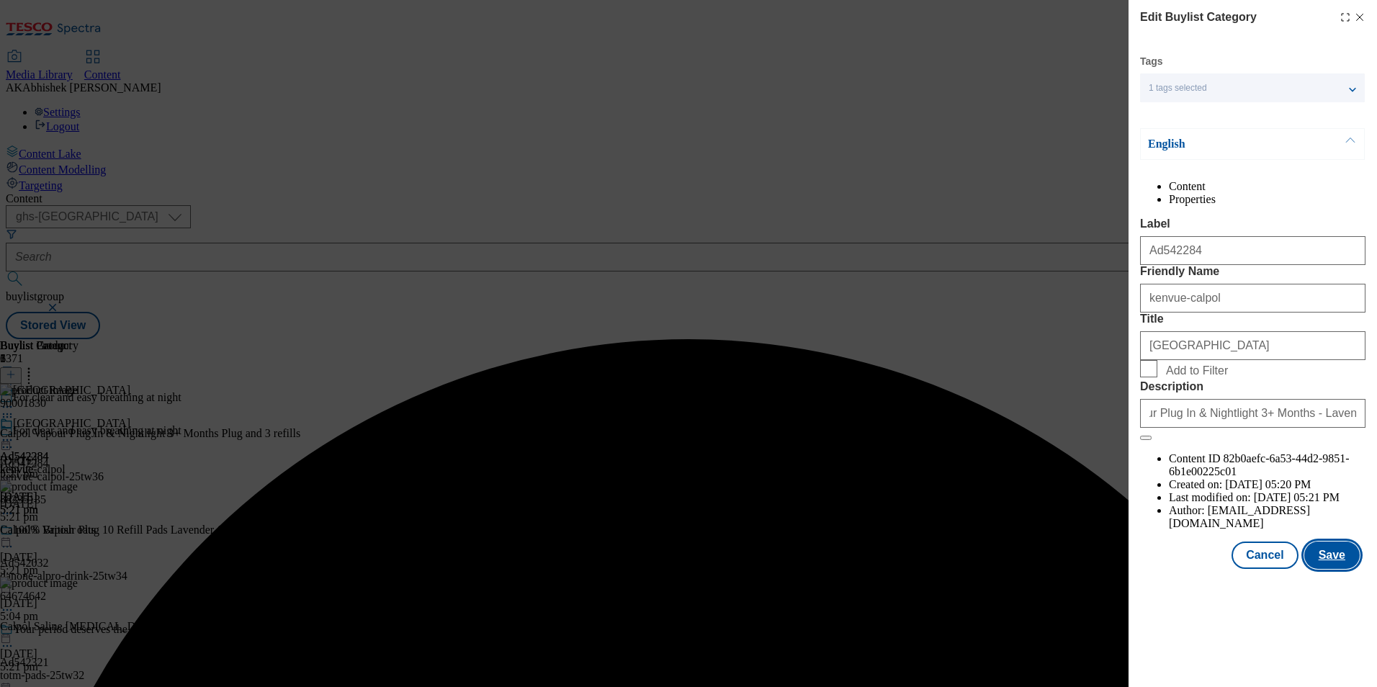
click at [1340, 569] on button "Save" at bounding box center [1331, 555] width 55 height 27
